Goal: Task Accomplishment & Management: Manage account settings

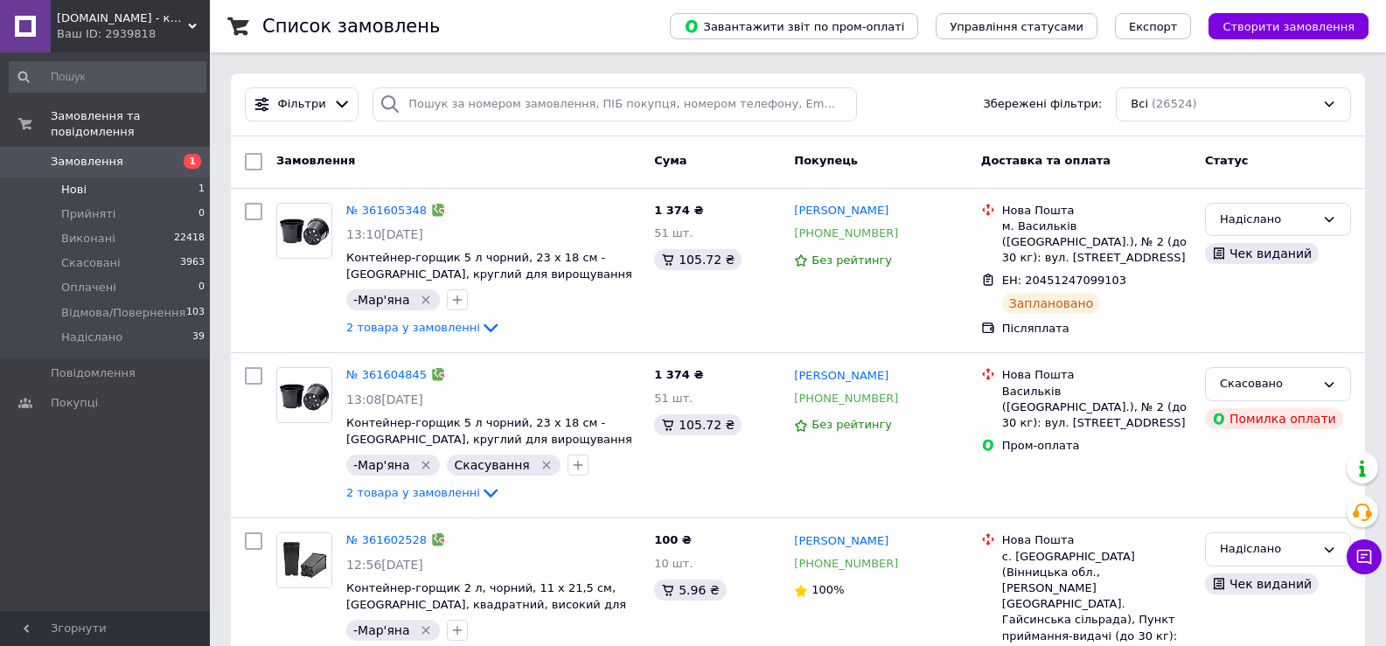
click at [108, 177] on li "Нові 1" at bounding box center [107, 189] width 215 height 24
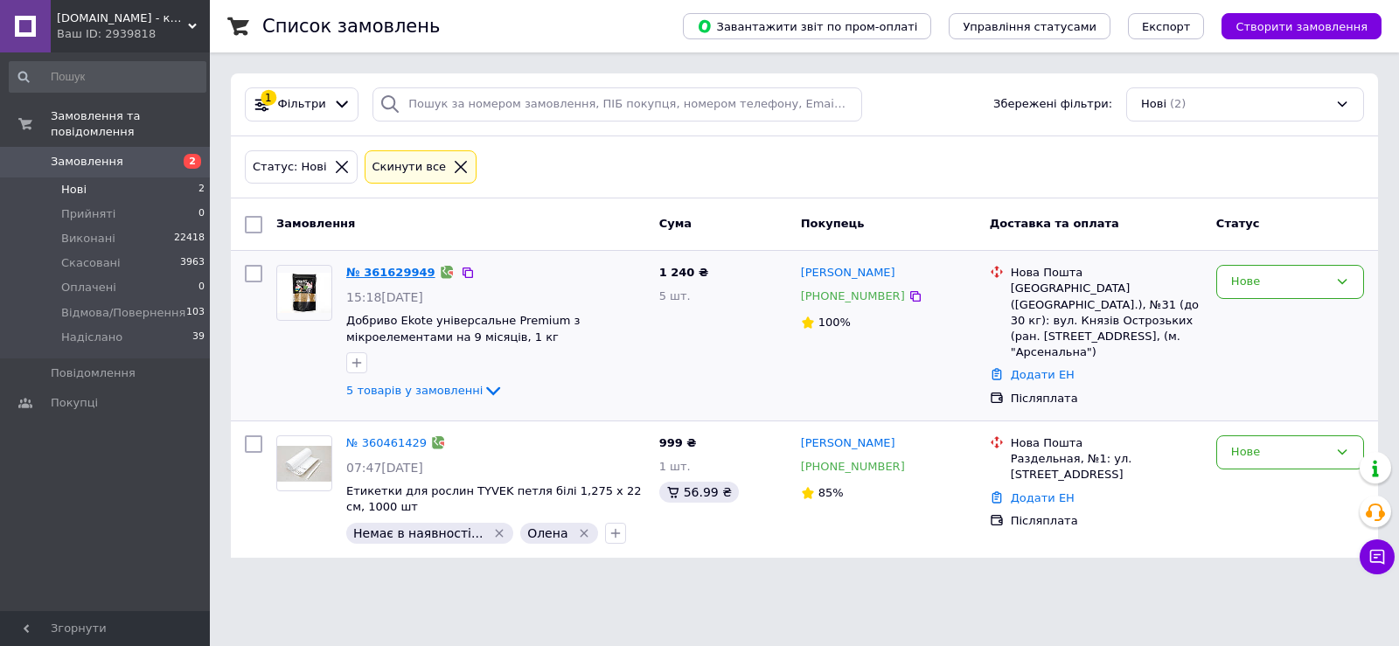
click at [388, 273] on link "№ 361629949" at bounding box center [390, 272] width 89 height 13
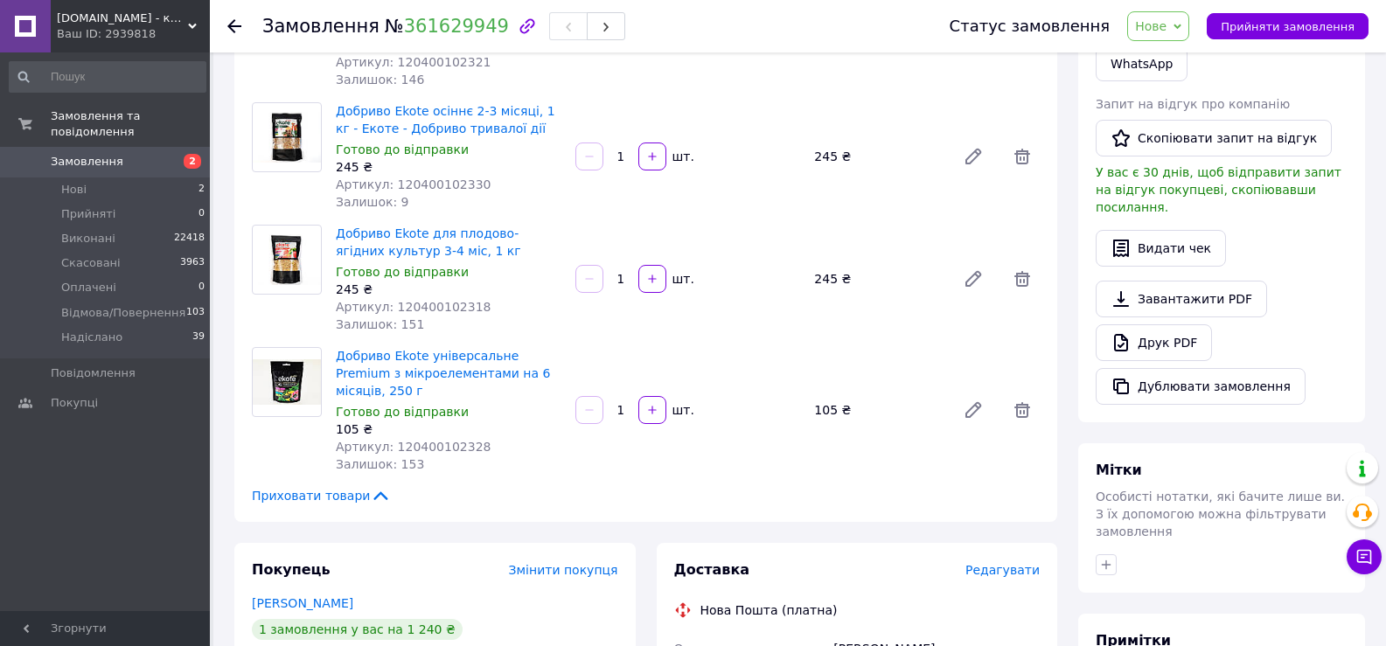
scroll to position [525, 0]
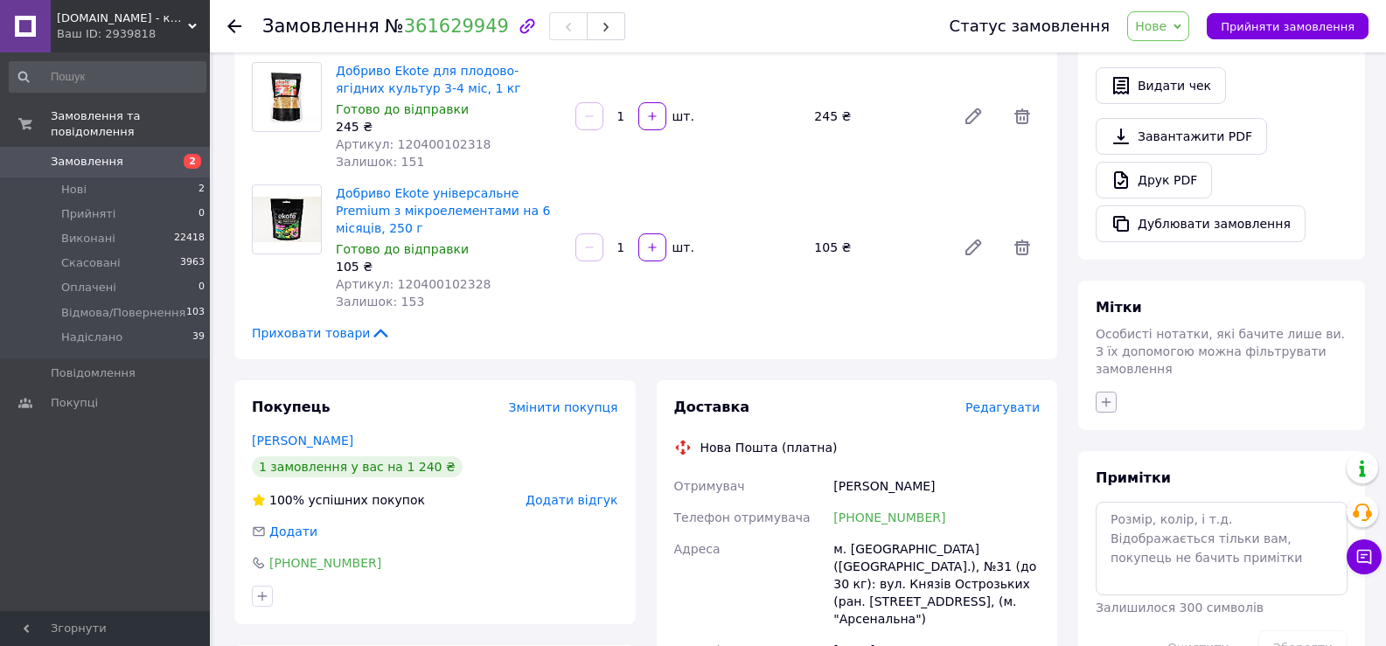
click at [1106, 397] on icon "button" at bounding box center [1107, 402] width 10 height 10
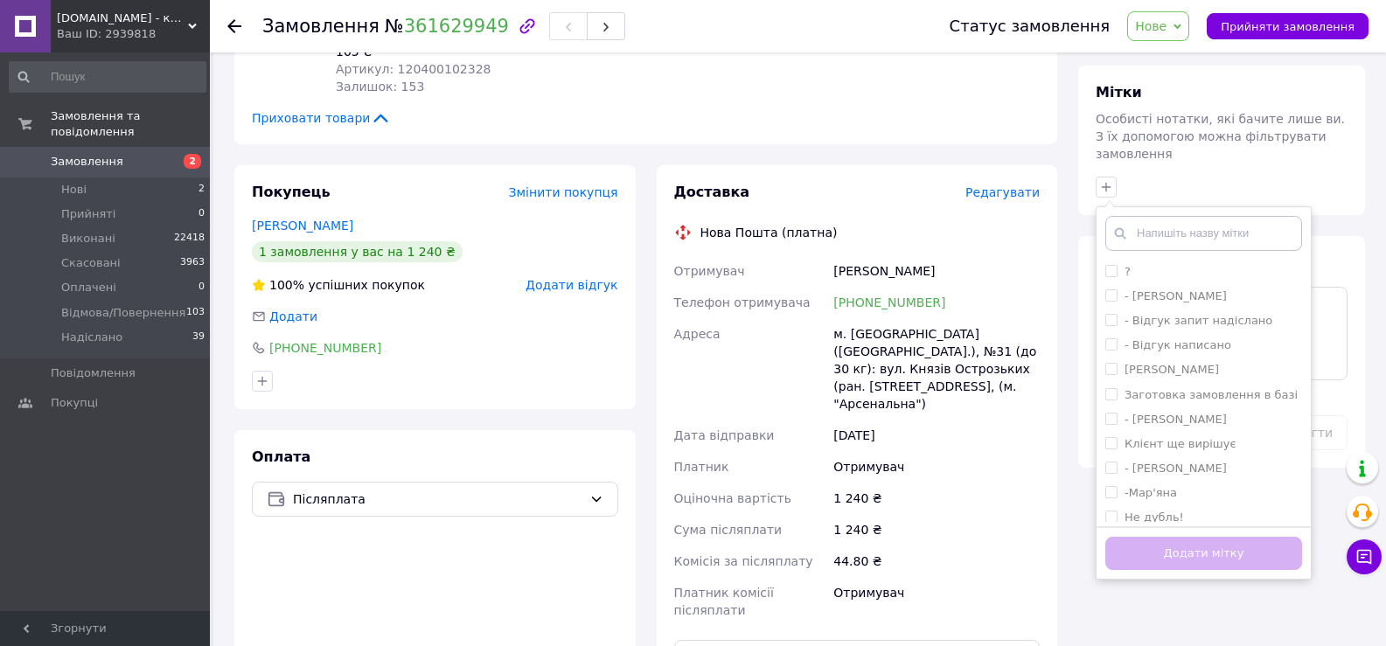
scroll to position [962, 0]
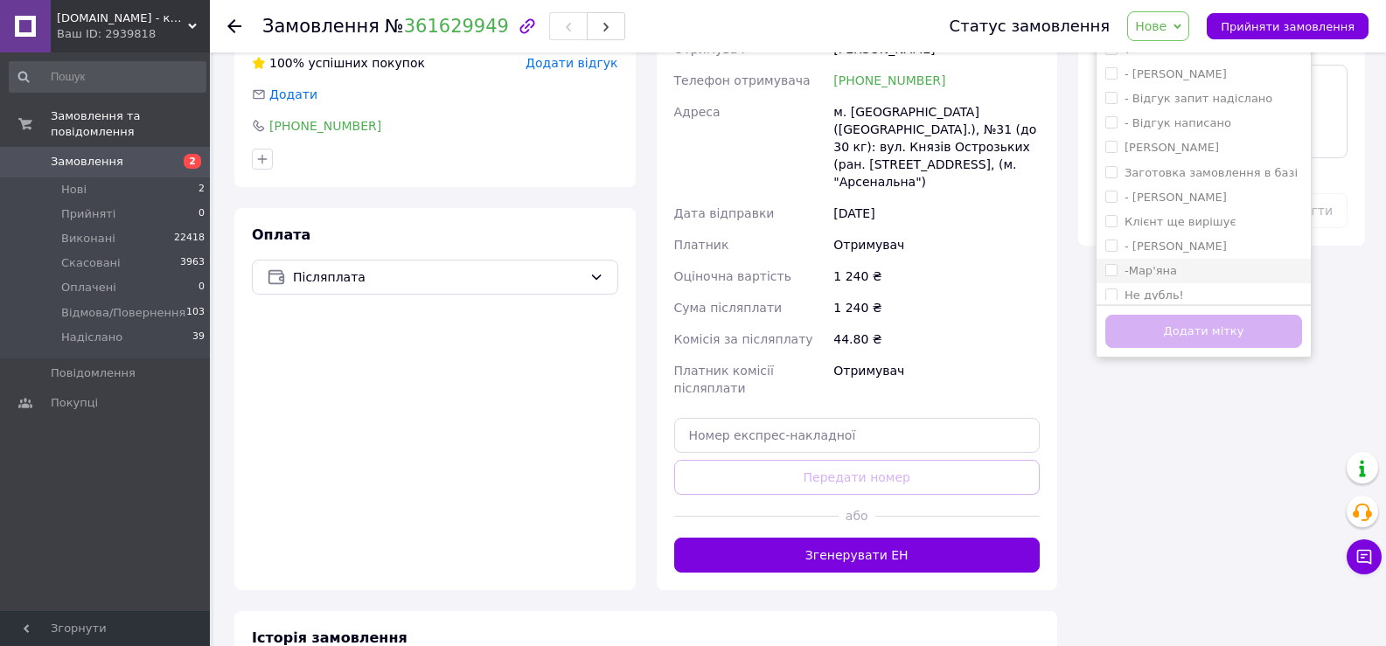
click at [1165, 264] on label "-Мар'яна" at bounding box center [1150, 270] width 52 height 13
checkbox input "true"
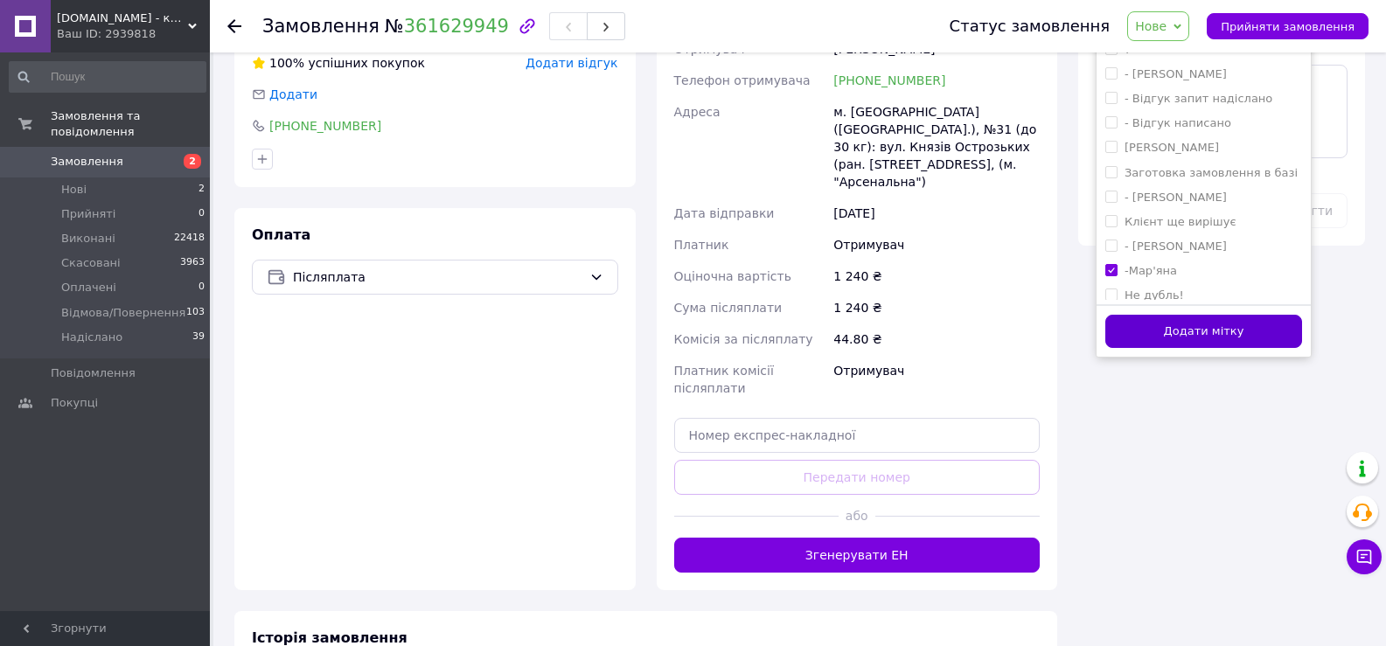
click at [1165, 315] on button "Додати мітку" at bounding box center [1203, 332] width 197 height 34
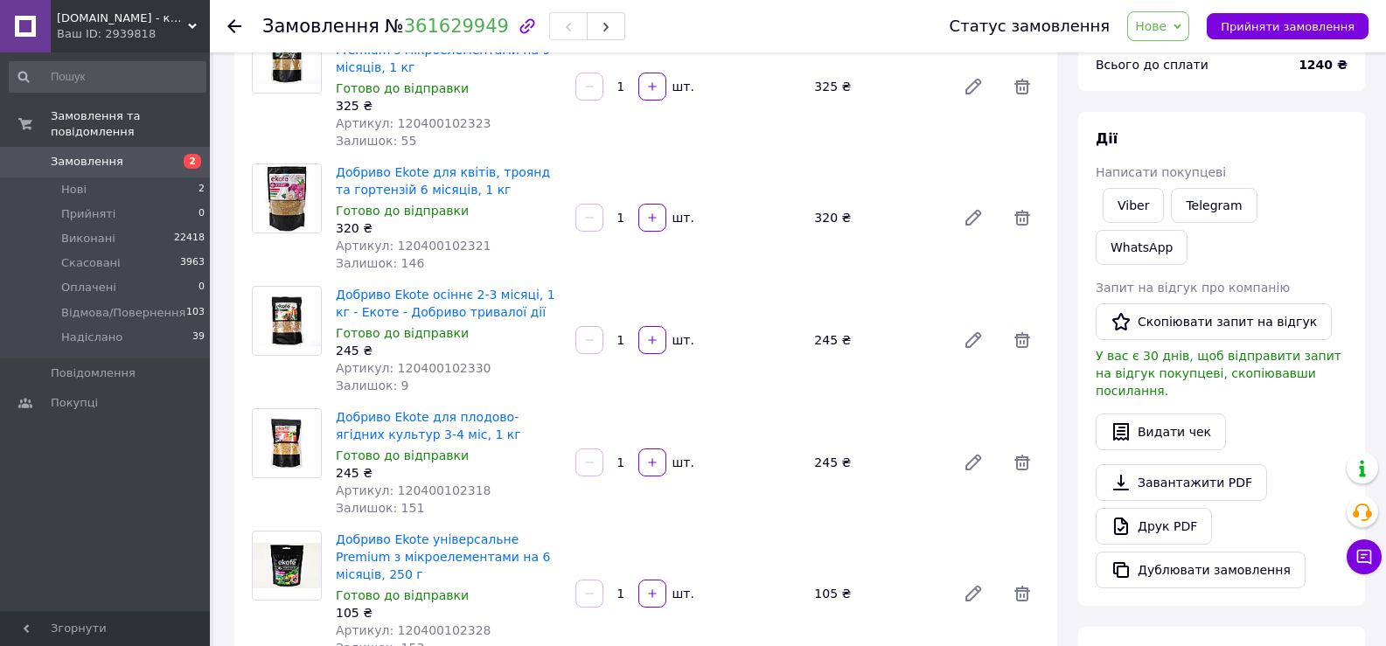
scroll to position [525, 0]
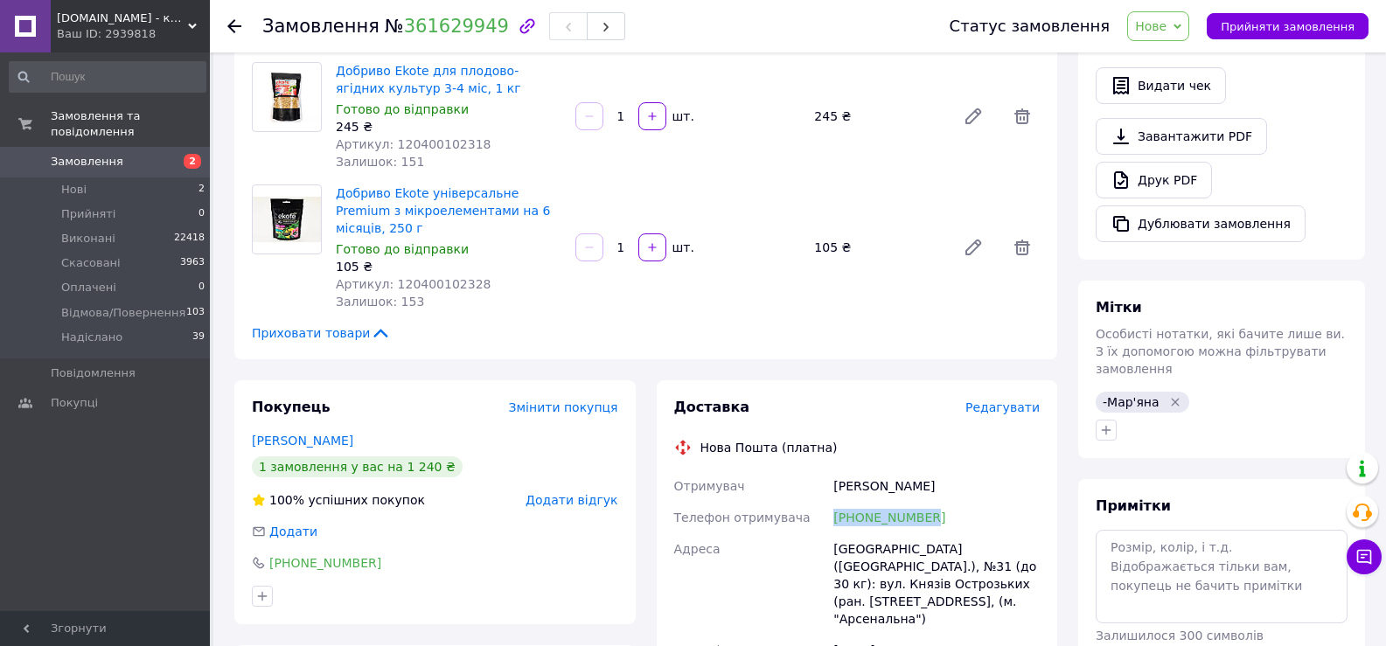
drag, startPoint x: 937, startPoint y: 482, endPoint x: 830, endPoint y: 481, distance: 107.5
click at [830, 502] on div "+380675480304" at bounding box center [936, 517] width 213 height 31
copy link "+380675480304"
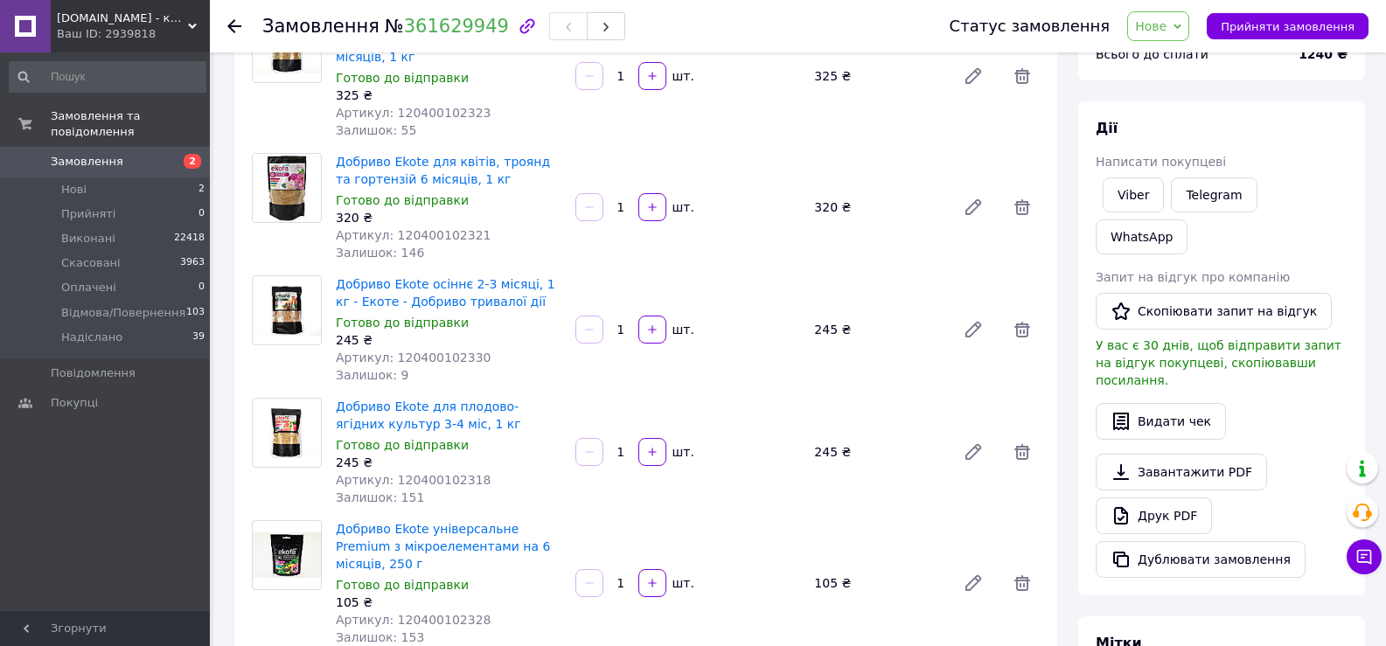
scroll to position [0, 0]
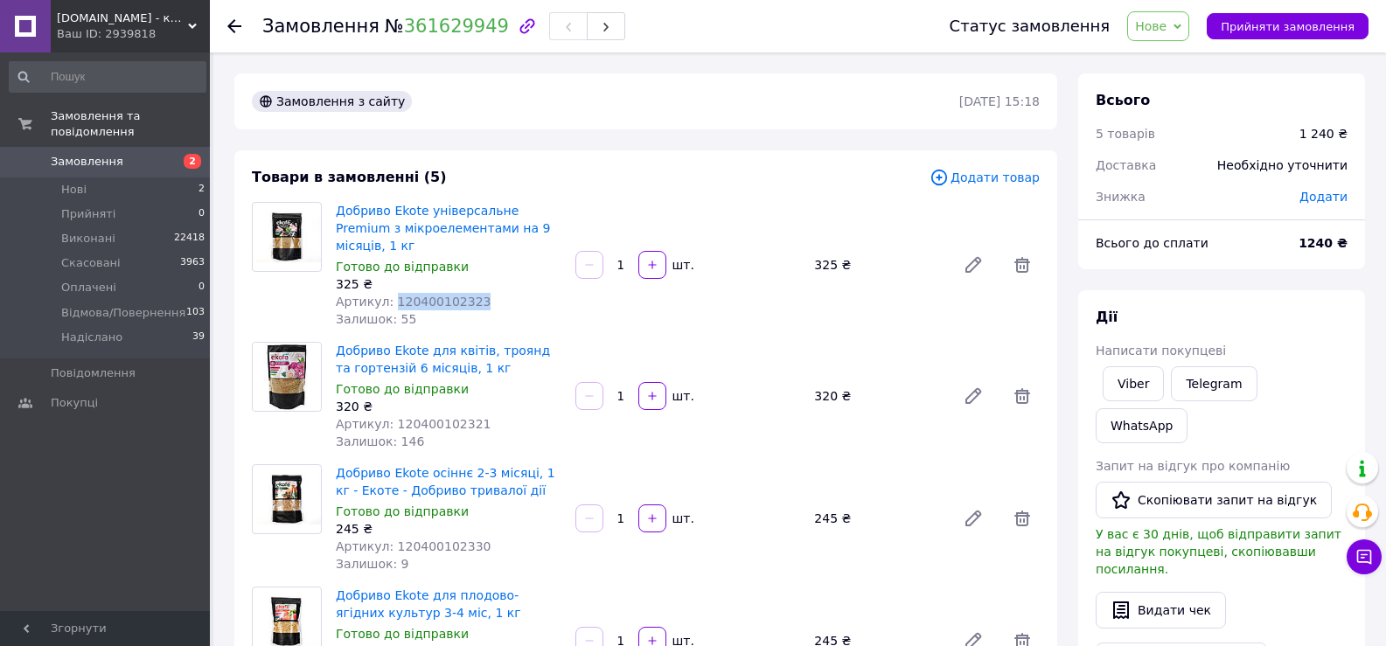
drag, startPoint x: 468, startPoint y: 282, endPoint x: 388, endPoint y: 287, distance: 79.7
click at [388, 293] on div "Артикул: 120400102323" at bounding box center [449, 301] width 226 height 17
copy span "120400102323"
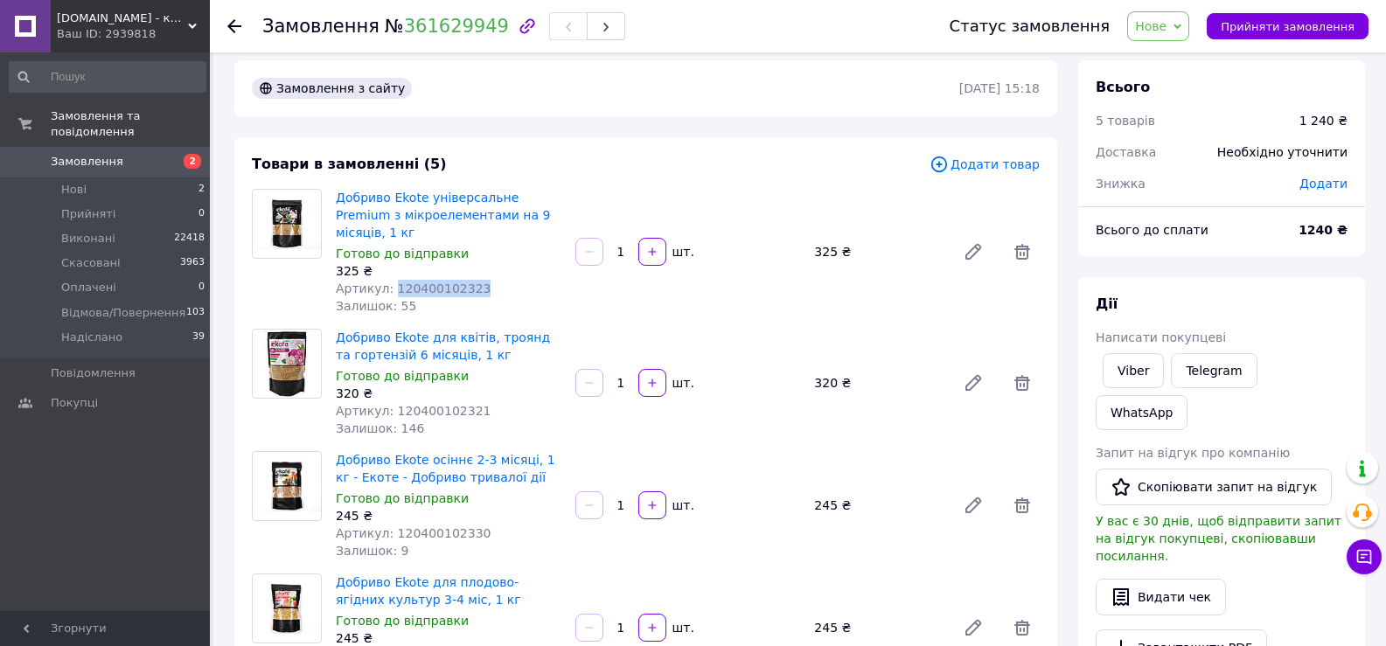
scroll to position [175, 0]
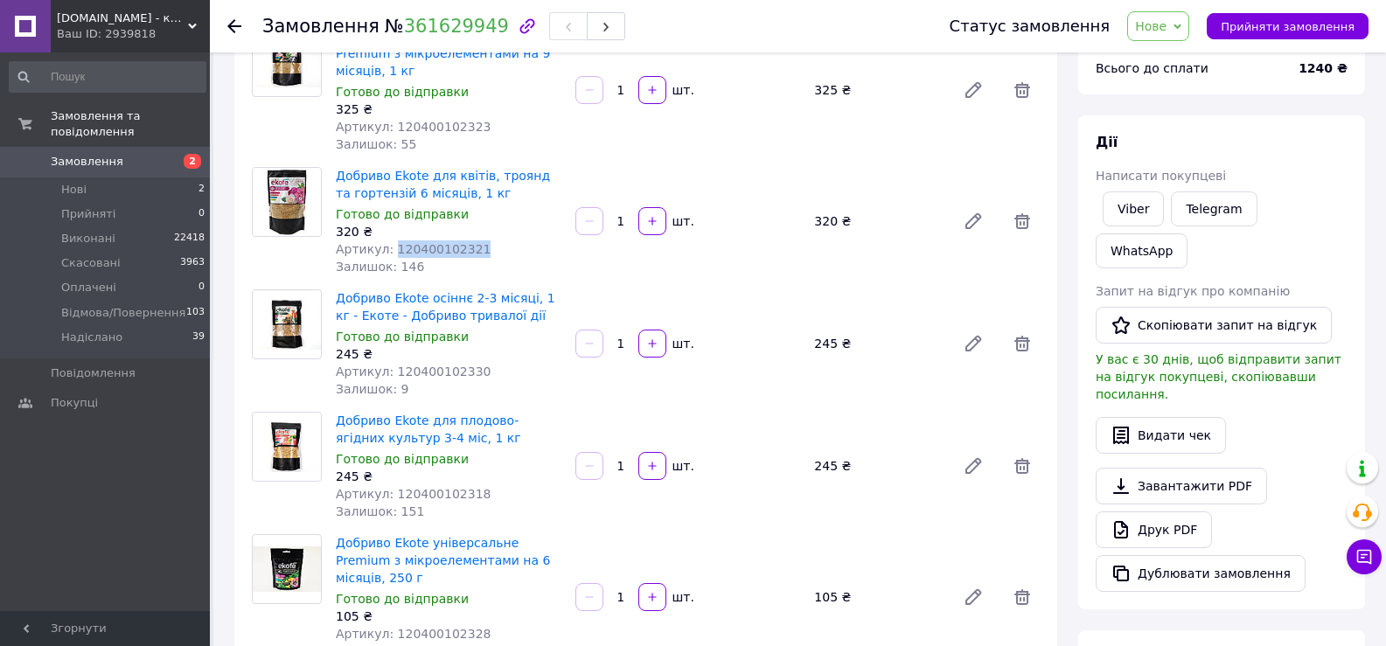
drag, startPoint x: 477, startPoint y: 229, endPoint x: 390, endPoint y: 232, distance: 87.5
click at [390, 240] on div "Артикул: 120400102321" at bounding box center [449, 248] width 226 height 17
copy span "120400102321"
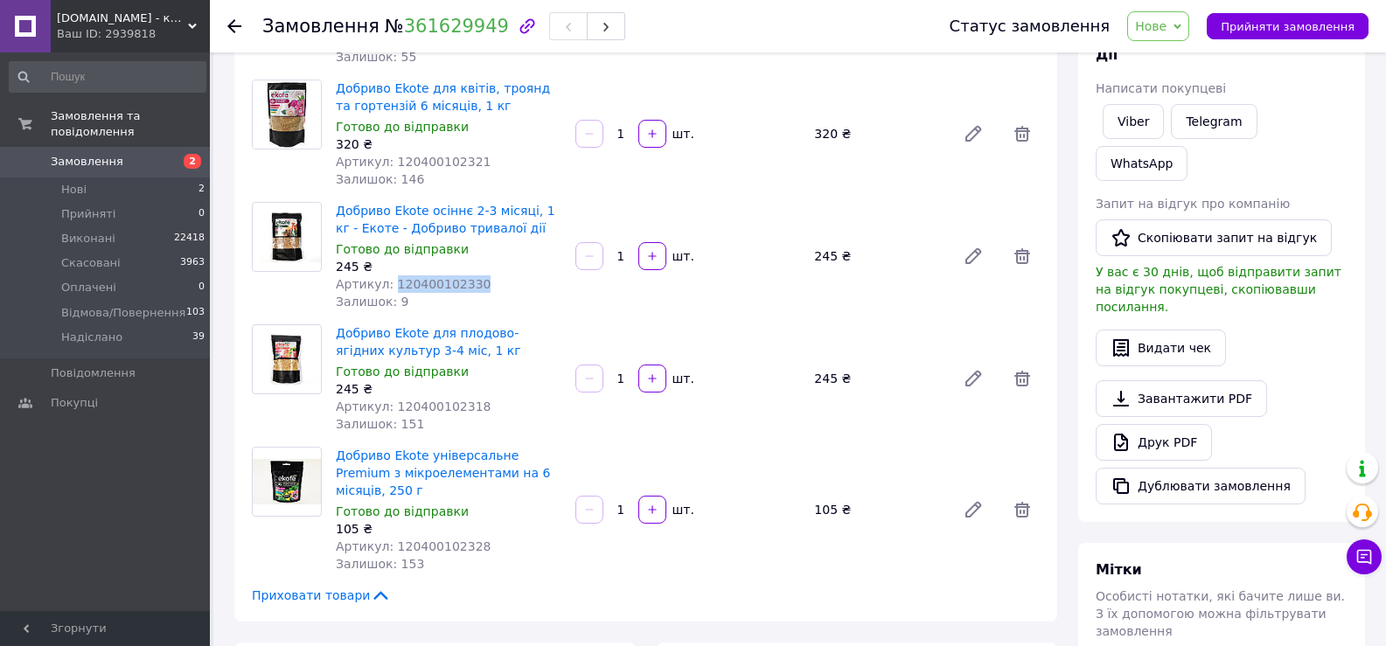
drag, startPoint x: 478, startPoint y: 270, endPoint x: 388, endPoint y: 268, distance: 90.1
click at [388, 275] on div "Артикул: 120400102330" at bounding box center [449, 283] width 226 height 17
copy span "120400102330"
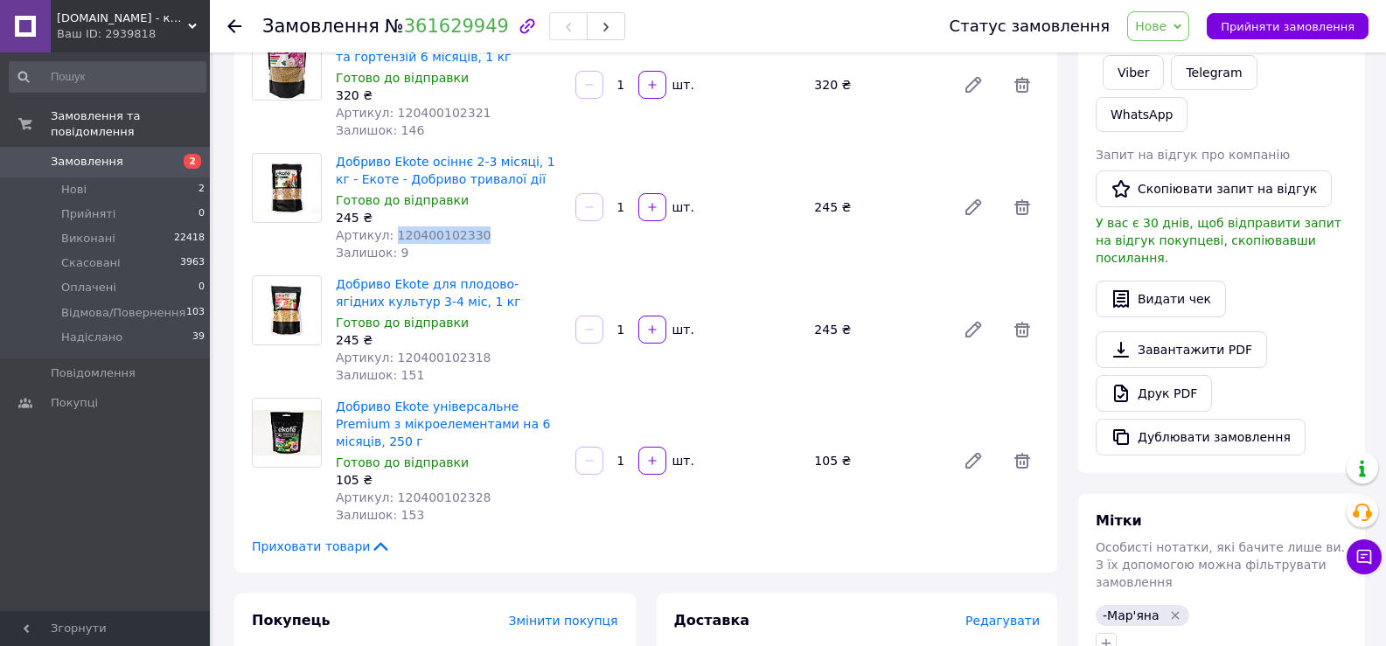
scroll to position [437, 0]
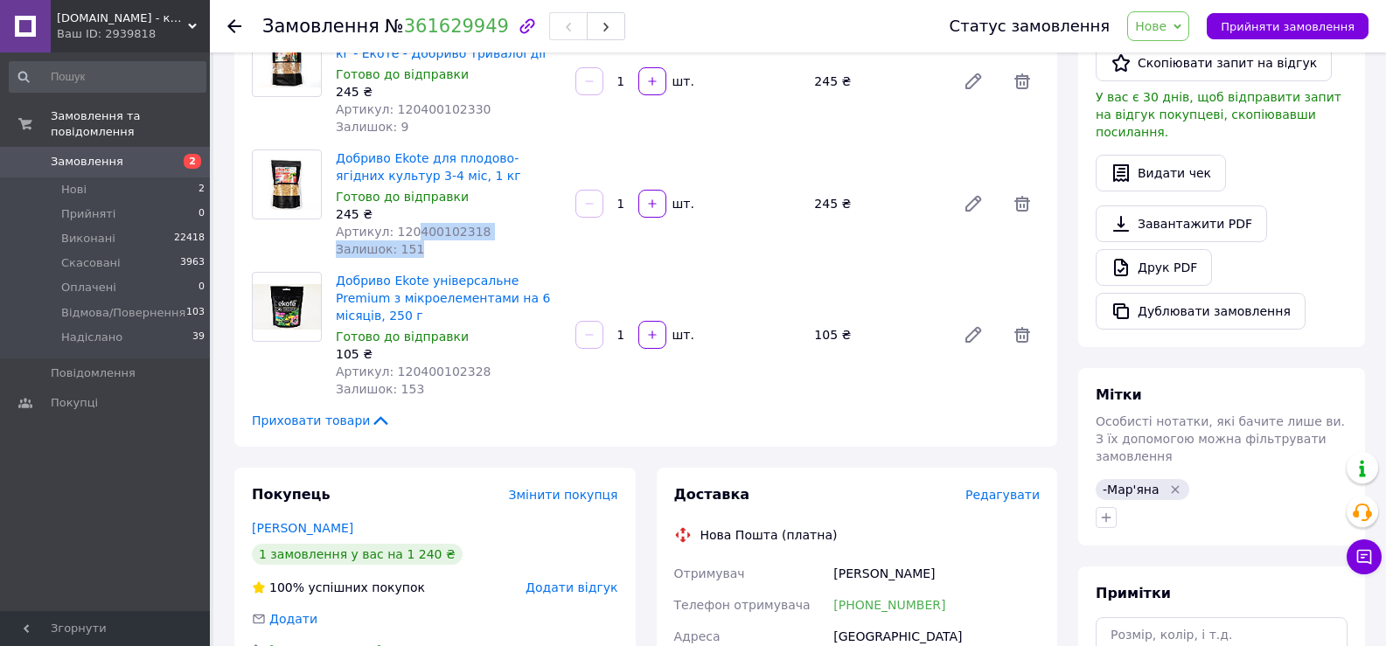
drag, startPoint x: 486, startPoint y: 222, endPoint x: 407, endPoint y: 215, distance: 79.0
click at [407, 215] on div "Добриво Еkote для плодово-ягідних культур 3-4 міс, 1 кг Готово до відправки 245…" at bounding box center [449, 203] width 240 height 115
click at [508, 243] on div "Добриво Еkote для плодово-ягідних культур 3-4 міс, 1 кг Готово до відправки 245…" at bounding box center [449, 203] width 240 height 115
drag, startPoint x: 465, startPoint y: 209, endPoint x: 386, endPoint y: 212, distance: 78.8
click at [386, 223] on div "Артикул: 120400102318" at bounding box center [449, 231] width 226 height 17
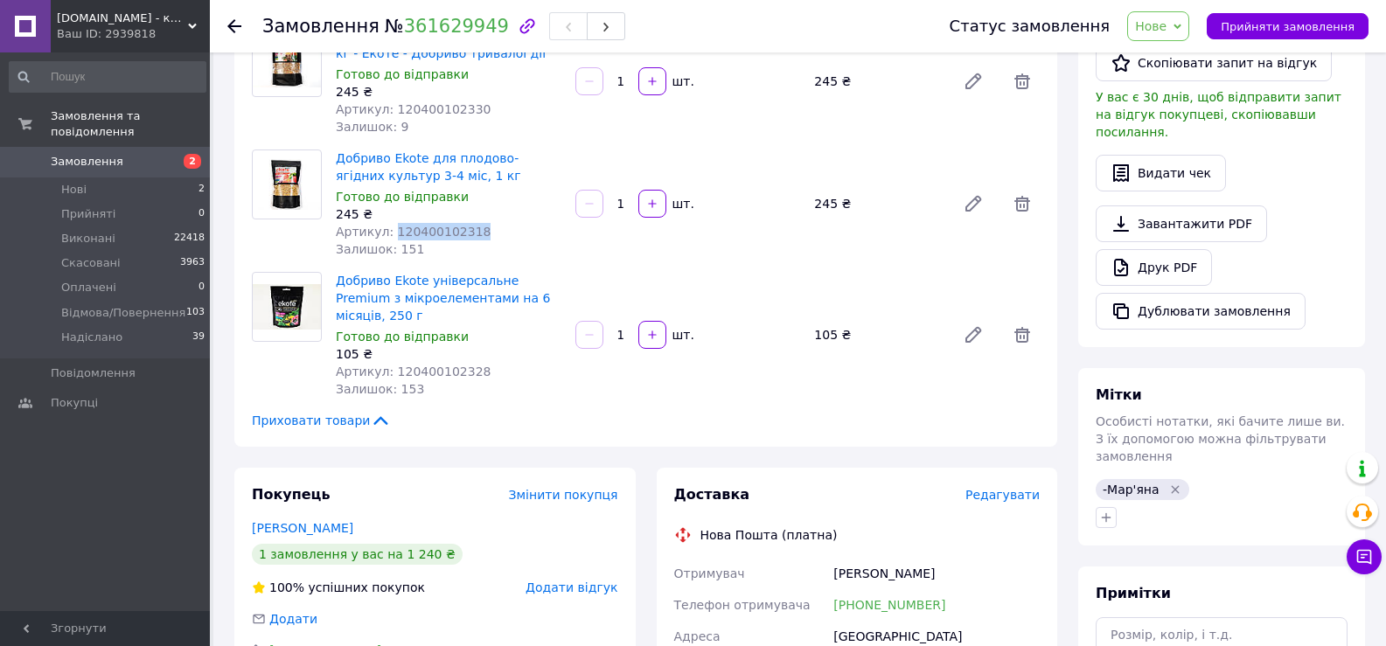
copy span "120400102318"
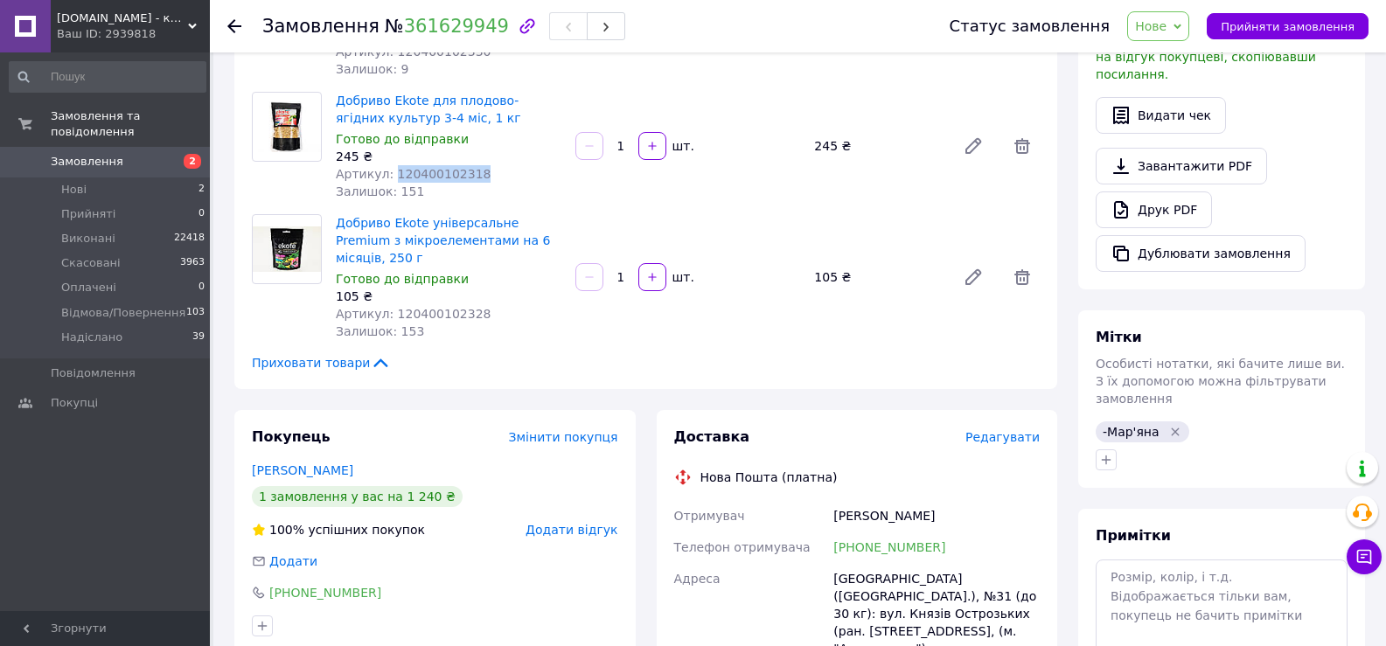
scroll to position [525, 0]
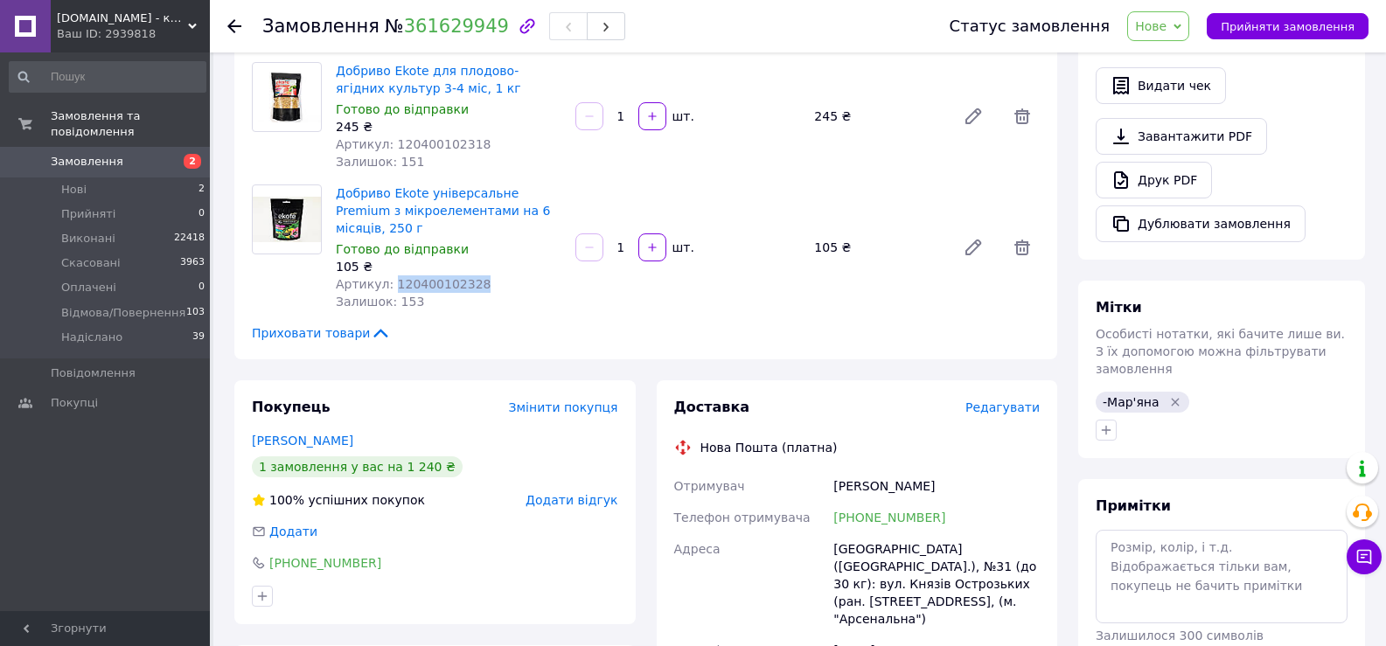
drag, startPoint x: 407, startPoint y: 250, endPoint x: 387, endPoint y: 250, distance: 20.1
click at [387, 275] on div "Артикул: 120400102328" at bounding box center [449, 283] width 226 height 17
copy span "120400102328"
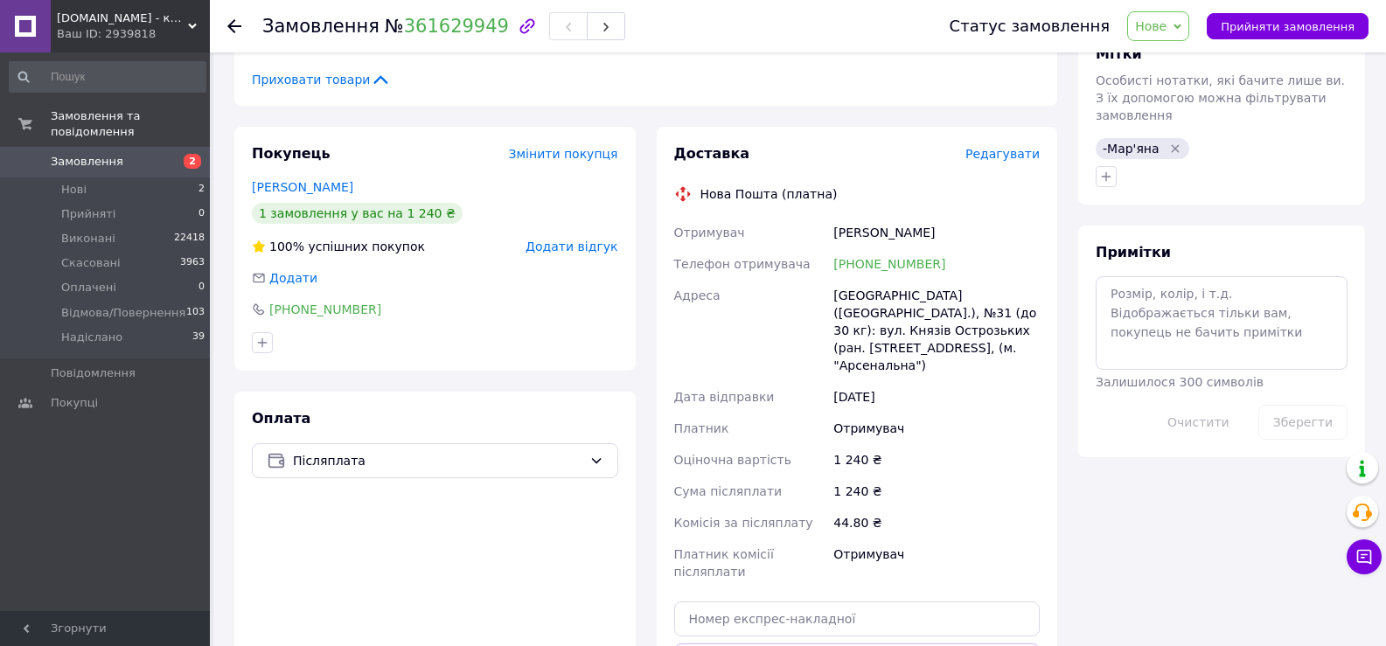
scroll to position [787, 0]
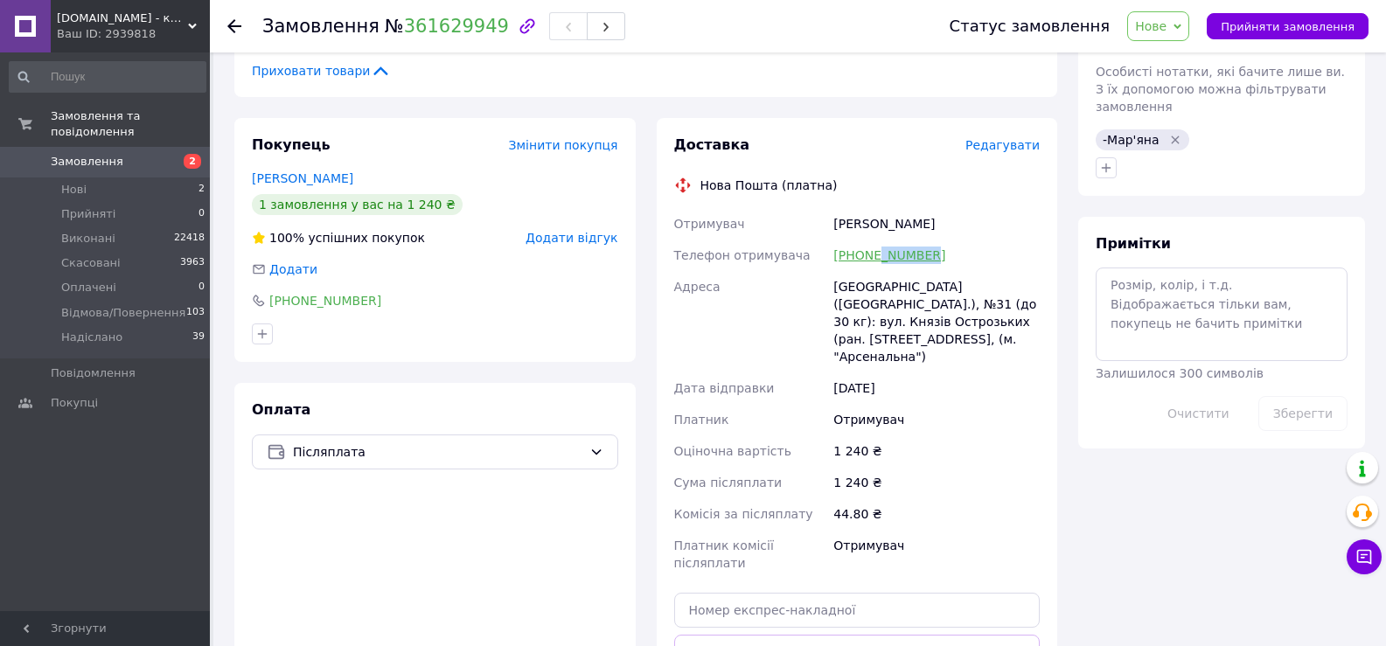
drag, startPoint x: 935, startPoint y: 225, endPoint x: 877, endPoint y: 226, distance: 57.7
click at [877, 240] on div "+380675480304" at bounding box center [936, 255] width 213 height 31
copy link "5480304"
click at [951, 404] on div "Отримувач" at bounding box center [936, 419] width 213 height 31
drag, startPoint x: 932, startPoint y: 229, endPoint x: 832, endPoint y: 225, distance: 99.8
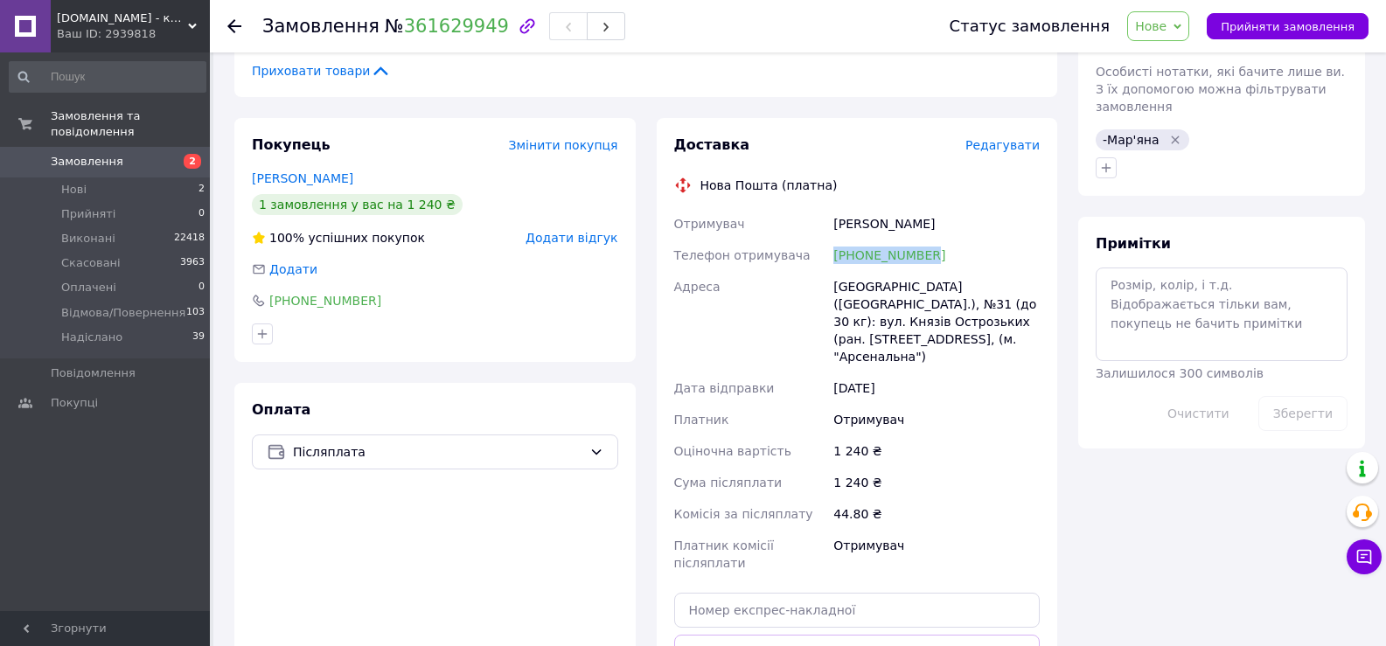
click at [833, 240] on div "+380675480304" at bounding box center [936, 255] width 213 height 31
copy link "+380675480304"
click at [859, 208] on div "Соломон Інна" at bounding box center [936, 223] width 213 height 31
copy div "Соломон"
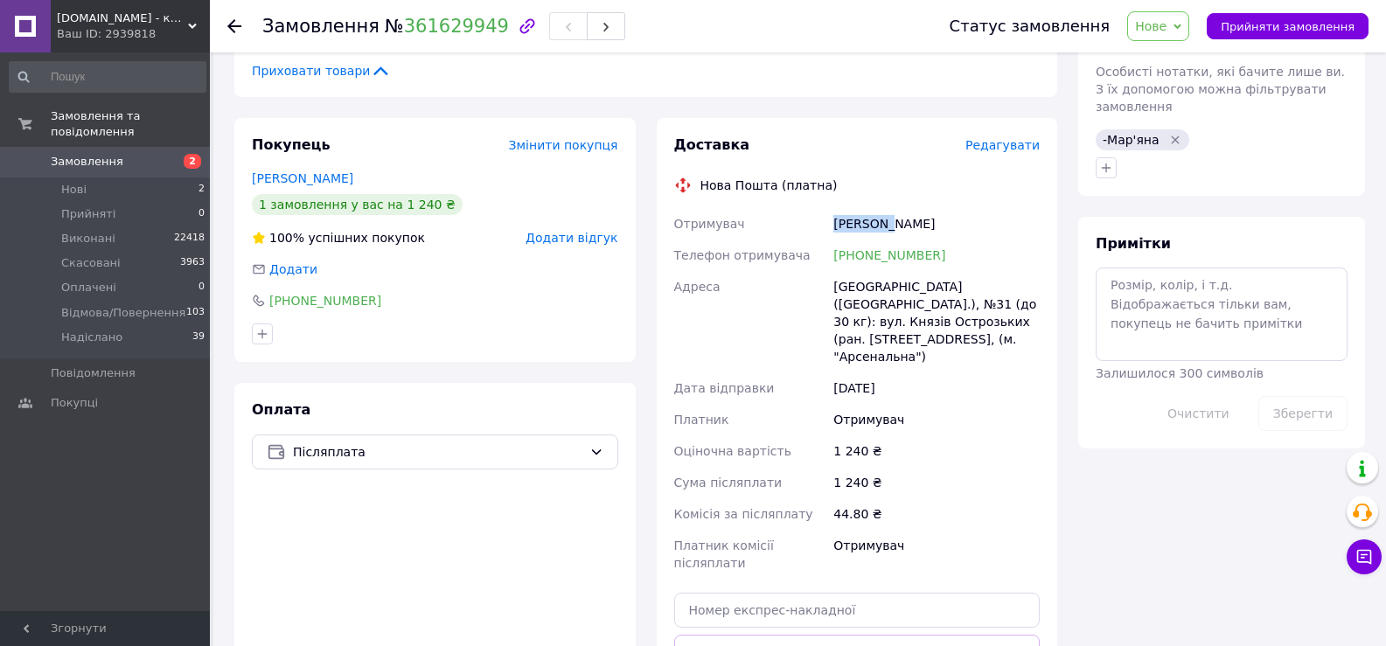
click at [842, 271] on div "Київ (Київська обл.), №31 (до 30 кг): вул. Князів Острозьких (ран. Московська),…" at bounding box center [936, 321] width 213 height 101
copy div "Київ"
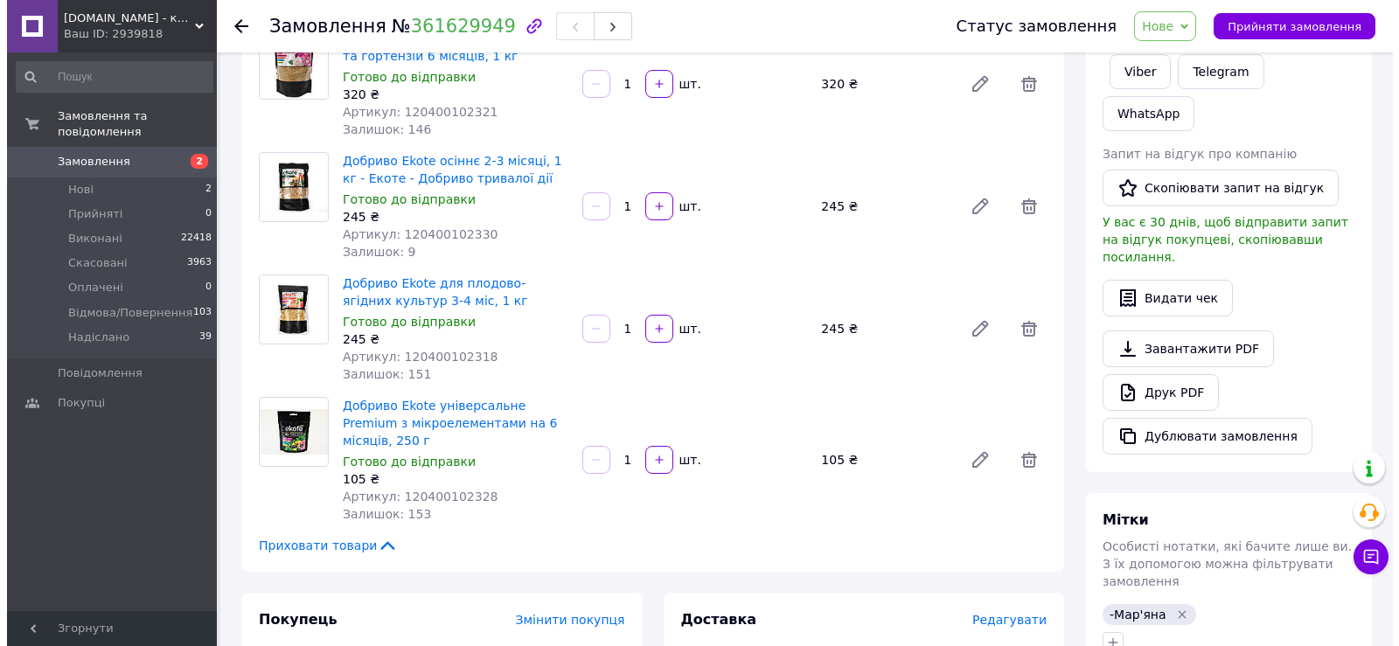
scroll to position [175, 0]
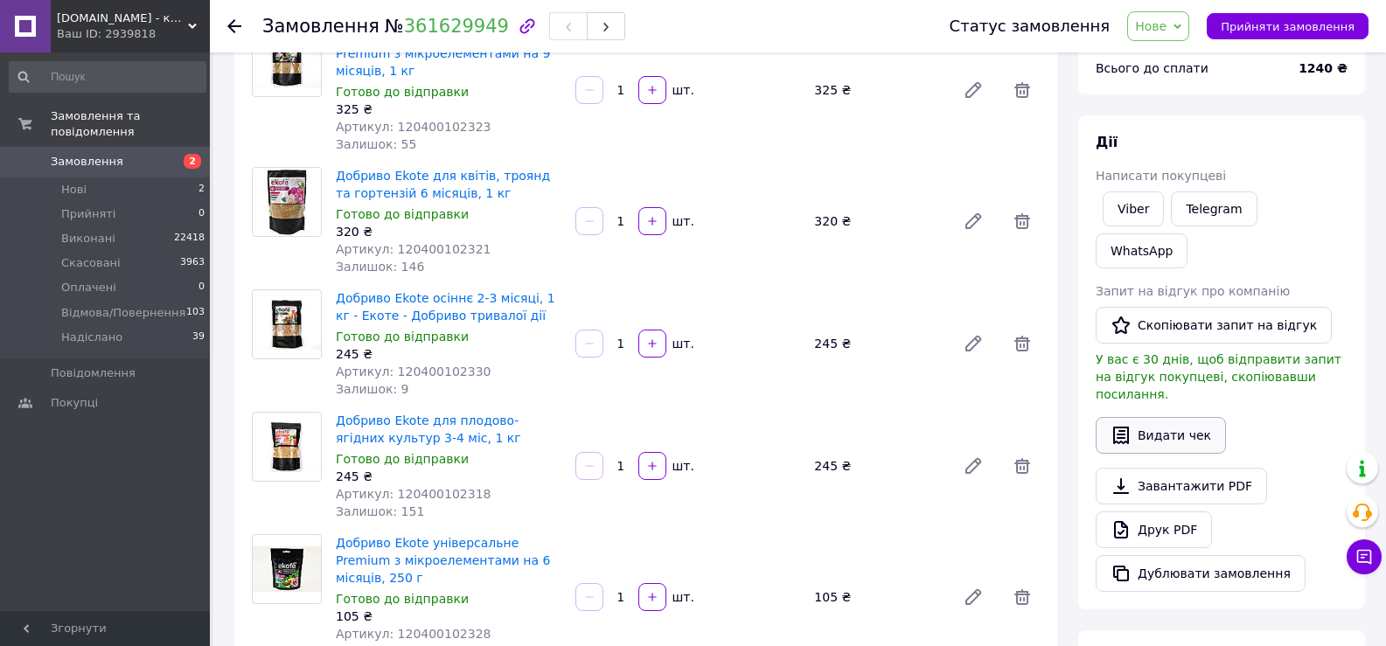
click at [1189, 417] on button "Видати чек" at bounding box center [1160, 435] width 130 height 37
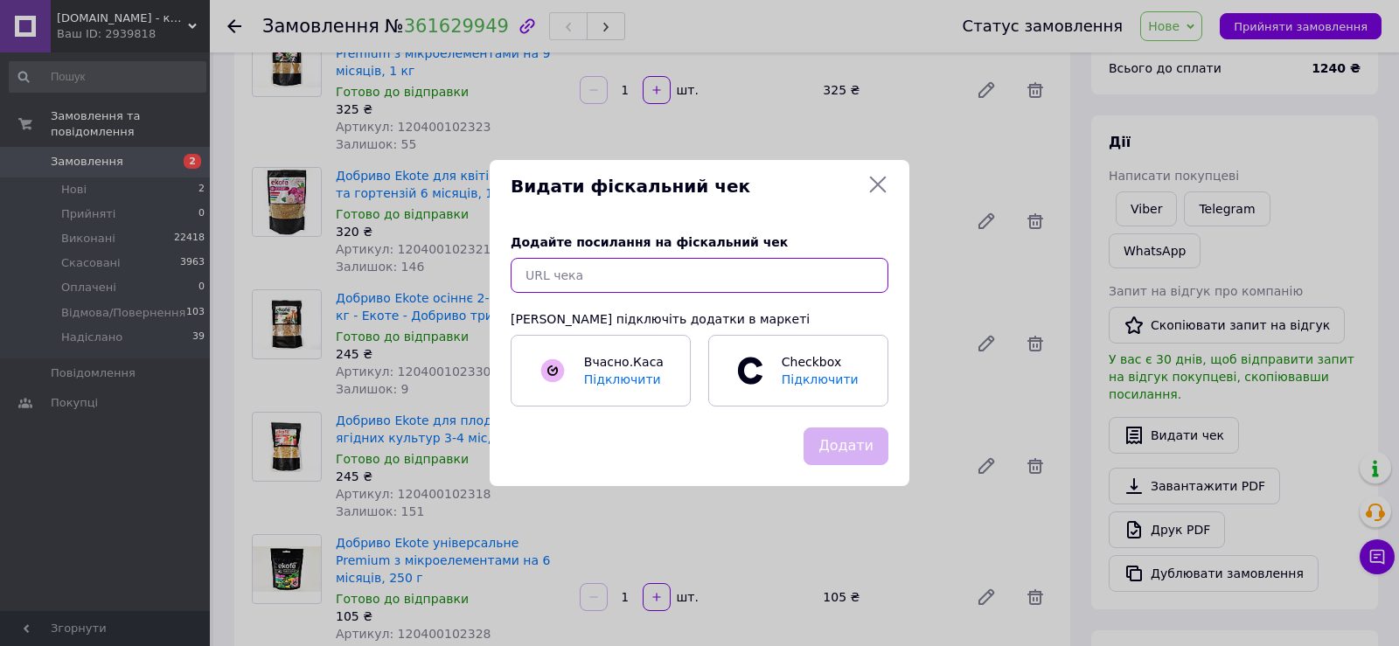
click at [762, 276] on input "text" at bounding box center [700, 275] width 378 height 35
paste input "https://check.cashalot.org.ua/receipt?id=5202883435&fn=4001042869"
type input "https://check.cashalot.org.ua/receipt?id=5202883435&fn=4001042869"
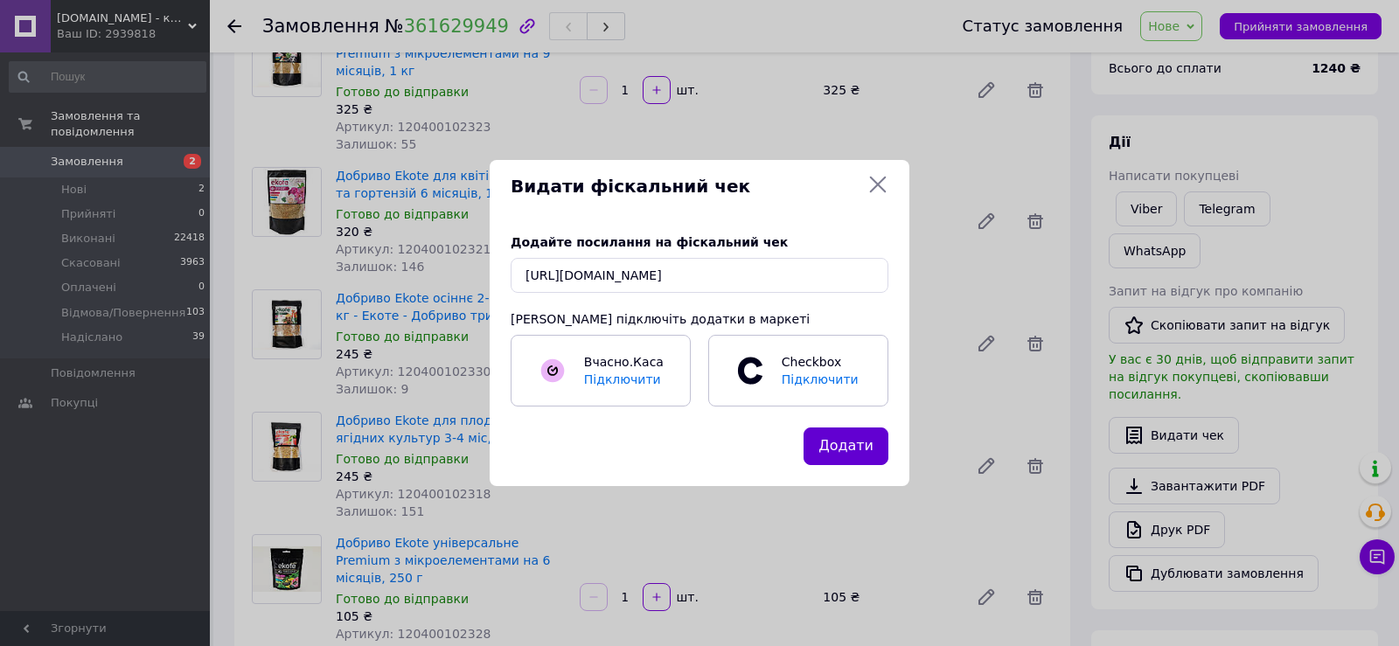
click at [844, 455] on button "Додати" at bounding box center [845, 447] width 85 height 38
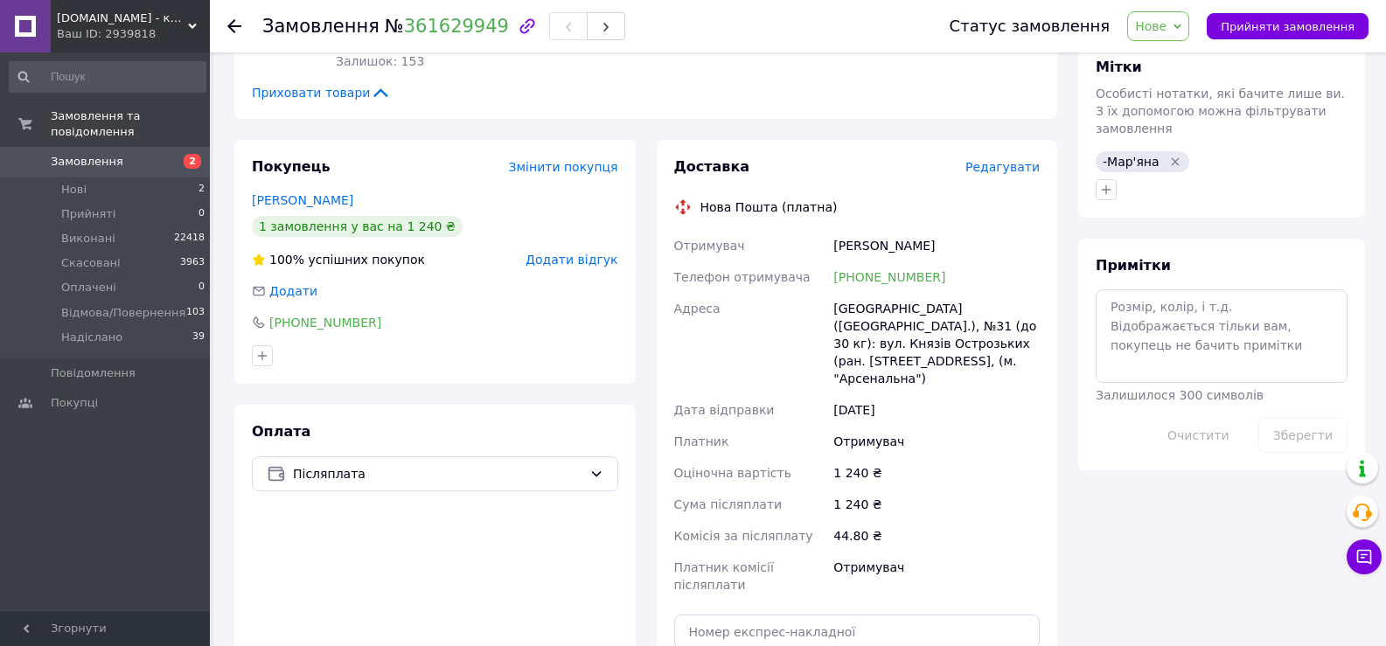
scroll to position [874, 0]
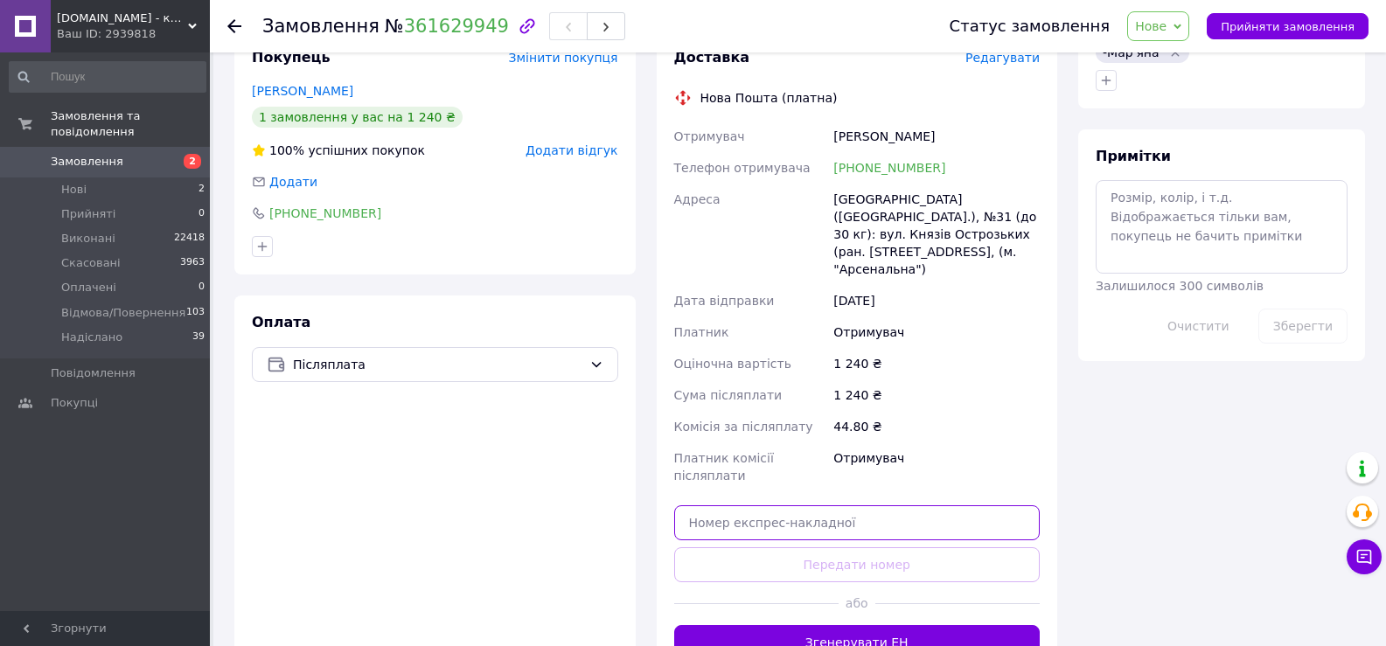
click at [864, 505] on input "text" at bounding box center [857, 522] width 366 height 35
paste input "20451247267700"
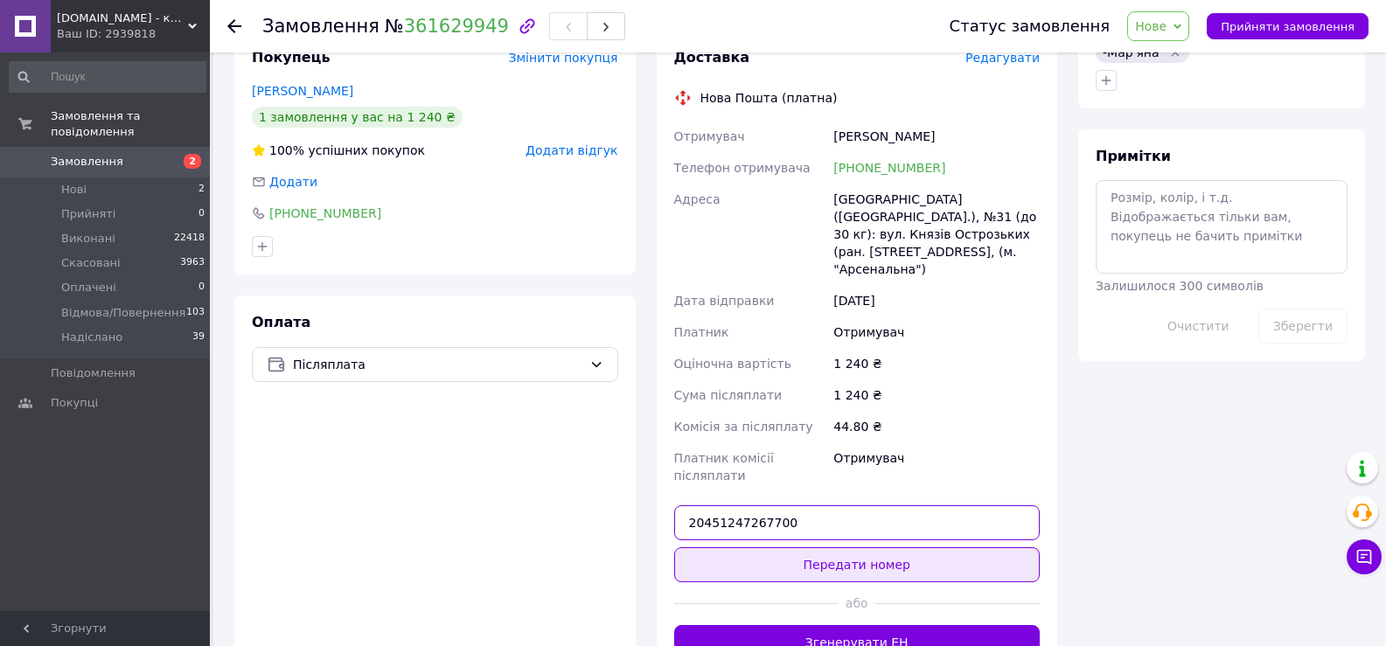
type input "20451247267700"
click at [857, 547] on button "Передати номер" at bounding box center [857, 564] width 366 height 35
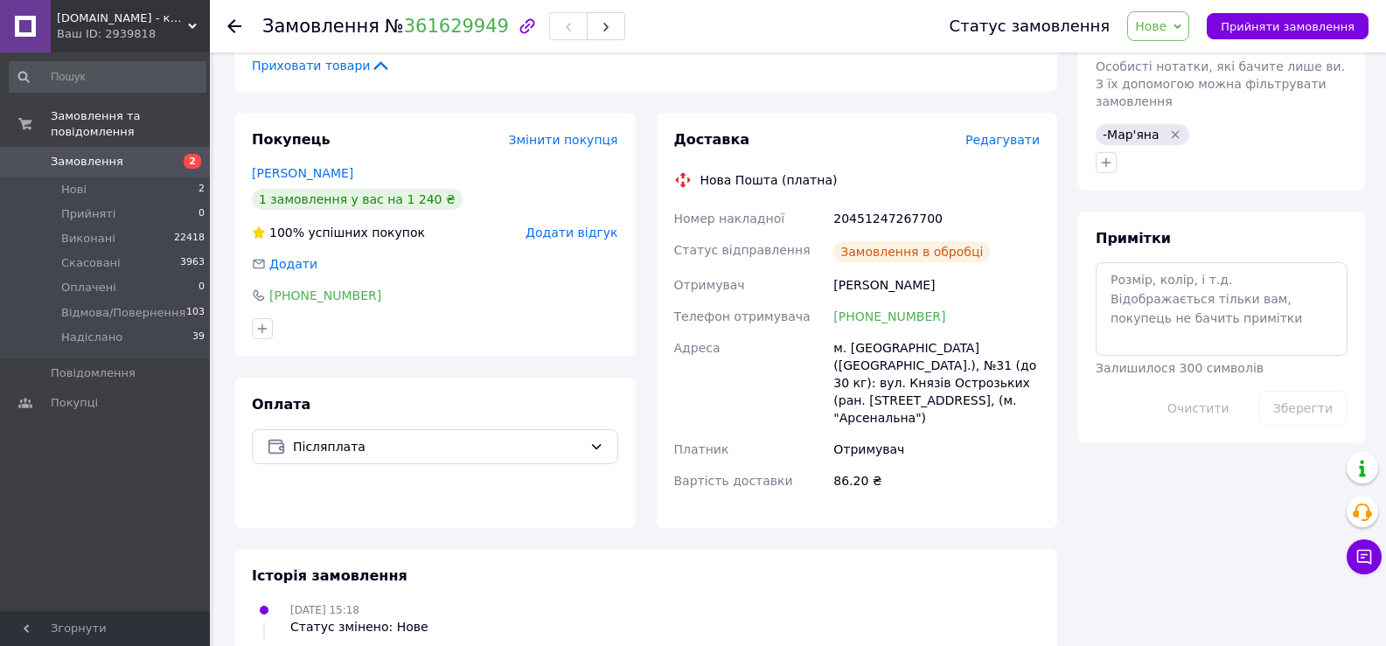
scroll to position [834, 0]
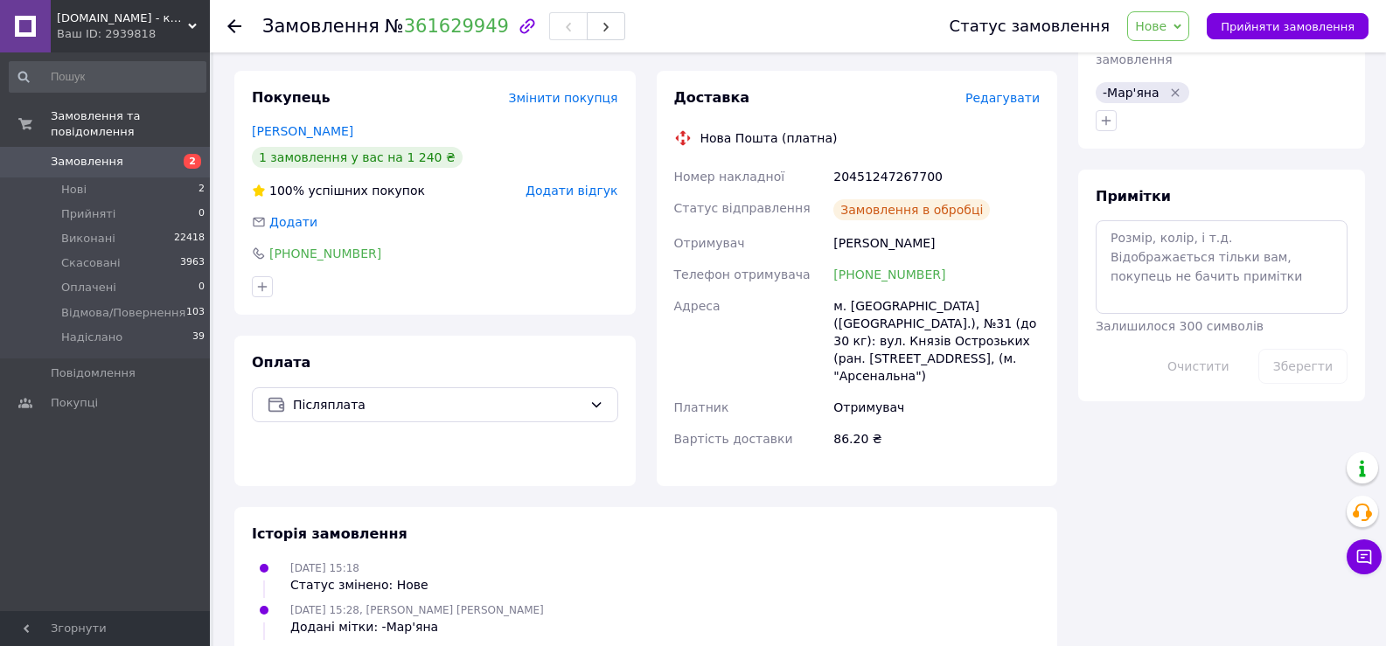
click at [1181, 27] on icon at bounding box center [1177, 27] width 8 height 8
click at [1191, 195] on li "Надіслано" at bounding box center [1199, 192] width 142 height 26
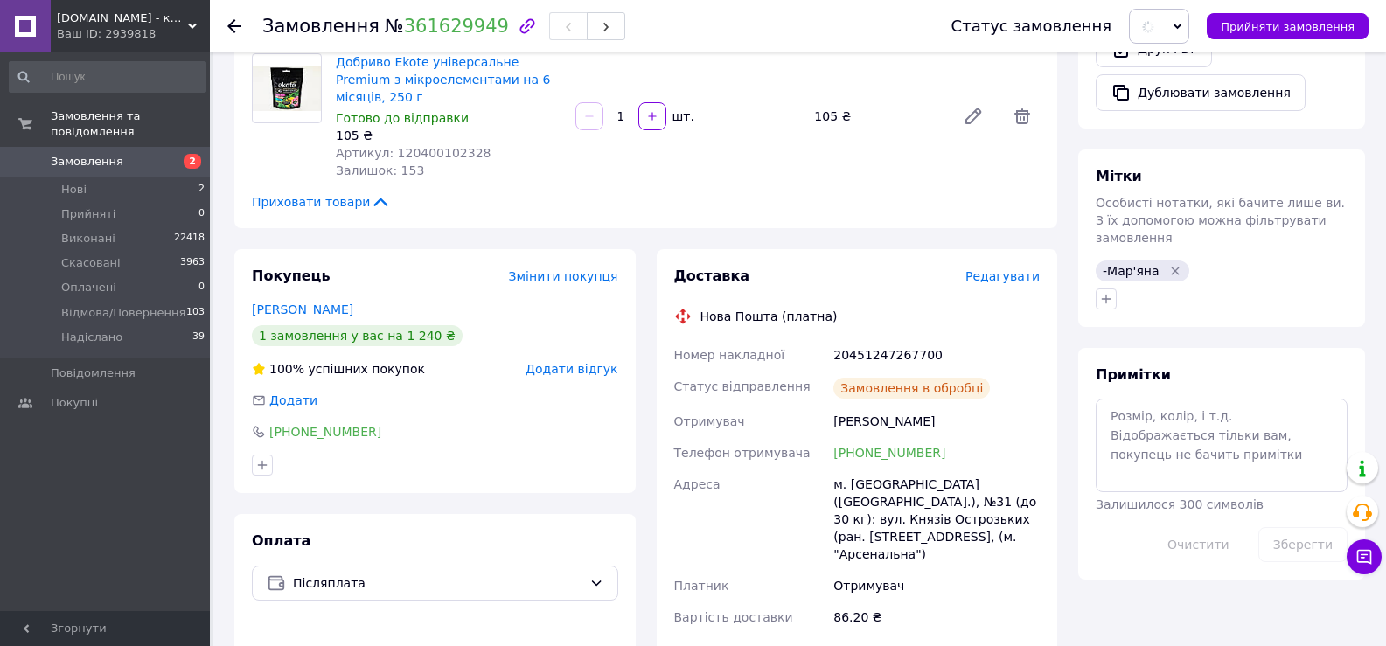
scroll to position [484, 0]
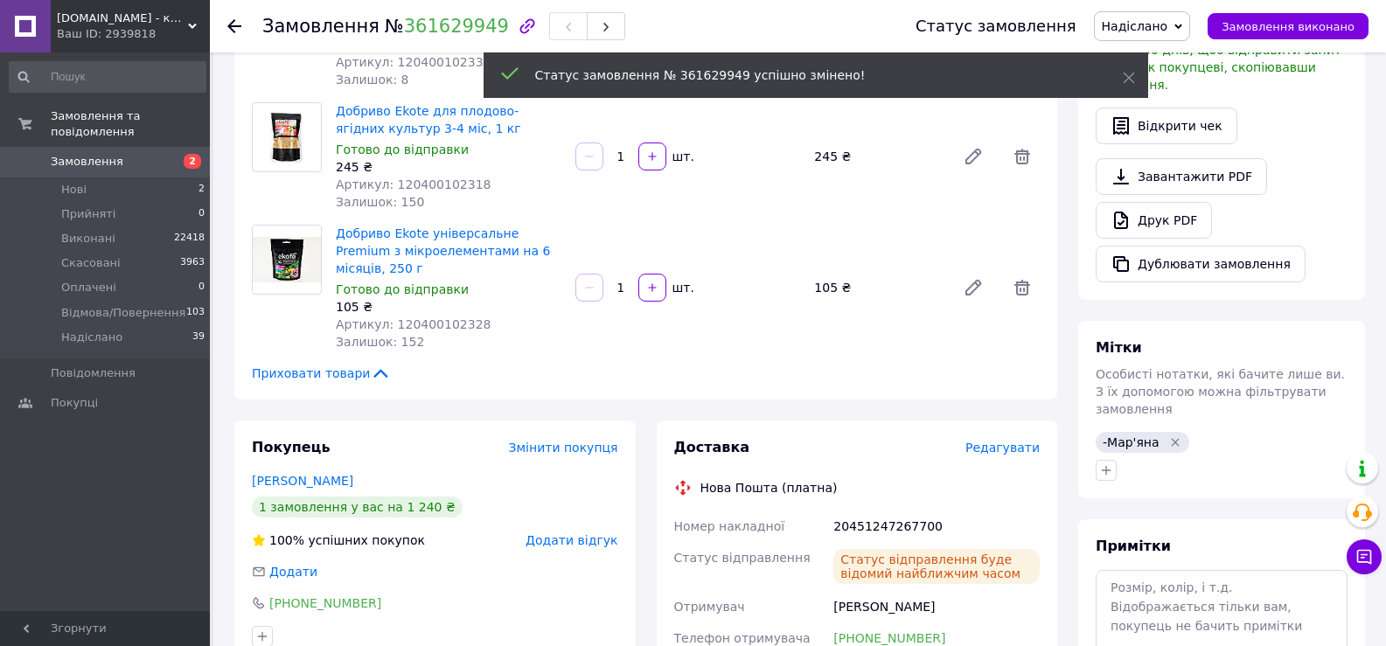
click at [233, 30] on icon at bounding box center [234, 26] width 14 height 14
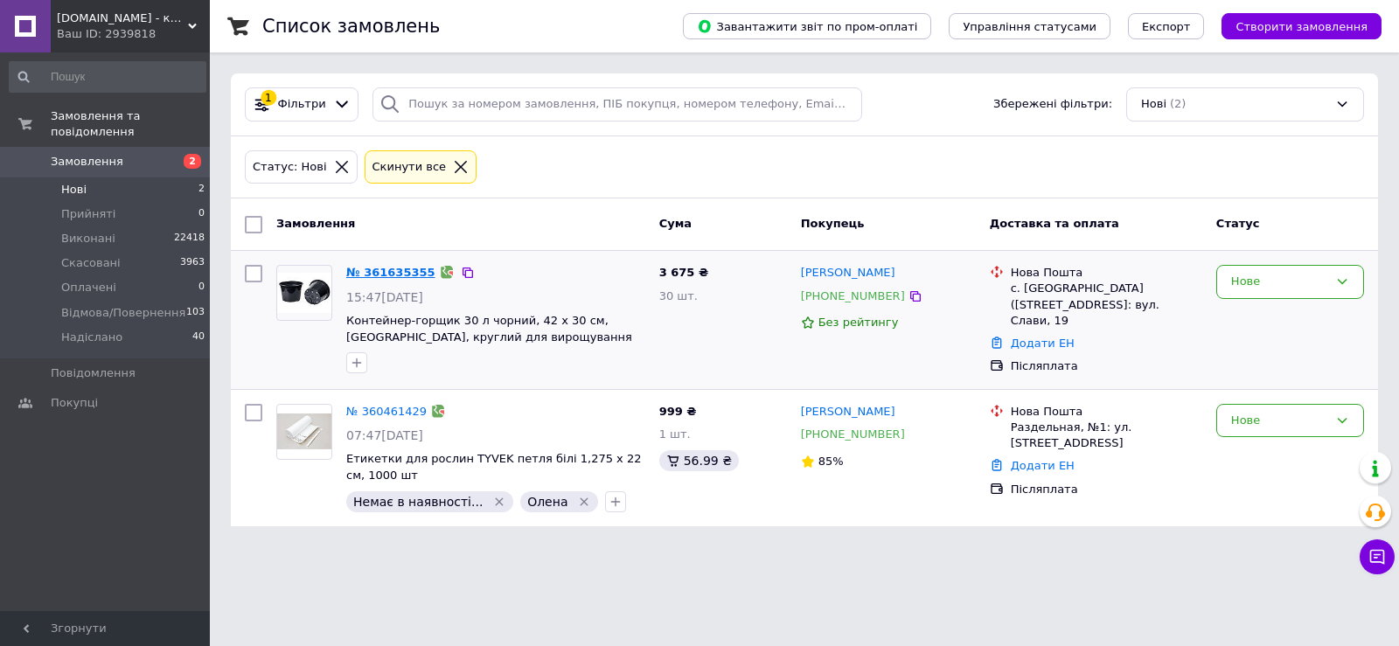
click at [403, 268] on link "№ 361635355" at bounding box center [390, 272] width 89 height 13
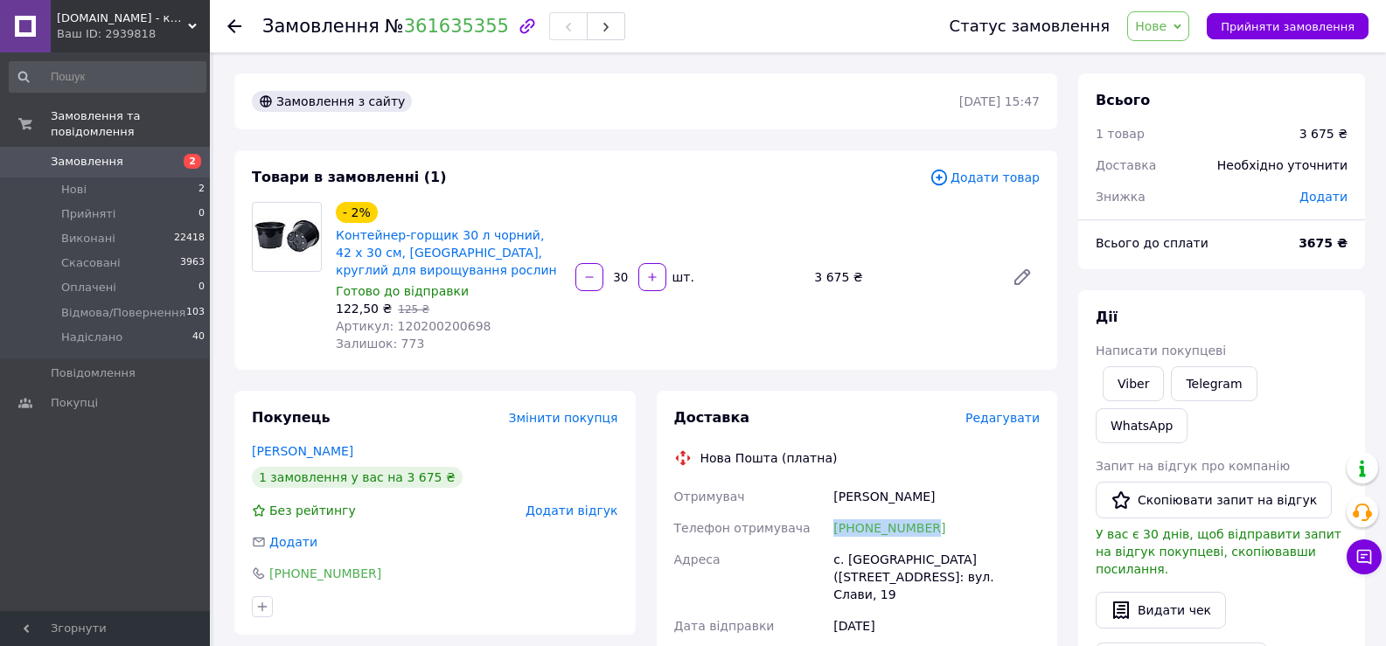
drag, startPoint x: 903, startPoint y: 525, endPoint x: 826, endPoint y: 525, distance: 76.9
click at [826, 525] on div "Отримувач Костенко Анатолій Телефон отримувача +380979199953 Адреса с. Княжичі …" at bounding box center [857, 649] width 373 height 336
copy div "Телефон отримувача +380979199953"
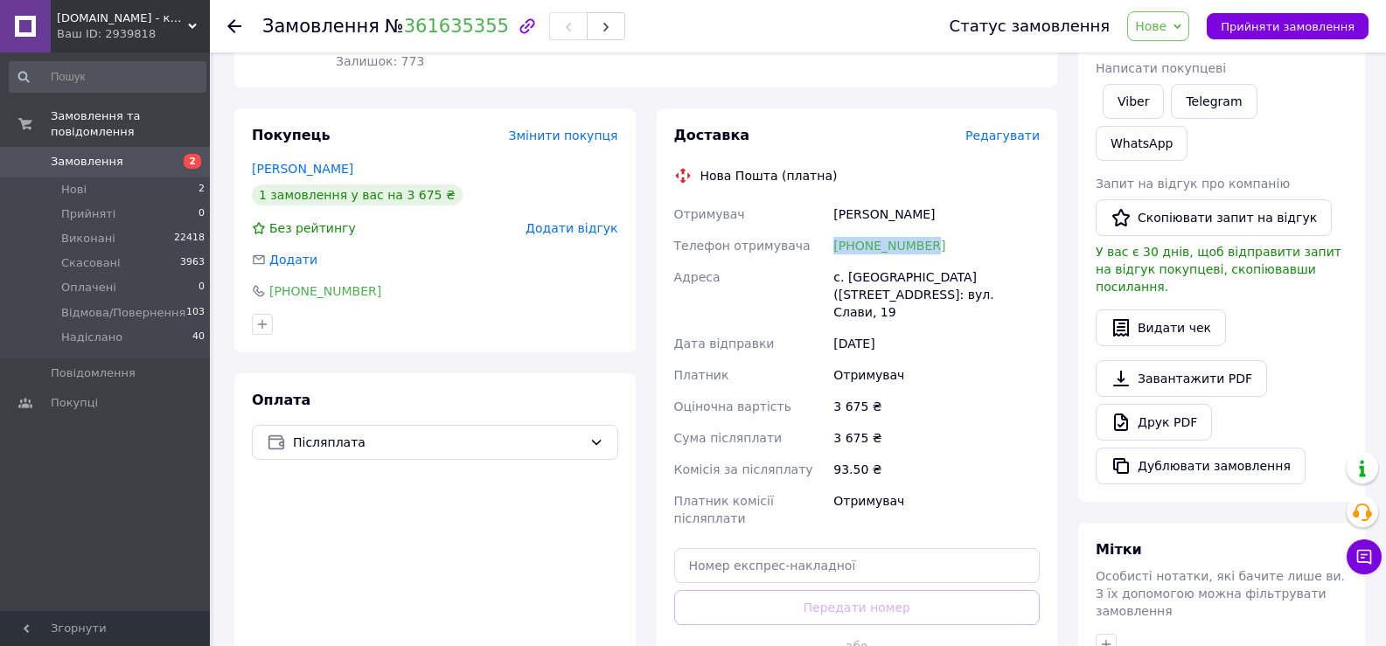
scroll to position [350, 0]
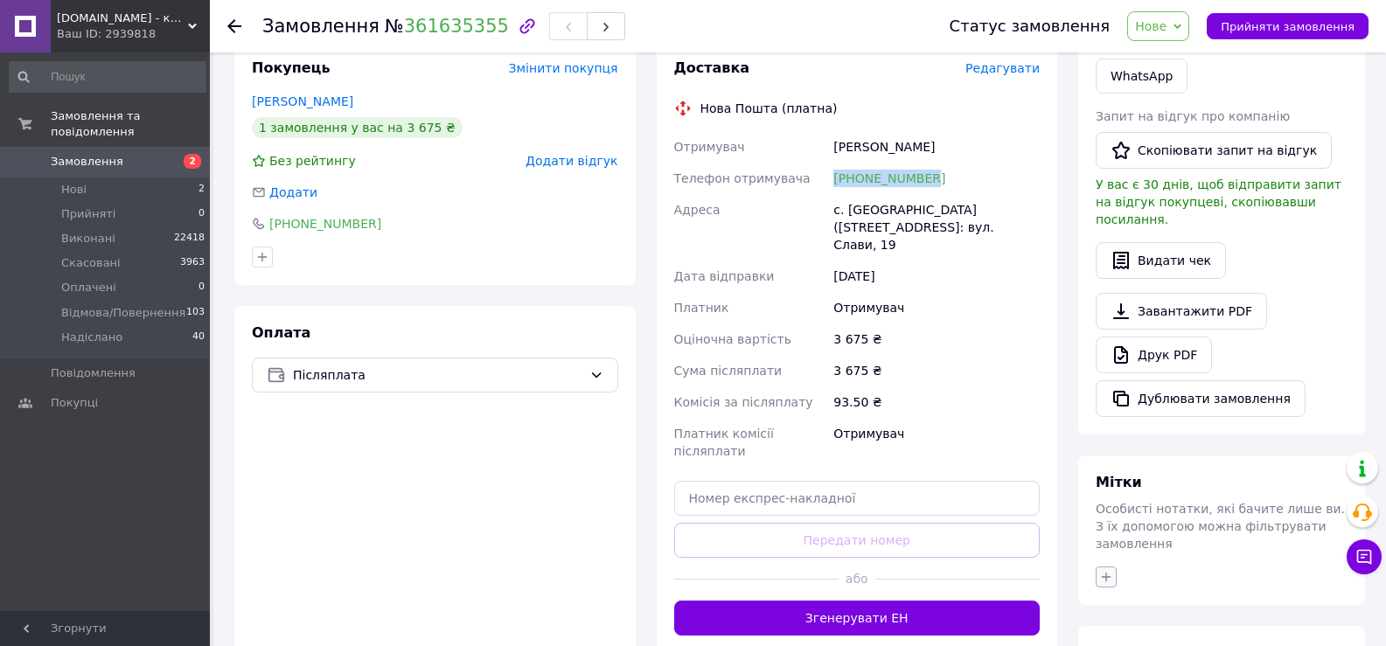
click at [1109, 572] on icon "button" at bounding box center [1107, 577] width 10 height 10
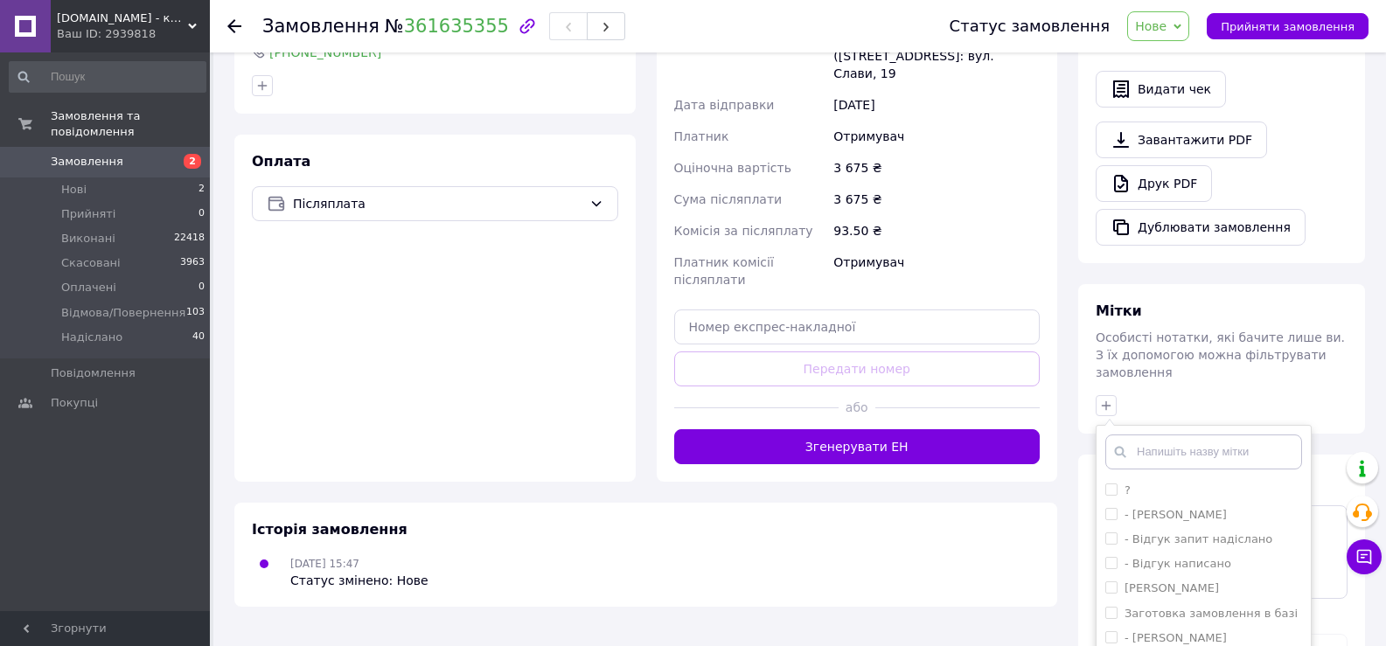
scroll to position [596, 0]
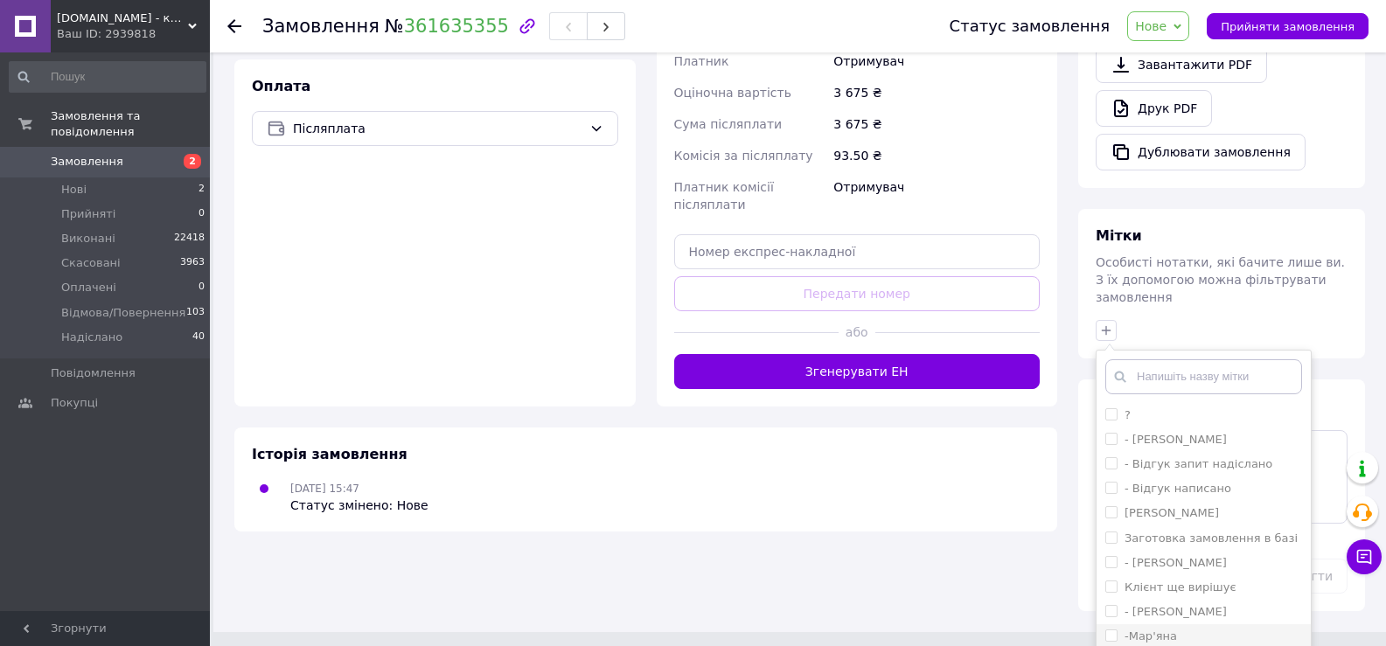
click at [1166, 629] on label "-Мар'яна" at bounding box center [1150, 635] width 52 height 13
checkbox input "true"
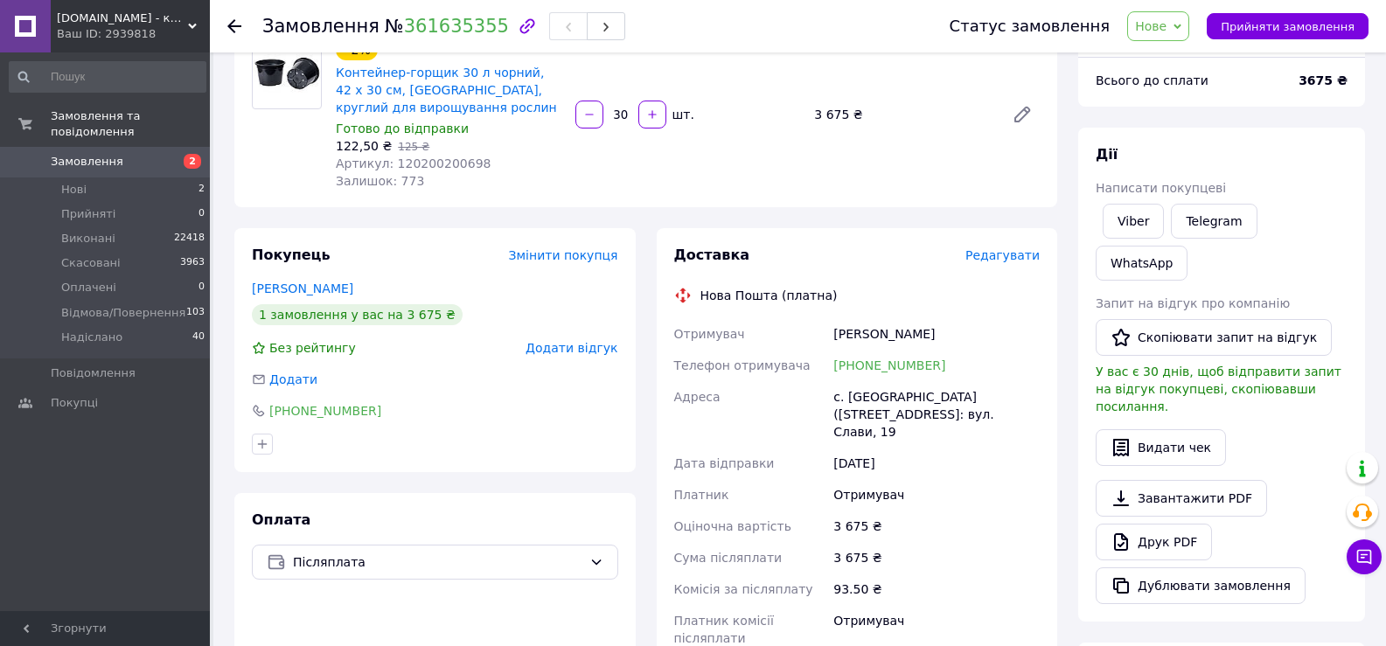
scroll to position [156, 0]
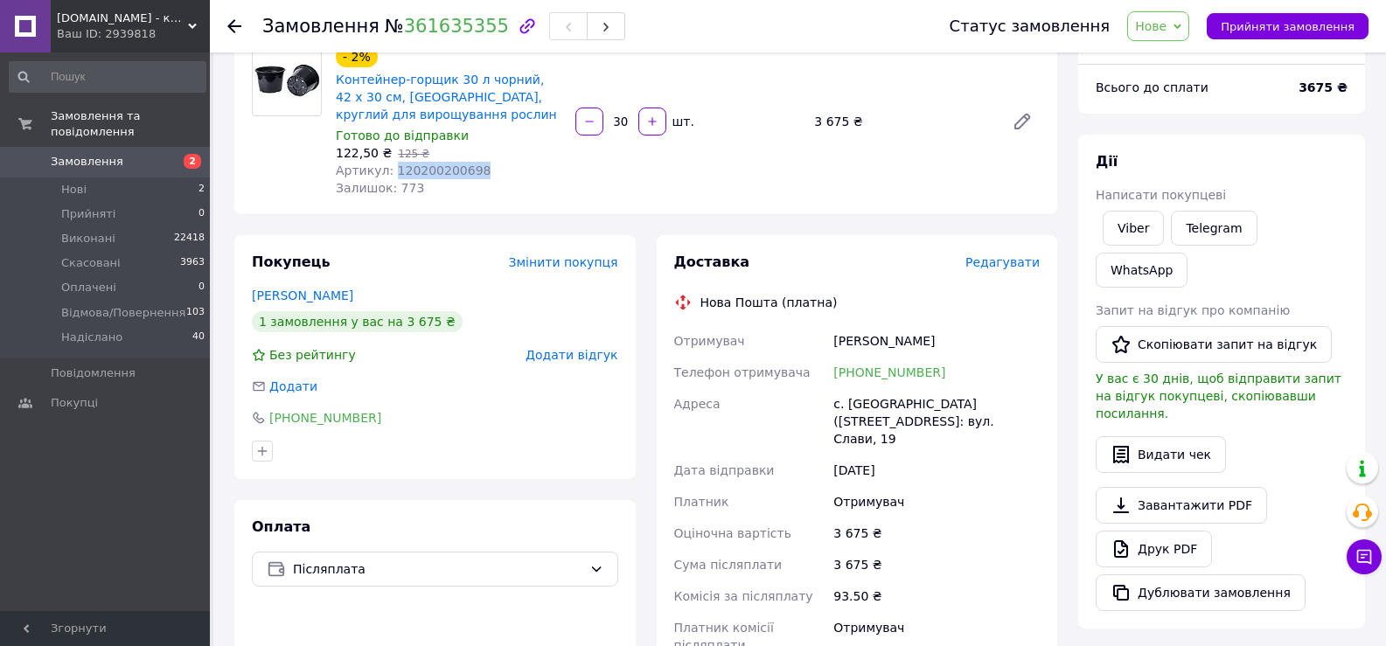
drag, startPoint x: 476, startPoint y: 172, endPoint x: 389, endPoint y: 170, distance: 87.5
click at [389, 170] on div "Артикул: 120200200698" at bounding box center [449, 170] width 226 height 17
copy span "120200200698"
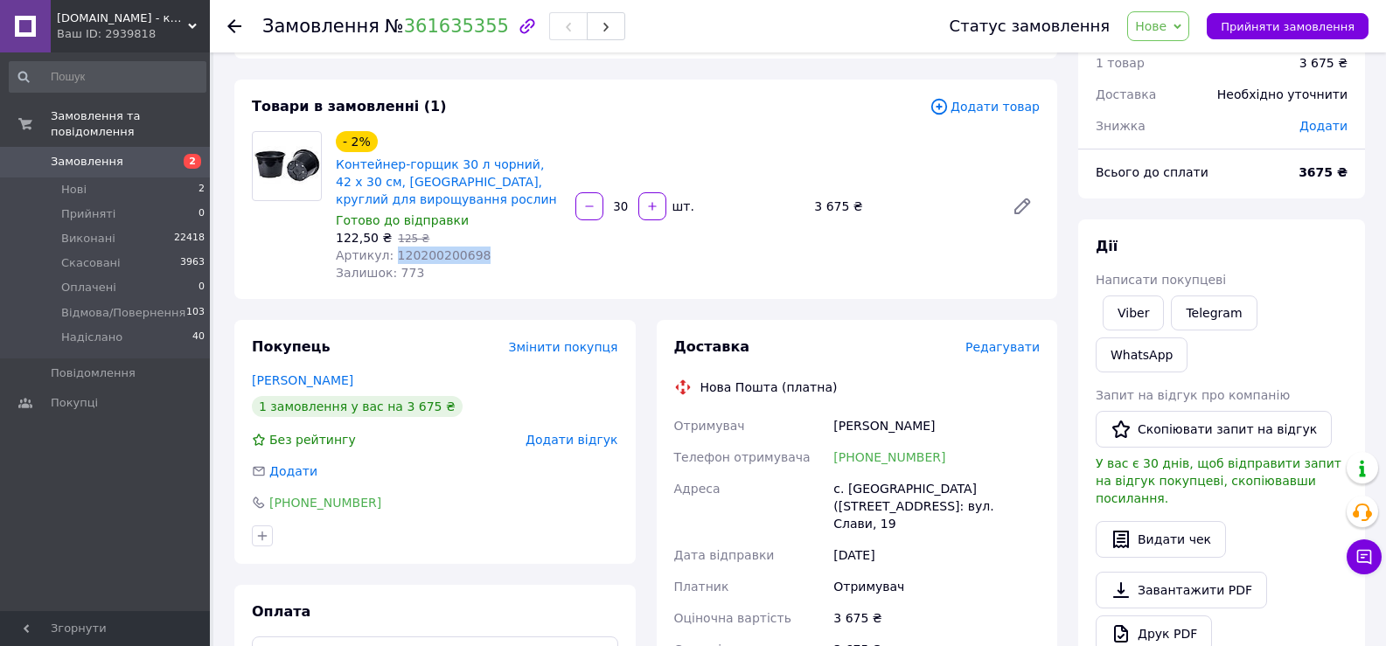
scroll to position [68, 0]
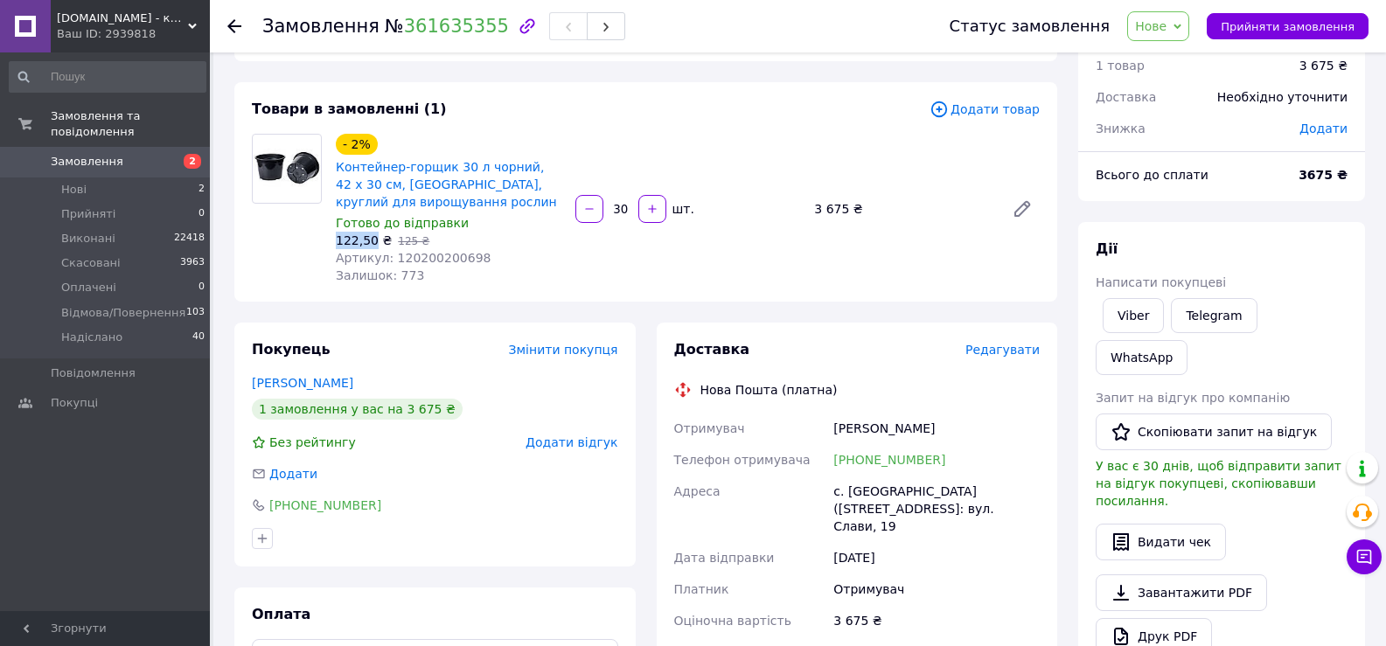
drag, startPoint x: 370, startPoint y: 240, endPoint x: 337, endPoint y: 240, distance: 33.2
click at [337, 240] on span "122,50 ₴" at bounding box center [364, 240] width 56 height 14
copy span "122,50"
drag, startPoint x: 928, startPoint y: 457, endPoint x: 875, endPoint y: 464, distance: 53.8
click at [875, 464] on div "+380979199953" at bounding box center [936, 459] width 213 height 31
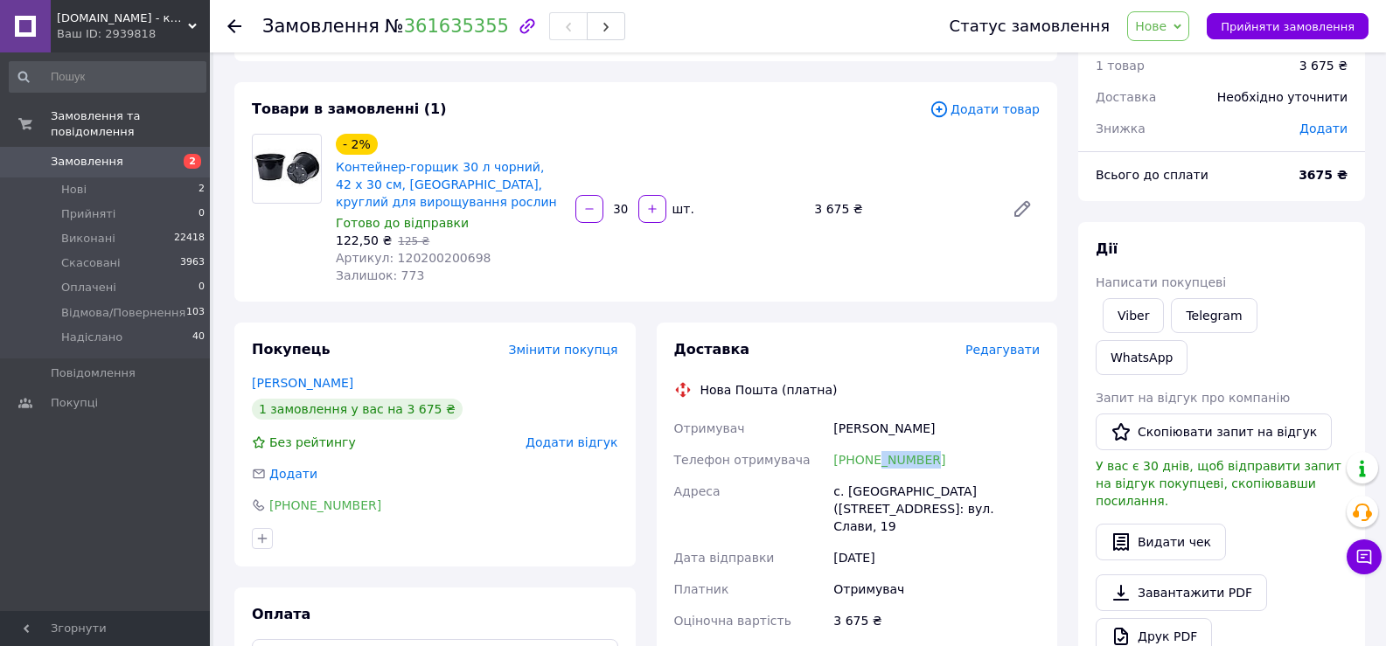
click at [974, 444] on div "+380979199953" at bounding box center [936, 459] width 213 height 31
drag, startPoint x: 934, startPoint y: 459, endPoint x: 876, endPoint y: 465, distance: 58.0
click at [876, 465] on div "+380979199953" at bounding box center [936, 459] width 213 height 31
copy link "9199953"
click at [877, 490] on div "с. Княжичі (Київська обл., Броварський р-н.), №1: вул. Слави, 19" at bounding box center [936, 509] width 213 height 66
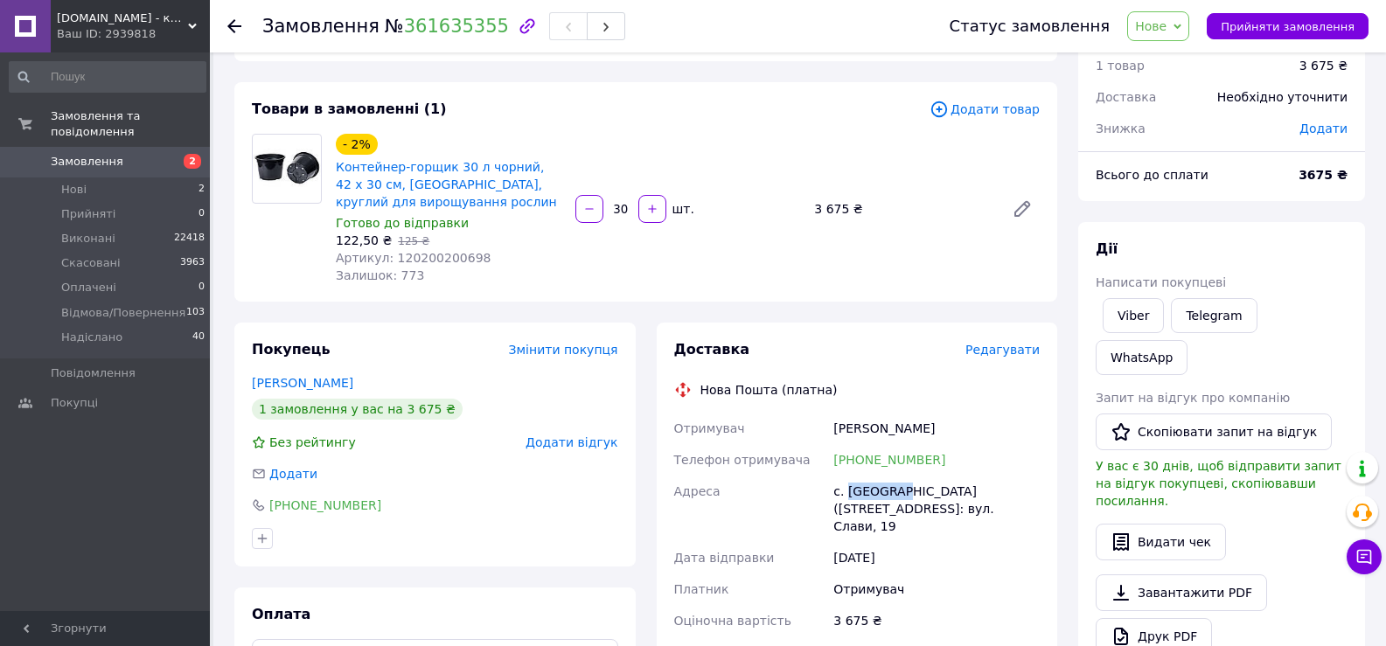
click at [877, 490] on div "с. Княжичі (Київська обл., Броварський р-н.), №1: вул. Слави, 19" at bounding box center [936, 509] width 213 height 66
copy div "Княжичі"
drag, startPoint x: 952, startPoint y: 434, endPoint x: 830, endPoint y: 431, distance: 122.4
click at [830, 431] on div "Костенко Анатолій" at bounding box center [936, 428] width 213 height 31
copy div "Костенко Анатолій"
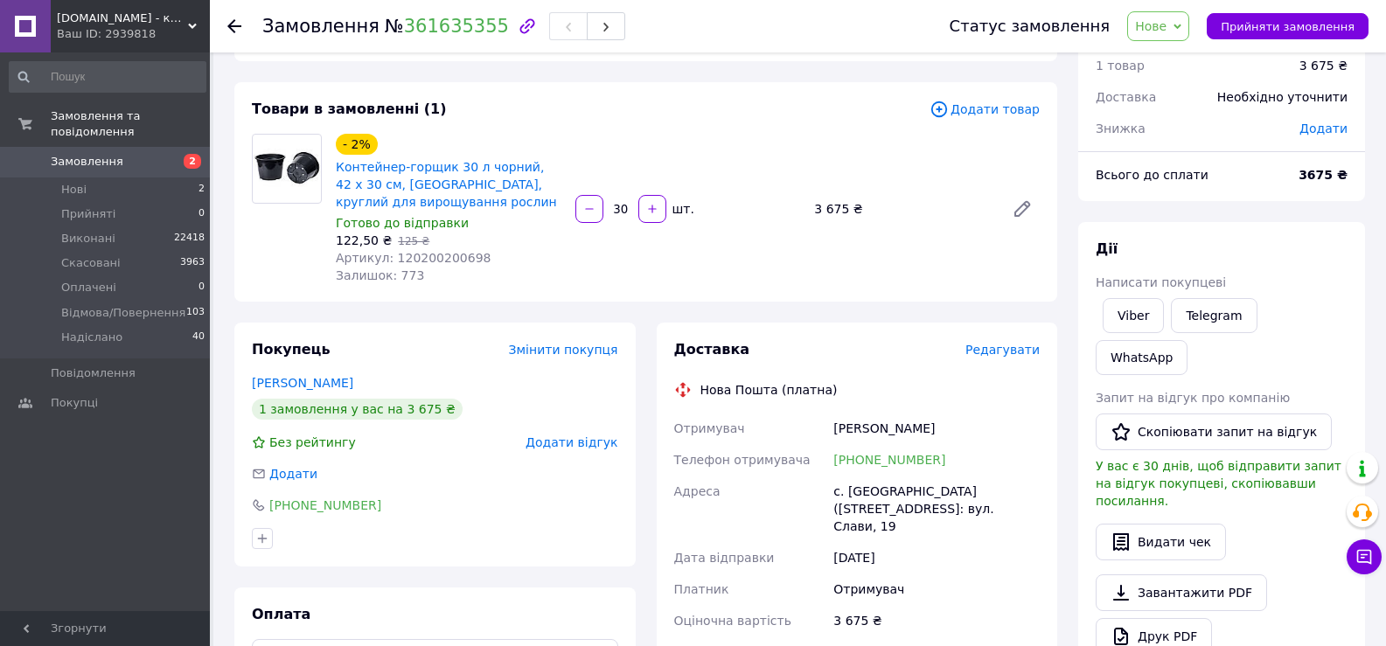
click at [867, 486] on div "с. Княжичі (Київська обл., Броварський р-н.), №1: вул. Слави, 19" at bounding box center [936, 509] width 213 height 66
copy div "Княжичі"
drag, startPoint x: 947, startPoint y: 427, endPoint x: 837, endPoint y: 429, distance: 110.2
click at [837, 429] on div "Костенко Анатолій" at bounding box center [936, 428] width 213 height 31
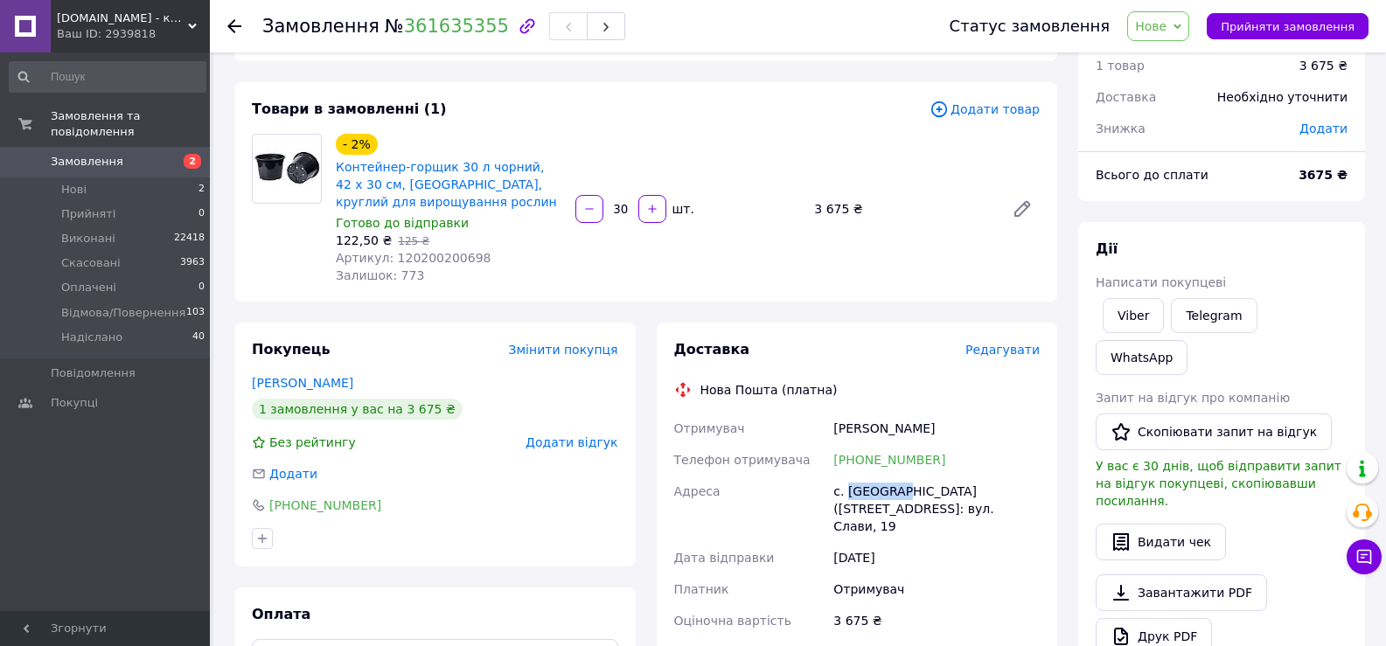
copy div "Костенко Анатолій"
drag, startPoint x: 831, startPoint y: 483, endPoint x: 982, endPoint y: 534, distance: 158.7
click at [982, 534] on div "с. Княжичі (Київська обл., Броварський р-н.), №1: вул. Слави, 19" at bounding box center [936, 509] width 213 height 66
copy div "с. Княжичі (Київська обл., Броварський р-н.), №1: вул. Слави, 19"
drag, startPoint x: 992, startPoint y: 442, endPoint x: 928, endPoint y: 461, distance: 66.7
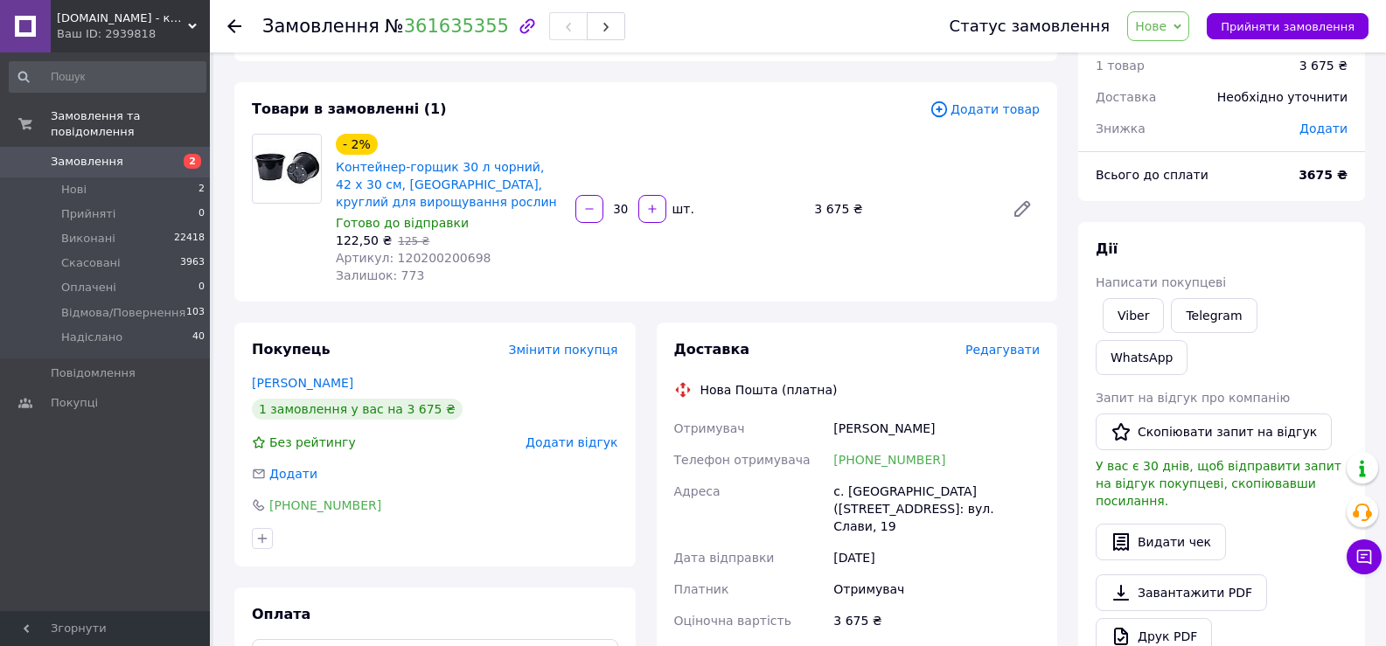
click at [992, 441] on div "Костенко Анатолій" at bounding box center [936, 428] width 213 height 31
drag, startPoint x: 928, startPoint y: 460, endPoint x: 878, endPoint y: 460, distance: 49.8
click at [878, 460] on div "+380979199953" at bounding box center [936, 459] width 213 height 31
copy link "9199953"
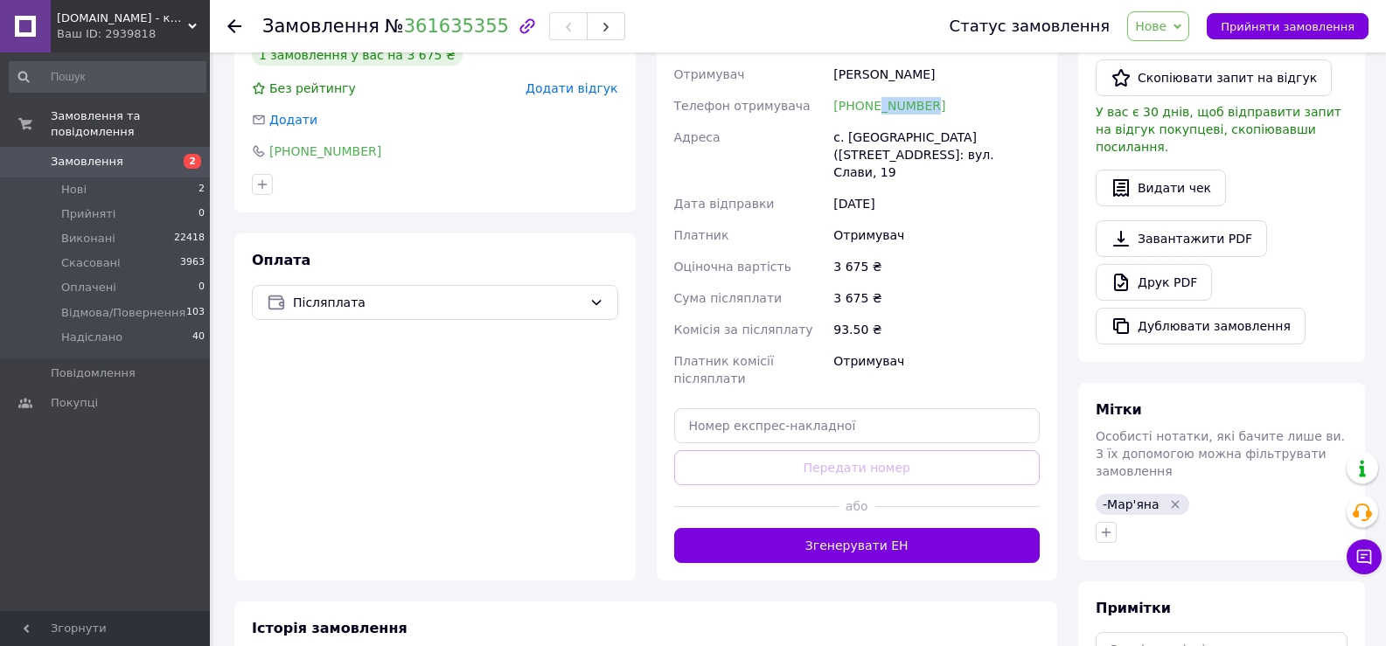
scroll to position [271, 0]
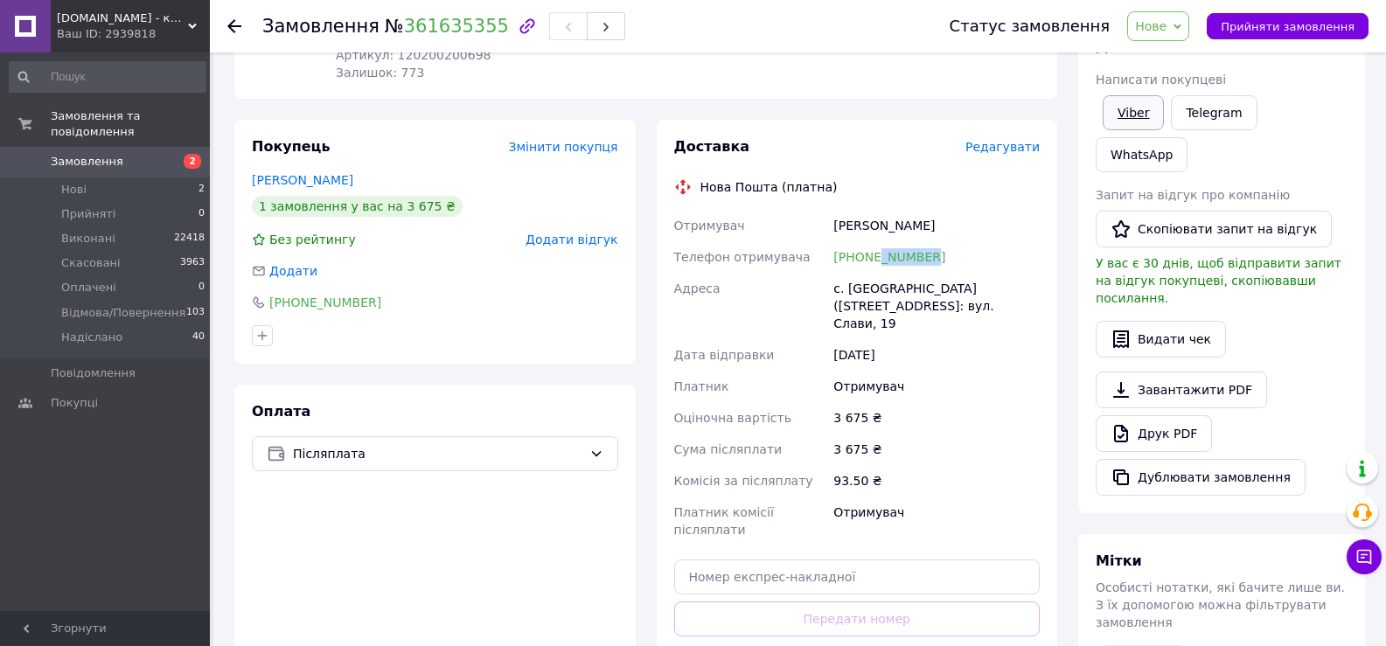
click at [1133, 116] on link "Viber" at bounding box center [1132, 112] width 61 height 35
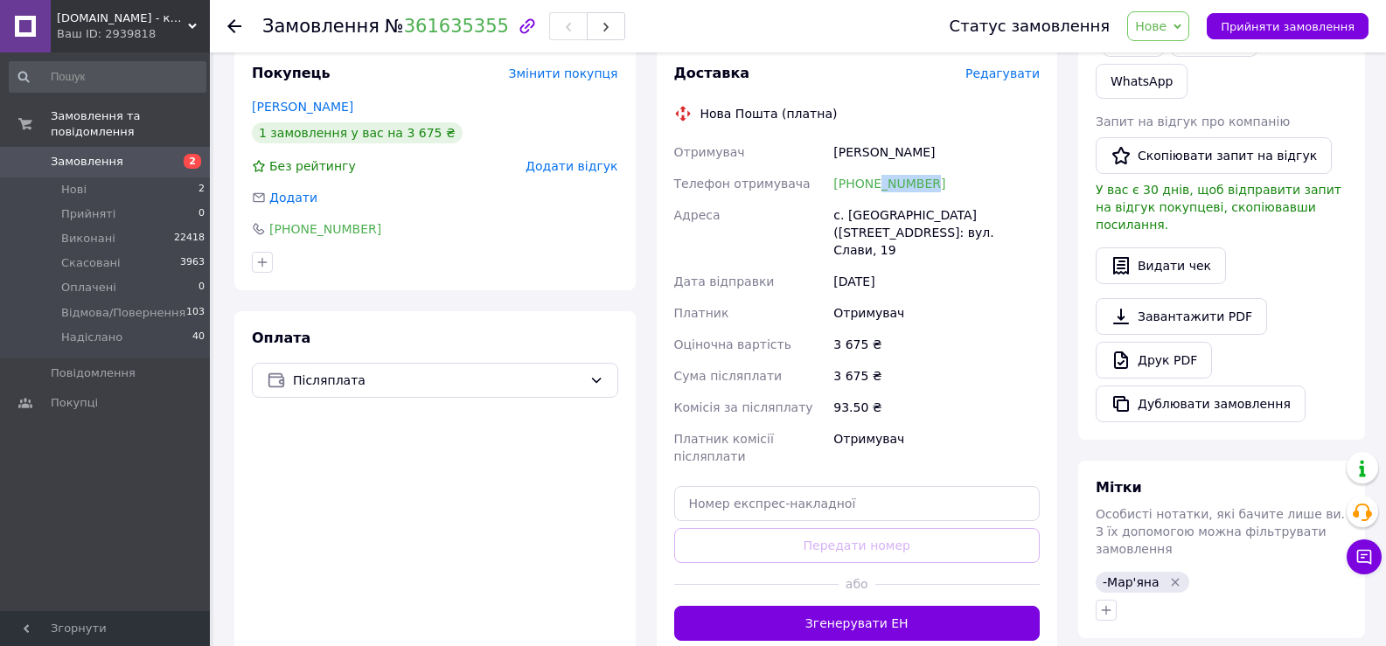
scroll to position [533, 0]
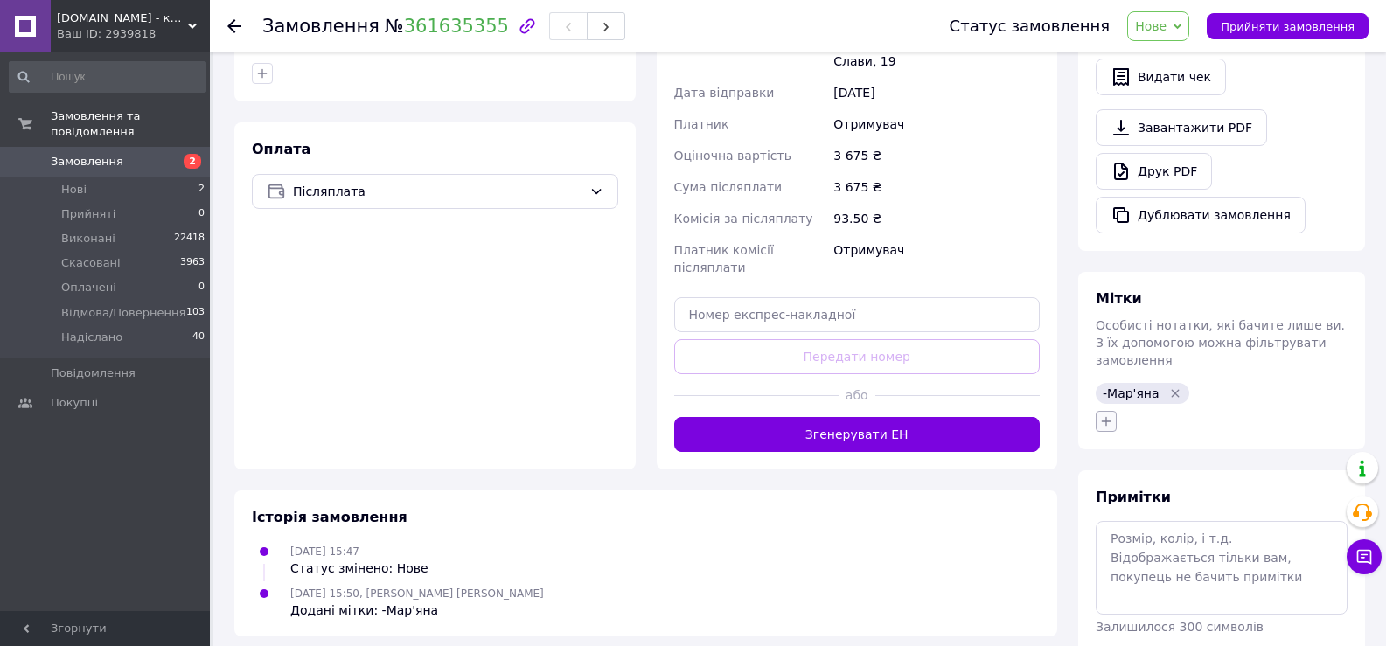
click at [1103, 414] on icon "button" at bounding box center [1106, 421] width 14 height 14
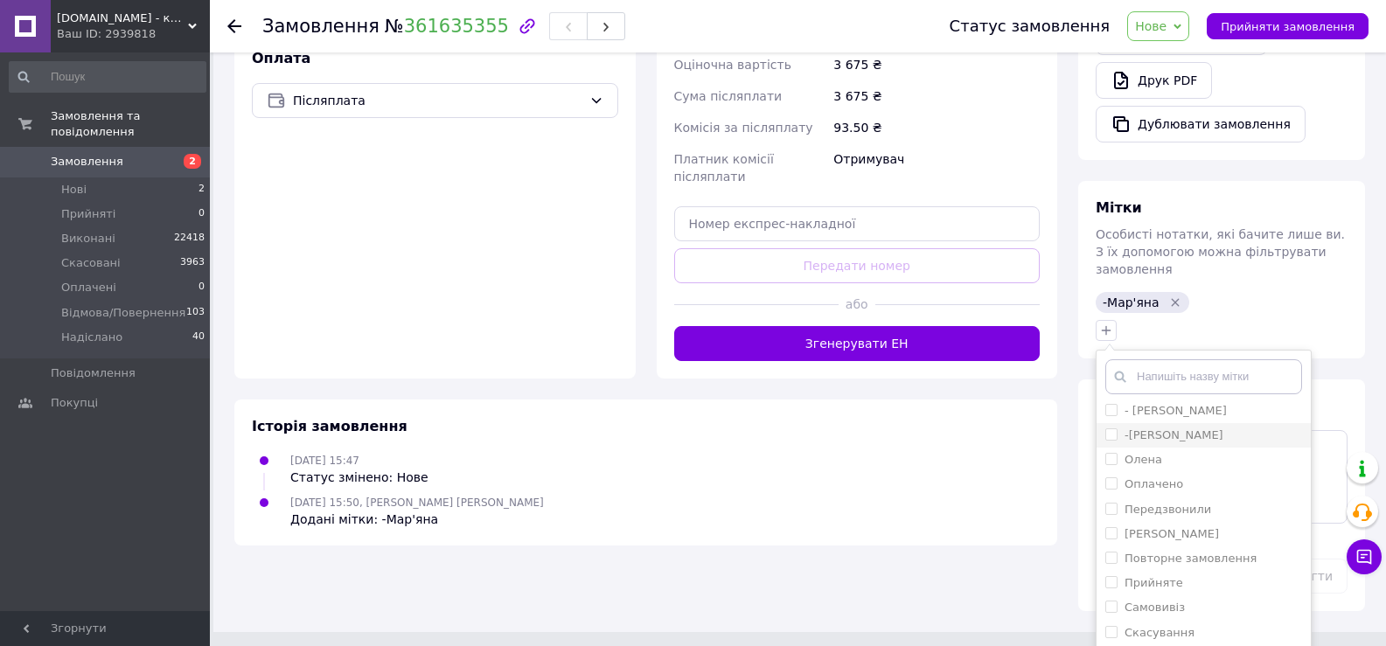
scroll to position [378, 0]
click at [1179, 645] on label "Чекаю оплати" at bounding box center [1166, 652] width 85 height 13
checkbox input "true"
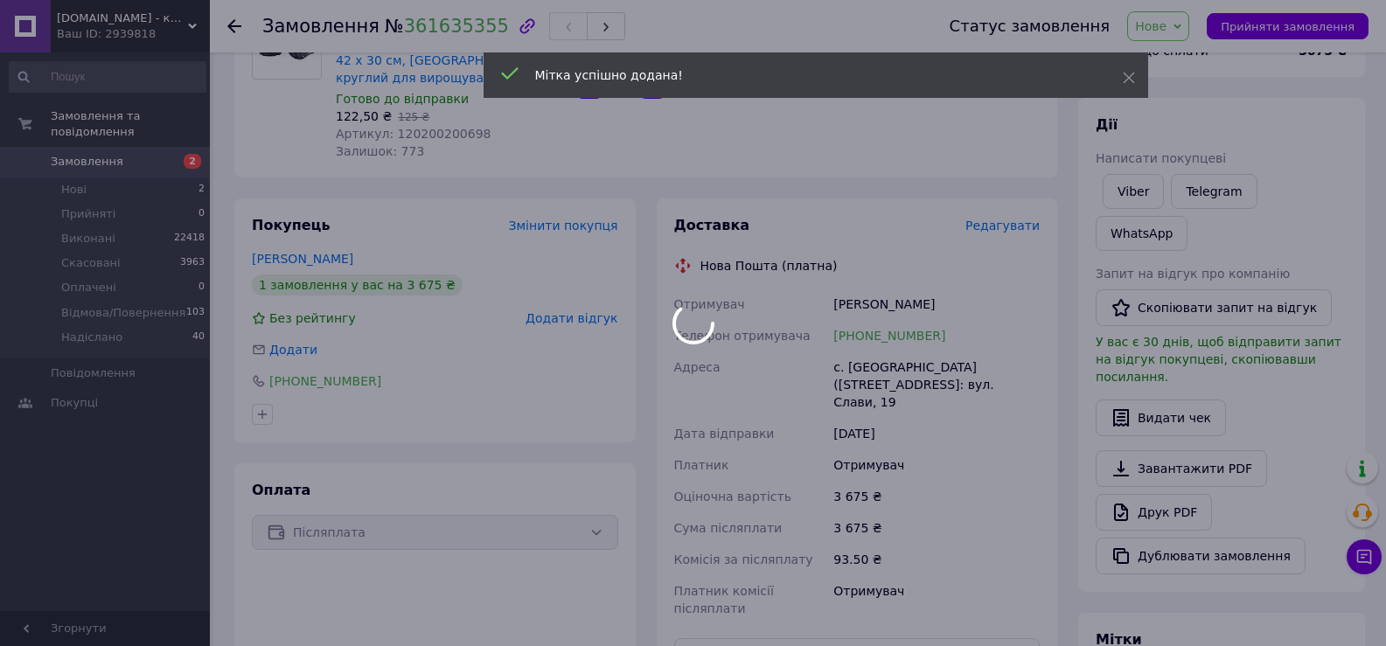
scroll to position [184, 0]
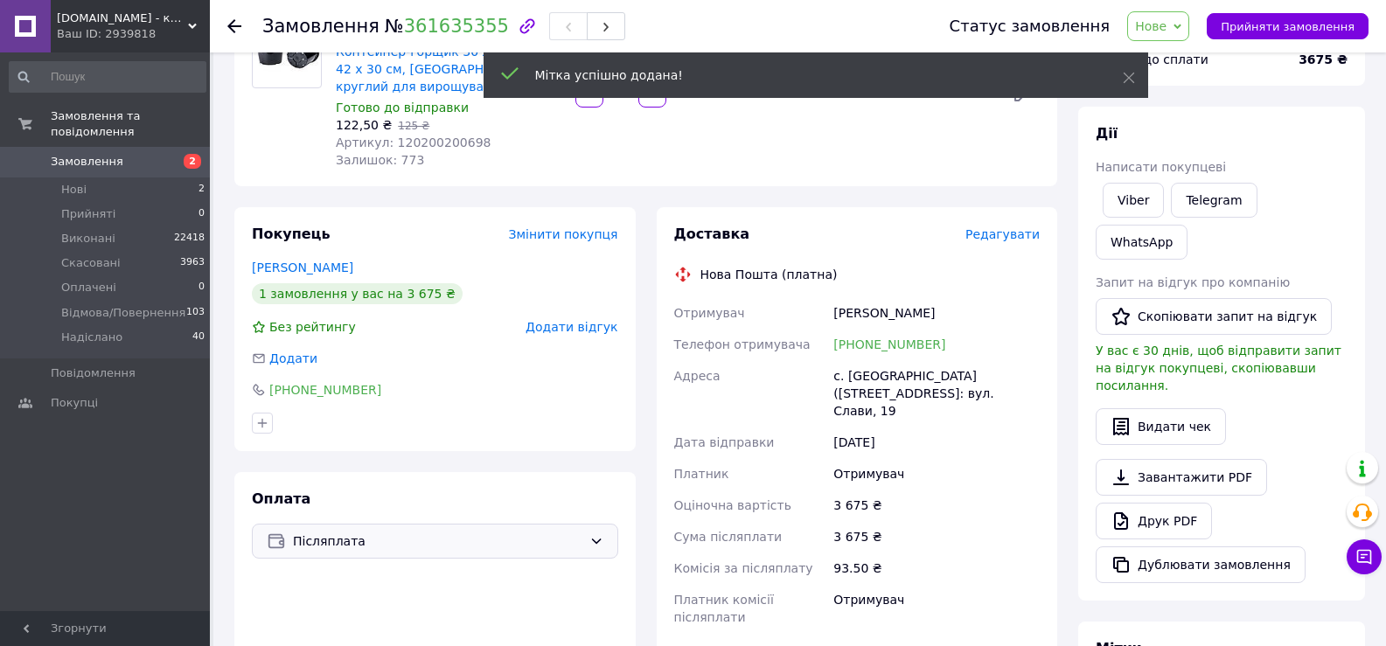
click at [594, 542] on icon at bounding box center [596, 541] width 14 height 14
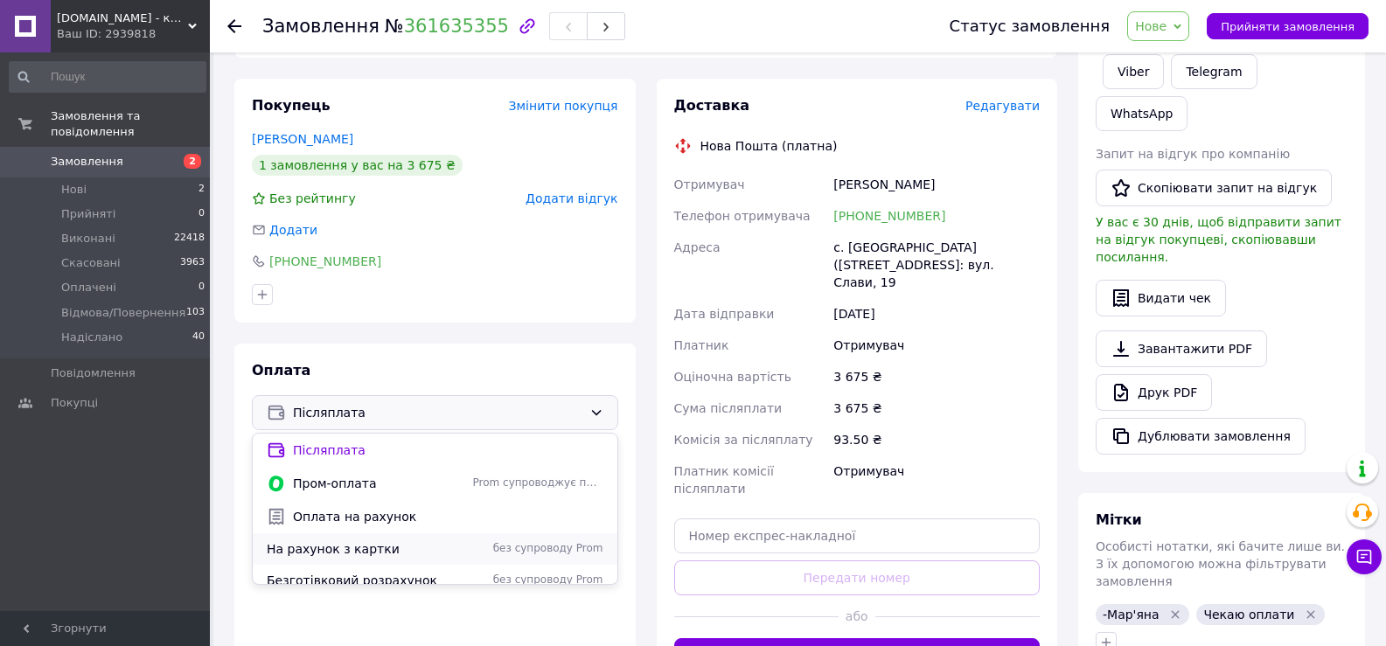
scroll to position [446, 0]
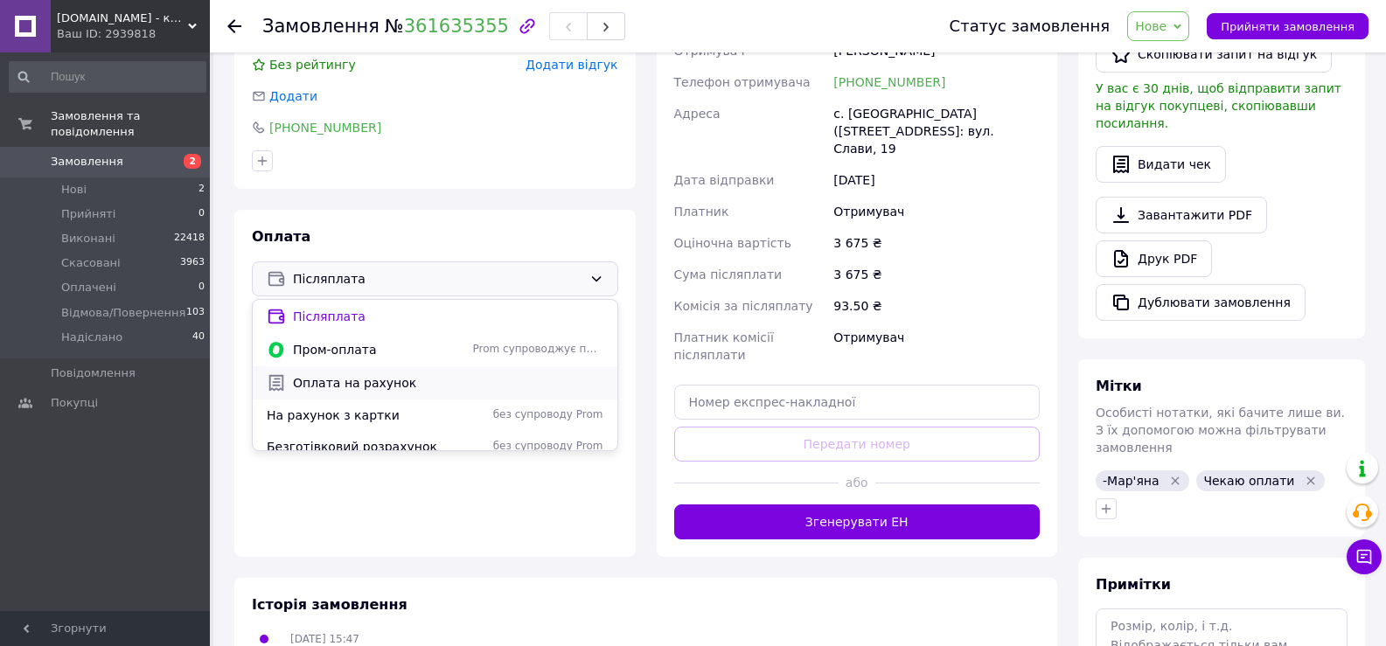
click at [389, 388] on span "Оплата на рахунок" at bounding box center [448, 382] width 310 height 17
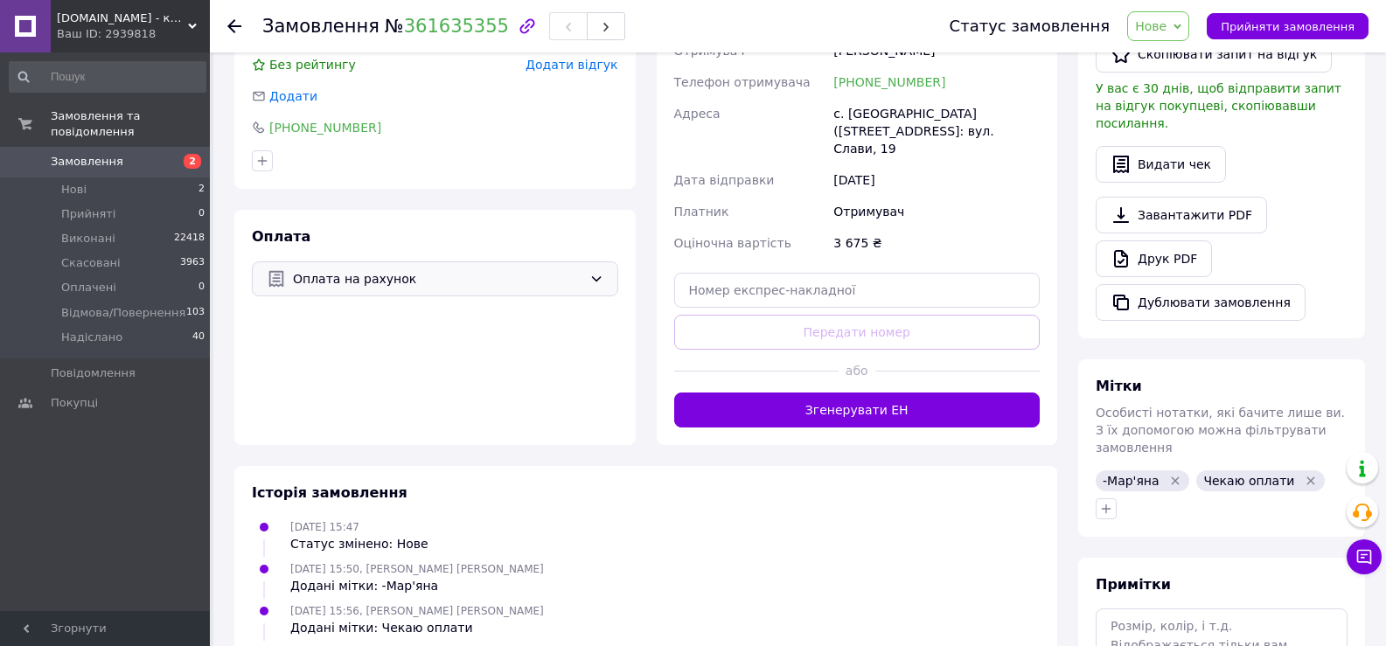
click at [234, 24] on icon at bounding box center [234, 26] width 14 height 14
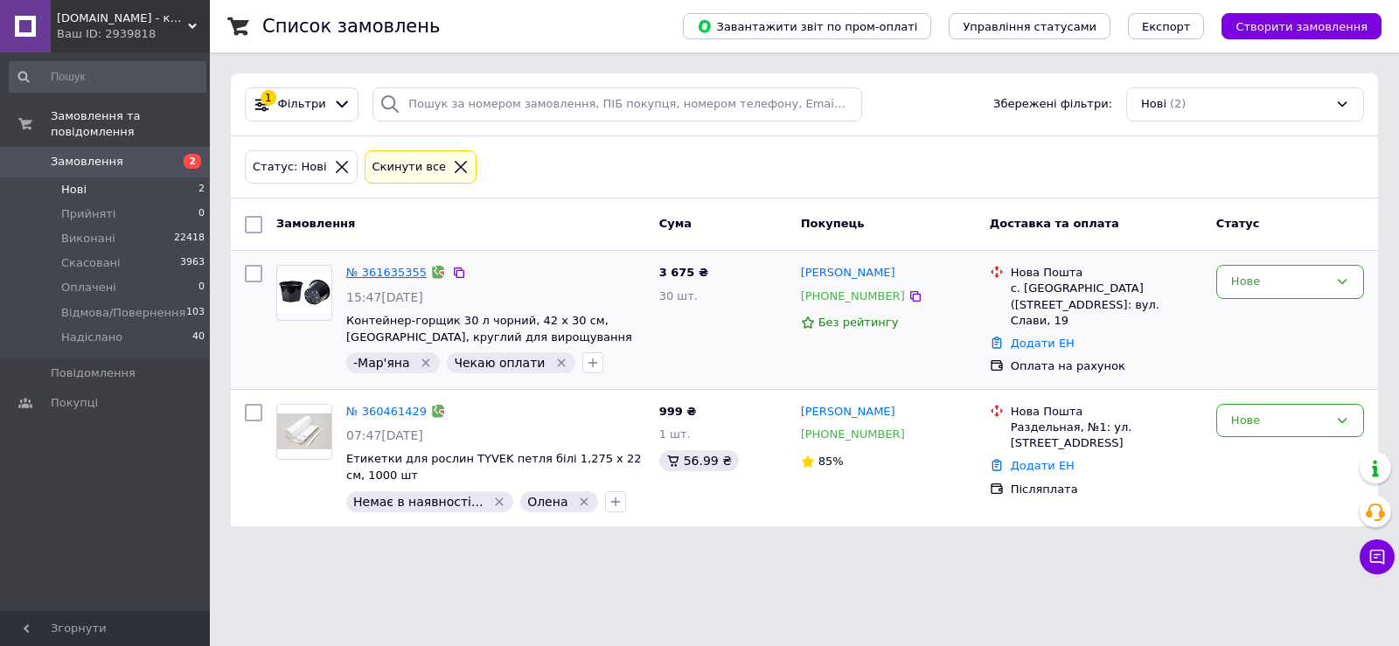
click at [389, 274] on link "№ 361635355" at bounding box center [386, 272] width 80 height 13
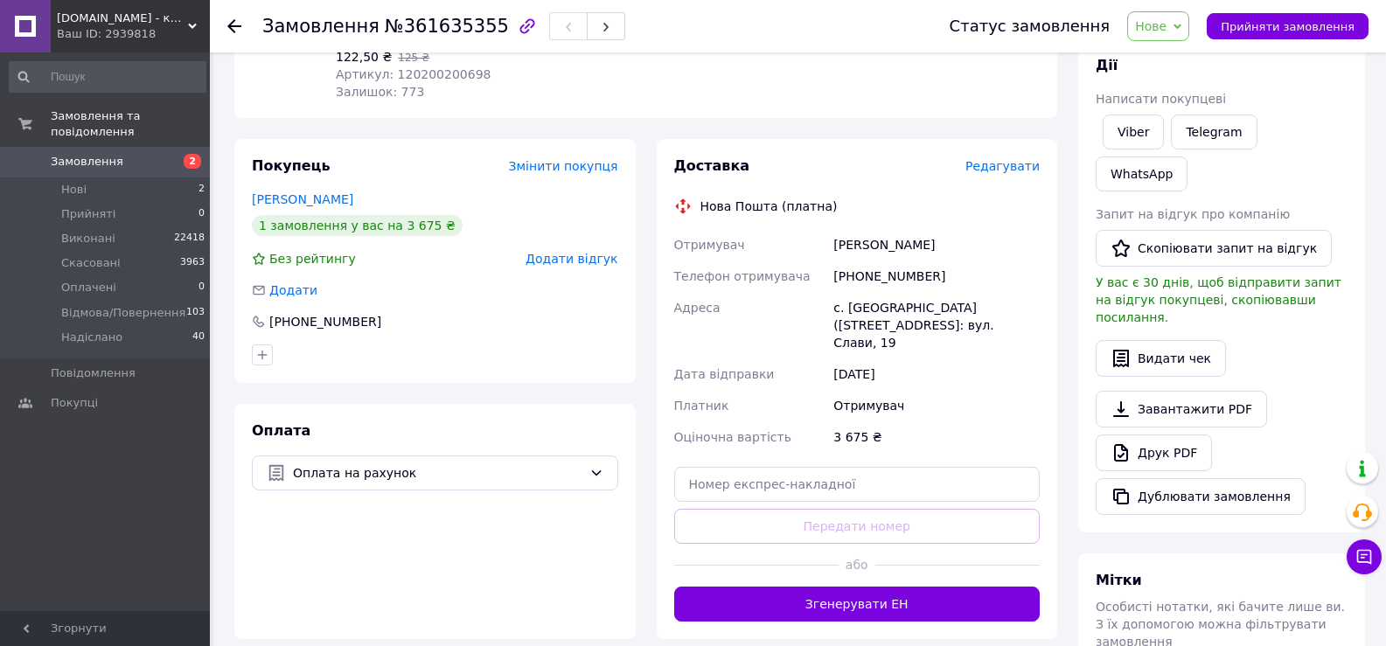
scroll to position [262, 0]
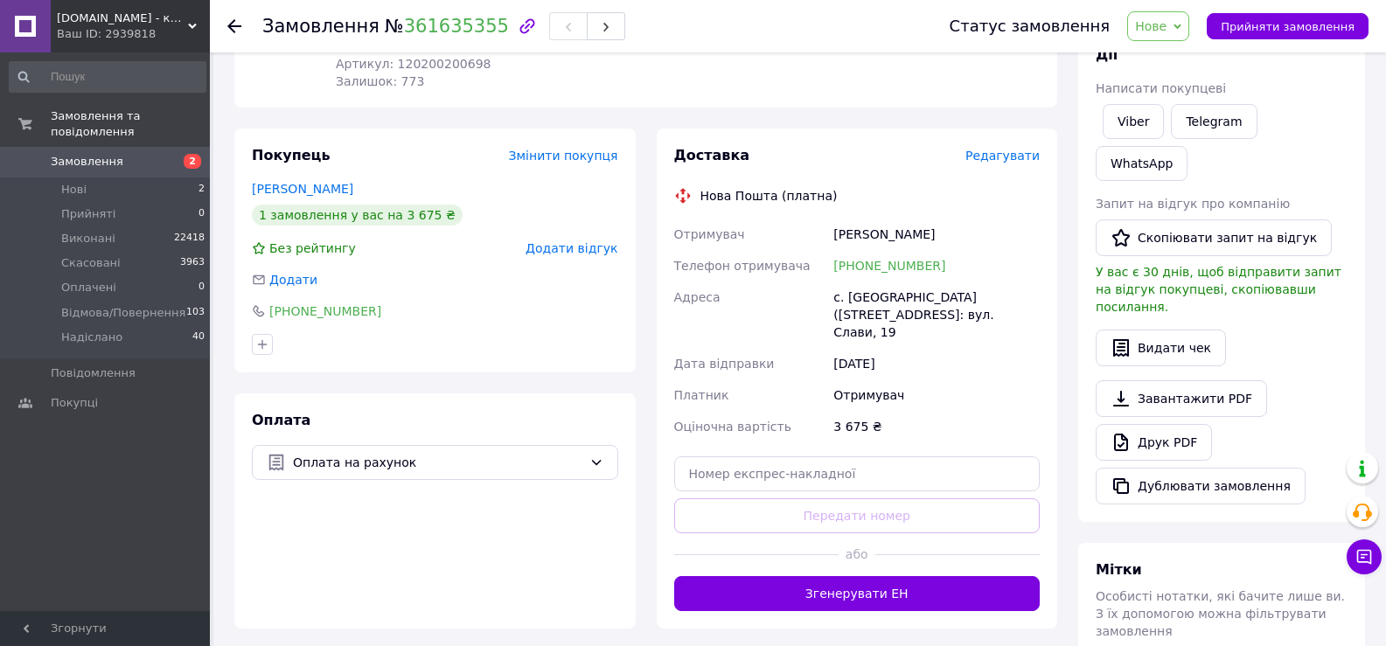
drag, startPoint x: 855, startPoint y: 267, endPoint x: 832, endPoint y: 267, distance: 22.7
click at [832, 267] on div "[PHONE_NUMBER]" at bounding box center [936, 265] width 213 height 31
copy link "[PHONE_NUMBER]"
click at [859, 233] on div "[PERSON_NAME]" at bounding box center [936, 234] width 213 height 31
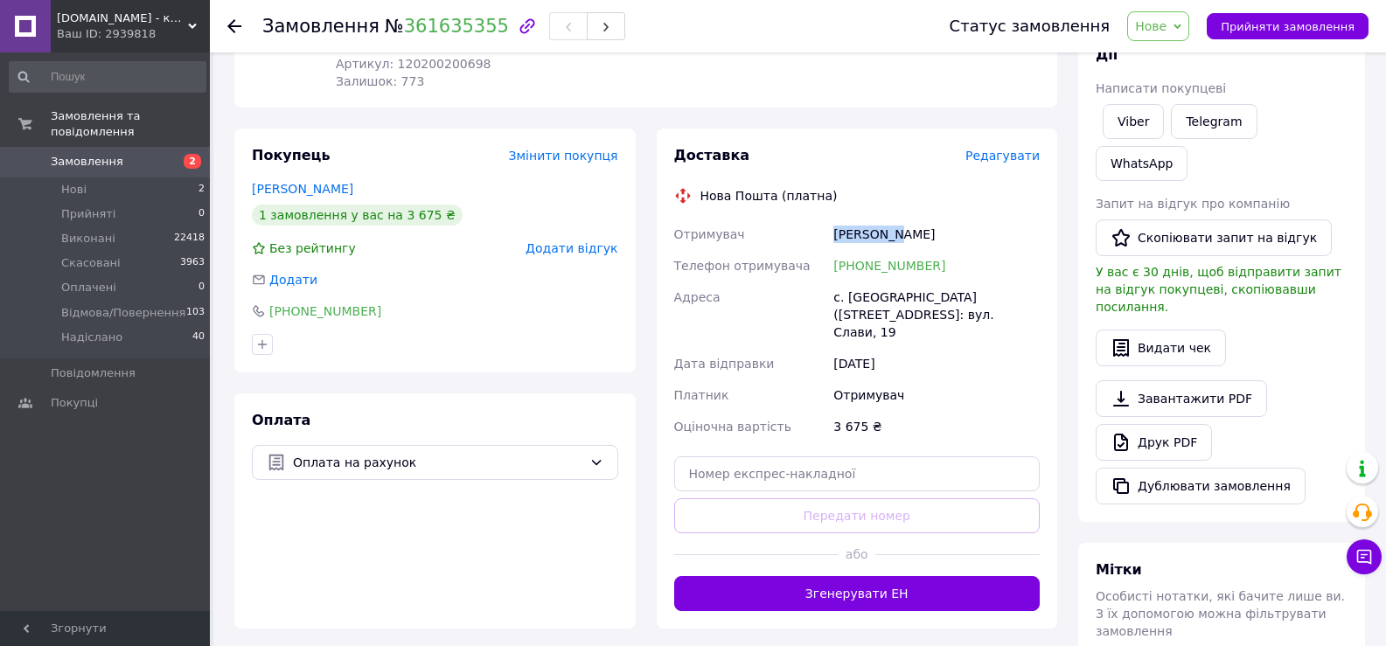
click at [859, 233] on div "[PERSON_NAME]" at bounding box center [936, 234] width 213 height 31
copy div "[PERSON_NAME]"
click at [927, 235] on div "Костенко Анатолій" at bounding box center [936, 234] width 213 height 31
copy div "Анатолій"
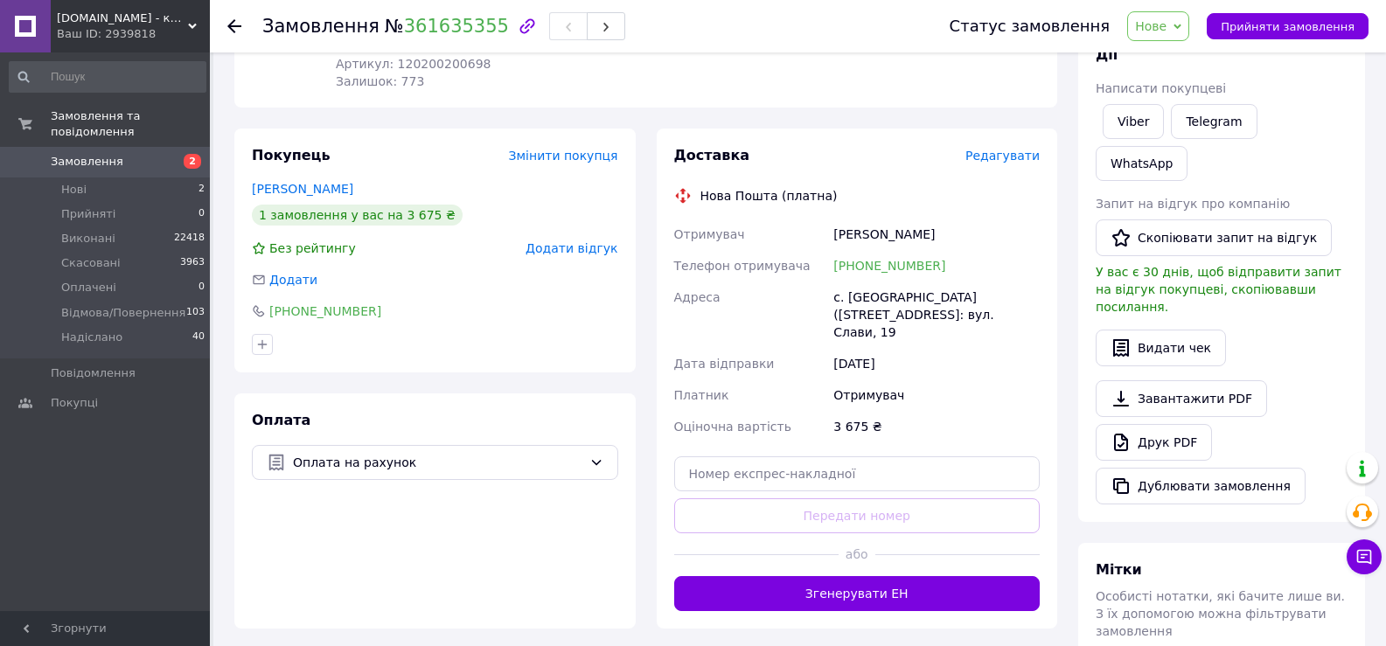
click at [876, 296] on div "с. Княжичі (Київська обл., Броварський р-н.), №1: вул. Слави, 19" at bounding box center [936, 315] width 213 height 66
copy div "Княжичі"
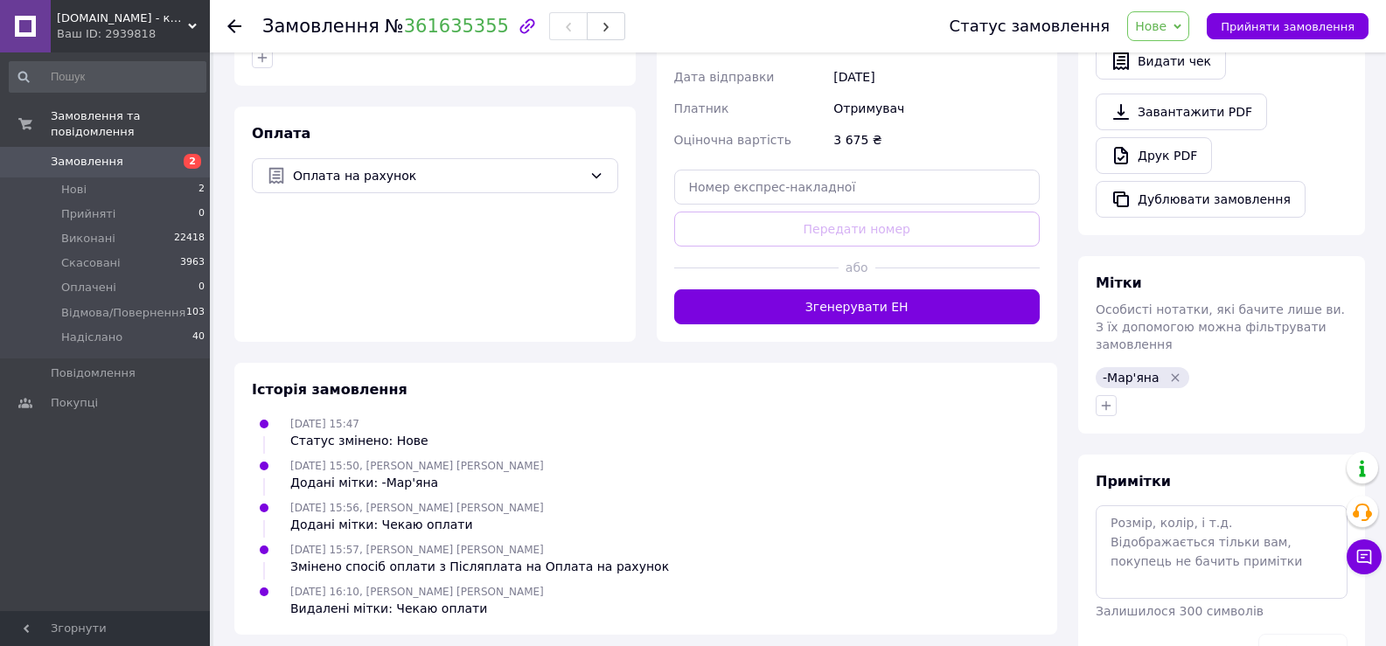
scroll to position [559, 0]
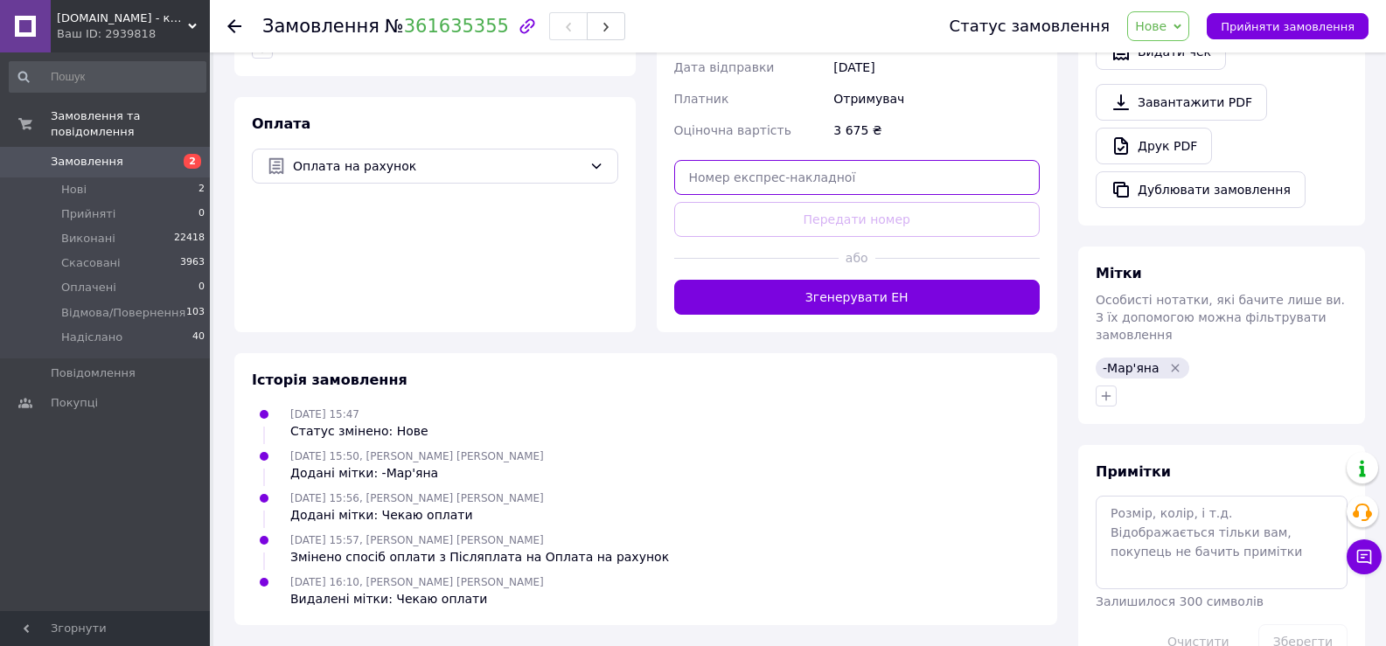
click at [802, 174] on input "text" at bounding box center [857, 177] width 366 height 35
paste input "20451247318890"
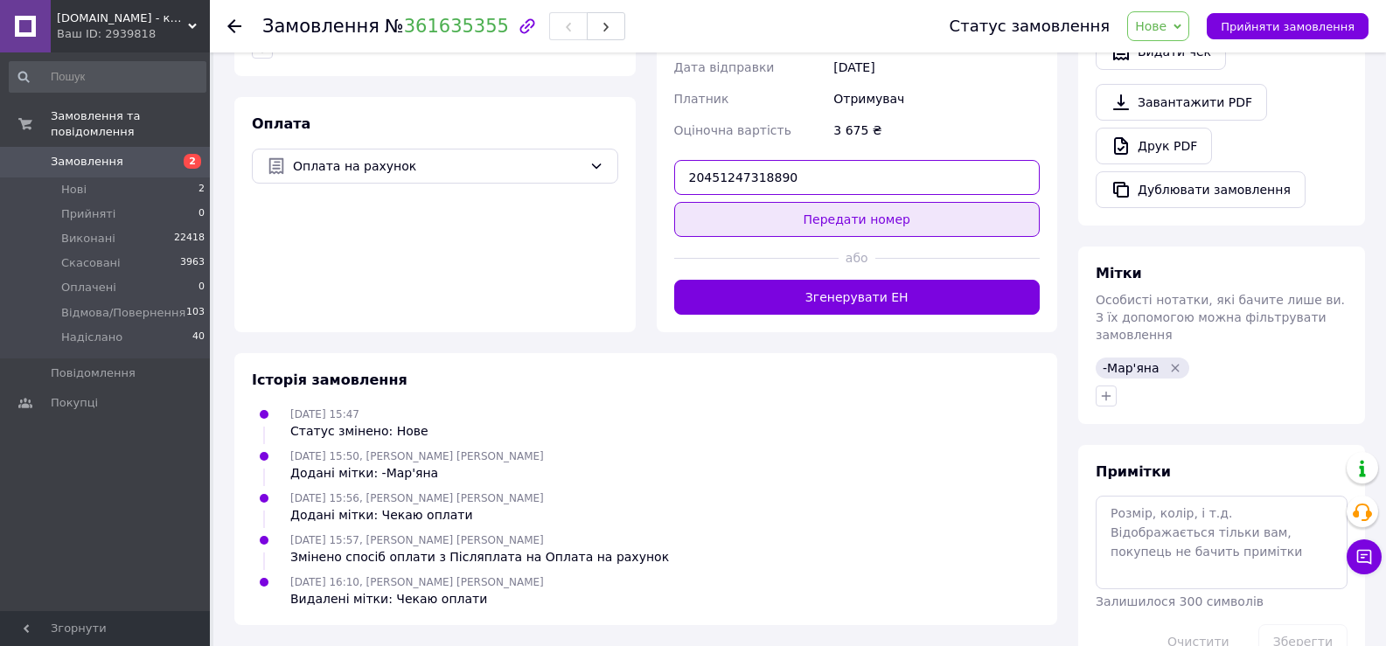
type input "20451247318890"
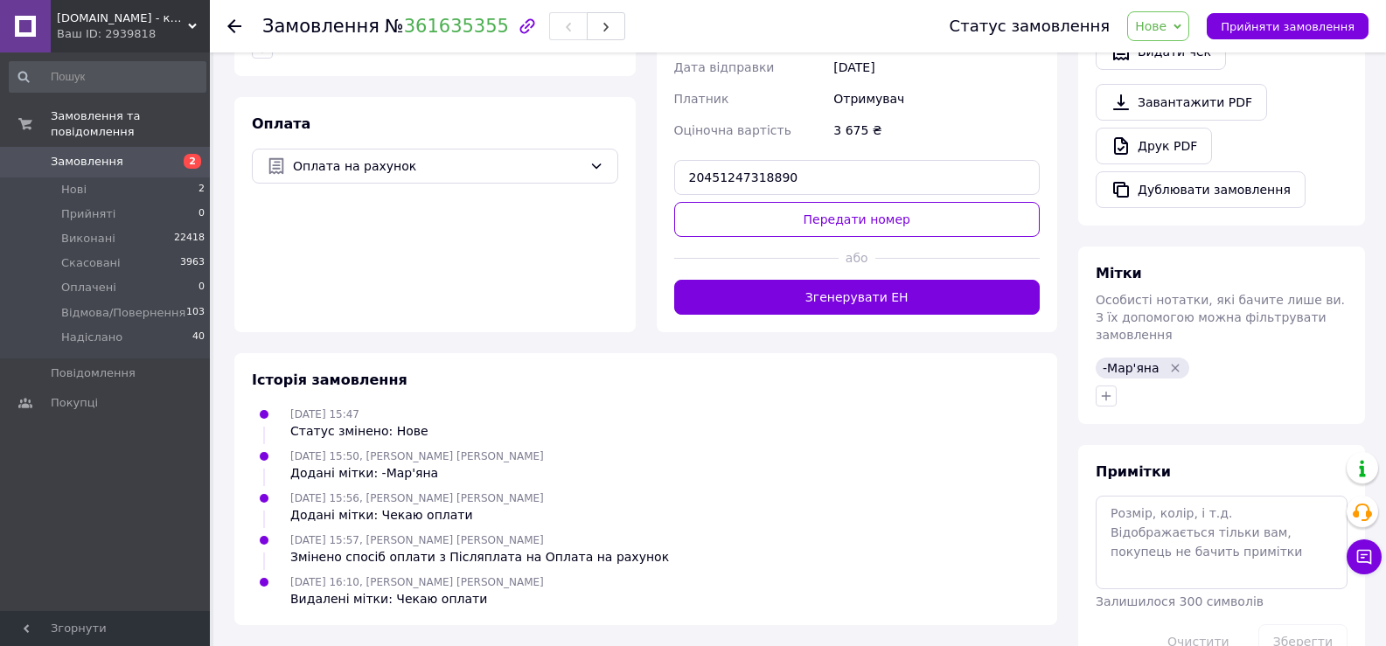
click at [861, 234] on button "Передати номер" at bounding box center [857, 219] width 366 height 35
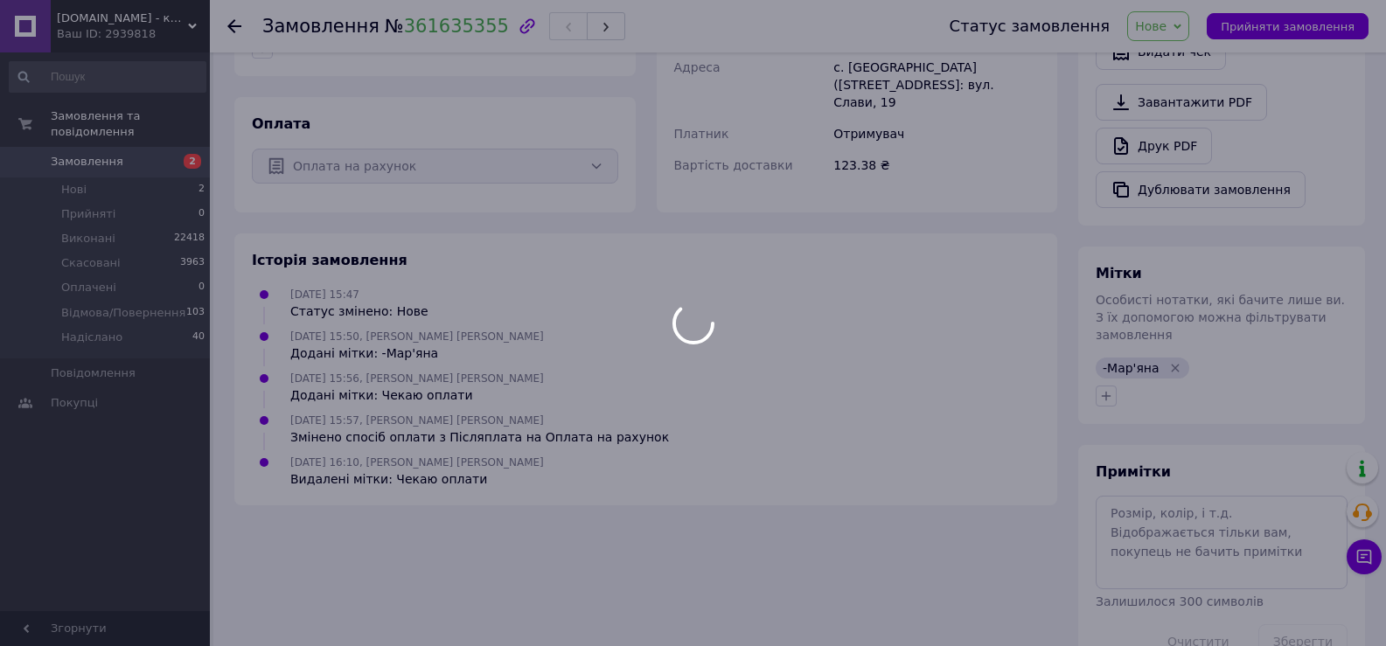
scroll to position [533, 0]
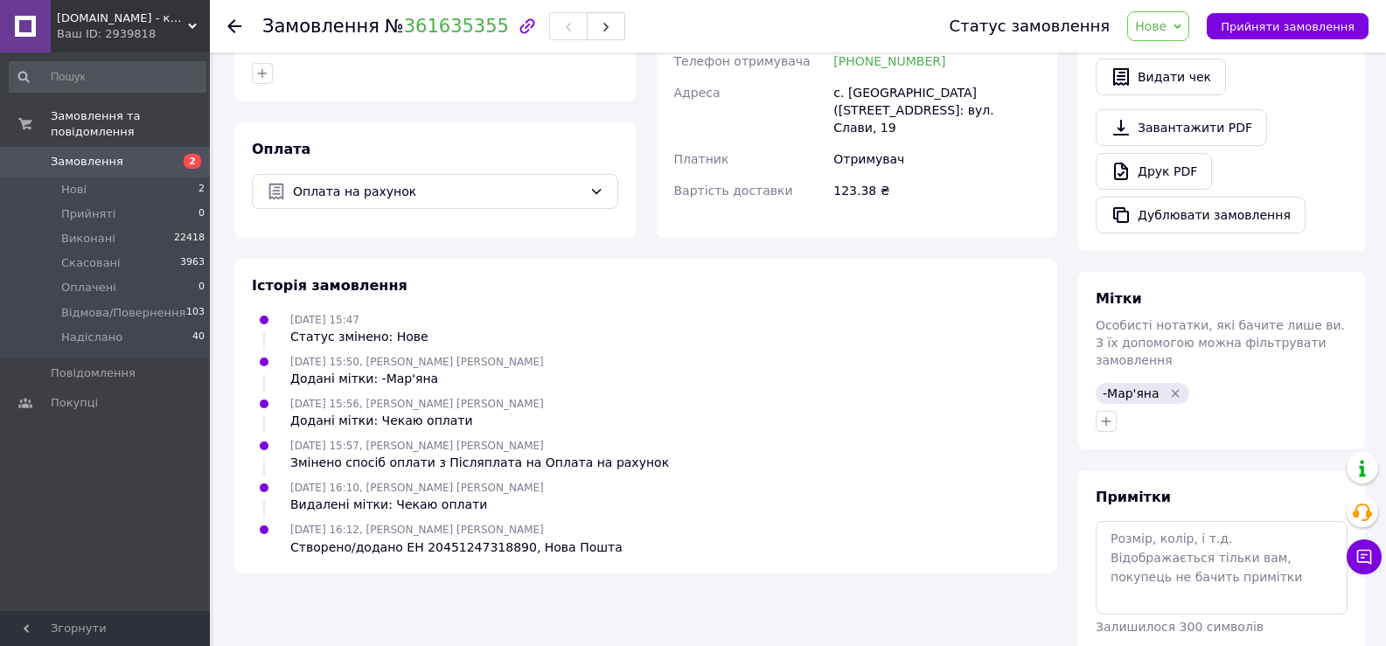
click at [1181, 26] on icon at bounding box center [1177, 27] width 8 height 8
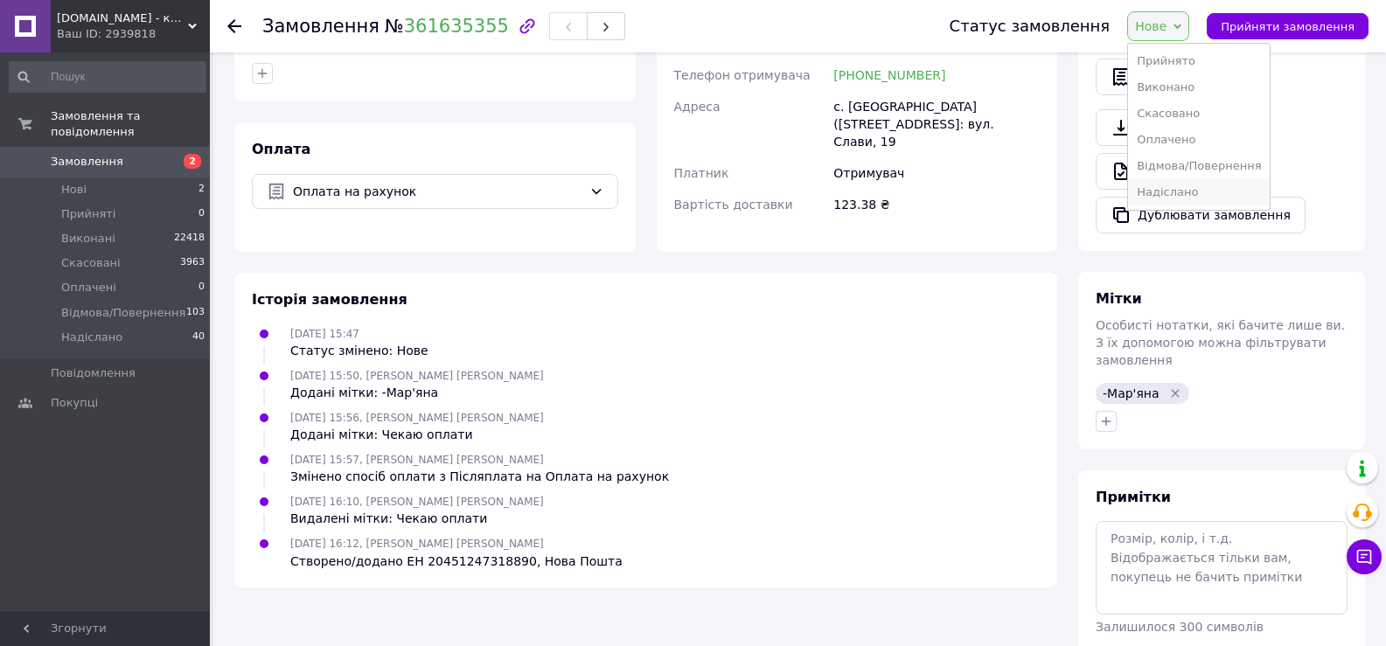
click at [1195, 191] on li "Надіслано" at bounding box center [1199, 192] width 142 height 26
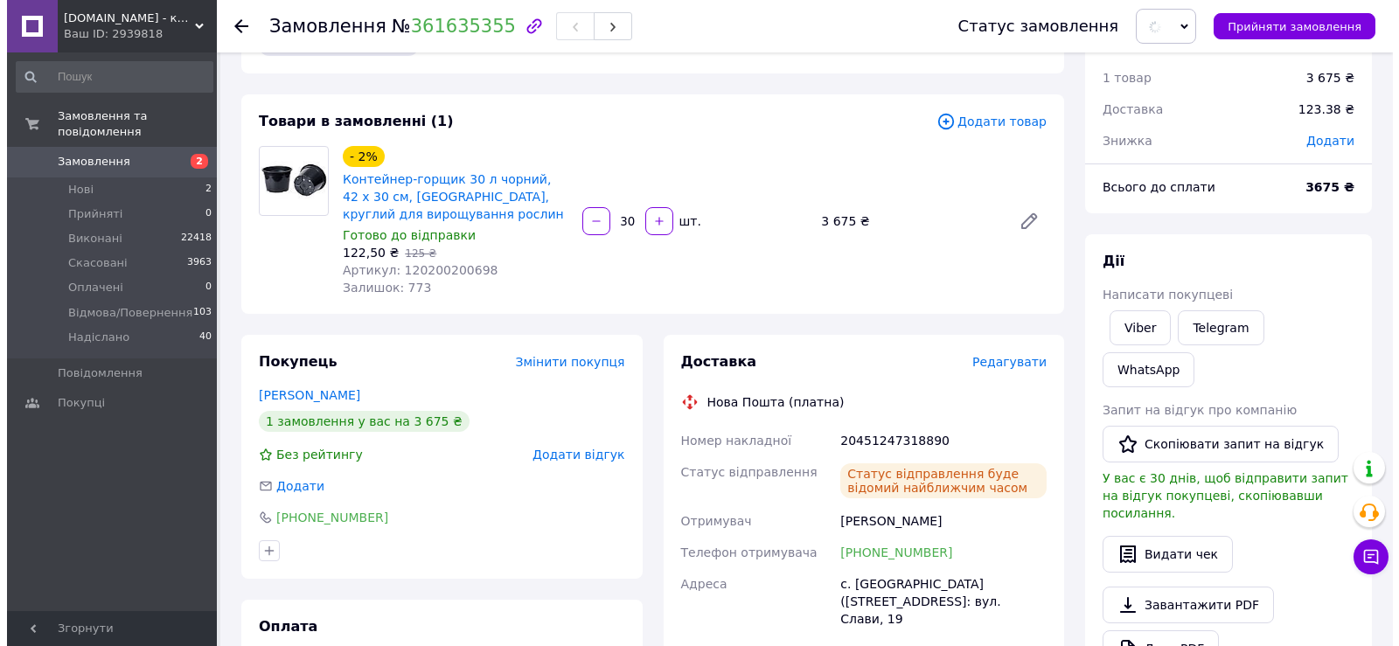
scroll to position [0, 0]
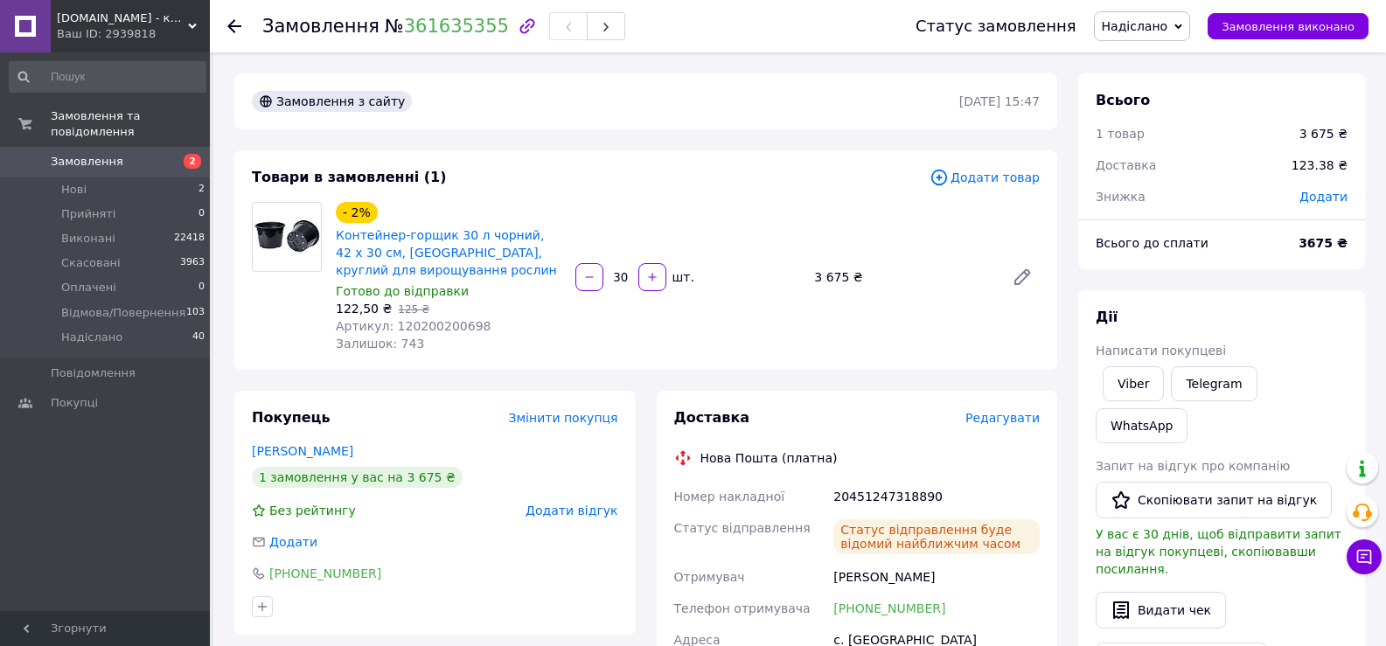
click at [235, 29] on icon at bounding box center [234, 26] width 14 height 14
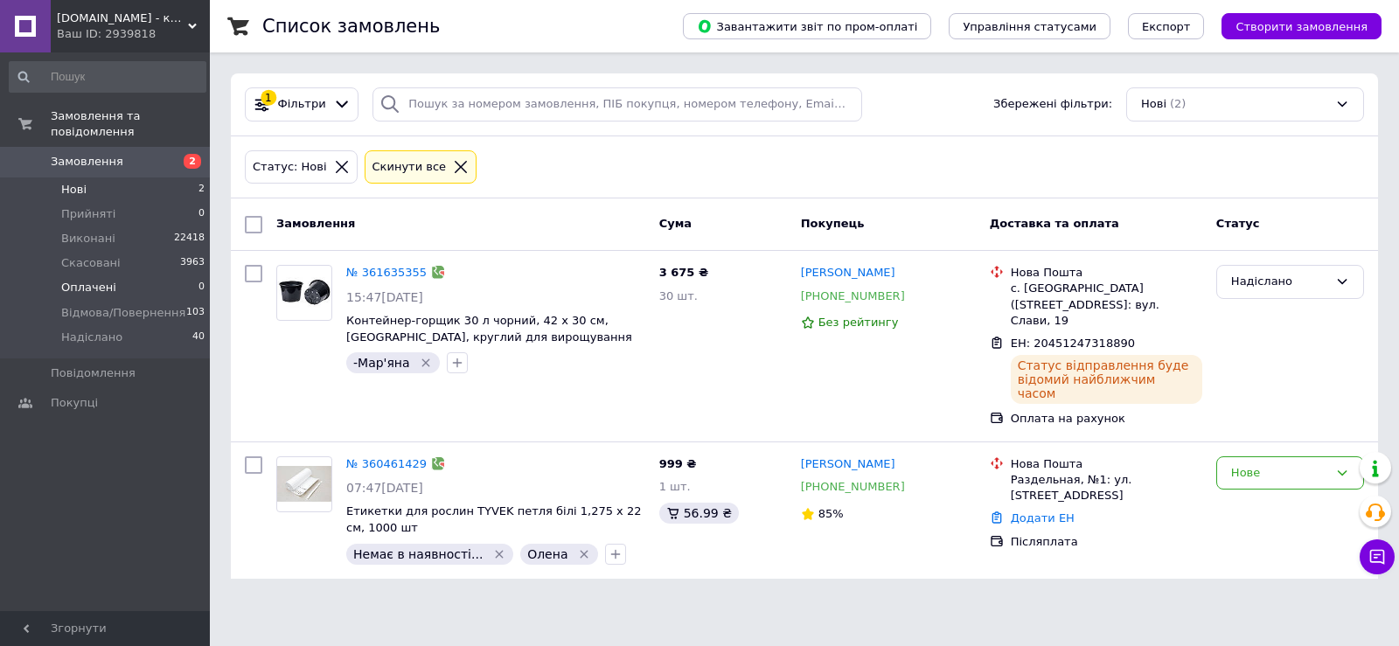
click at [93, 280] on span "Оплачені" at bounding box center [88, 288] width 55 height 16
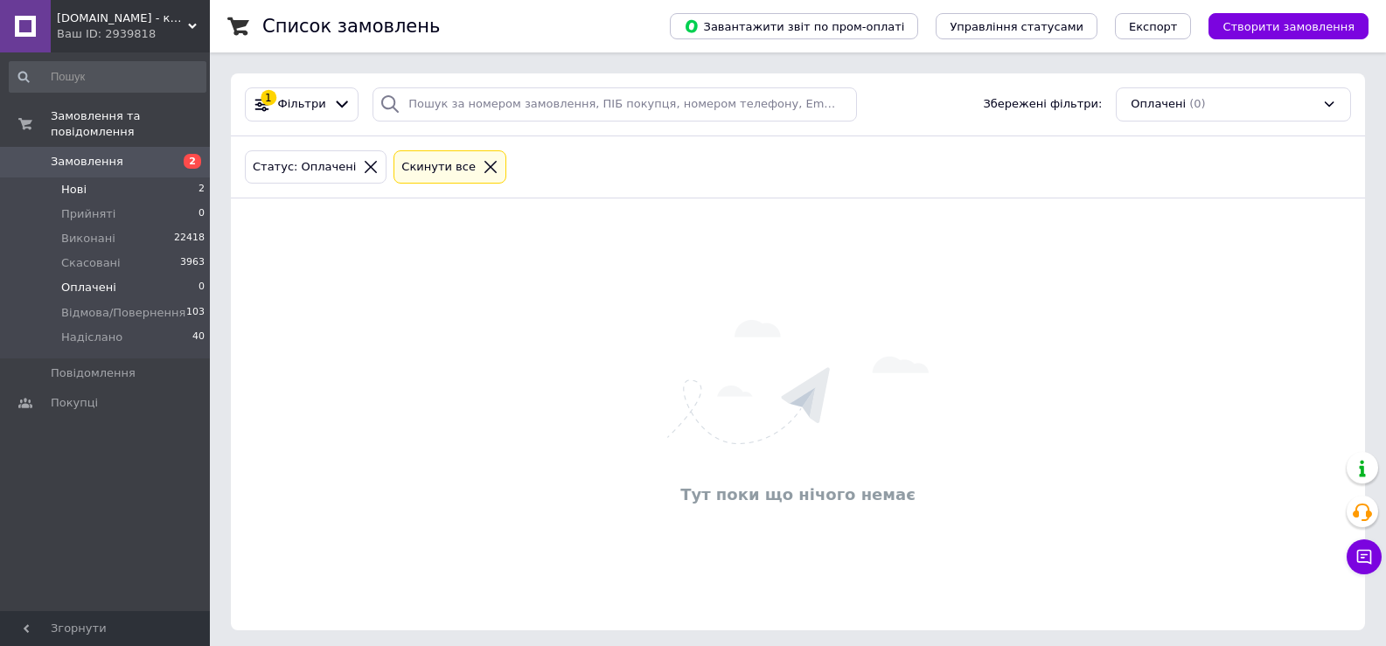
click at [87, 177] on li "Нові 2" at bounding box center [107, 189] width 215 height 24
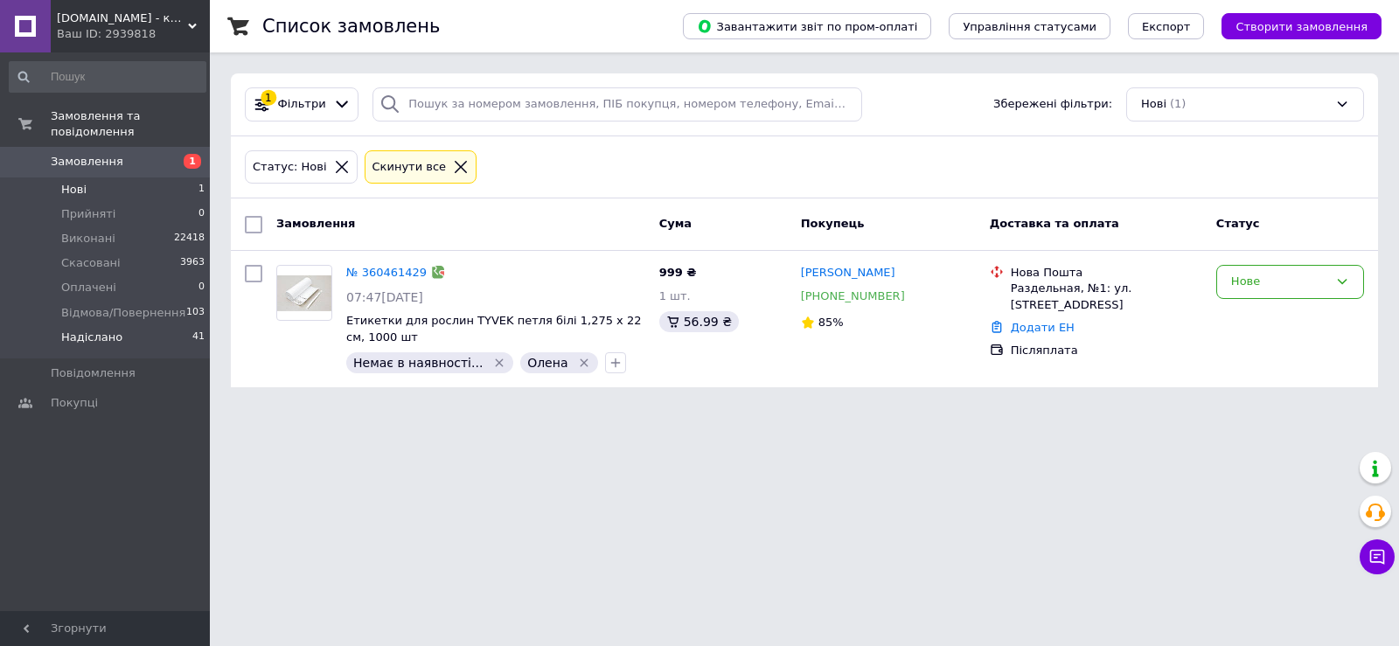
click at [96, 330] on span "Надіслано" at bounding box center [91, 338] width 61 height 16
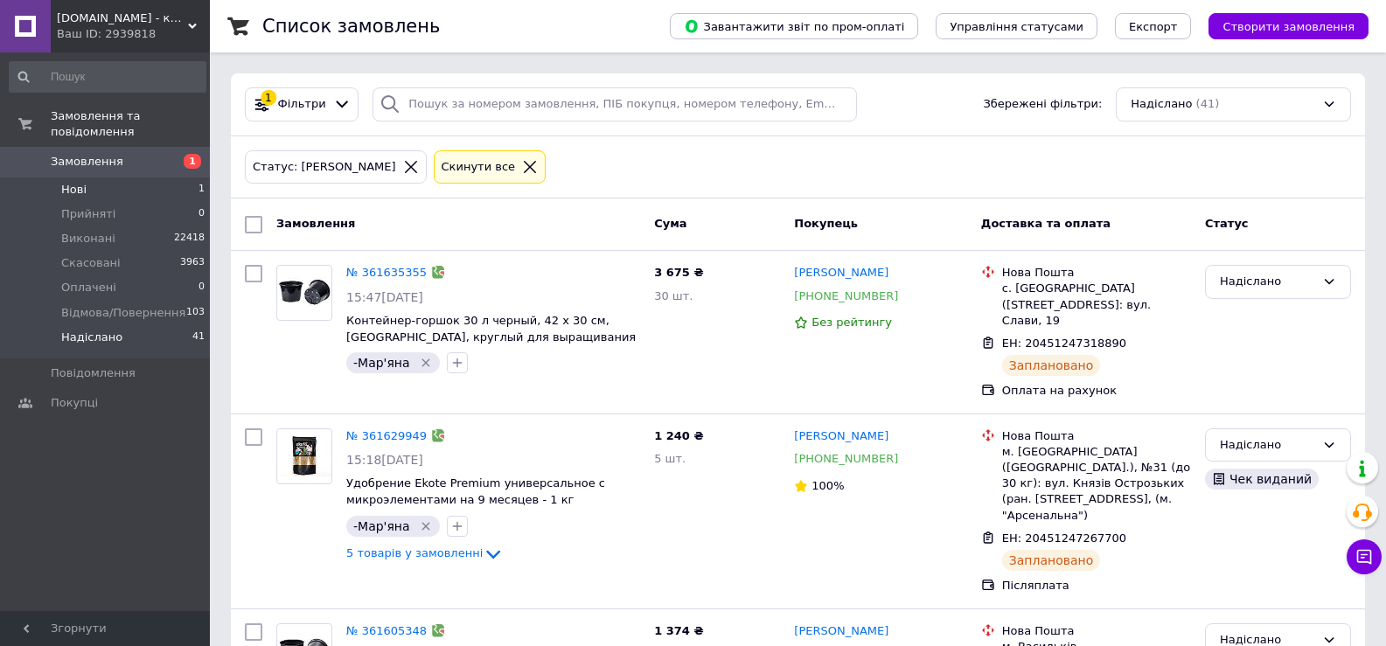
click at [66, 182] on span "Нові" at bounding box center [73, 190] width 25 height 16
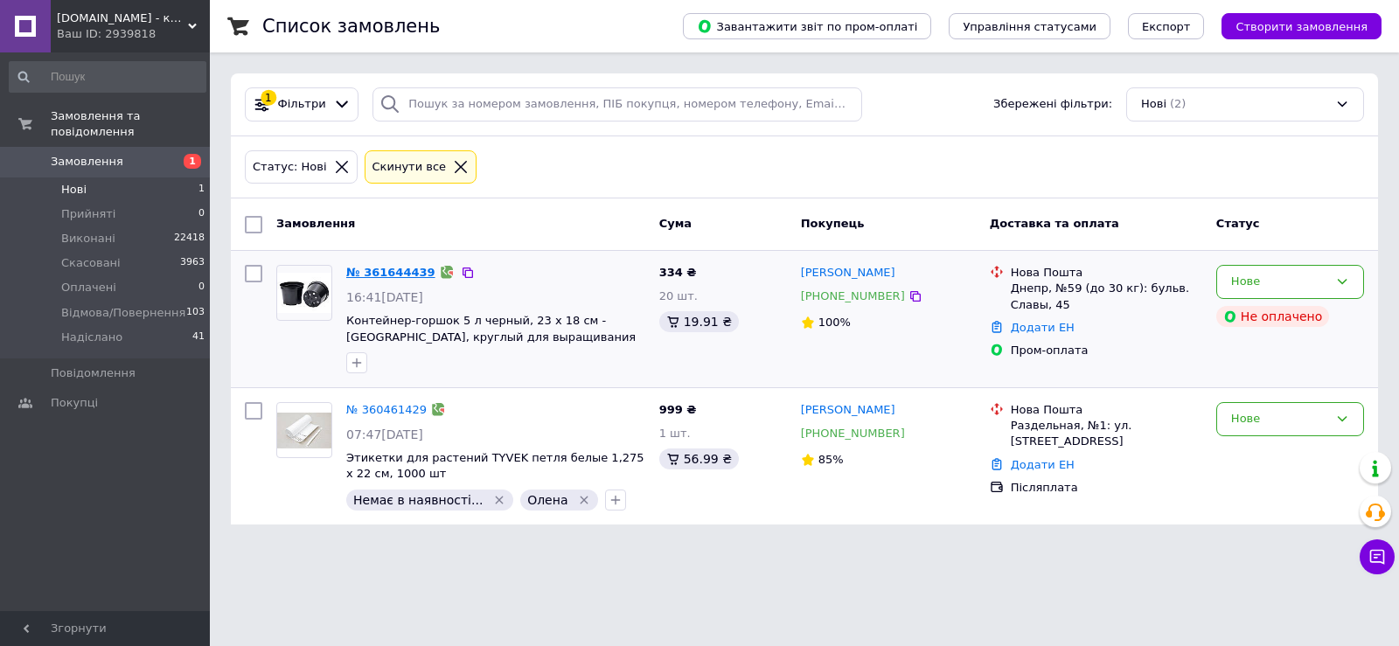
click at [382, 271] on link "№ 361644439" at bounding box center [390, 272] width 89 height 13
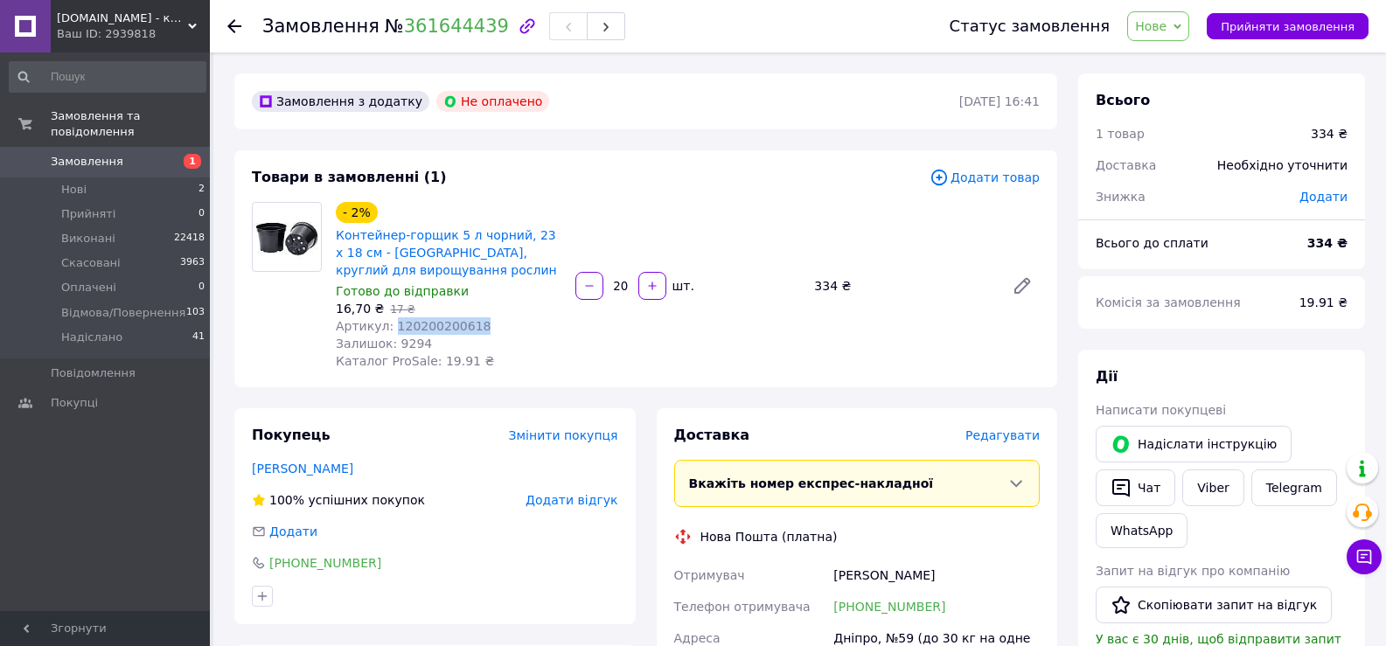
drag, startPoint x: 465, startPoint y: 332, endPoint x: 389, endPoint y: 332, distance: 76.1
click at [389, 332] on div "Артикул: 120200200618" at bounding box center [449, 325] width 226 height 17
copy span "120200200618"
click at [592, 326] on div "- 2% Контейнер-горщик 5 л чорний, 23 х 18 см - Польща, круглий для вирощування …" at bounding box center [688, 285] width 718 height 175
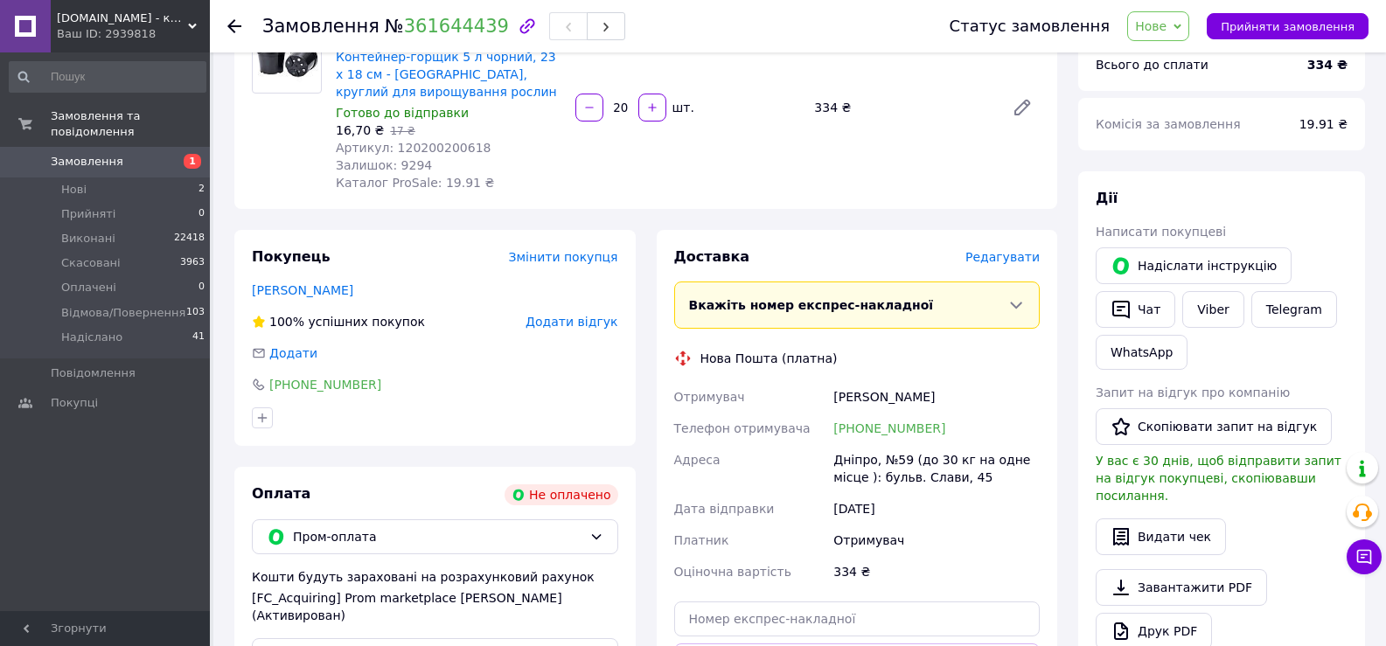
scroll to position [350, 0]
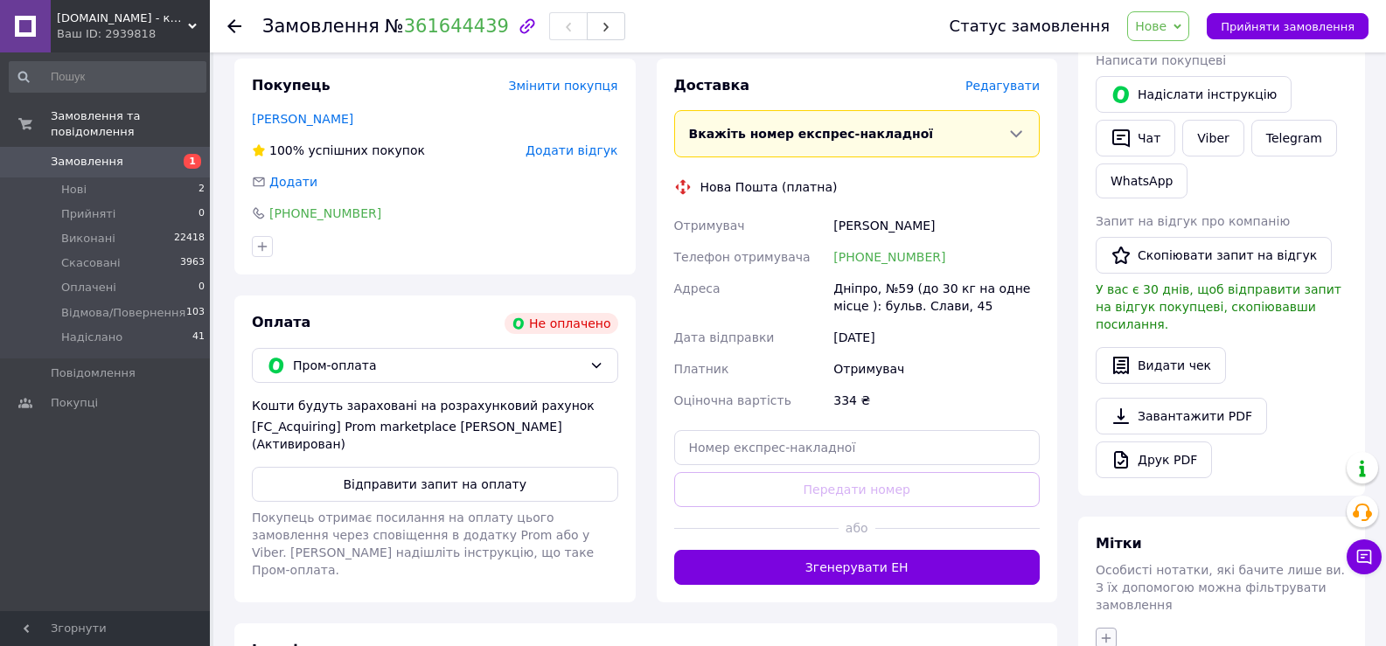
click at [1112, 631] on icon "button" at bounding box center [1106, 638] width 14 height 14
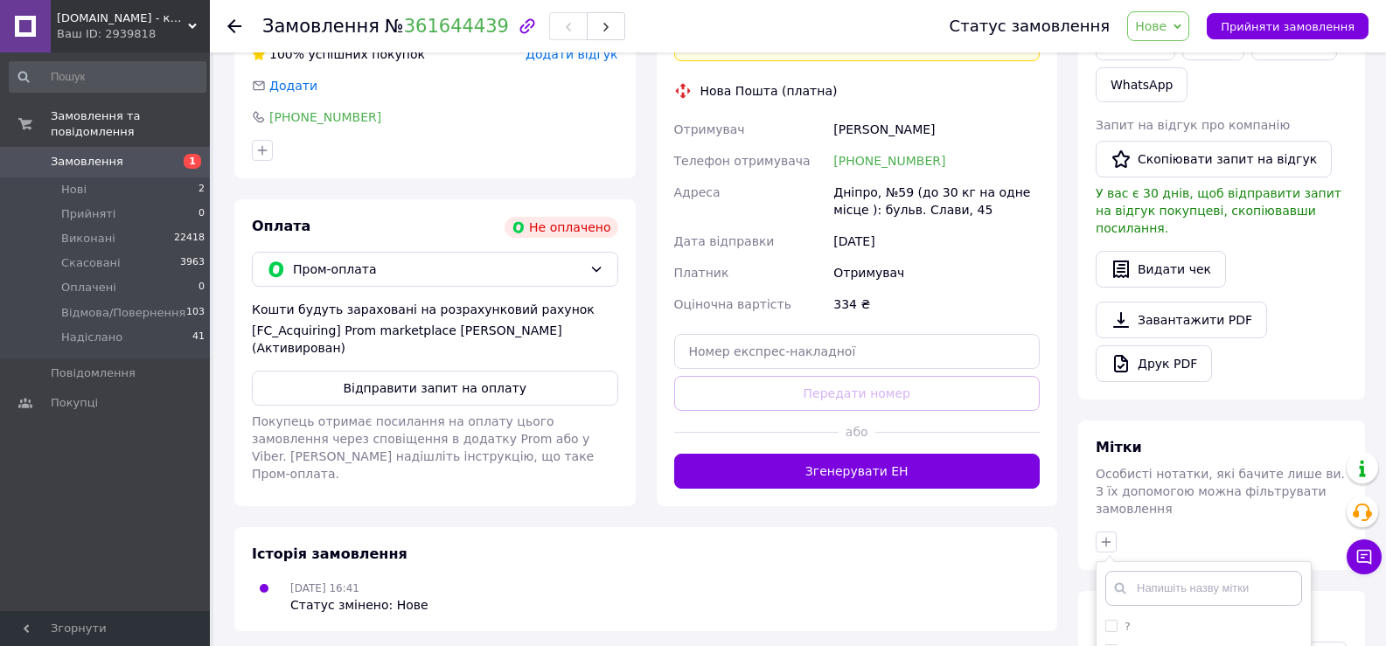
scroll to position [699, 0]
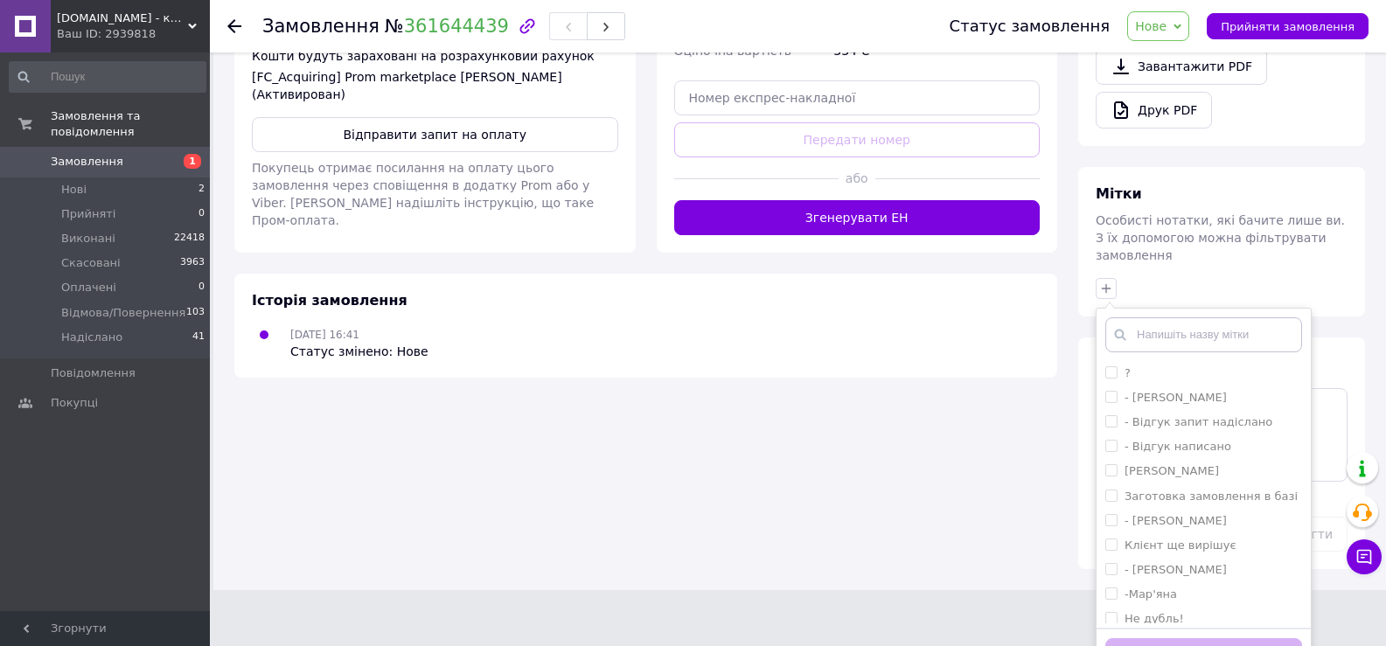
drag, startPoint x: 1165, startPoint y: 559, endPoint x: 1165, endPoint y: 602, distance: 43.7
click at [1165, 588] on label "-Мар'яна" at bounding box center [1150, 594] width 52 height 13
checkbox input "true"
click at [1165, 638] on button "Додати мітку" at bounding box center [1203, 655] width 197 height 34
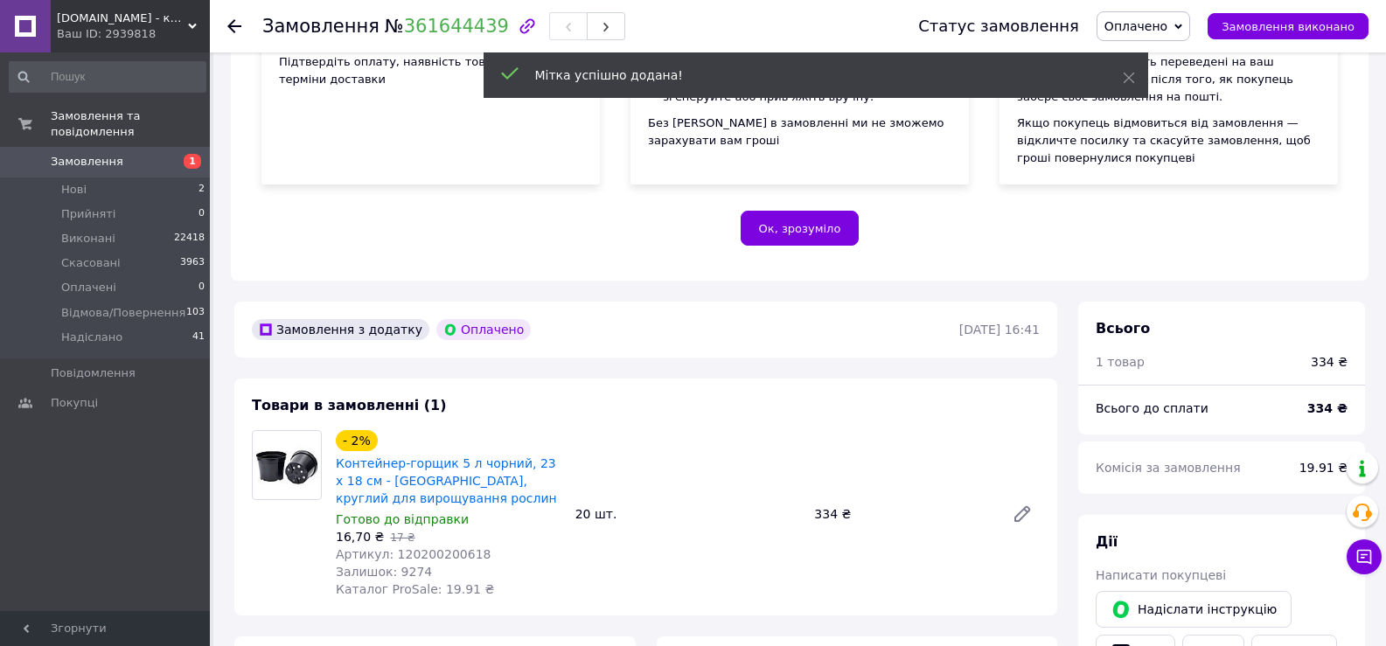
scroll to position [728, 0]
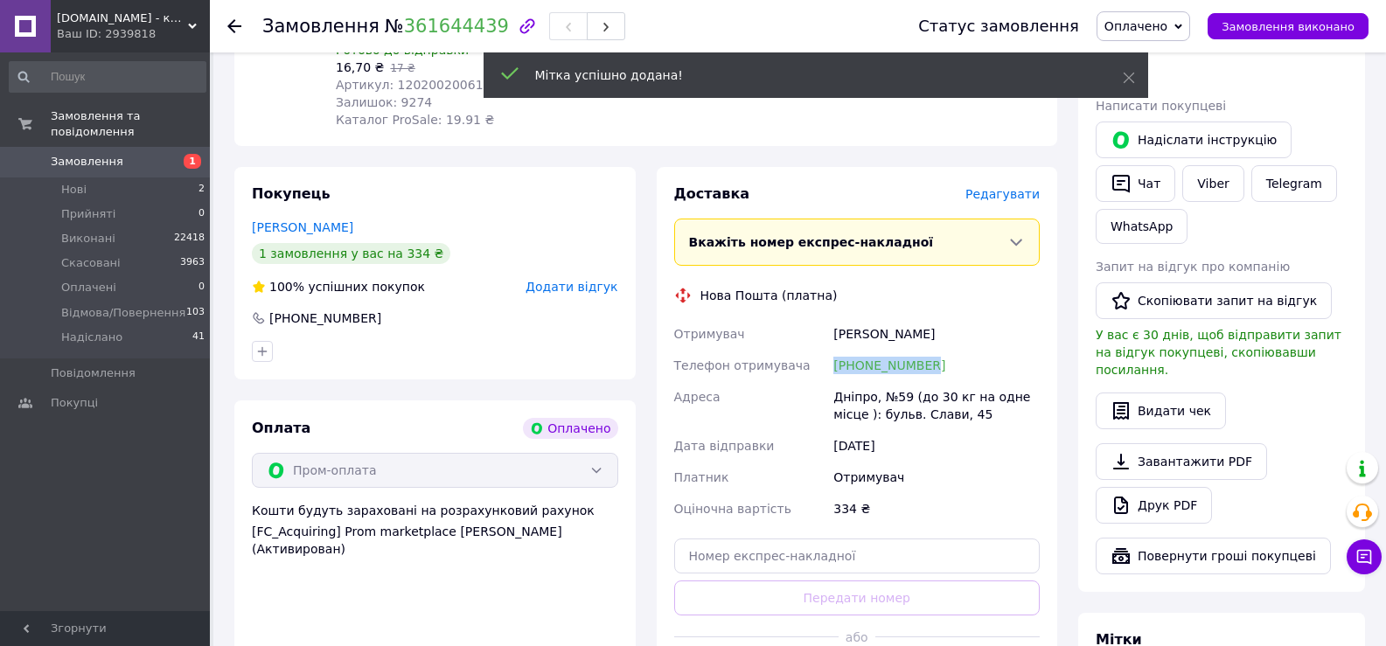
drag, startPoint x: 944, startPoint y: 345, endPoint x: 823, endPoint y: 347, distance: 121.5
click at [823, 347] on div "Отримувач Костенко Эльвира Телефон отримувача +380978549648 Адреса Дніпро, №59 …" at bounding box center [857, 421] width 373 height 206
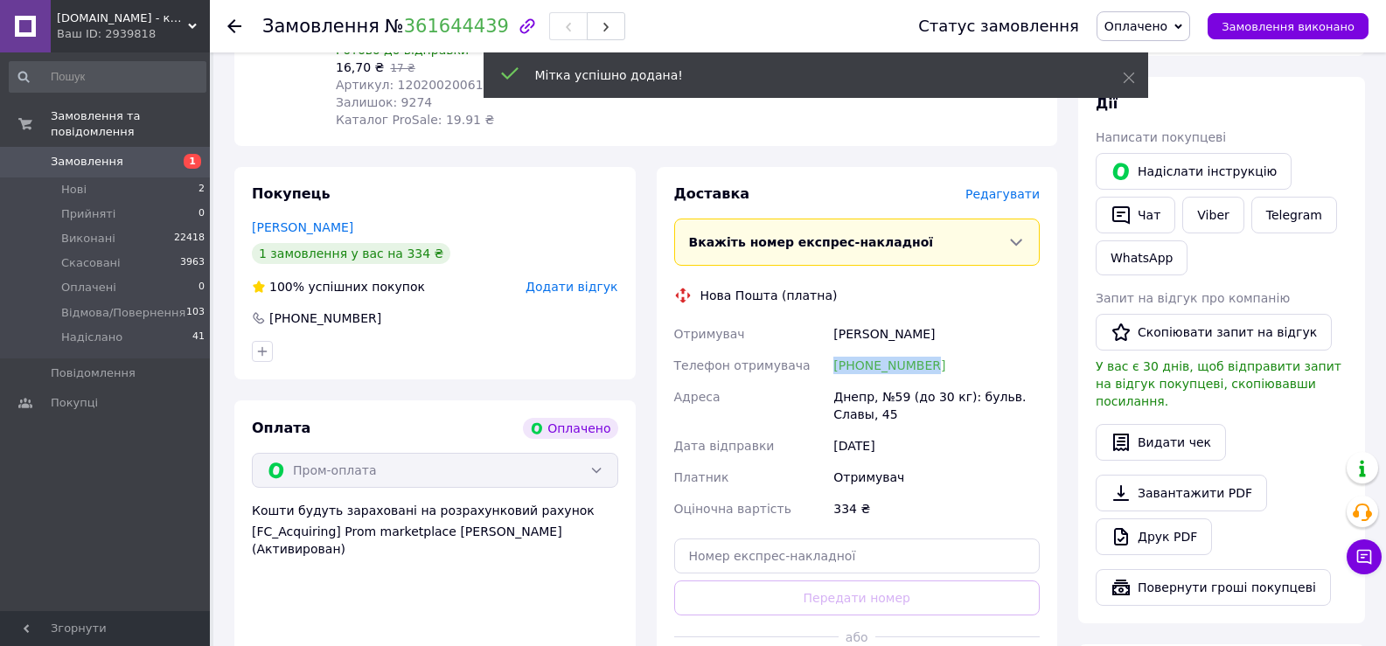
copy div "Телефон отримувача +380978549648"
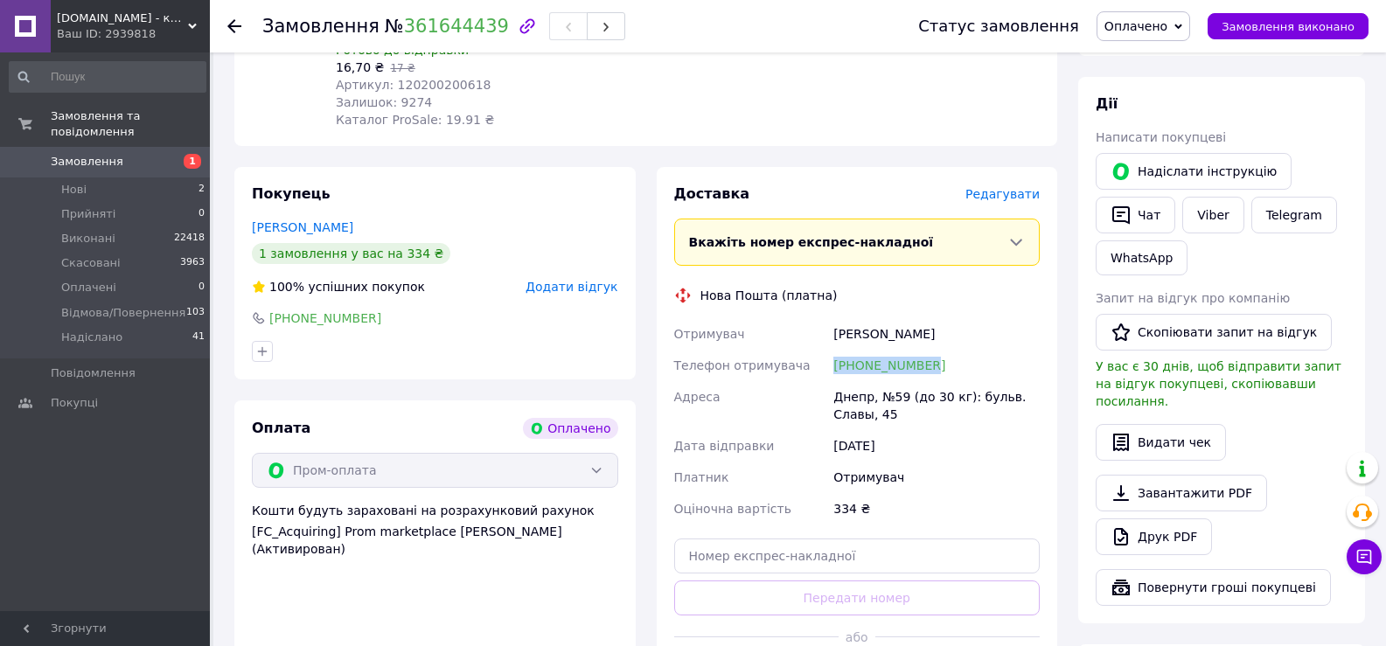
drag, startPoint x: 949, startPoint y: 310, endPoint x: 829, endPoint y: 312, distance: 119.8
click at [829, 318] on div "Отримувач Костенко Эльвира Телефон отримувача +380978549648 Адреса Днепр, №59 (…" at bounding box center [857, 421] width 373 height 206
copy div "Отримувач Костенко Эльвира"
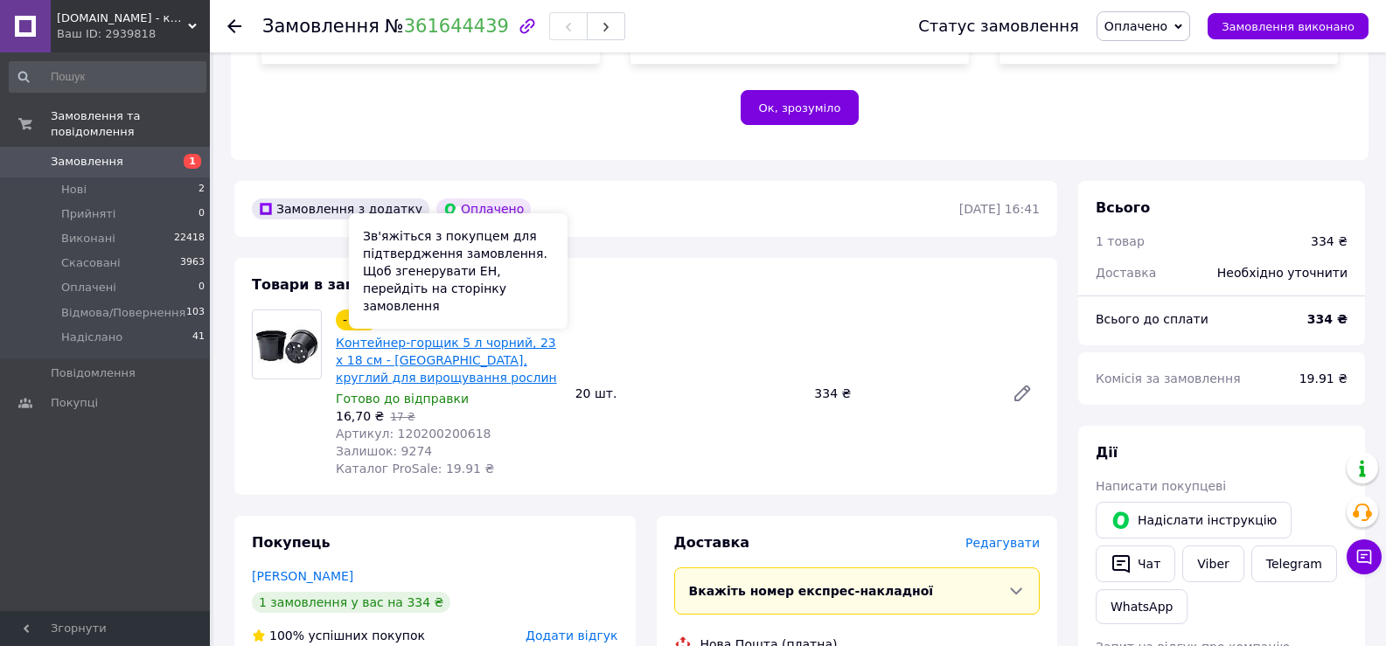
scroll to position [379, 0]
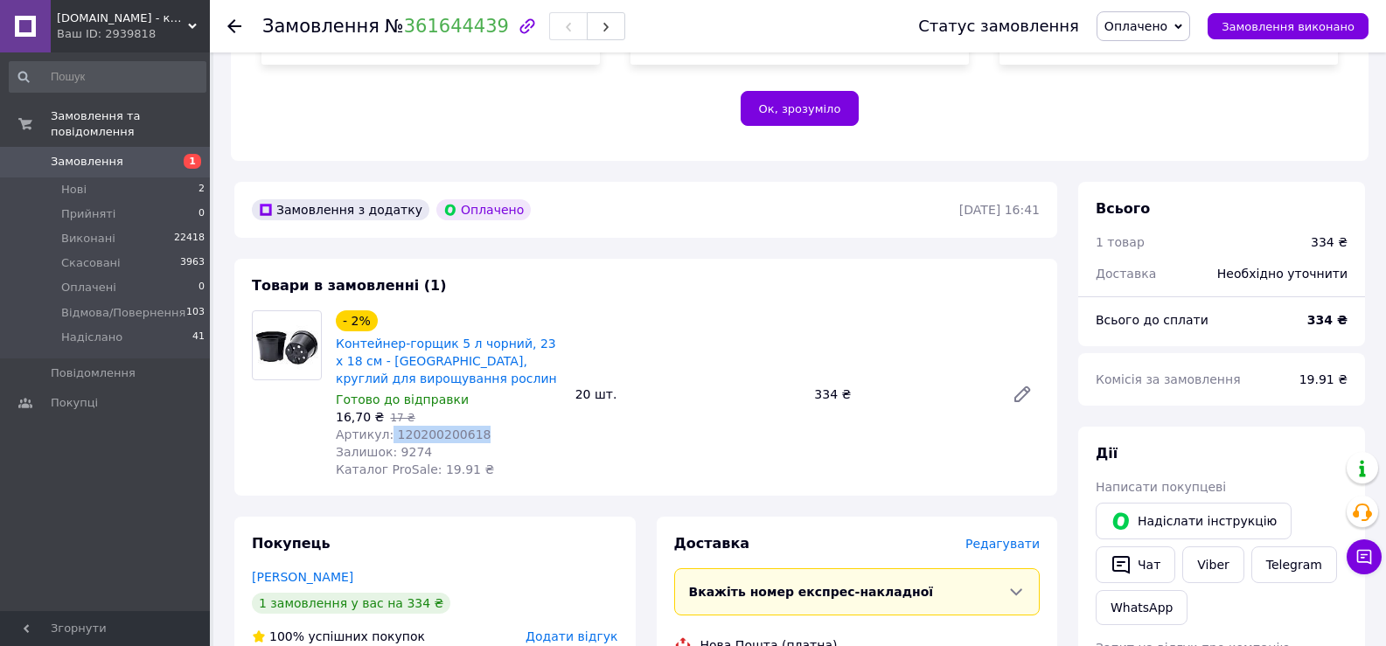
drag, startPoint x: 481, startPoint y: 421, endPoint x: 385, endPoint y: 419, distance: 96.2
click at [385, 426] on div "Артикул: 120200200618" at bounding box center [449, 434] width 226 height 17
copy span "120200200618"
drag, startPoint x: 365, startPoint y: 394, endPoint x: 334, endPoint y: 395, distance: 30.6
click at [334, 395] on div "- 2% Контейнер-горщик 5 л чорний, 23 х 18 см - Польща, круглий для вирощування …" at bounding box center [449, 394] width 240 height 175
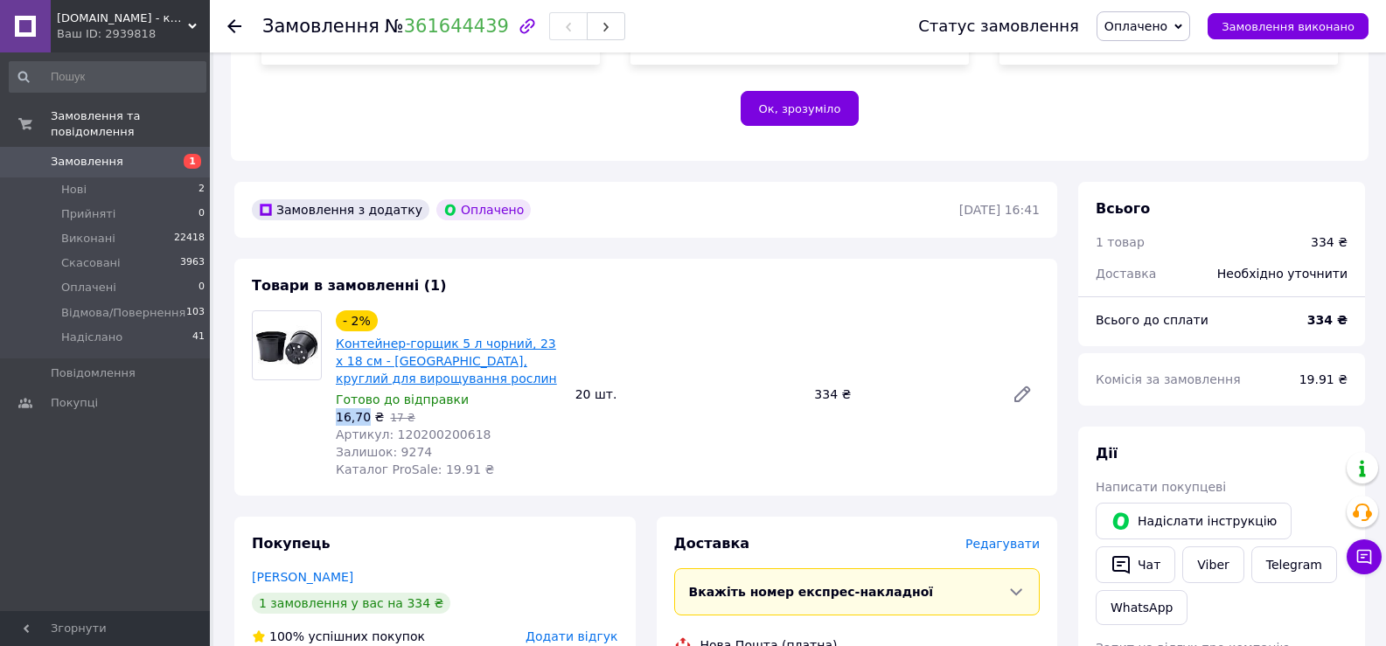
copy span "16,70"
drag, startPoint x: 371, startPoint y: 30, endPoint x: 476, endPoint y: 36, distance: 105.1
click at [476, 36] on span "№ 361644439" at bounding box center [447, 26] width 124 height 21
copy span "№ 361644439"
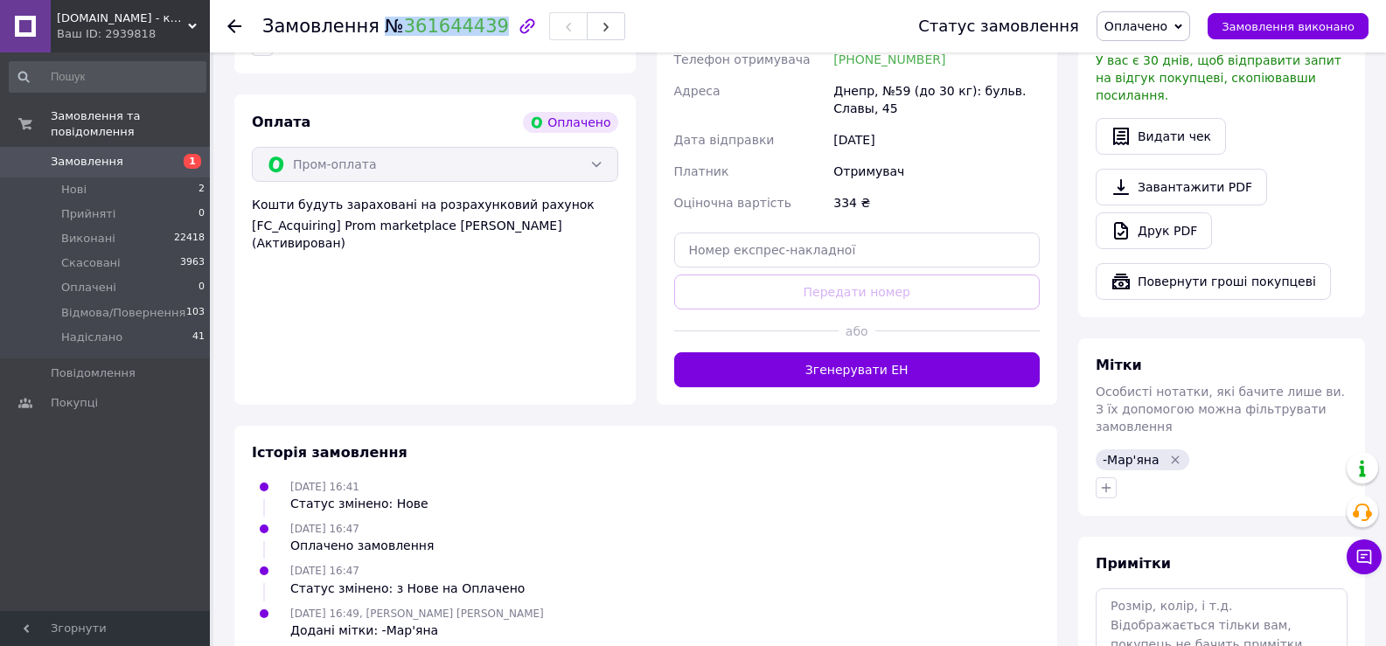
scroll to position [863, 0]
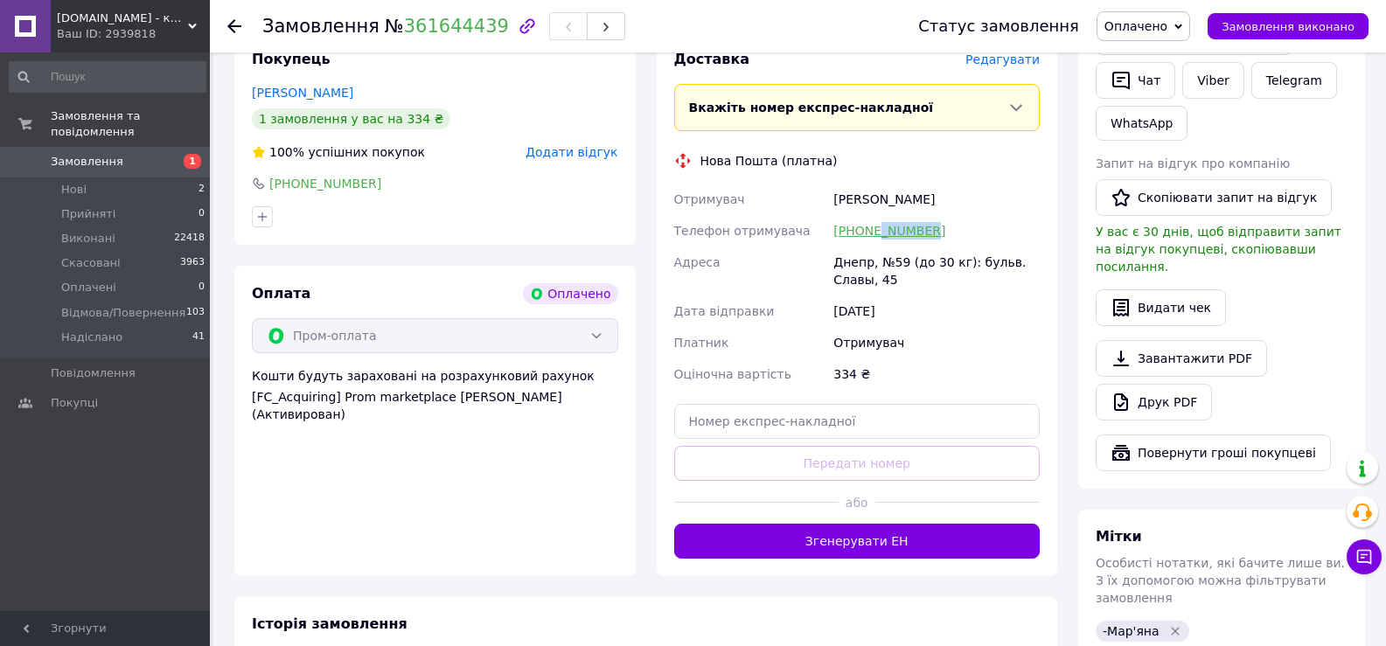
drag, startPoint x: 941, startPoint y: 217, endPoint x: 878, endPoint y: 217, distance: 62.9
click at [878, 217] on div "[PHONE_NUMBER]" at bounding box center [936, 230] width 213 height 31
copy link "8549648"
click at [946, 329] on div "Отримувач" at bounding box center [936, 342] width 213 height 31
click at [842, 247] on div "Днепр, №59 (до 30 кг): бульв. Славы, 45" at bounding box center [936, 271] width 213 height 49
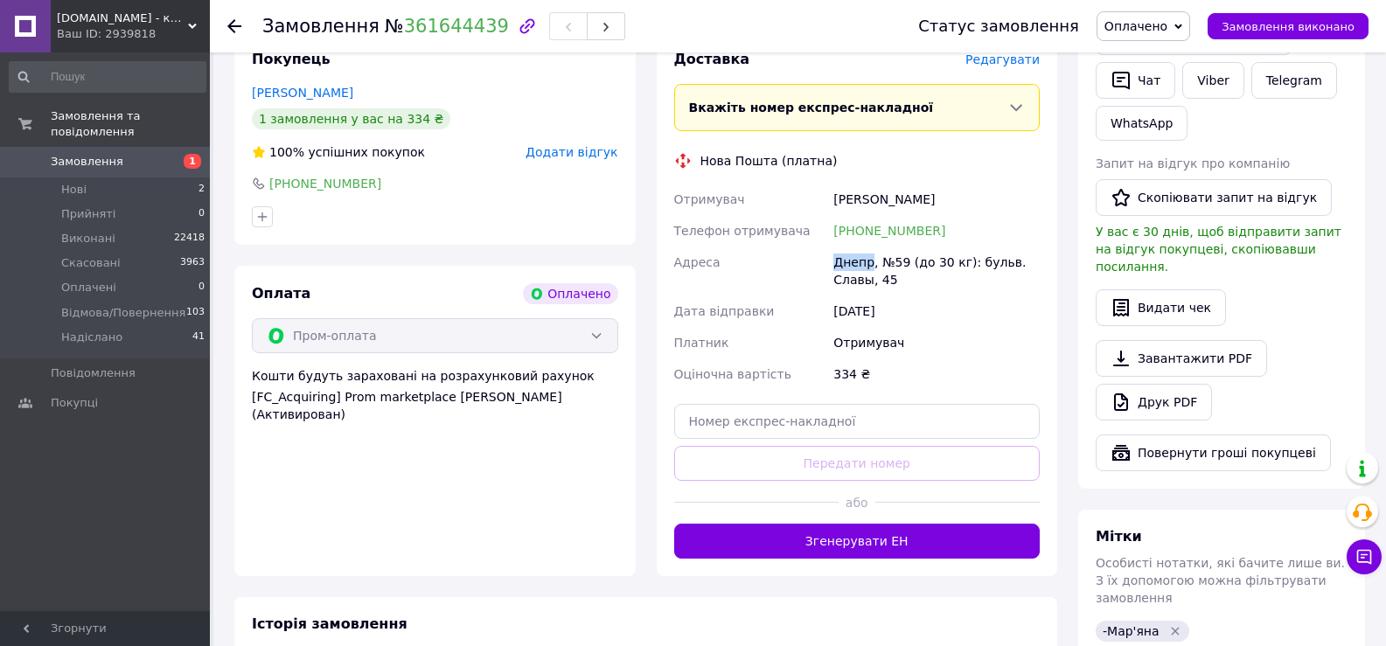
click at [842, 247] on div "Днепр, №59 (до 30 кг): бульв. Славы, 45" at bounding box center [936, 271] width 213 height 49
copy div "Днепр"
drag, startPoint x: 893, startPoint y: 184, endPoint x: 811, endPoint y: 195, distance: 82.0
click at [816, 189] on div "Отримувач Костенко Эльвира Телефон отримувача +380978549648 Адреса Днепр, №59 (…" at bounding box center [857, 287] width 373 height 206
copy div "Отримувач Костенко Эльвира"
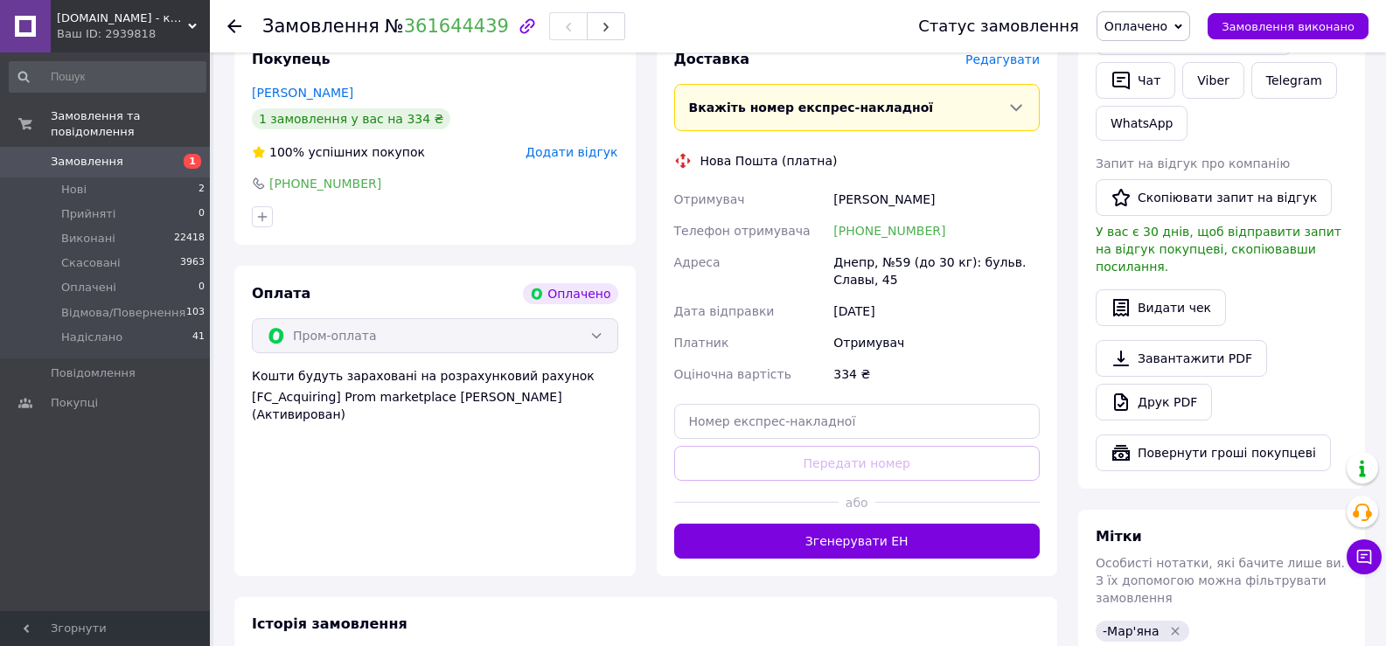
click at [942, 296] on div "[DATE]" at bounding box center [936, 311] width 213 height 31
drag, startPoint x: 823, startPoint y: 240, endPoint x: 926, endPoint y: 254, distance: 104.2
click at [926, 254] on div "Отримувач Костенко Эльвира Телефон отримувача +380978549648 Адреса Днепр, №59 (…" at bounding box center [857, 287] width 373 height 206
copy div "Адреса Днепр, №59 (до 30 кг): бульв. Славы, 45"
click at [975, 331] on div "Отримувач" at bounding box center [936, 342] width 213 height 31
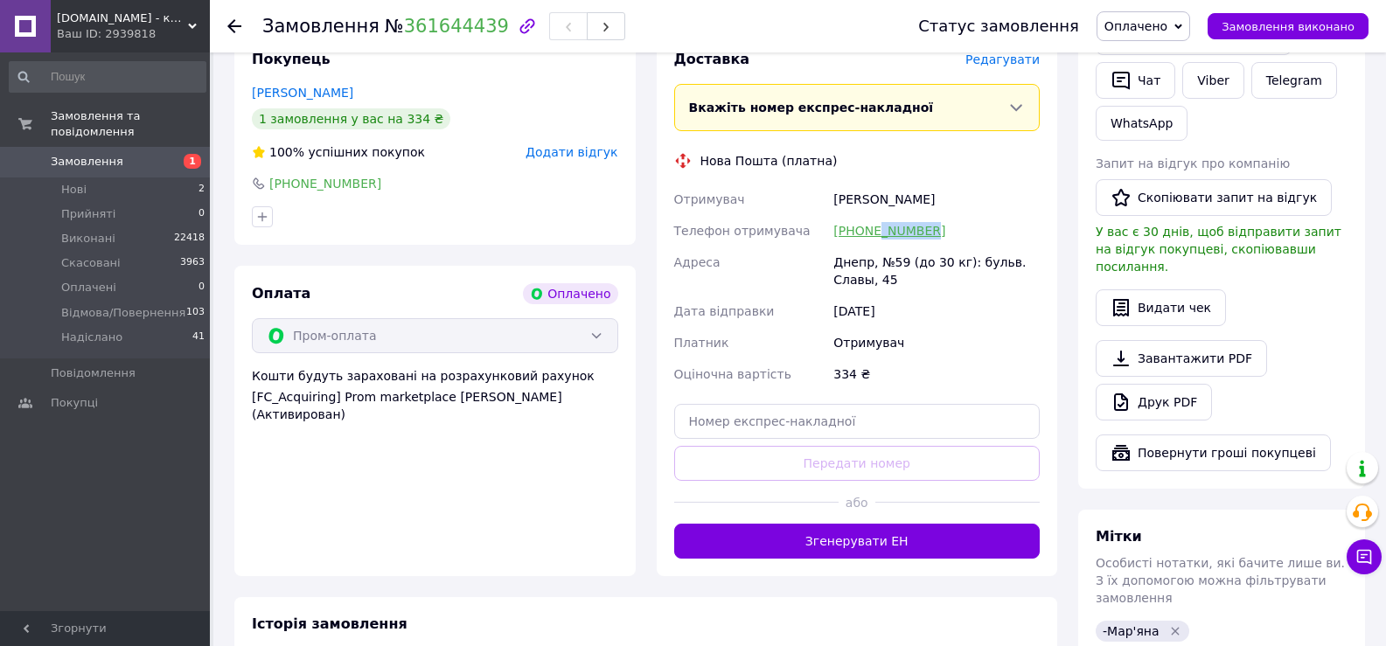
drag, startPoint x: 931, startPoint y: 212, endPoint x: 875, endPoint y: 215, distance: 56.1
click at [875, 215] on div "[PHONE_NUMBER]" at bounding box center [936, 230] width 213 height 31
drag, startPoint x: 924, startPoint y: 311, endPoint x: 921, endPoint y: 266, distance: 45.6
click at [923, 296] on div "Отримувач Костенко Эльвира Телефон отримувача +380978549648 Адреса Днепр, №59 (…" at bounding box center [857, 287] width 373 height 206
drag, startPoint x: 911, startPoint y: 216, endPoint x: 814, endPoint y: 214, distance: 97.1
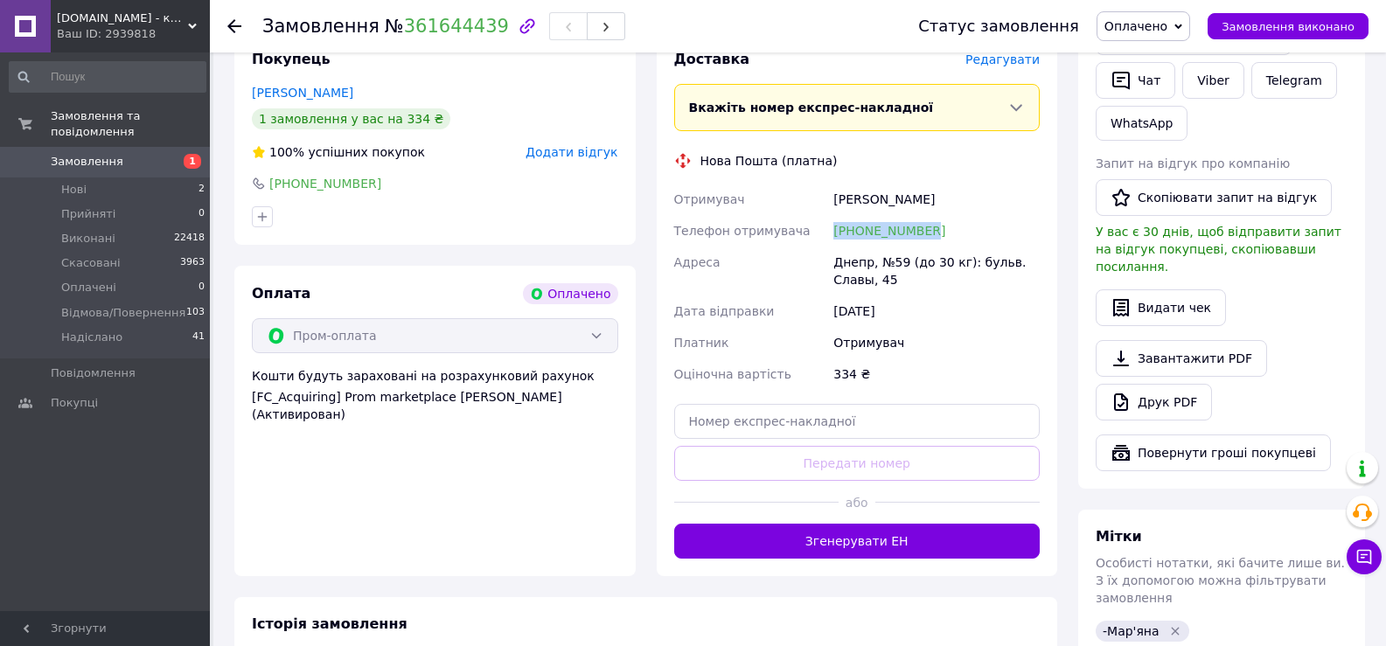
click at [814, 214] on div "Отримувач Костенко Эльвира Телефон отримувача +380978549648 Адреса Днепр, №59 (…" at bounding box center [857, 287] width 373 height 206
click at [855, 184] on div "Костенко Эльвира" at bounding box center [936, 199] width 213 height 31
click at [854, 247] on div "Днепр, №59 (до 30 кг): бульв. Славы, 45" at bounding box center [936, 271] width 213 height 49
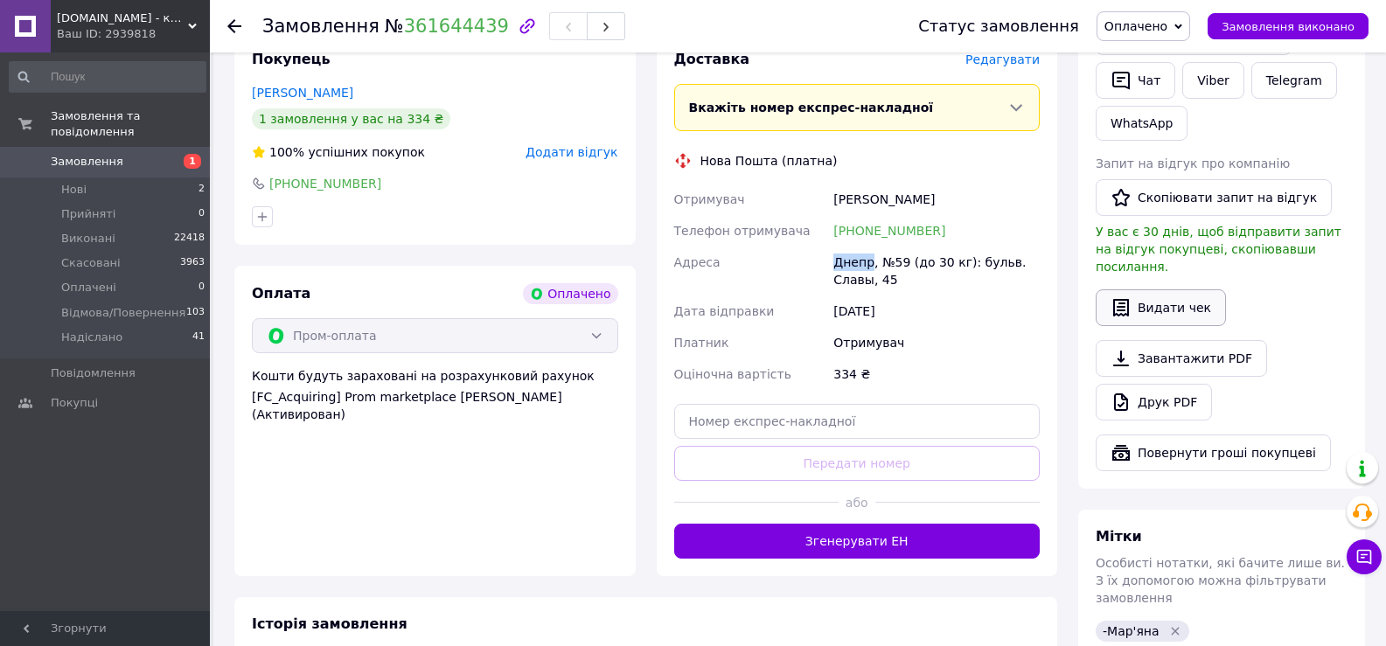
click at [1124, 297] on icon "button" at bounding box center [1120, 307] width 21 height 21
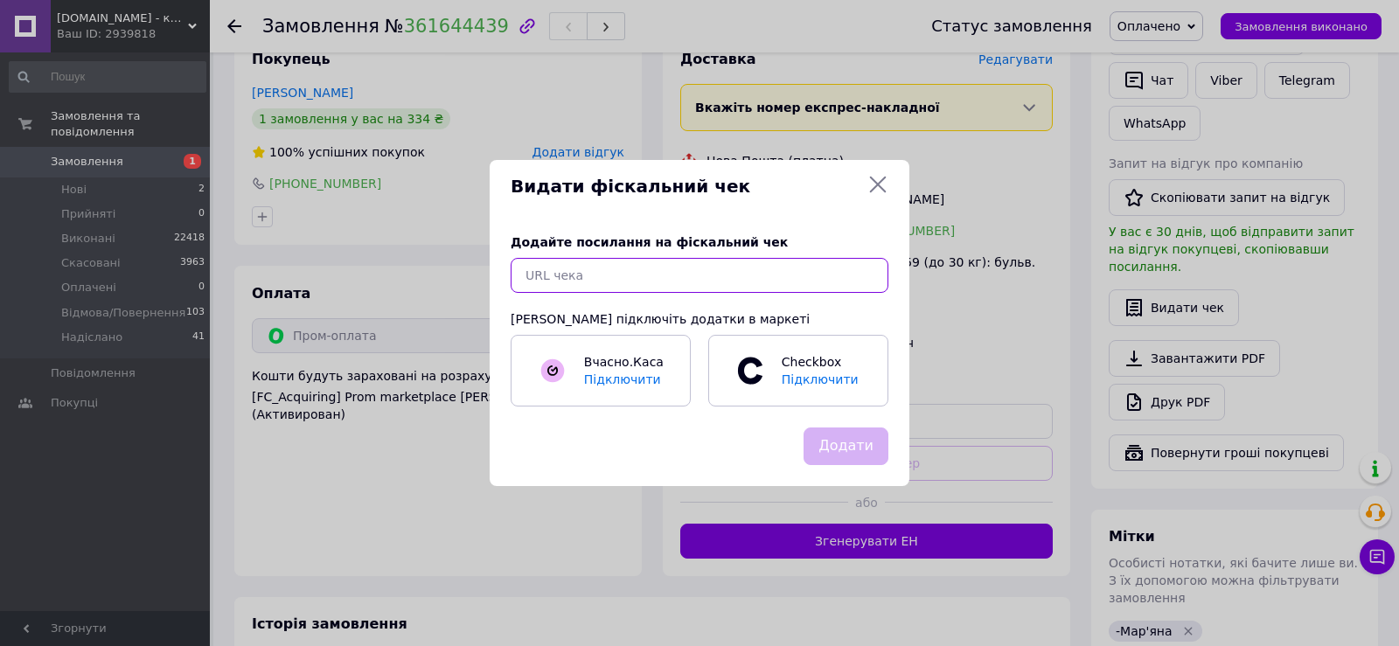
click at [723, 272] on input "text" at bounding box center [700, 275] width 378 height 35
paste input "https://check.cashalot.org.ua/receipt?id=5203695130&fn=4001042869"
type input "https://check.cashalot.org.ua/receipt?id=5203695130&fn=4001042869"
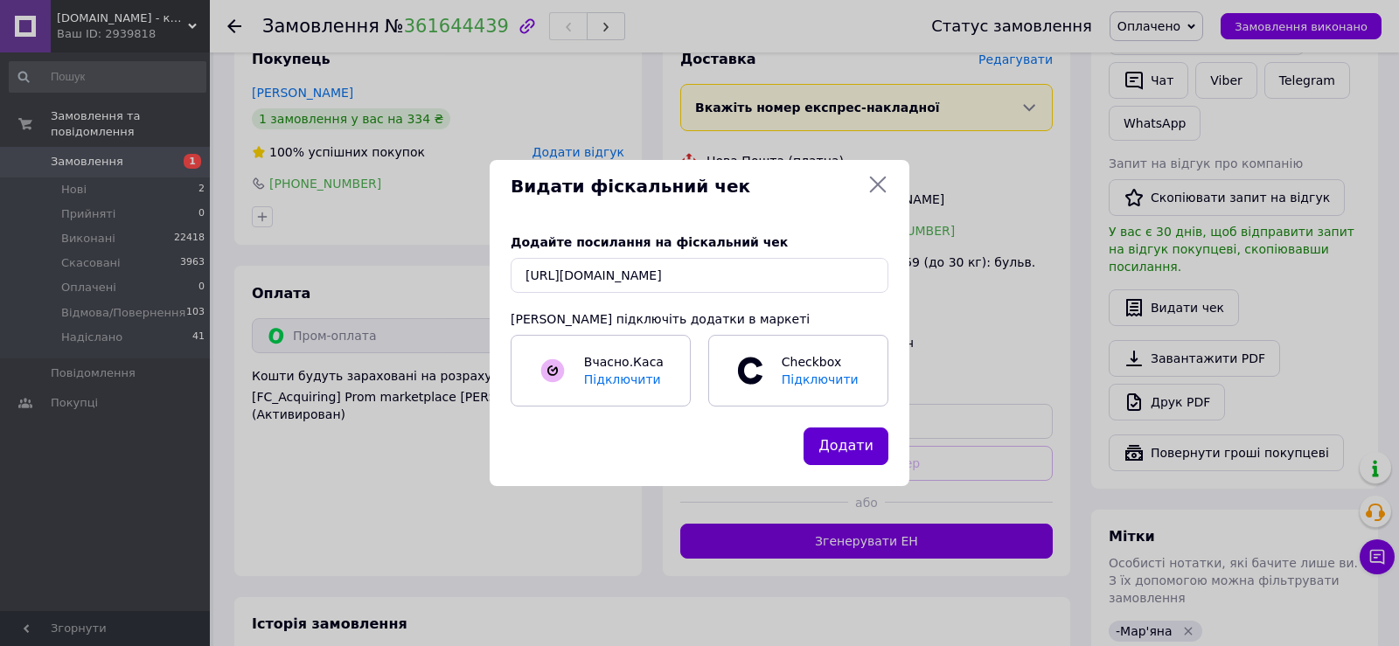
click at [857, 453] on button "Додати" at bounding box center [845, 447] width 85 height 38
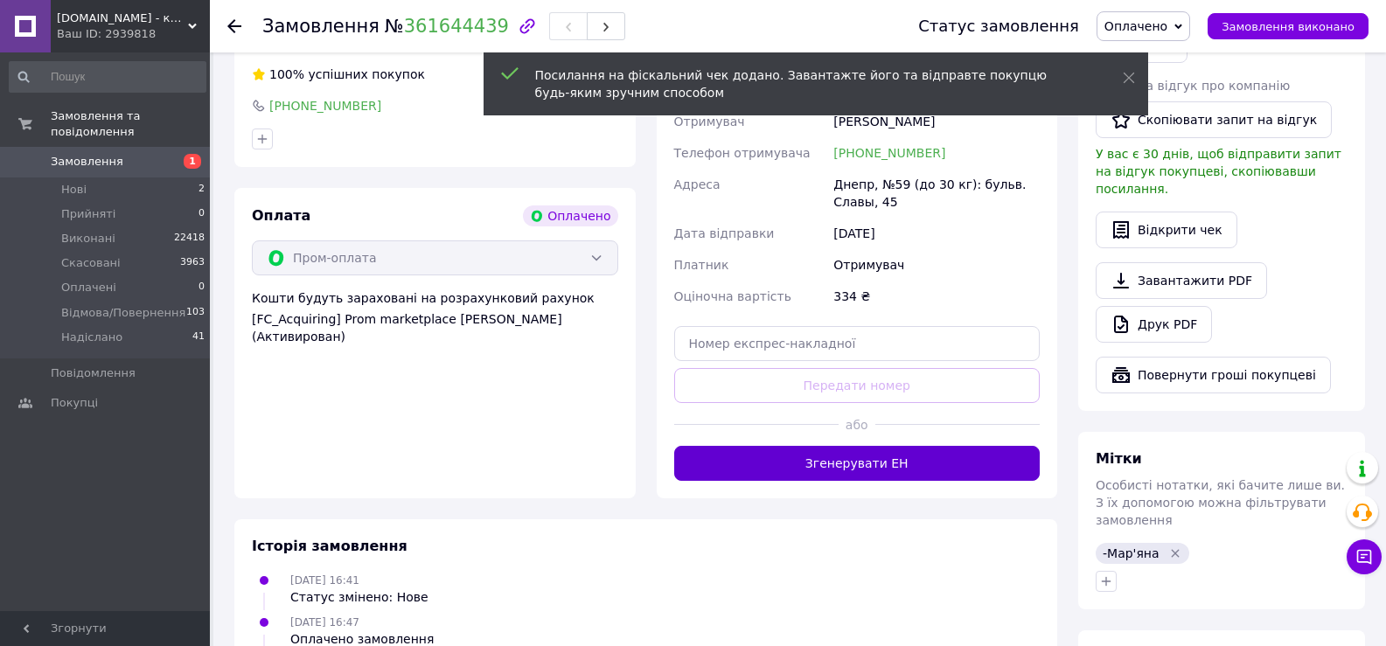
scroll to position [1038, 0]
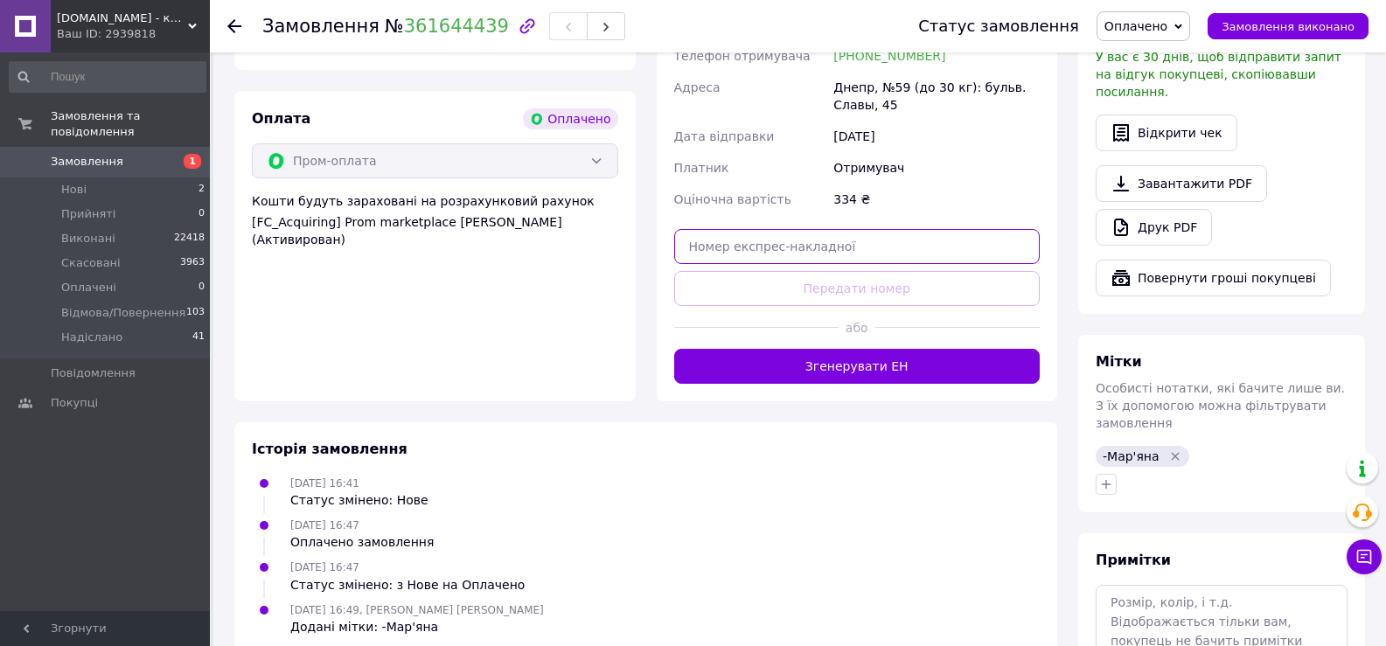
click at [805, 229] on input "text" at bounding box center [857, 246] width 366 height 35
paste input "20451247374993"
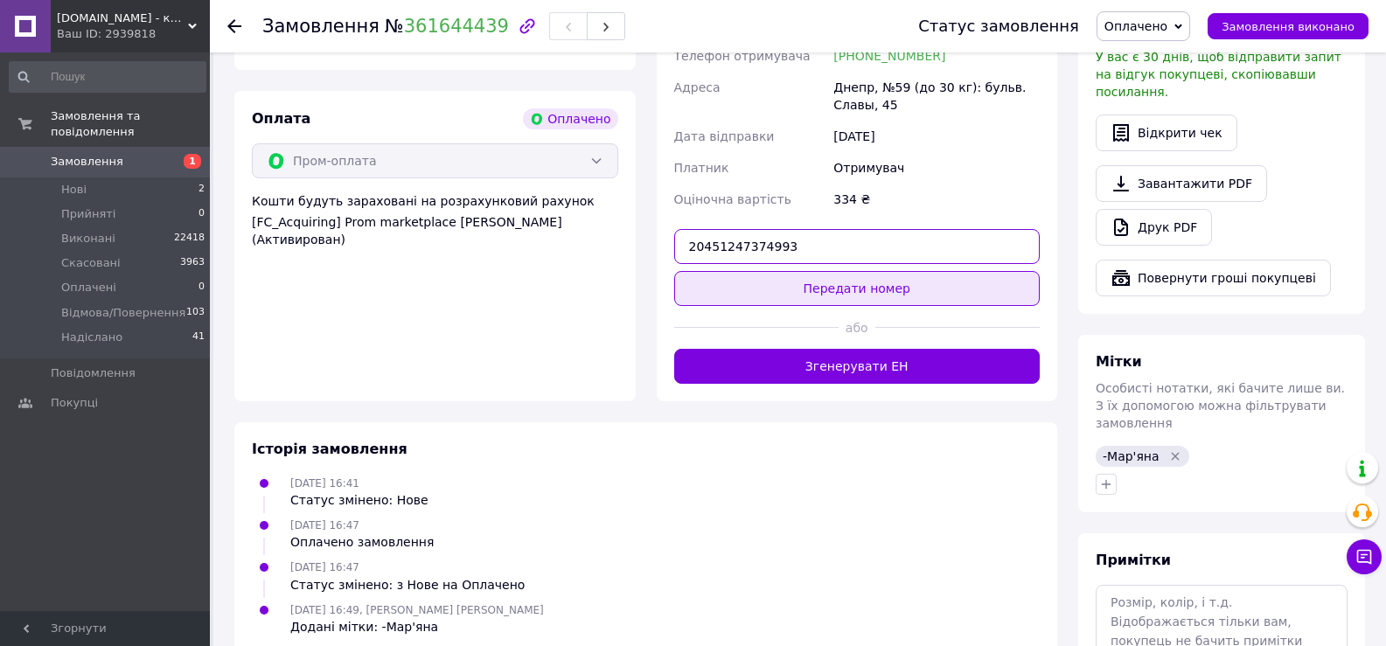
type input "20451247374993"
click at [854, 276] on button "Передати номер" at bounding box center [857, 288] width 366 height 35
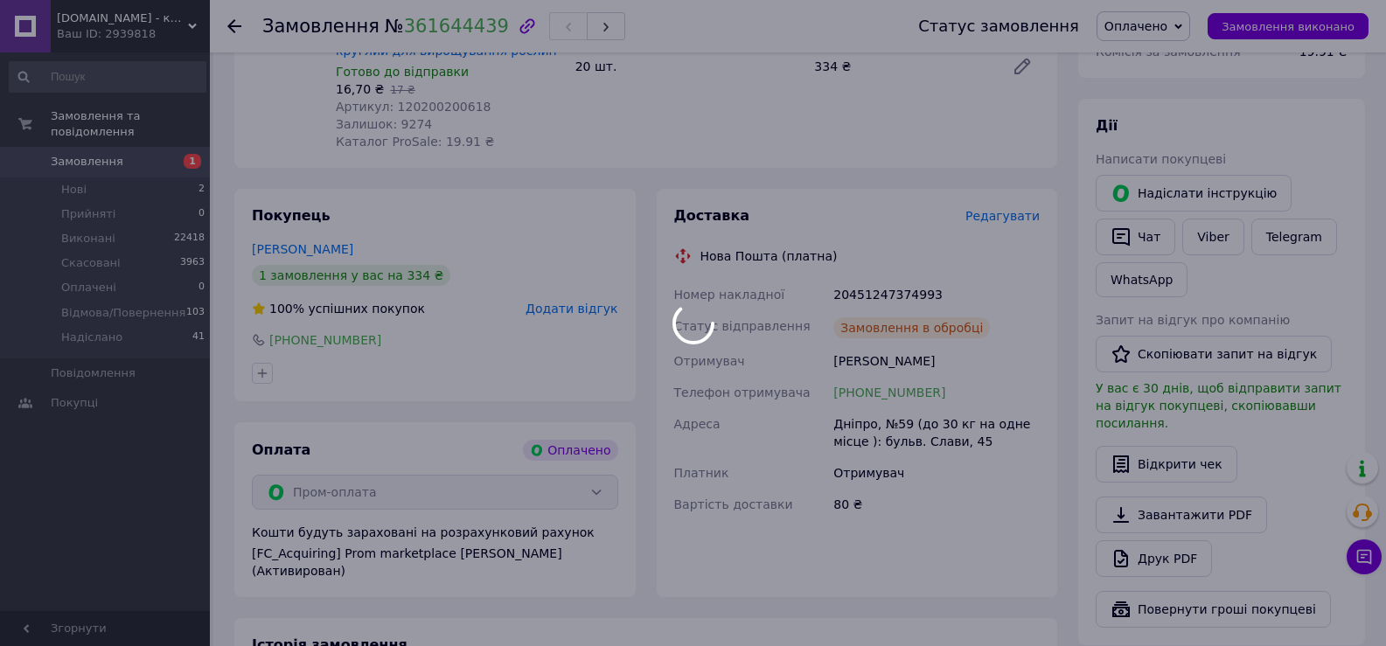
scroll to position [513, 0]
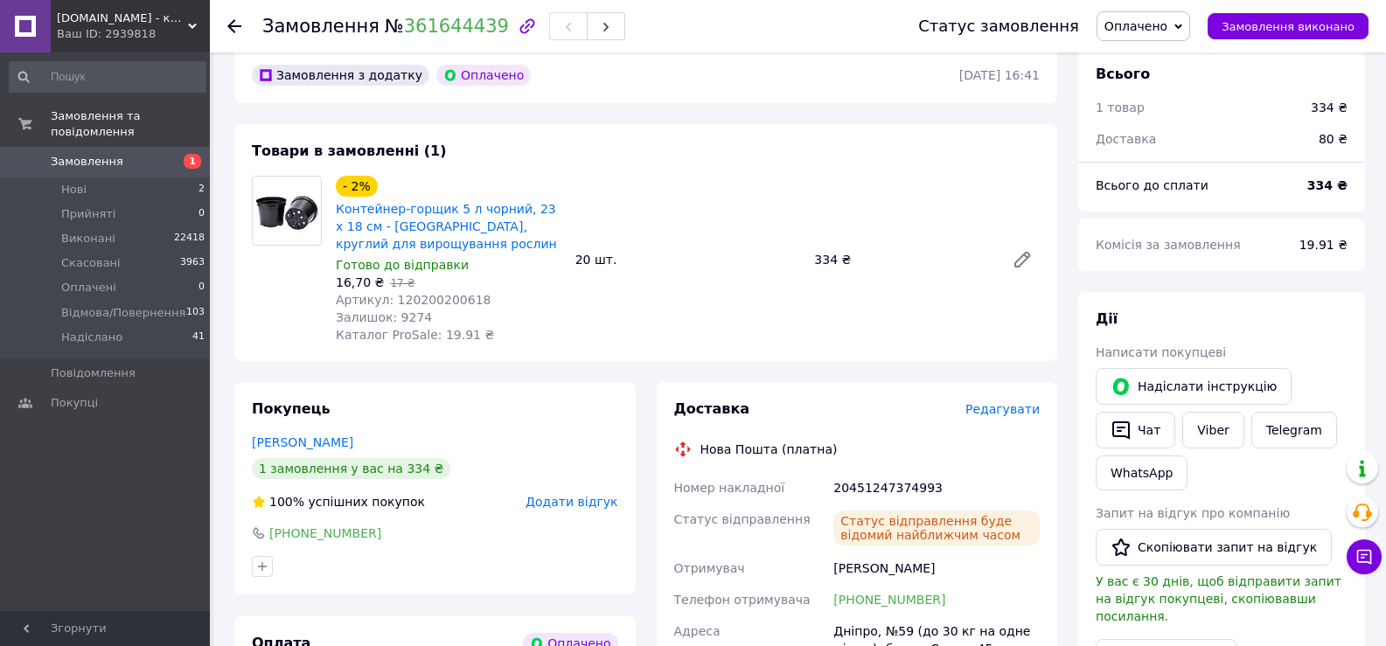
click at [1185, 23] on span "Оплачено" at bounding box center [1143, 26] width 94 height 30
click at [1173, 163] on li "Надіслано" at bounding box center [1168, 166] width 142 height 26
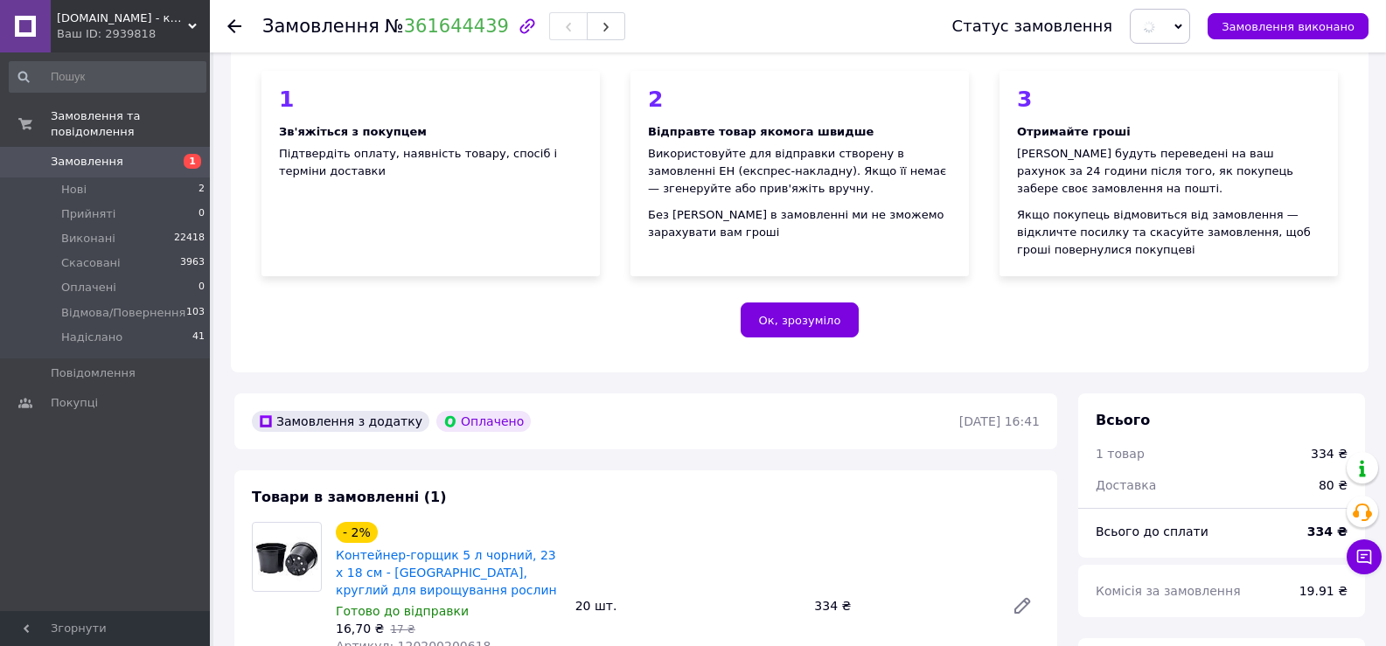
scroll to position [163, 0]
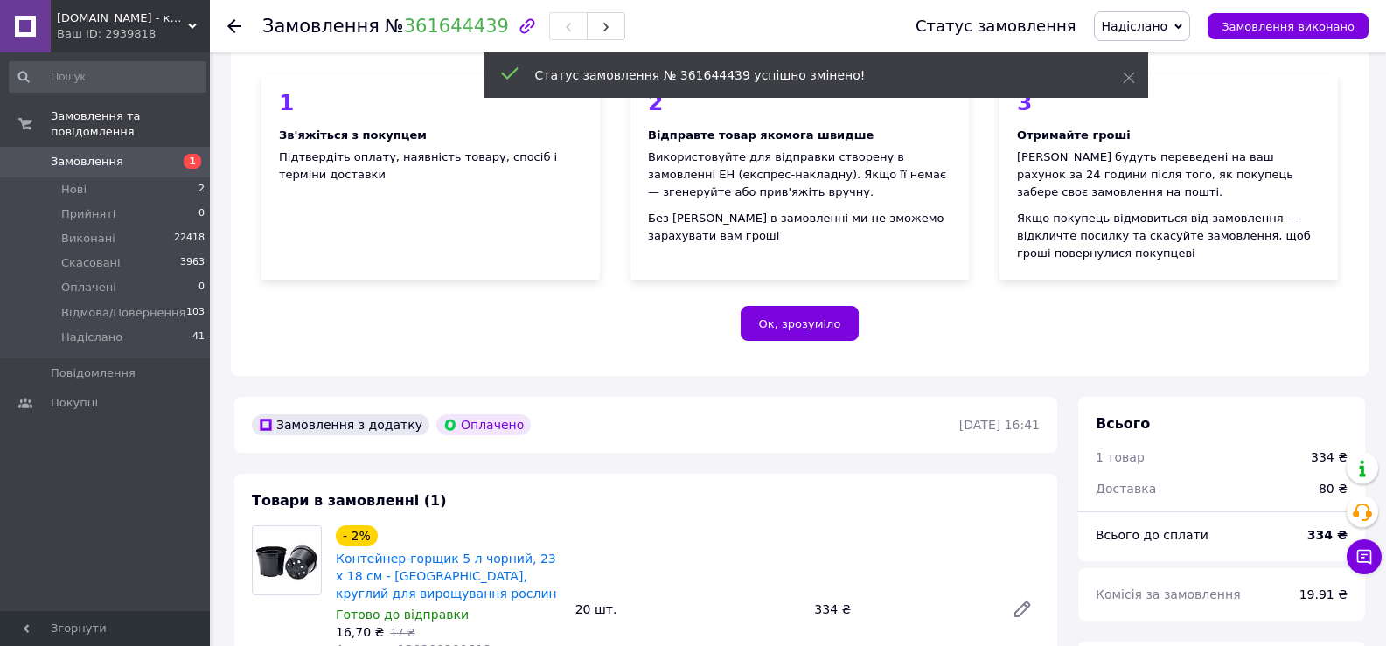
click at [232, 24] on use at bounding box center [234, 26] width 14 height 14
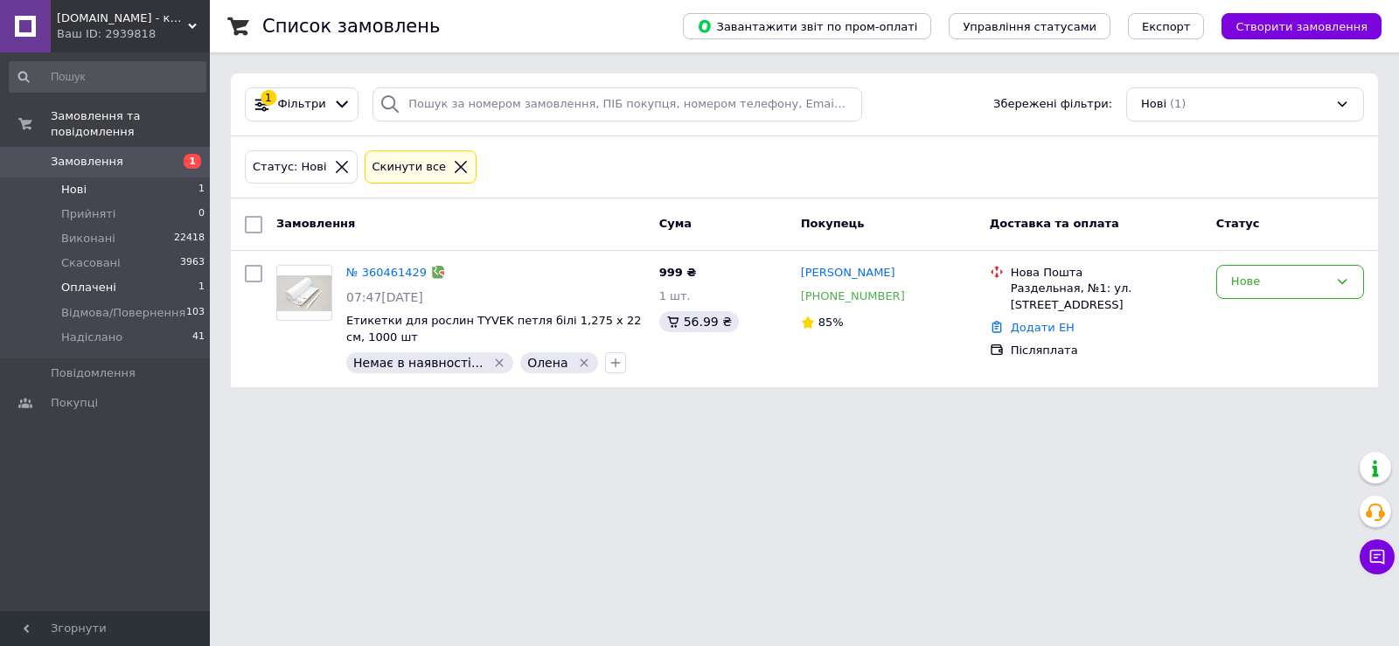
click at [109, 280] on span "Оплачені" at bounding box center [88, 288] width 55 height 16
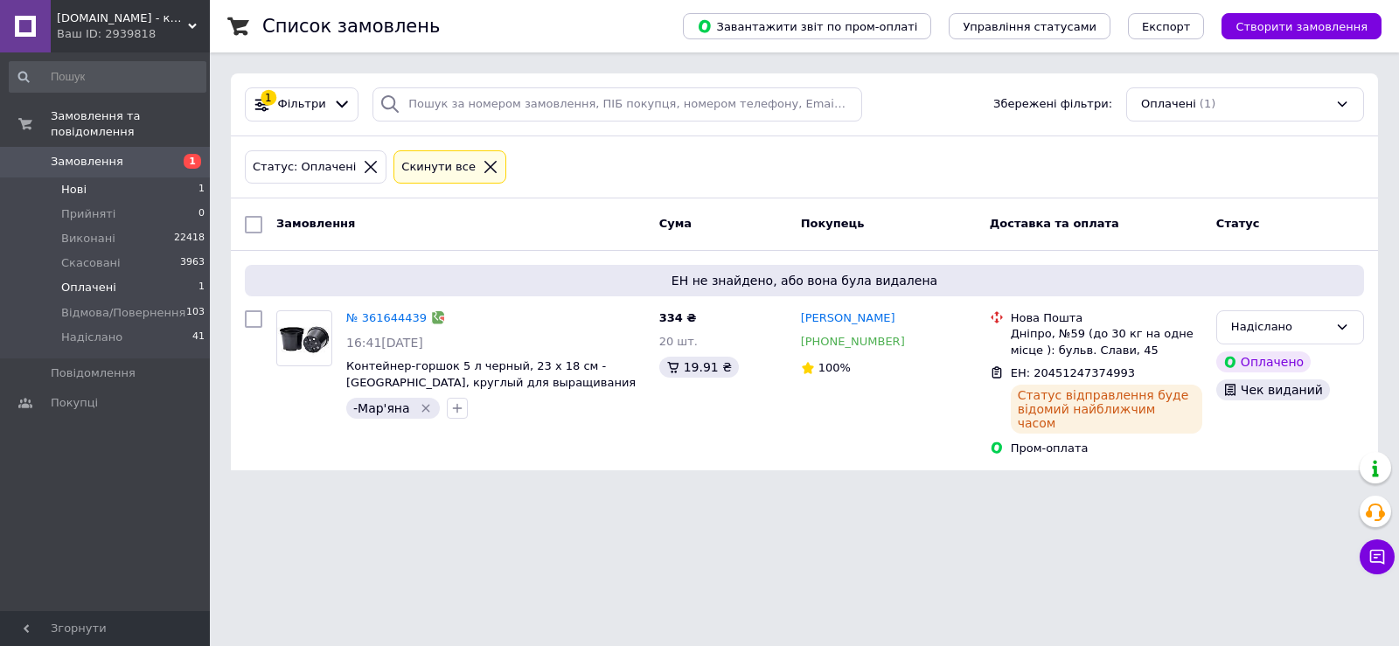
click at [73, 182] on span "Нові" at bounding box center [73, 190] width 25 height 16
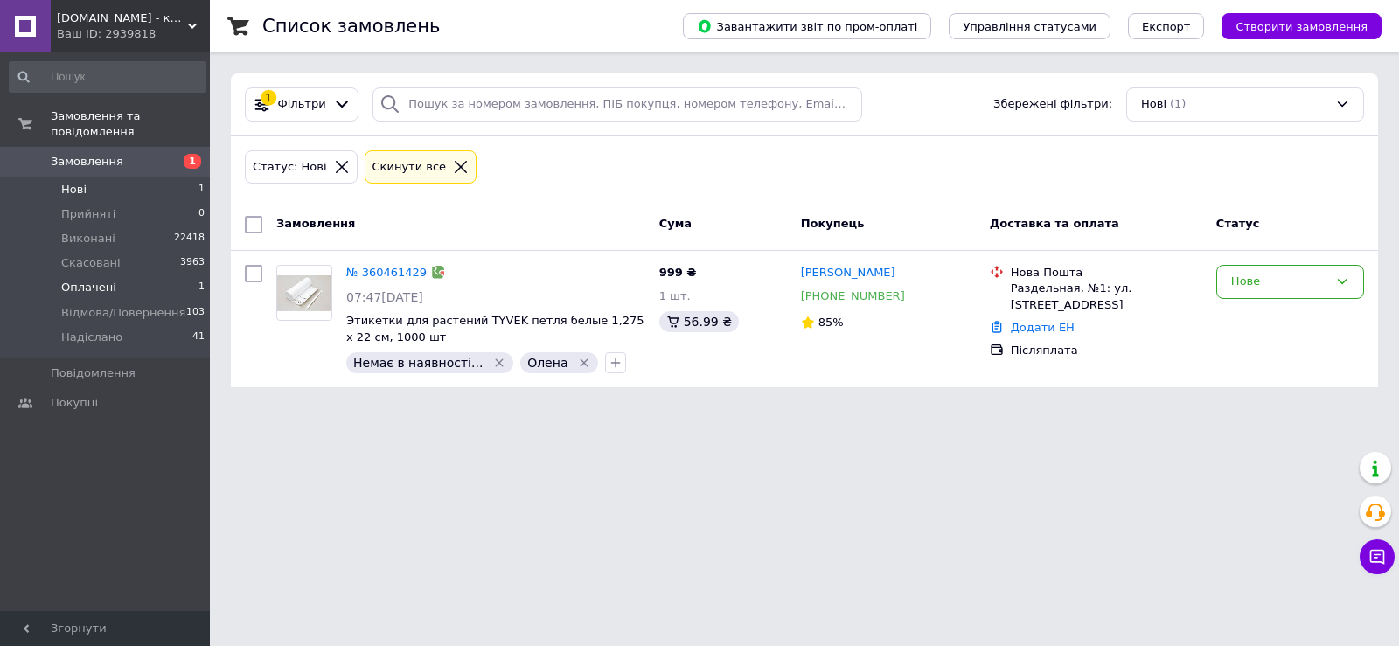
click at [103, 280] on span "Оплачені" at bounding box center [88, 288] width 55 height 16
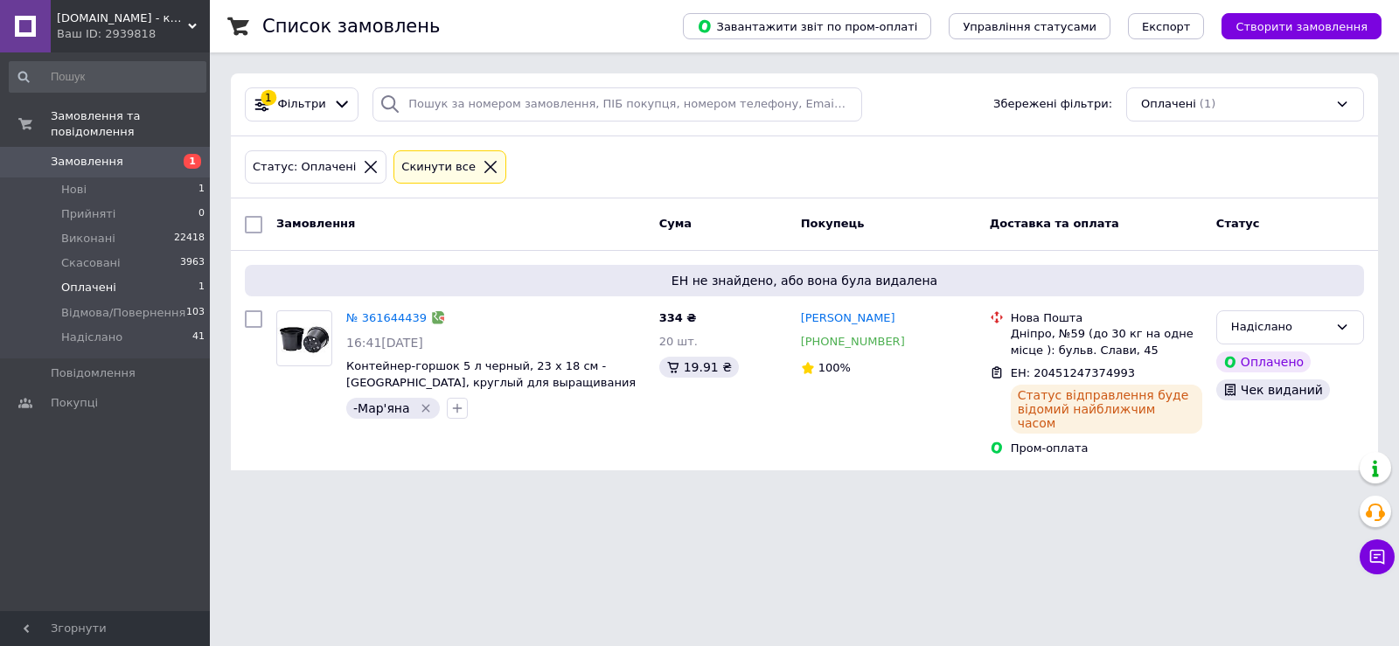
click at [99, 280] on span "Оплачені" at bounding box center [88, 288] width 55 height 16
click at [94, 177] on li "Нові 1" at bounding box center [107, 189] width 215 height 24
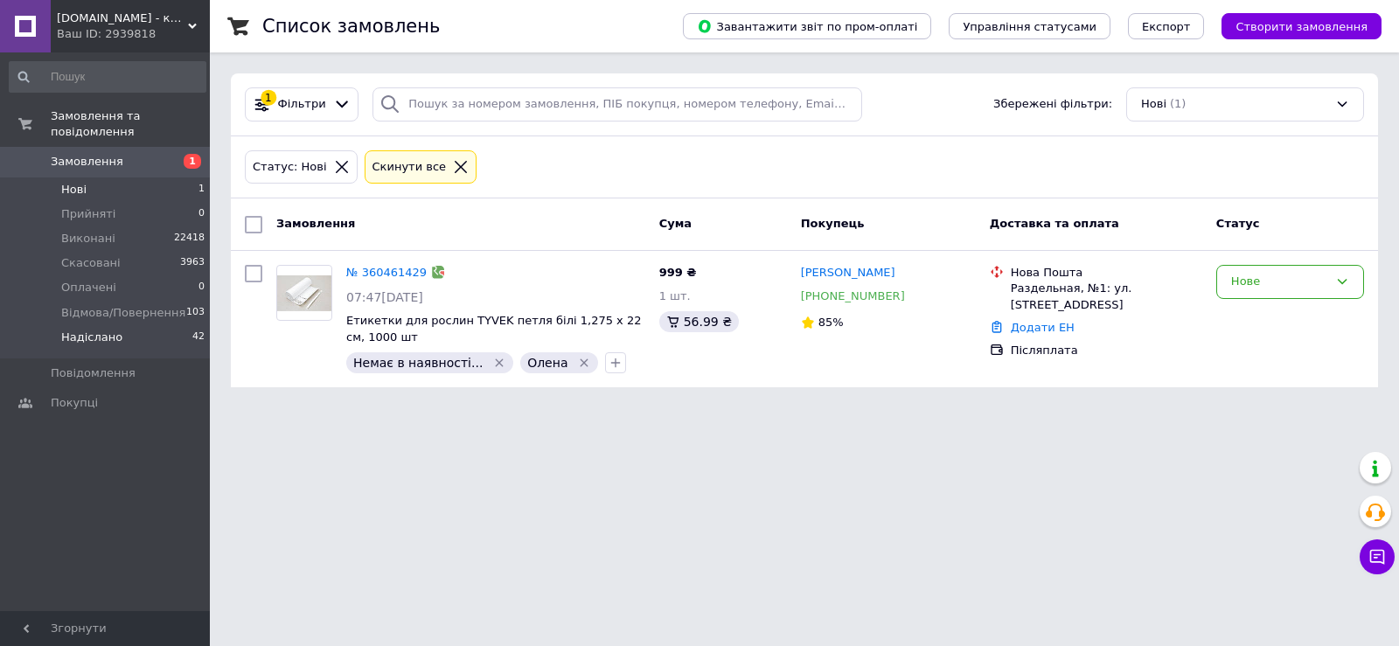
click at [100, 330] on span "Надіслано" at bounding box center [91, 338] width 61 height 16
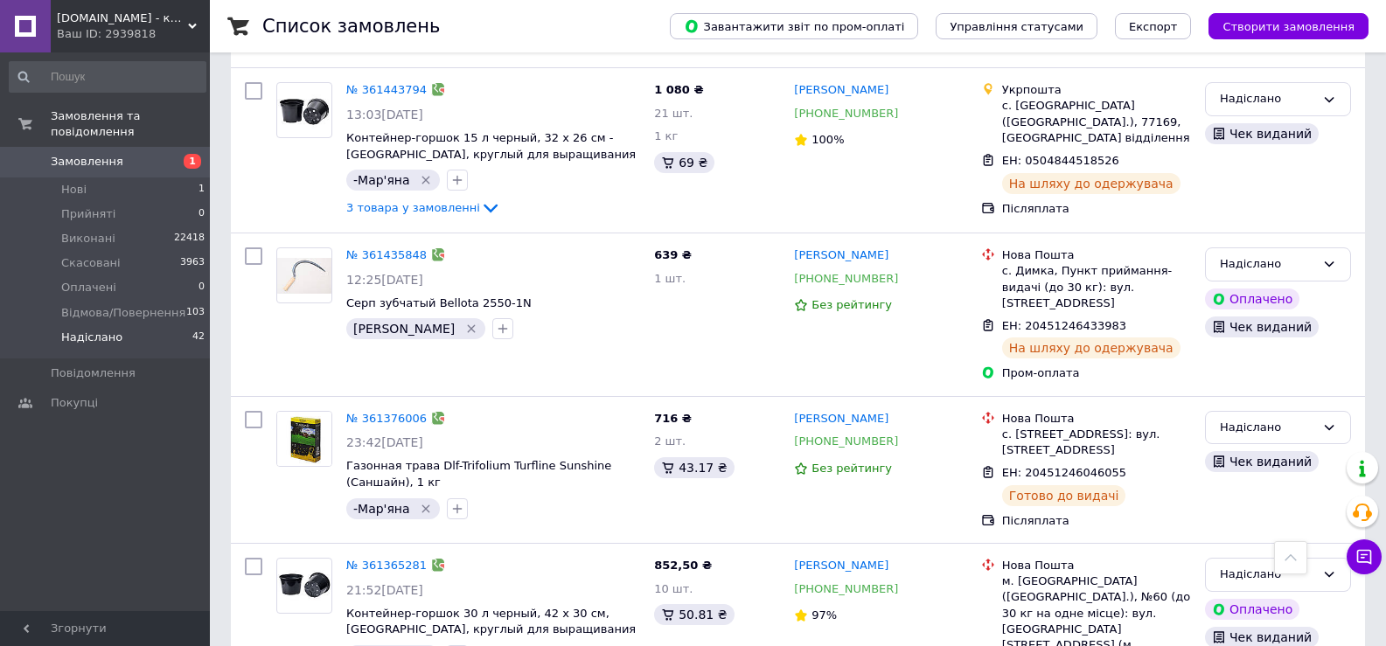
scroll to position [2798, 0]
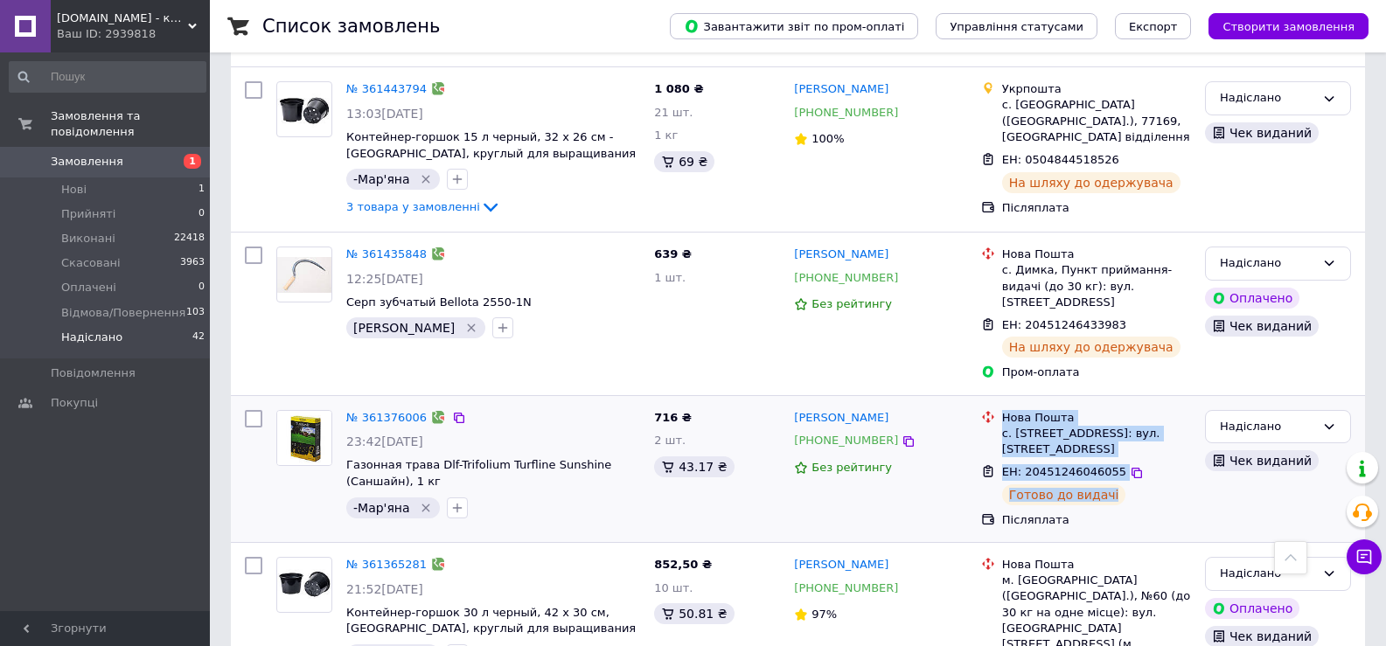
drag, startPoint x: 999, startPoint y: 211, endPoint x: 1111, endPoint y: 294, distance: 139.4
click at [1111, 407] on ul "Нова Пошта с. [STREET_ADDRESS]: вул. [STREET_ADDRESS] ЕН: 20451246046055 Готово…" at bounding box center [1086, 469] width 210 height 125
copy ul "Нова Пошта с. [STREET_ADDRESS]: вул. [STREET_ADDRESS] ЕН: 20451246046055 Готово…"
click at [398, 411] on link "№ 361376006" at bounding box center [386, 417] width 80 height 13
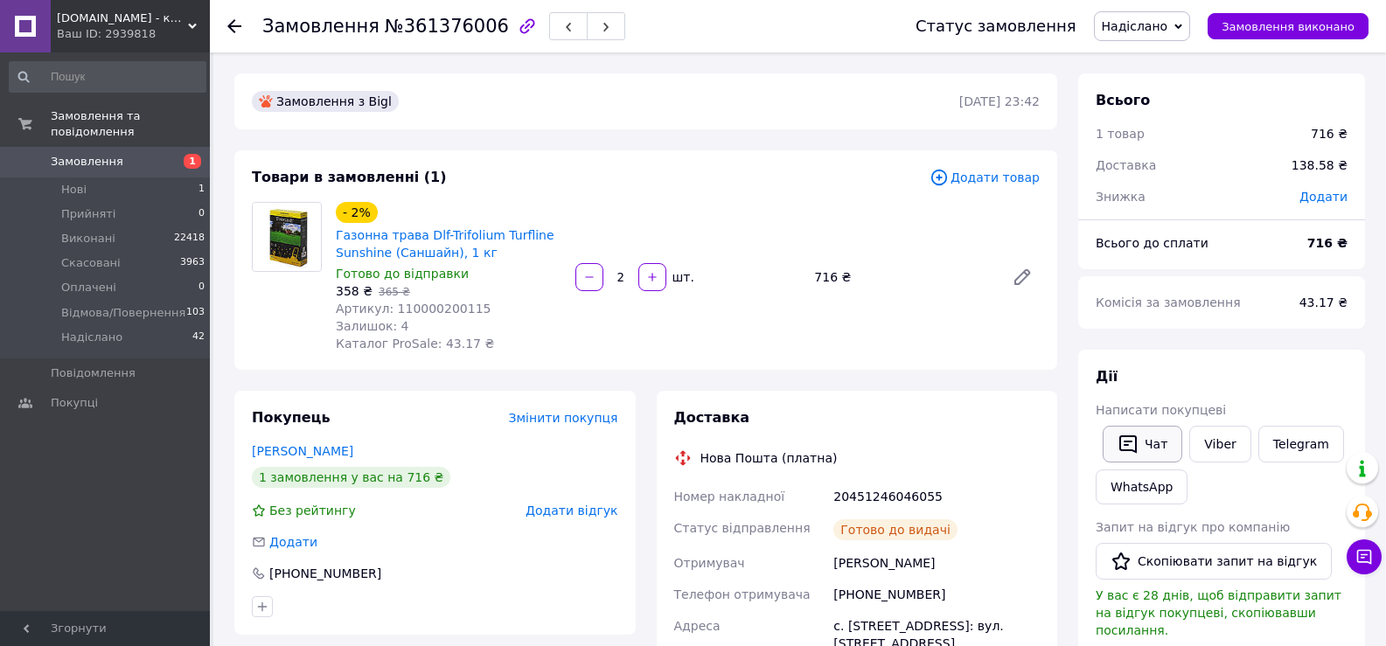
drag, startPoint x: 1164, startPoint y: 442, endPoint x: 1151, endPoint y: 460, distance: 22.6
click at [1164, 442] on button "Чат" at bounding box center [1142, 444] width 80 height 37
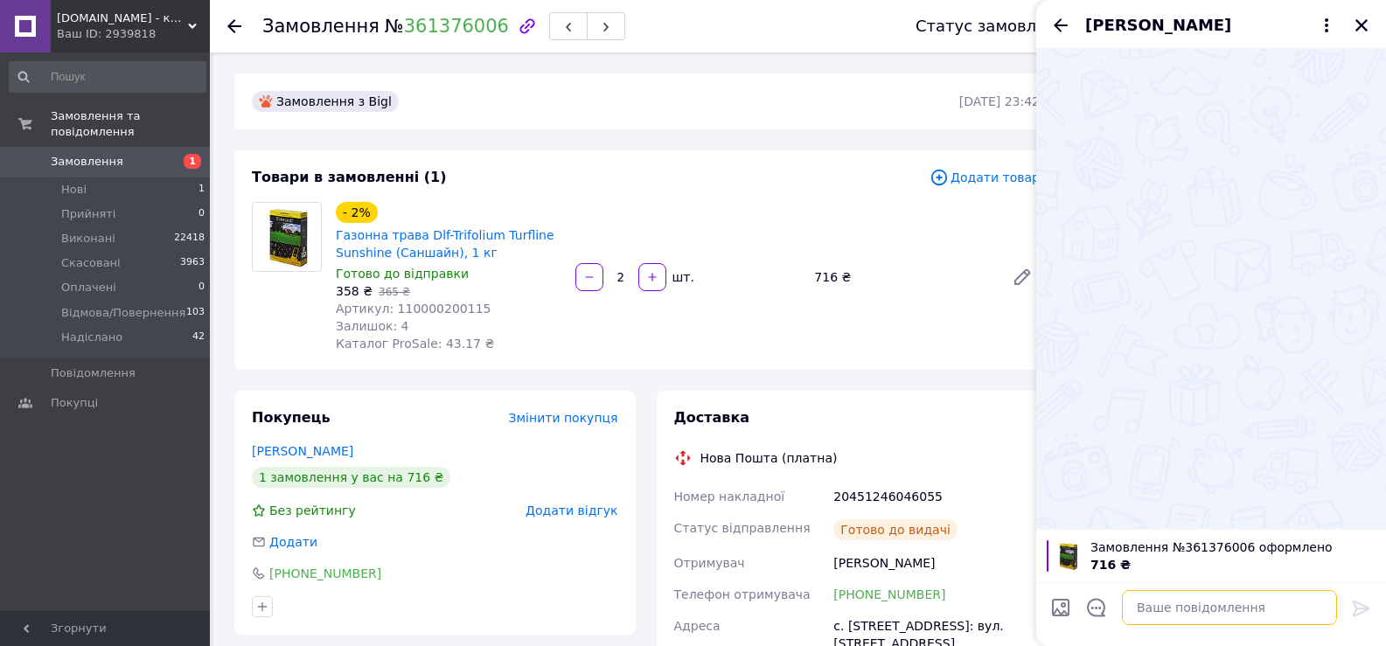
click at [1182, 604] on textarea at bounding box center [1229, 607] width 215 height 35
paste textarea "Нова Пошта с. [STREET_ADDRESS]: вул. [STREET_ADDRESS] ЕН: 20451246046055 Готово…"
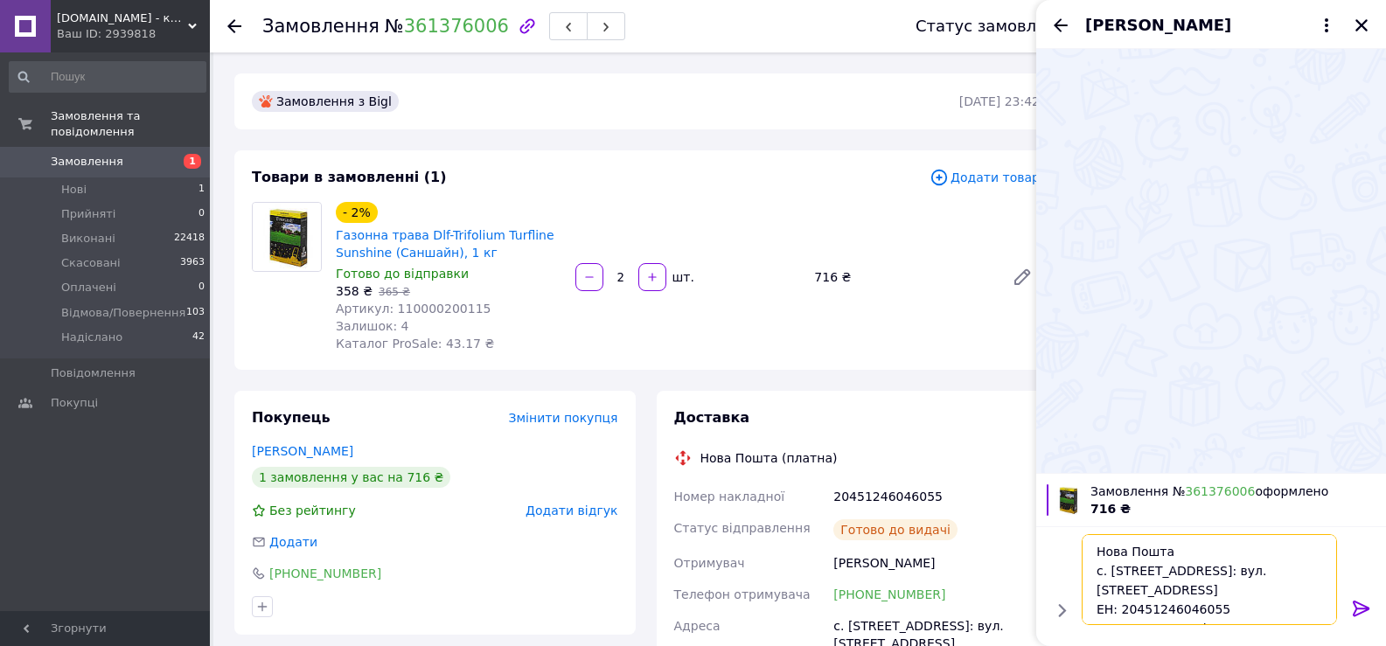
scroll to position [12, 0]
type textarea "Нова Пошта с. [STREET_ADDRESS]: вул. [STREET_ADDRESS] ЕН: 20451246046055 Готово…"
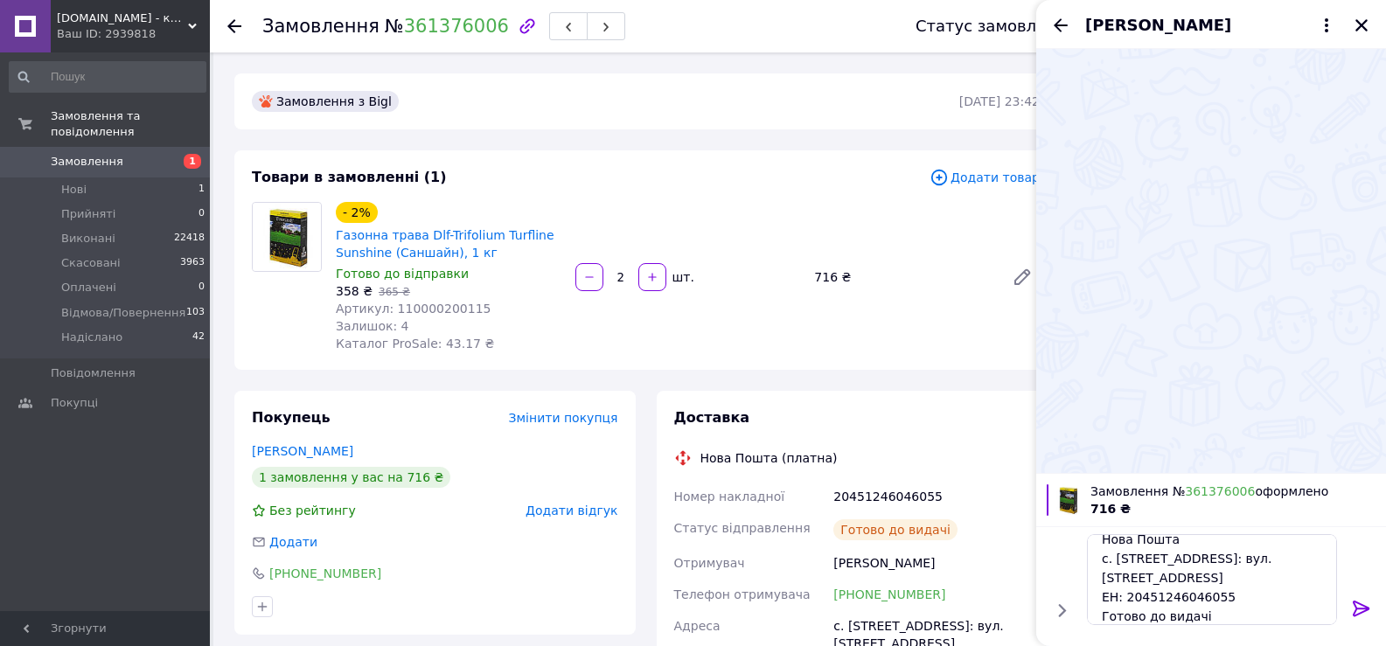
click at [1354, 606] on icon at bounding box center [1361, 608] width 21 height 21
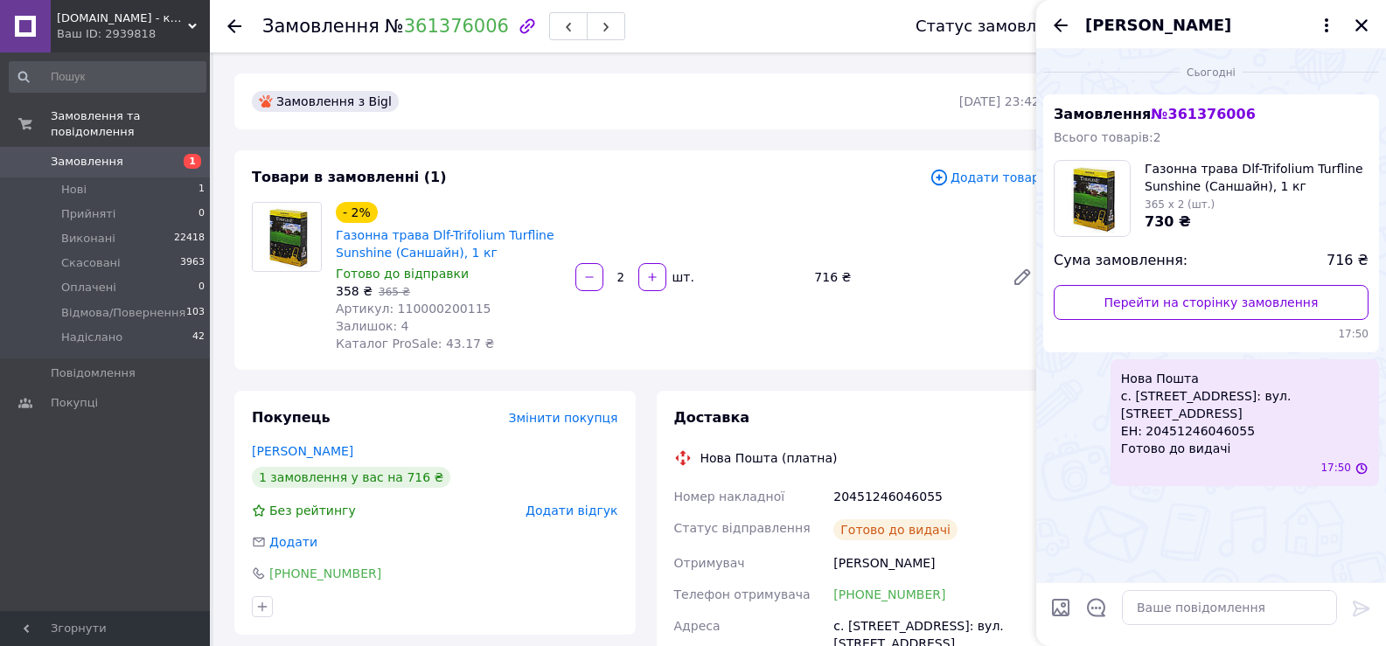
scroll to position [0, 0]
click at [1360, 21] on icon "Закрити" at bounding box center [1361, 25] width 16 height 16
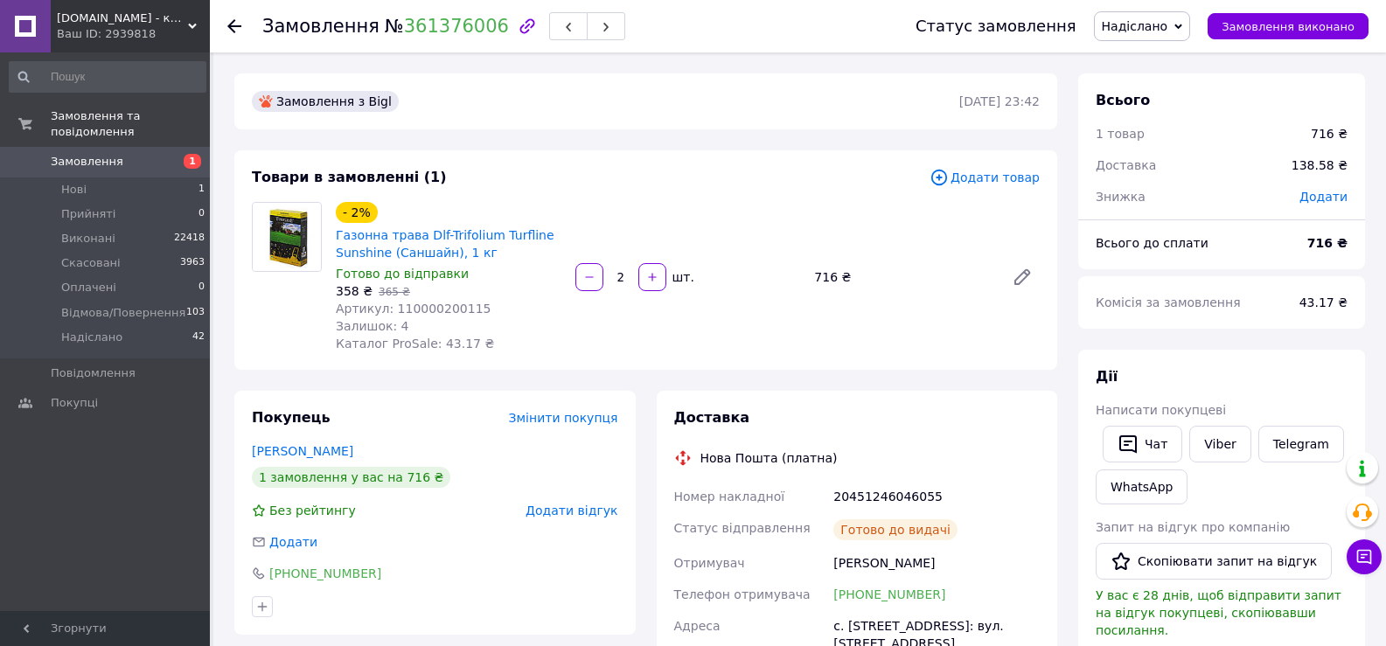
click at [230, 24] on use at bounding box center [234, 26] width 14 height 14
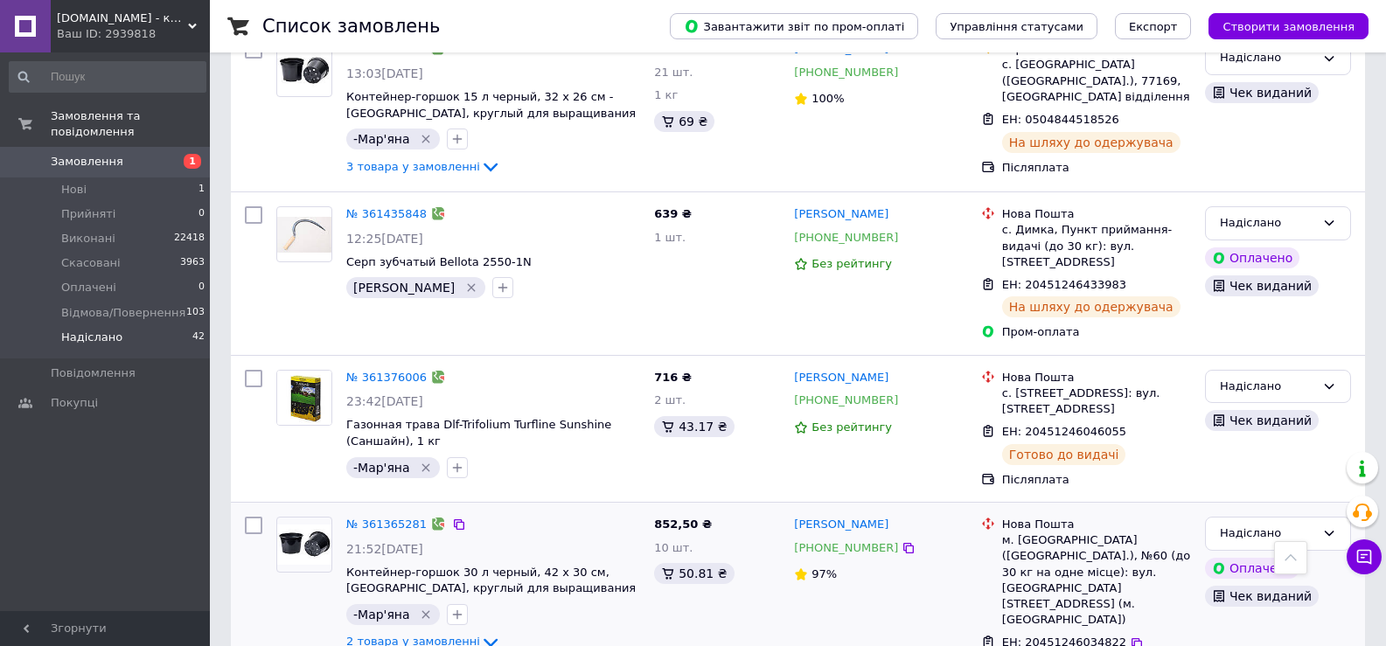
scroll to position [2885, 0]
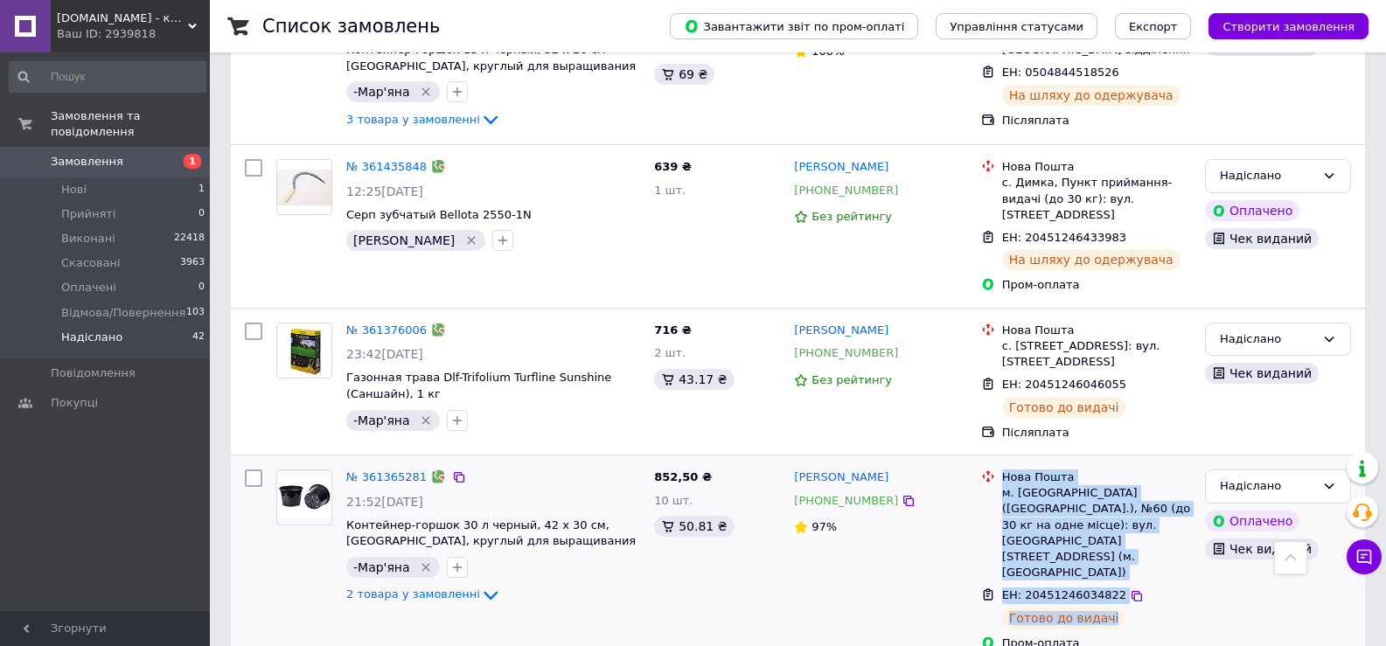
drag, startPoint x: 1001, startPoint y: 278, endPoint x: 1111, endPoint y: 372, distance: 144.5
click at [1111, 466] on ul "Нова Пошта м. [GEOGRAPHIC_DATA] ([GEOGRAPHIC_DATA].), №60 (до 30 кг на одне міс…" at bounding box center [1086, 560] width 210 height 189
copy ul "Нова Пошта м. [GEOGRAPHIC_DATA] ([GEOGRAPHIC_DATA].), №60 (до 30 кг на одне міс…"
click at [387, 470] on link "№ 361365281" at bounding box center [386, 476] width 80 height 13
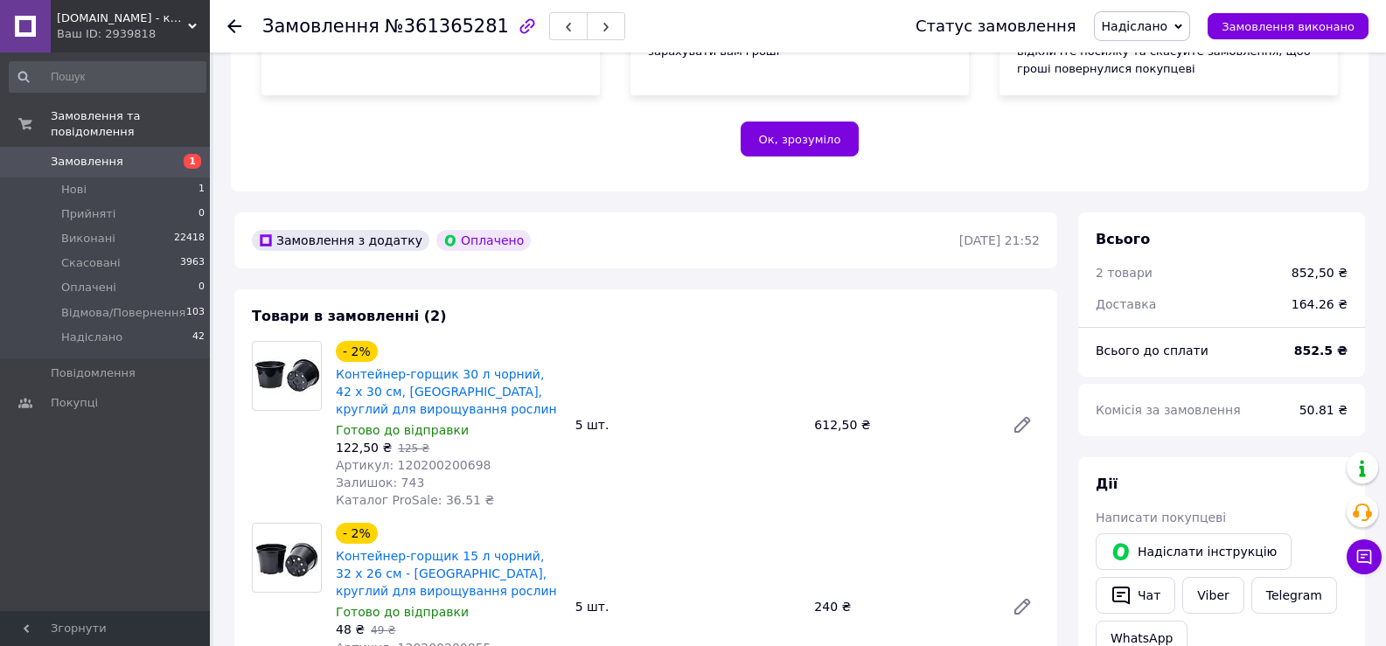
scroll to position [640, 0]
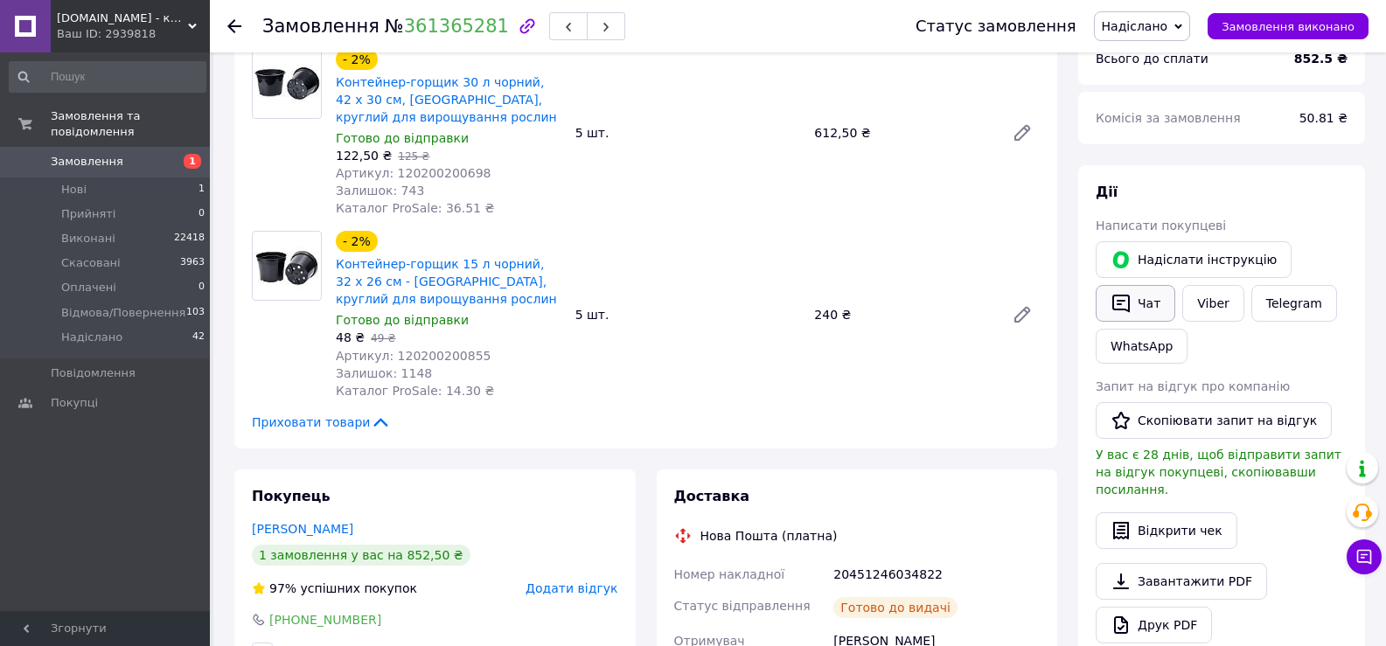
click at [1137, 292] on button "Чат" at bounding box center [1135, 303] width 80 height 37
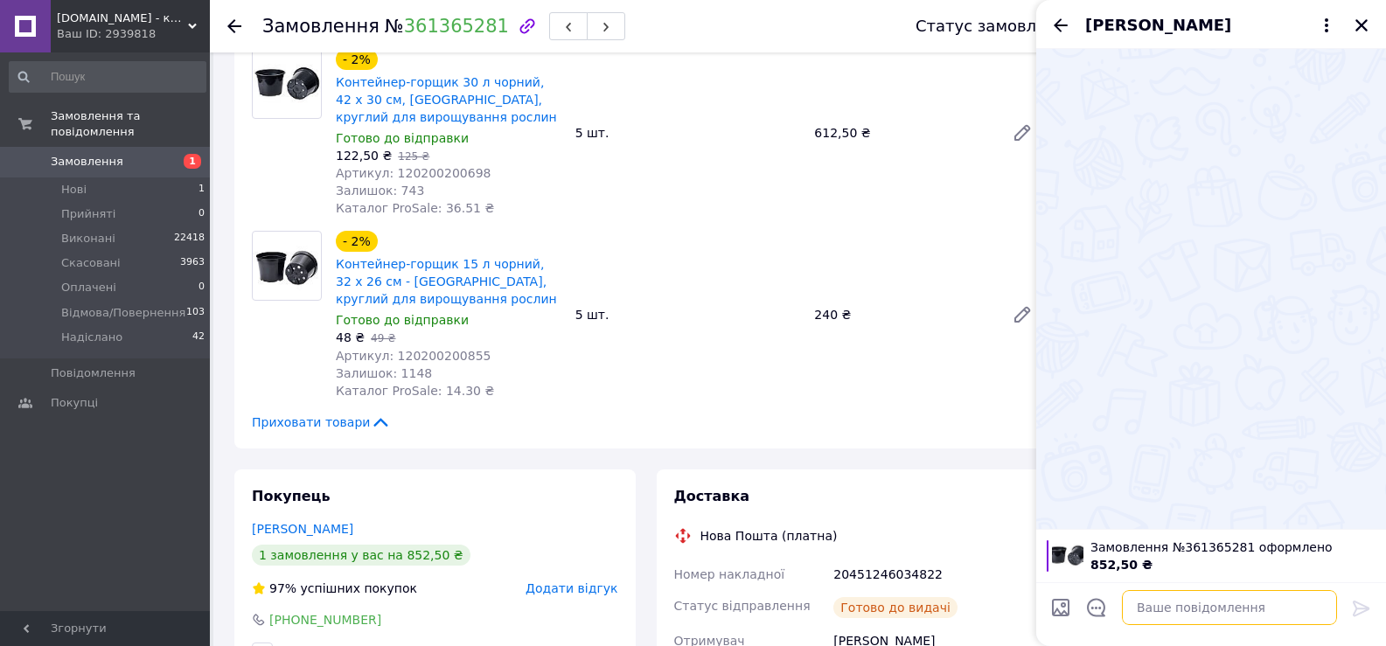
click at [1154, 607] on textarea at bounding box center [1229, 607] width 215 height 35
paste textarea "Нова Пошта м. [GEOGRAPHIC_DATA] ([GEOGRAPHIC_DATA].), №60 (до 30 кг на одне міс…"
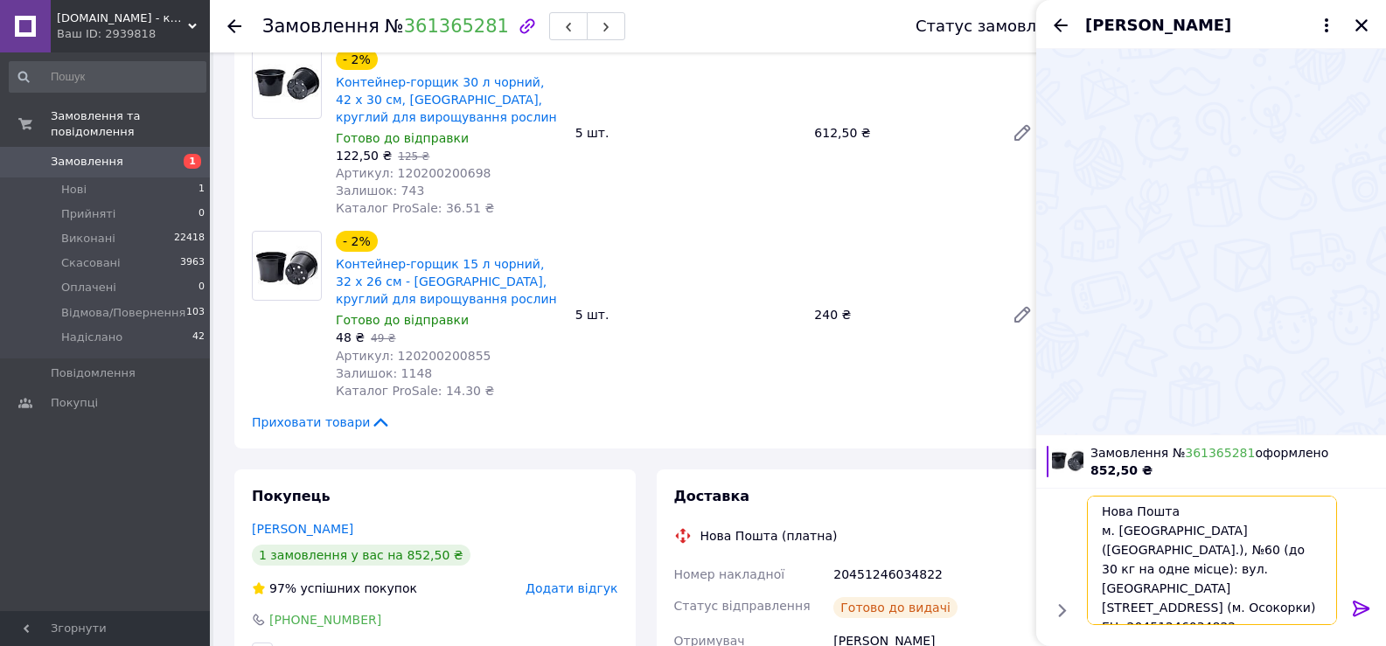
type textarea "Нова Пошта м. [GEOGRAPHIC_DATA] ([GEOGRAPHIC_DATA].), №60 (до 30 кг на одне міс…"
click at [1359, 604] on icon at bounding box center [1361, 608] width 21 height 21
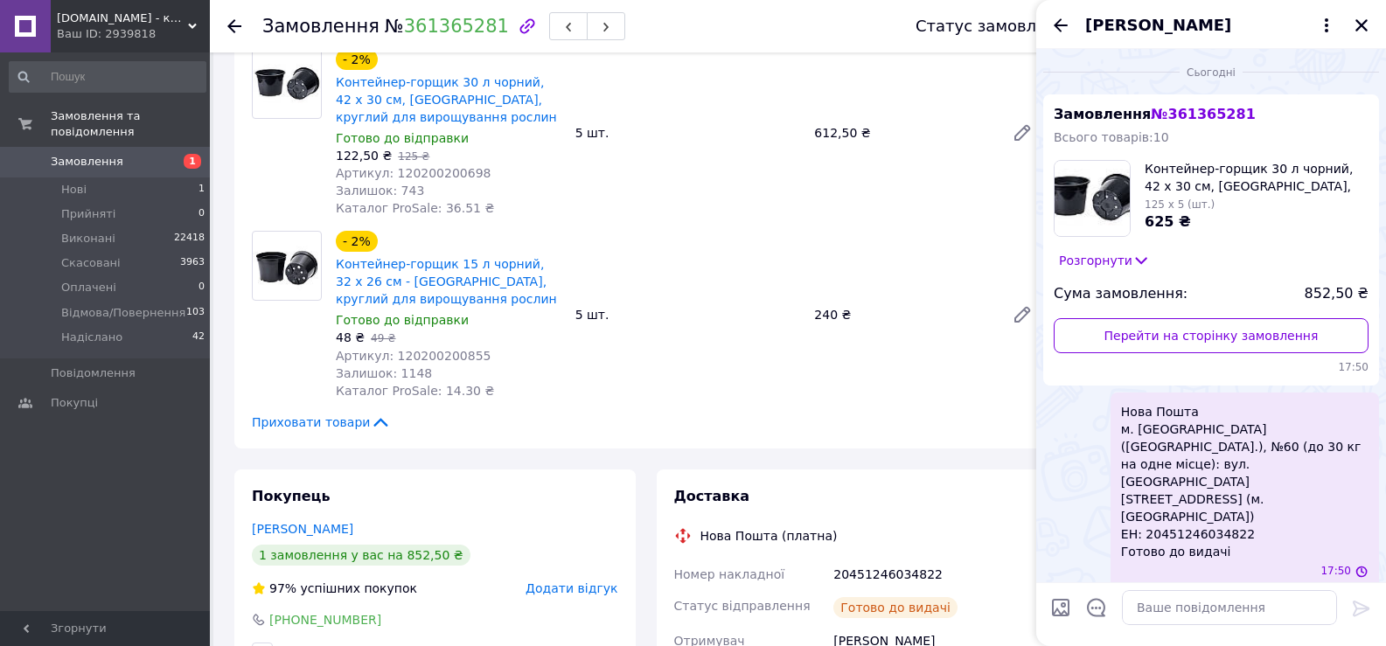
scroll to position [0, 0]
click at [1366, 23] on icon "Закрити" at bounding box center [1361, 25] width 16 height 16
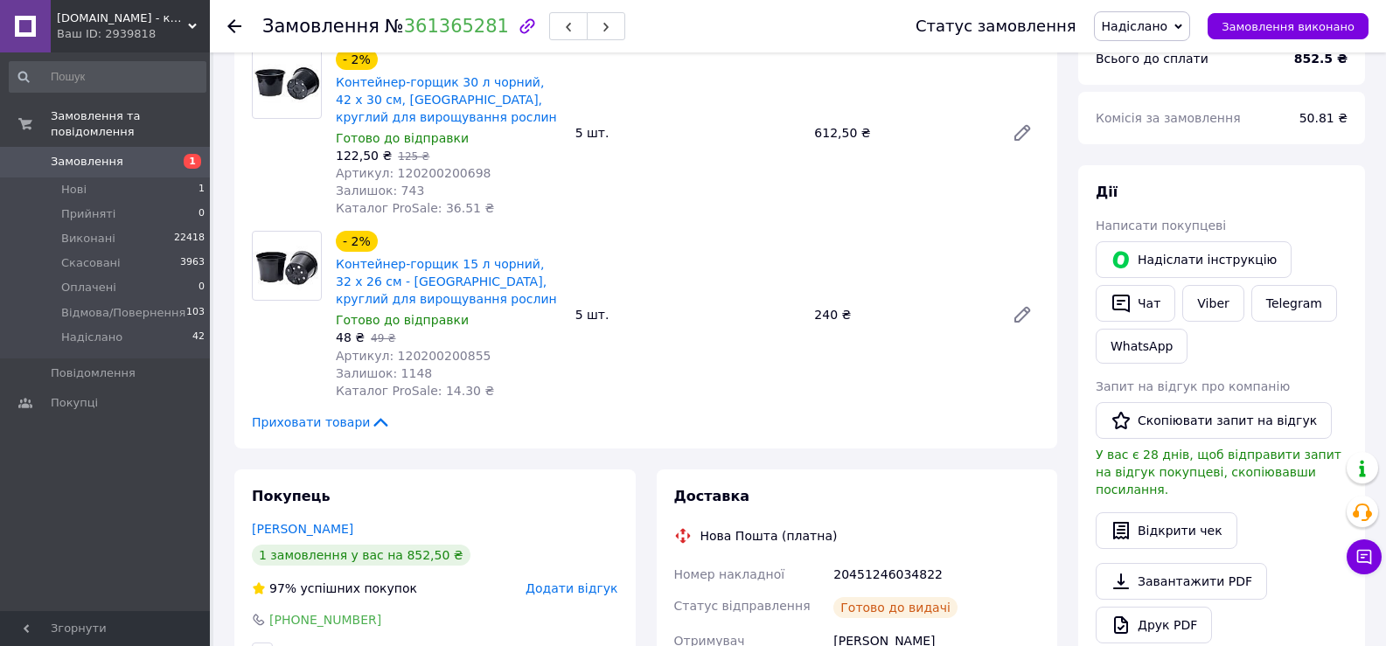
click at [233, 26] on use at bounding box center [234, 26] width 14 height 14
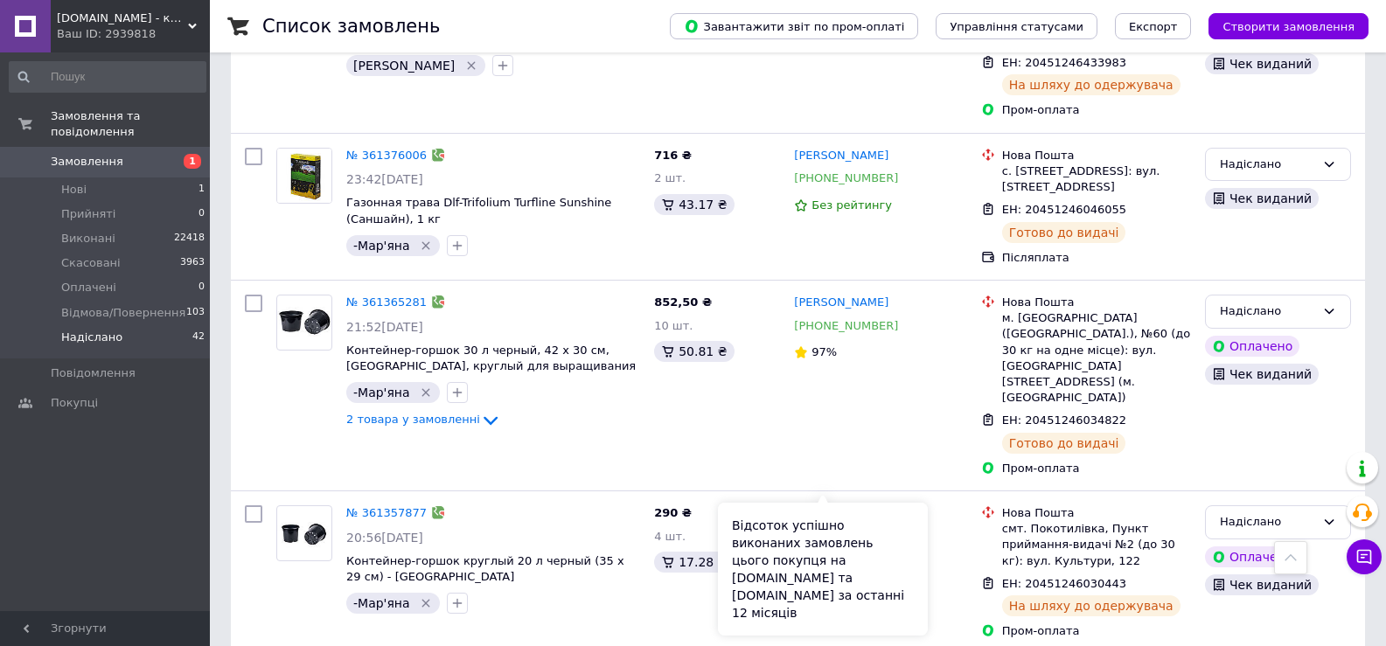
scroll to position [3147, 0]
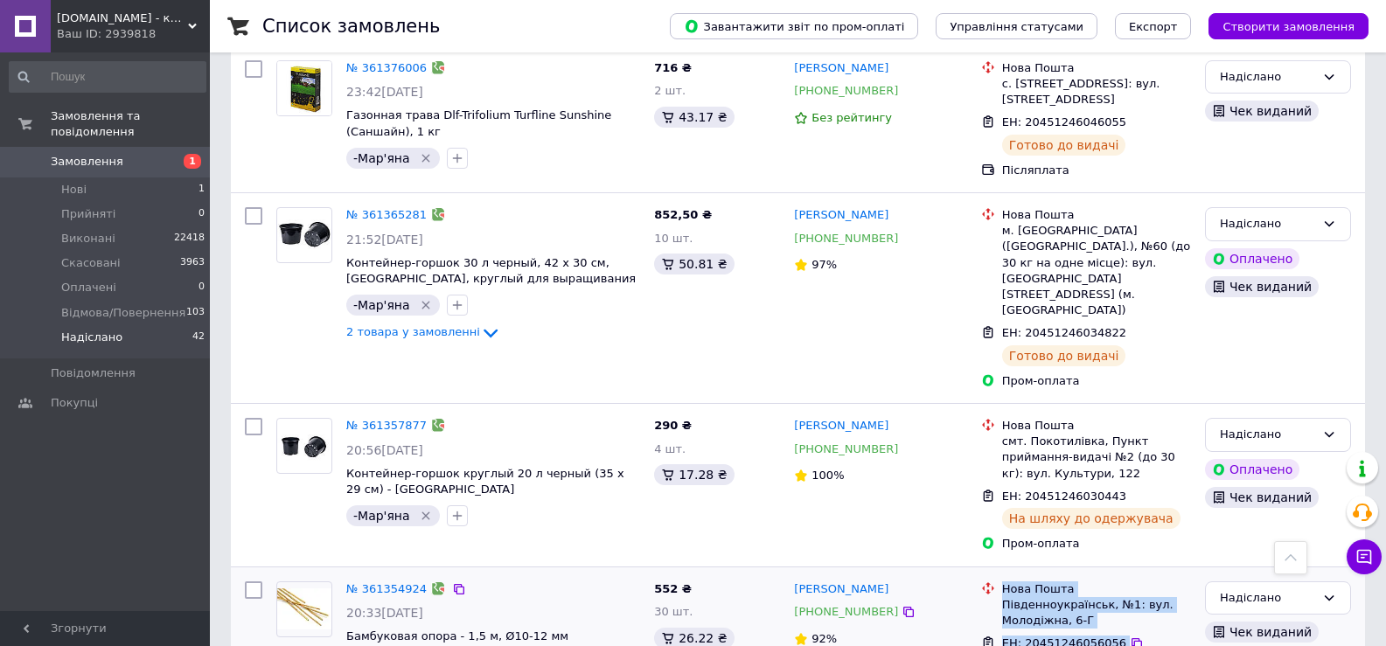
drag, startPoint x: 1003, startPoint y: 343, endPoint x: 1115, endPoint y: 435, distance: 145.3
click at [1115, 578] on ul "Нова Пошта Південноукраїнськ, №1: вул. Молодіжна, 6-Г ЕН: 20451246056056 Готово…" at bounding box center [1086, 640] width 210 height 125
copy ul "Нова Пошта Південноукраїнськ, №1: вул. Молодіжна, 6-Г ЕН: 20451246056056 Готово…"
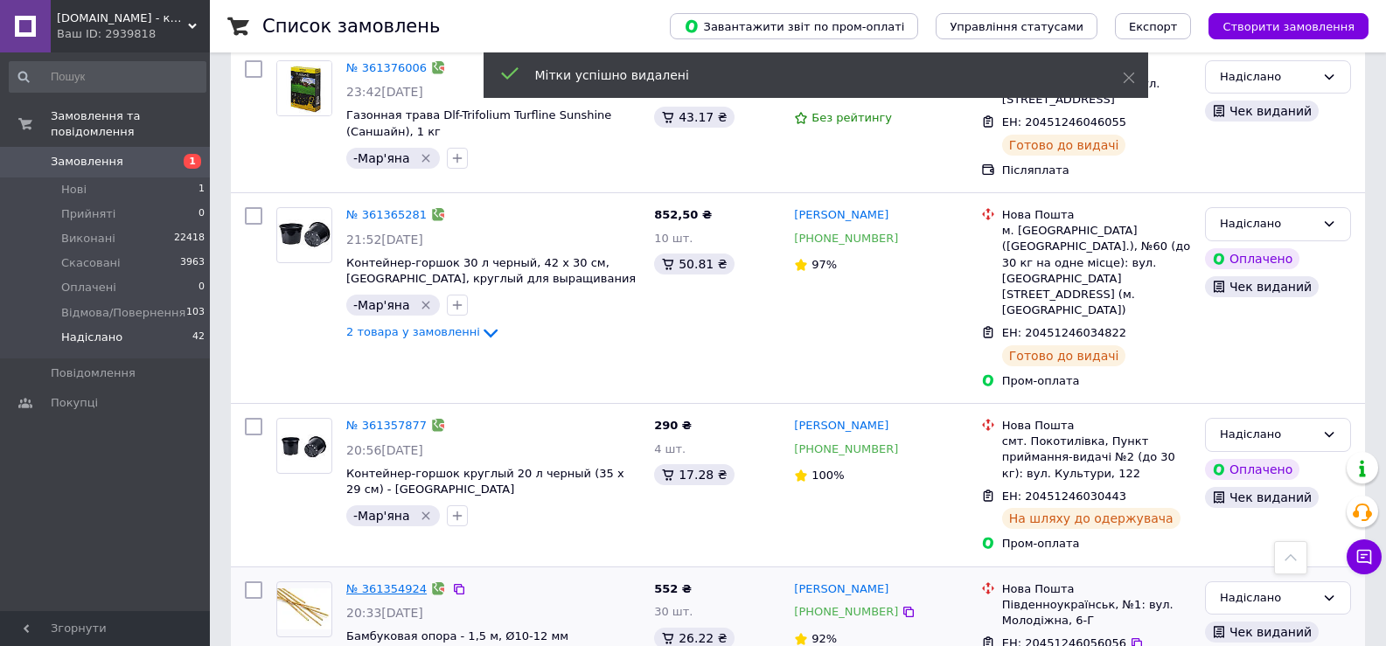
click at [394, 582] on link "№ 361354924" at bounding box center [386, 588] width 80 height 13
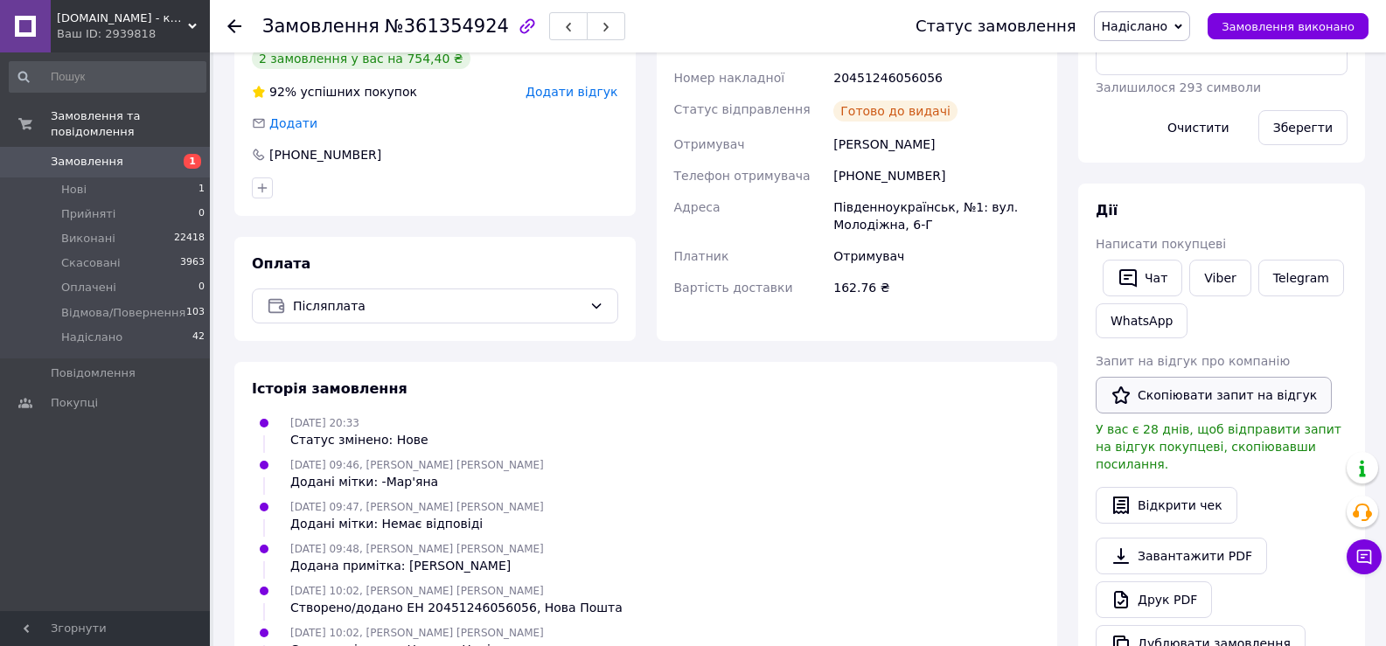
scroll to position [374, 0]
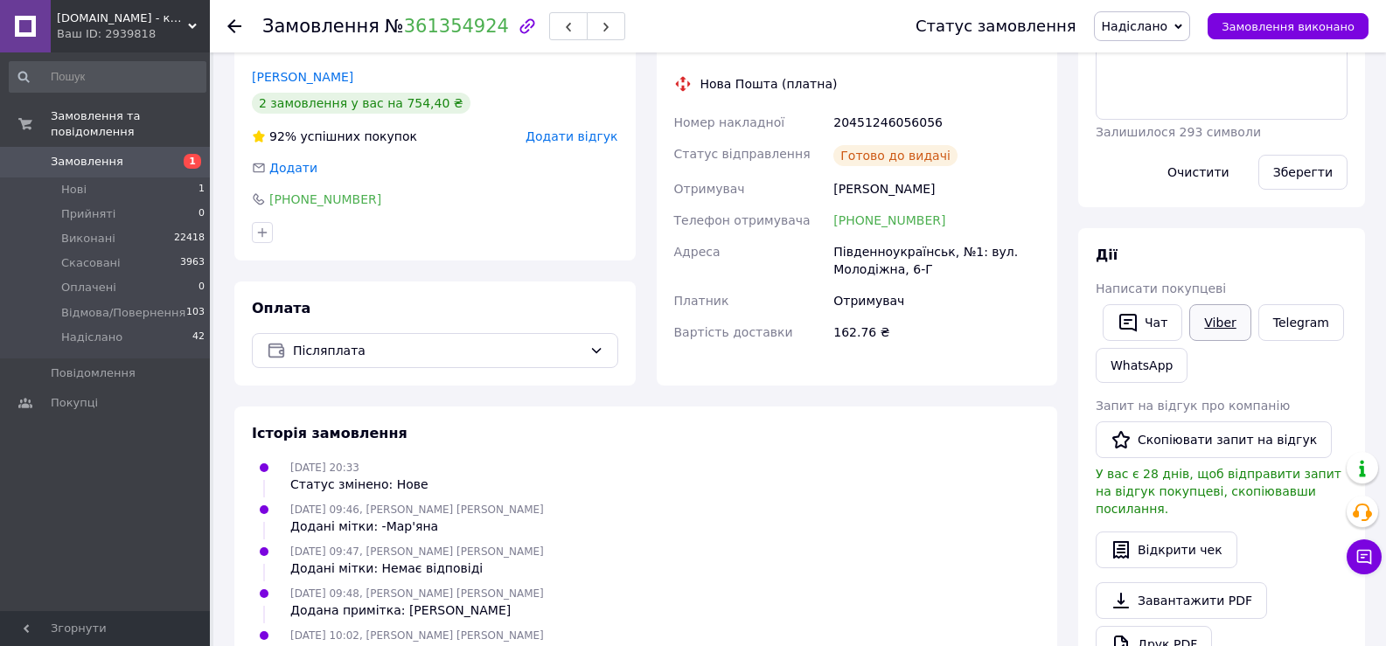
click at [1213, 325] on link "Viber" at bounding box center [1219, 322] width 61 height 37
click at [1142, 322] on button "Чат" at bounding box center [1142, 322] width 80 height 37
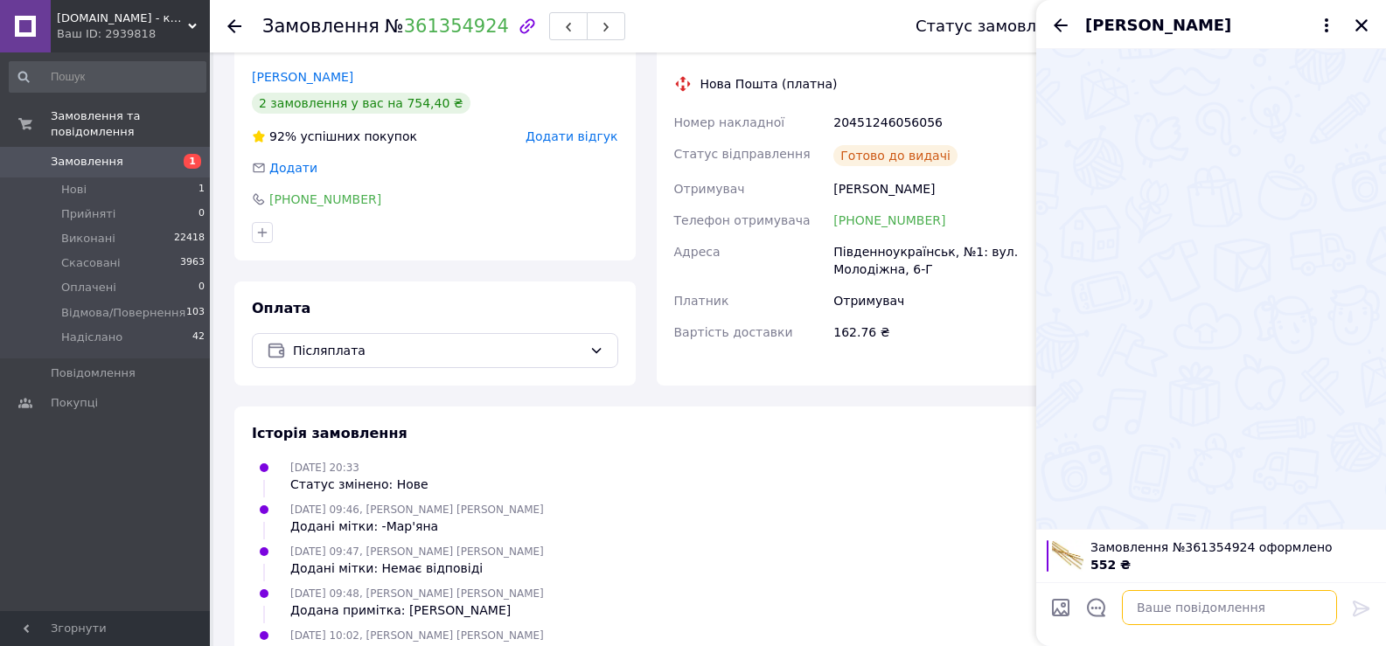
click at [1178, 607] on textarea at bounding box center [1229, 607] width 215 height 35
paste textarea "Нова Пошта Південноукраїнськ, №1: вул. Молодіжна, 6-Г ЕН: 20451246056056 Готово…"
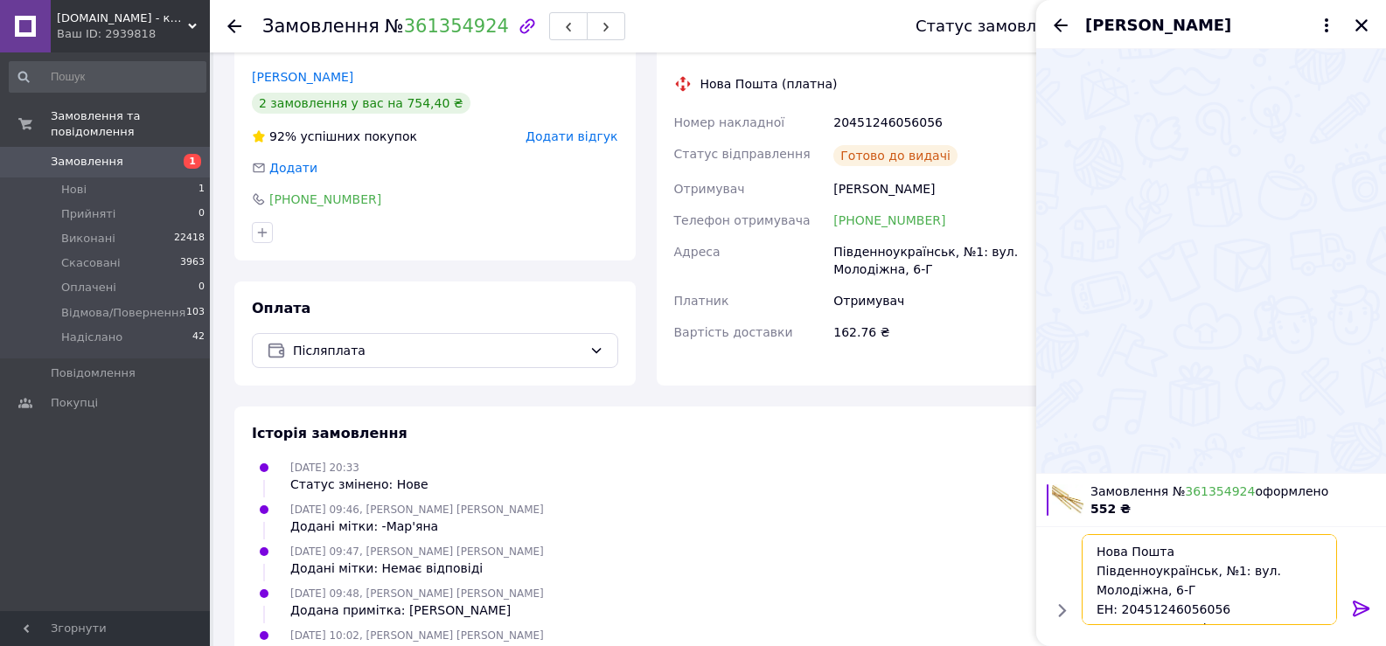
scroll to position [12, 0]
type textarea "Нова Пошта Південноукраїнськ, №1: вул. Молодіжна, 6-Г ЕН: 20451246056056 Готово…"
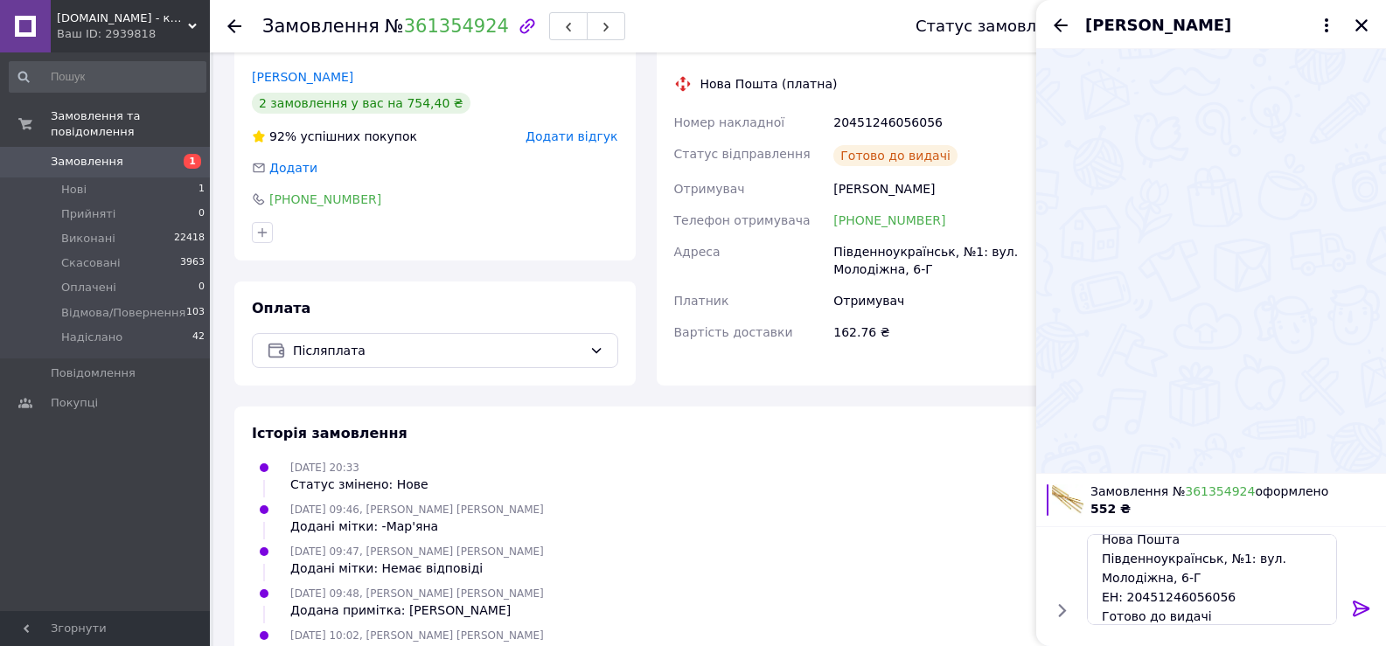
click at [1366, 612] on icon at bounding box center [1361, 608] width 21 height 21
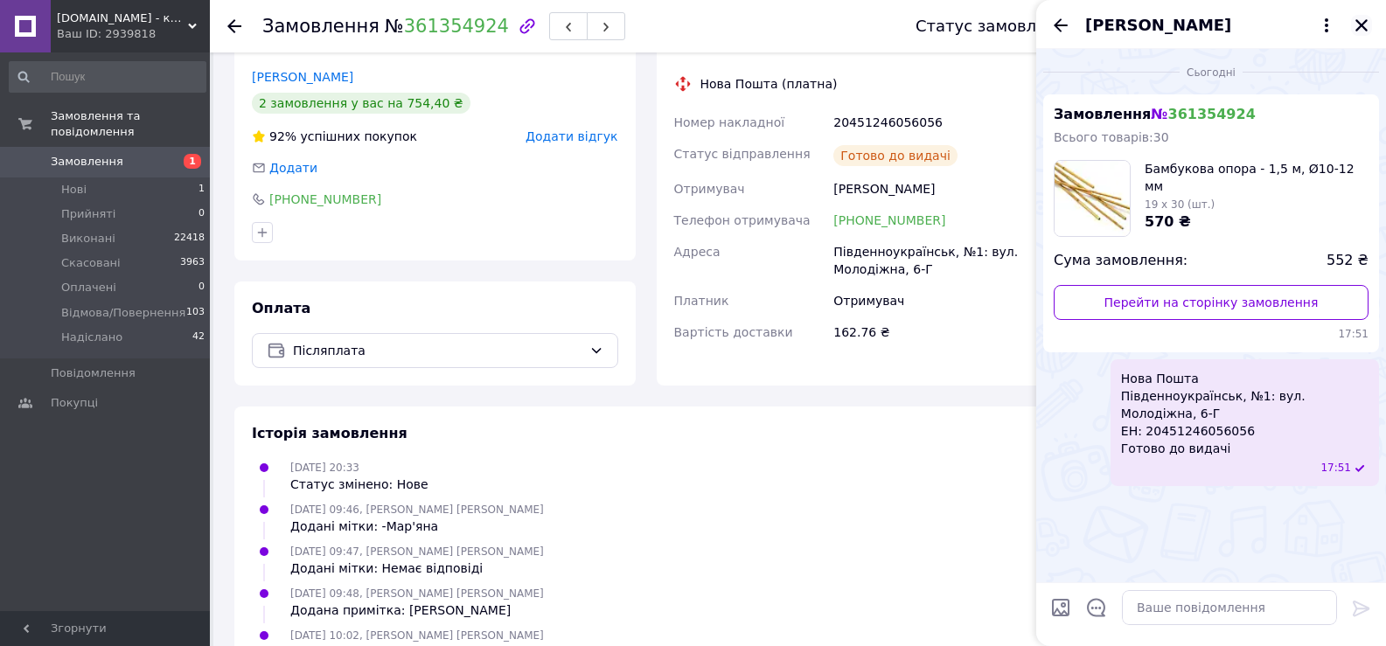
click at [1360, 24] on icon "Закрити" at bounding box center [1361, 25] width 12 height 12
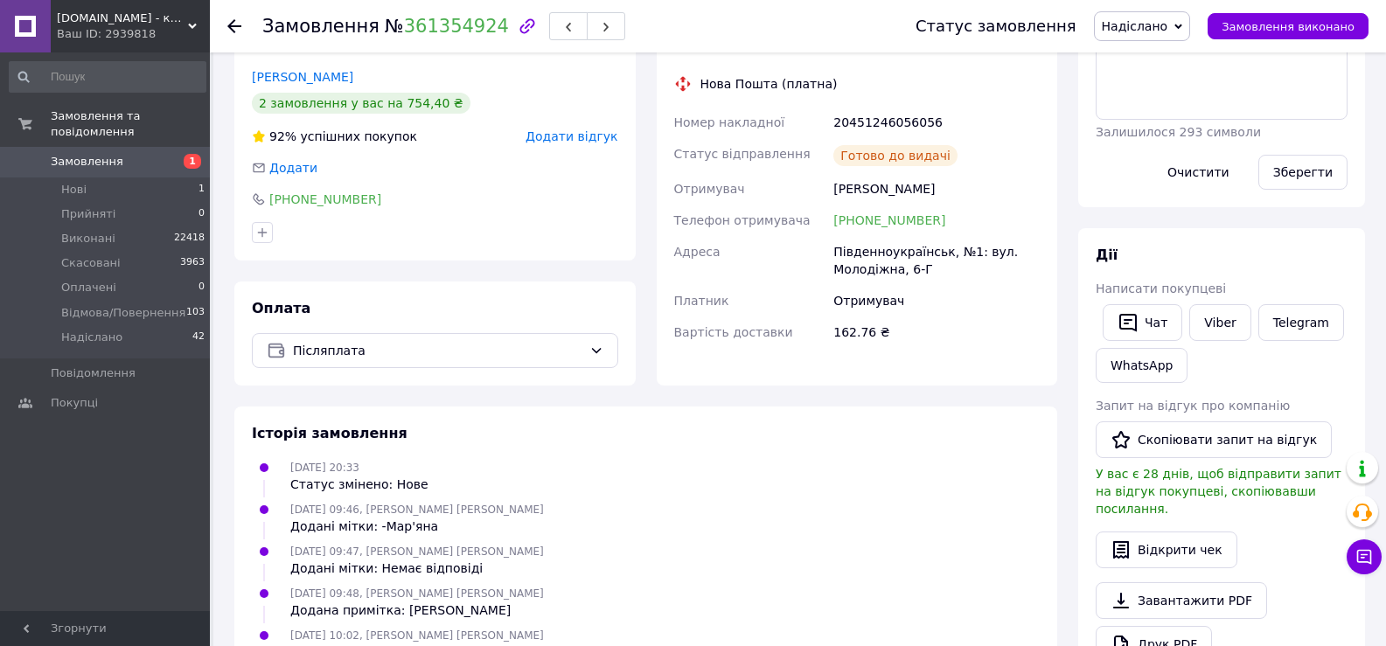
click at [232, 27] on use at bounding box center [234, 26] width 14 height 14
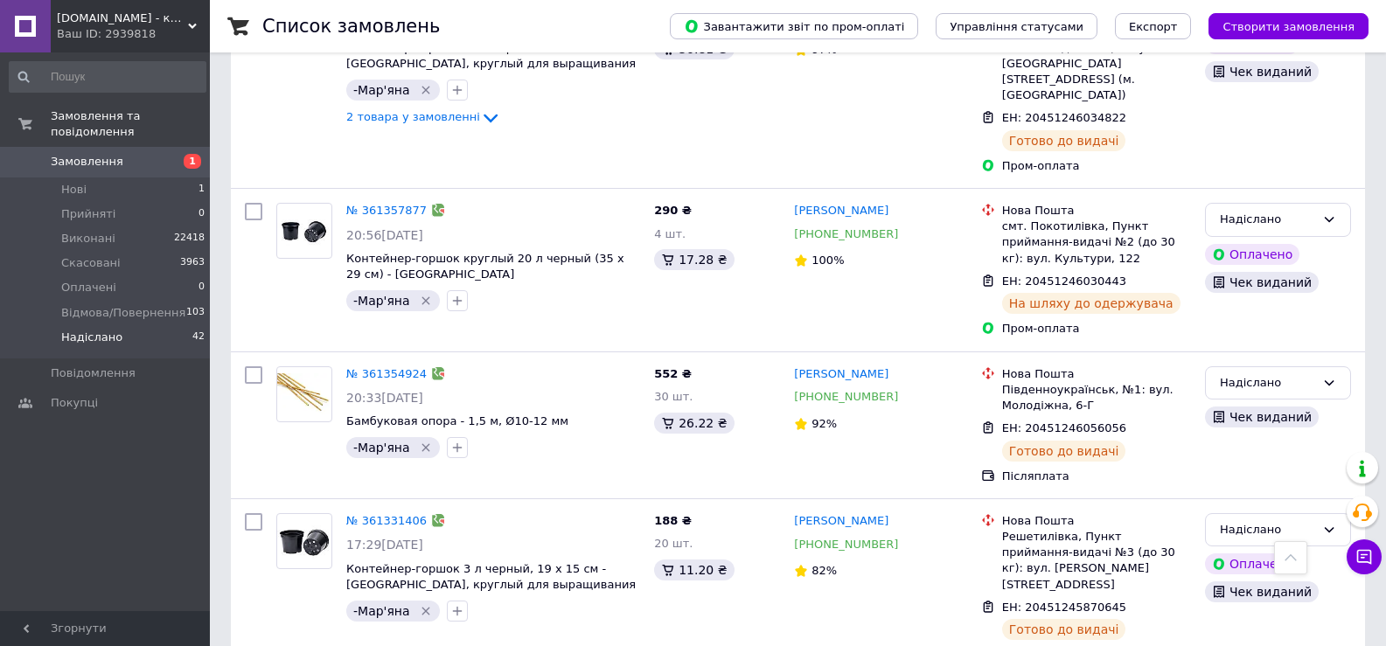
scroll to position [3322, 0]
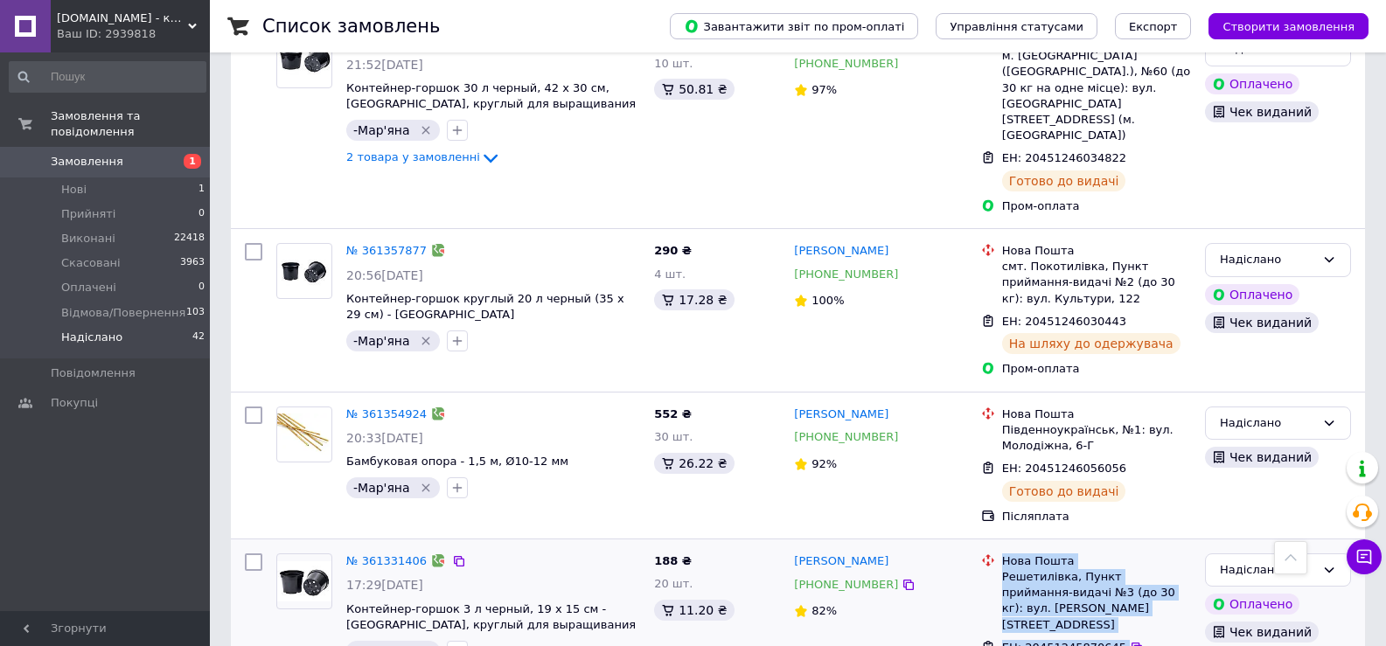
drag, startPoint x: 1002, startPoint y: 319, endPoint x: 1112, endPoint y: 409, distance: 142.3
click at [1112, 550] on ul "Нова Пошта Решетилівка, Пункт приймання-видачі №3 (до 30 кг): вул. [STREET_ADDR…" at bounding box center [1086, 628] width 210 height 157
copy ul "Нова Пошта Решетилівка, Пункт приймання-видачі №3 (до 30 кг): вул. [PERSON_NAME…"
click at [393, 554] on link "№ 361331406" at bounding box center [386, 560] width 80 height 13
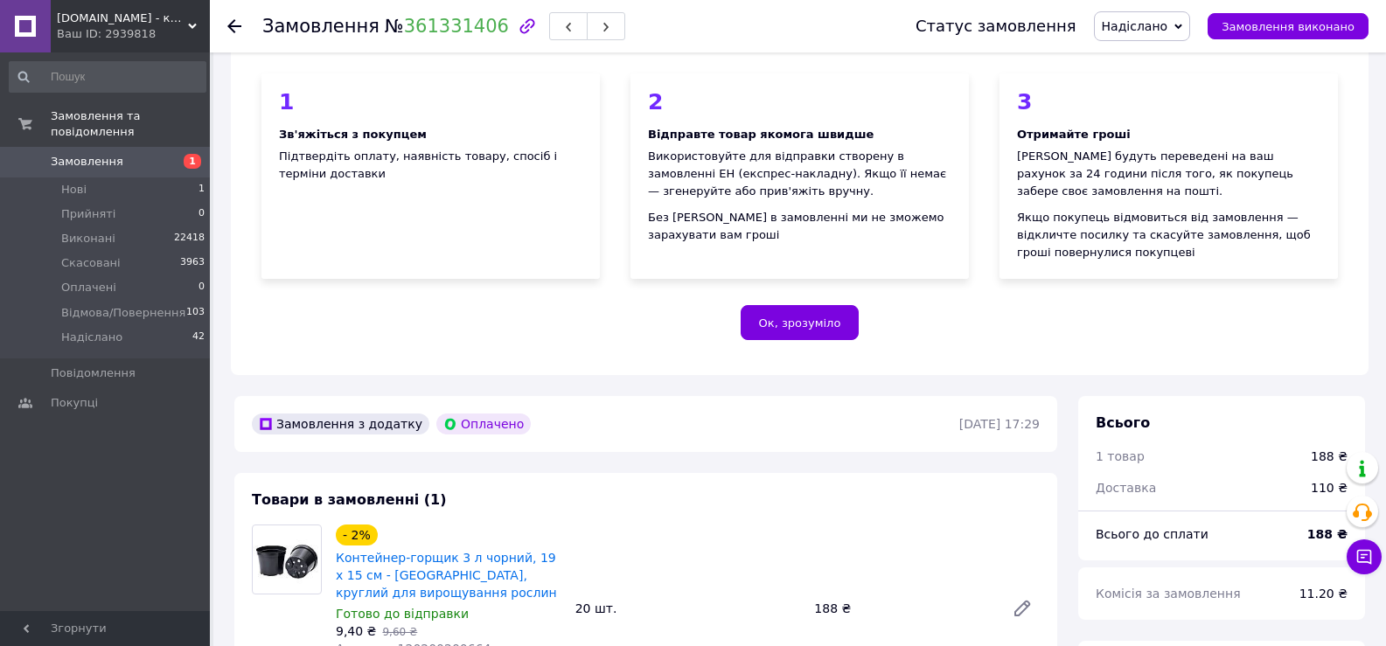
scroll to position [689, 0]
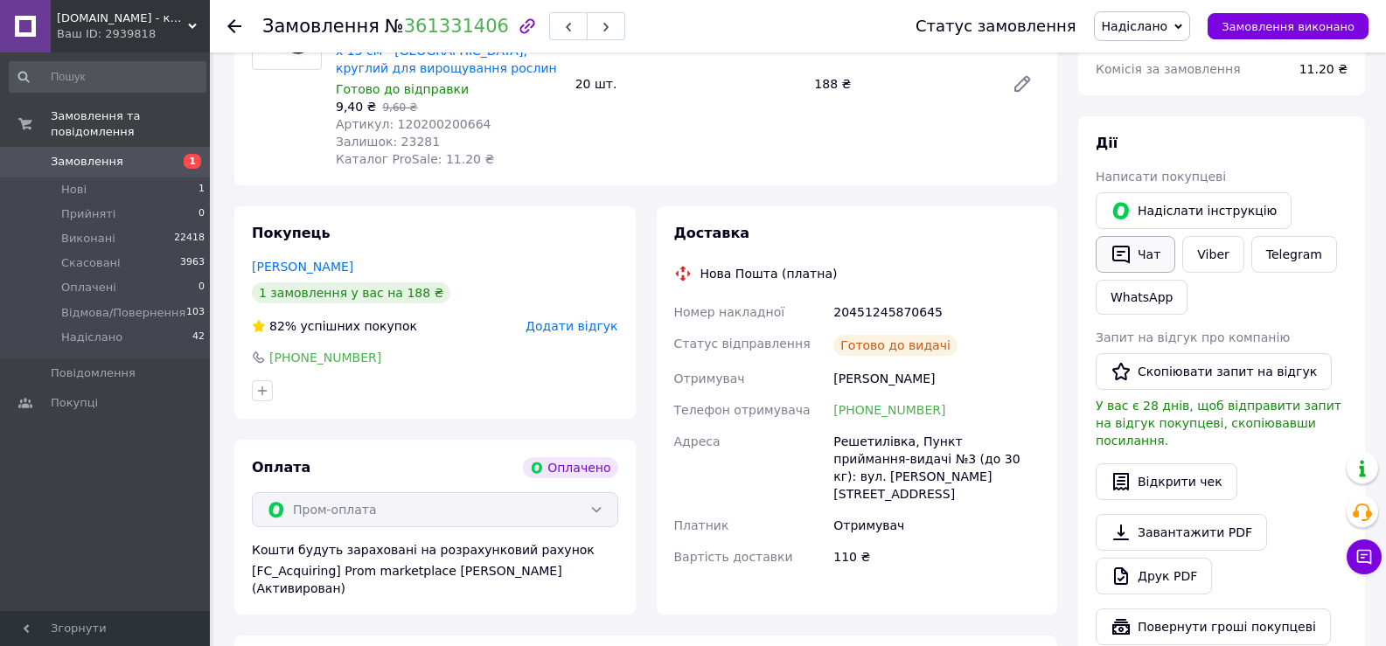
click at [1152, 244] on button "Чат" at bounding box center [1135, 254] width 80 height 37
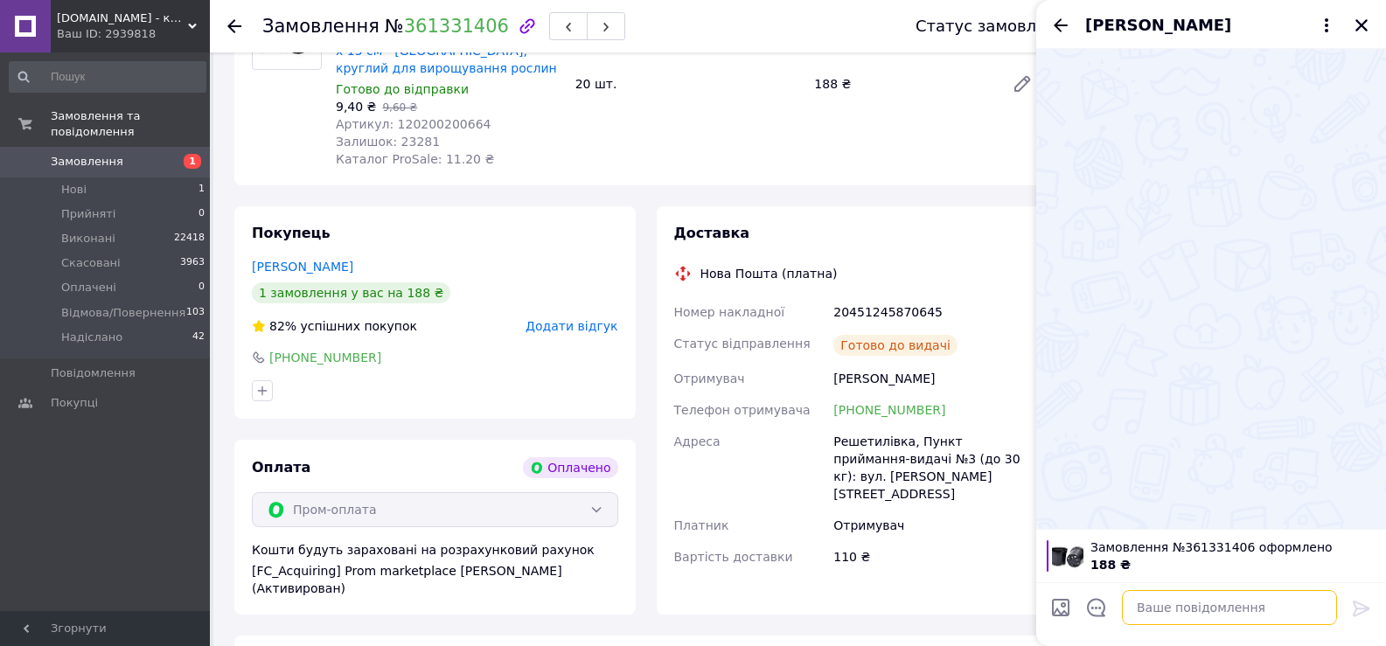
click at [1151, 605] on textarea at bounding box center [1229, 607] width 215 height 35
paste textarea "Нова Пошта Решетилівка, Пункт приймання-видачі №3 (до 30 кг): вул. [PERSON_NAME…"
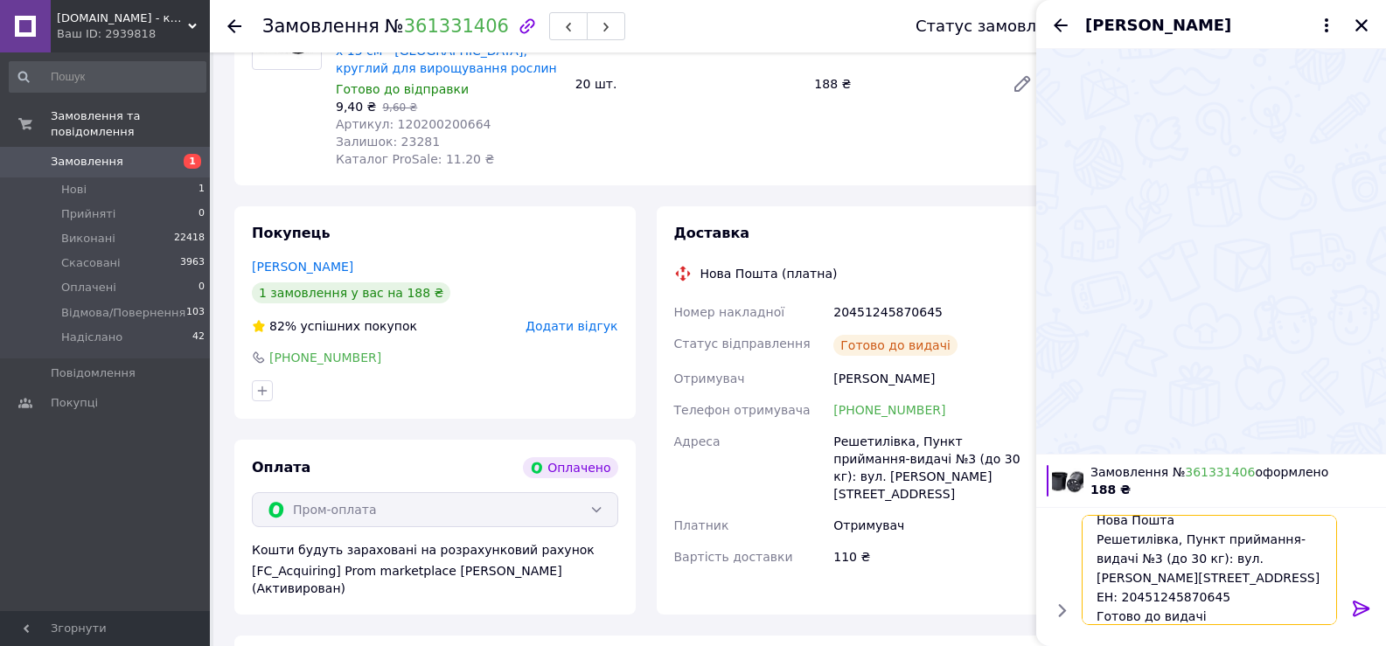
scroll to position [2, 0]
type textarea "Нова Пошта Решетилівка, Пункт приймання-видачі №3 (до 30 кг): вул. [PERSON_NAME…"
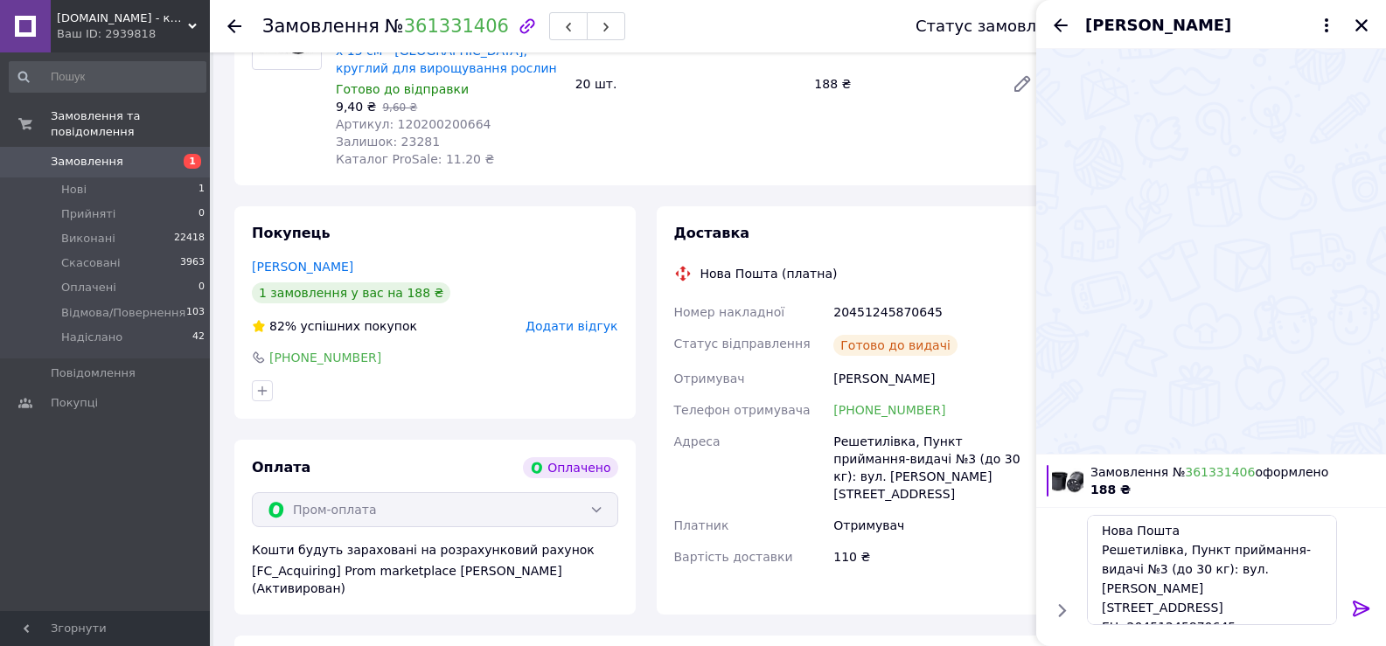
click at [1358, 604] on icon at bounding box center [1361, 608] width 21 height 21
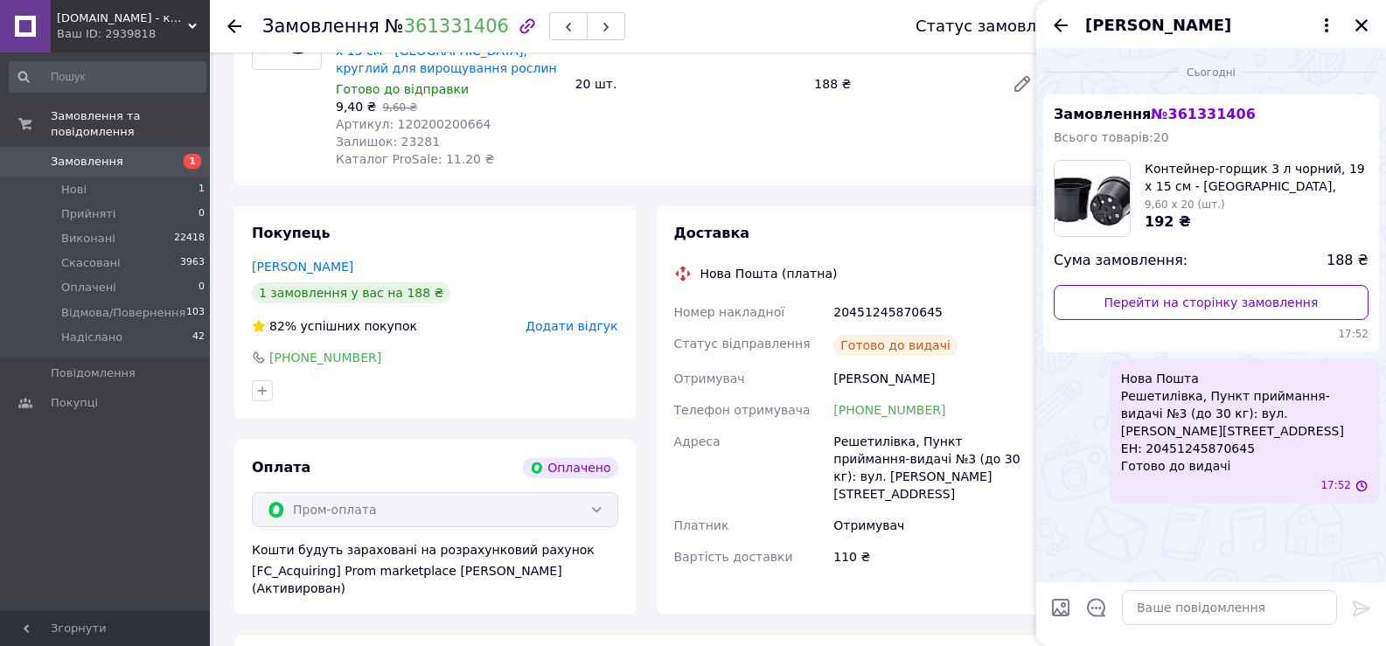
scroll to position [0, 0]
click at [1059, 28] on icon "Назад" at bounding box center [1060, 25] width 21 height 21
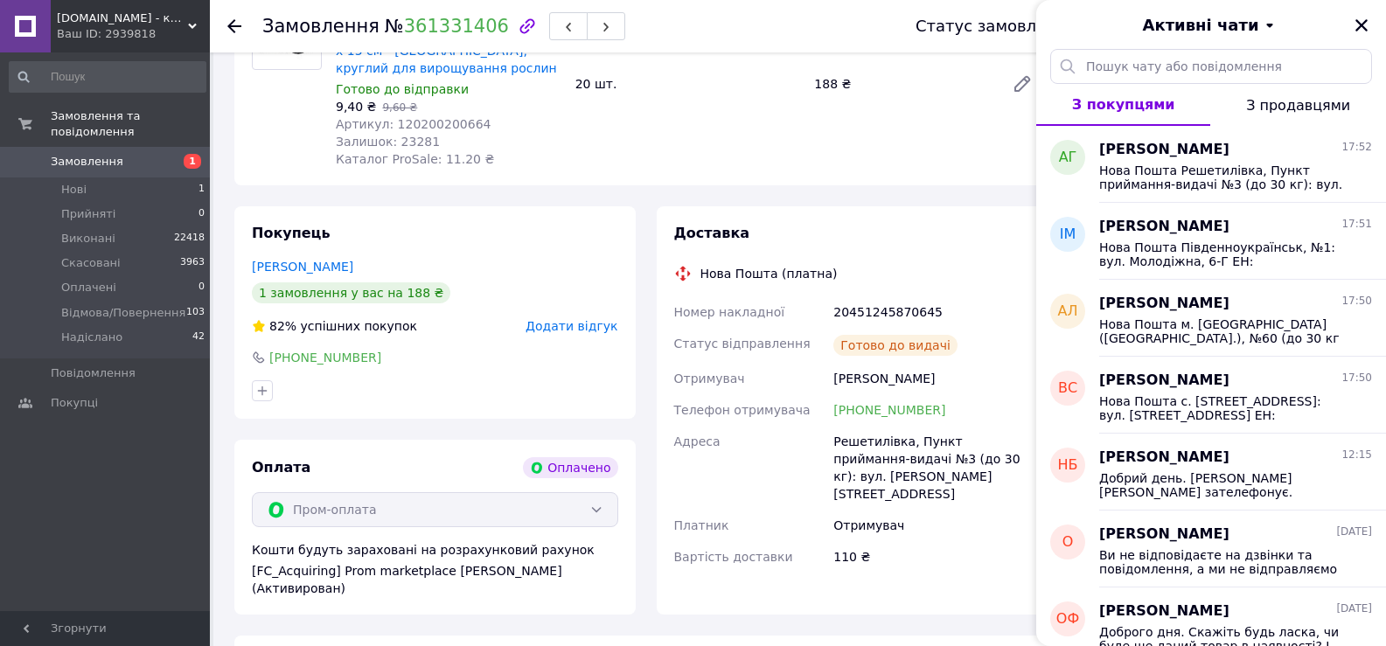
click at [238, 27] on use at bounding box center [234, 26] width 14 height 14
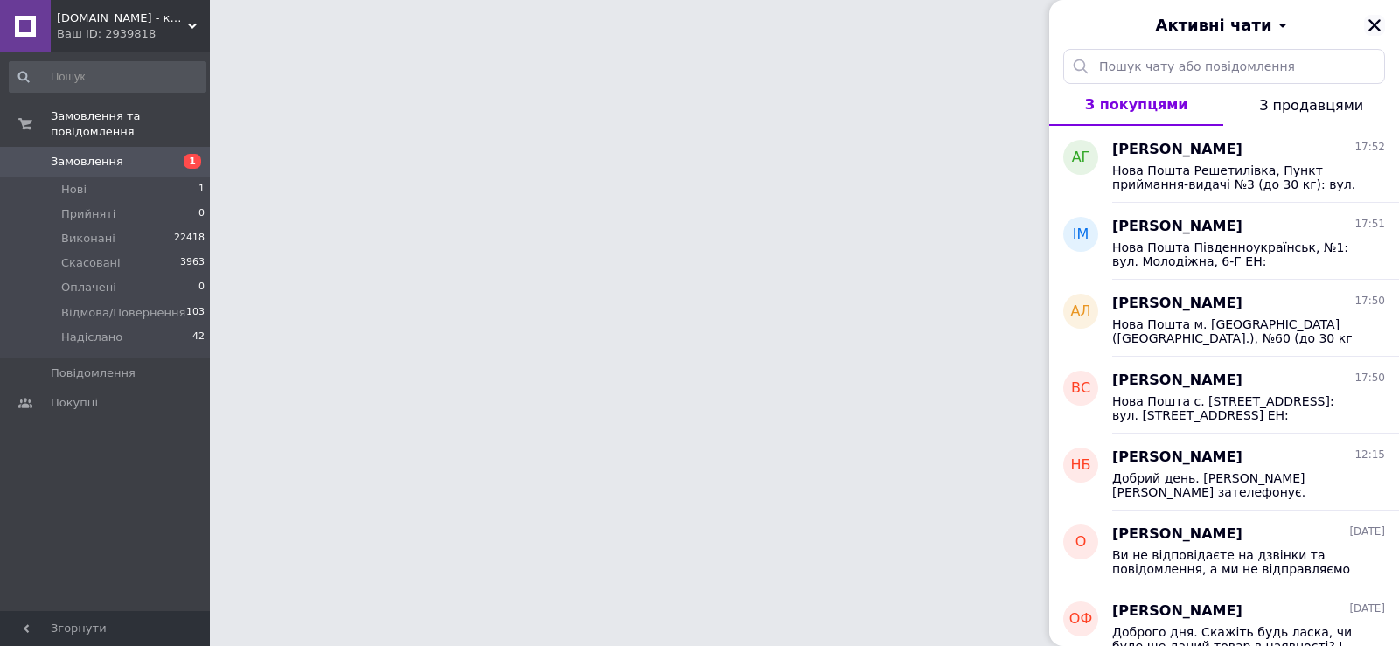
click at [1376, 17] on icon "Закрити" at bounding box center [1374, 25] width 16 height 16
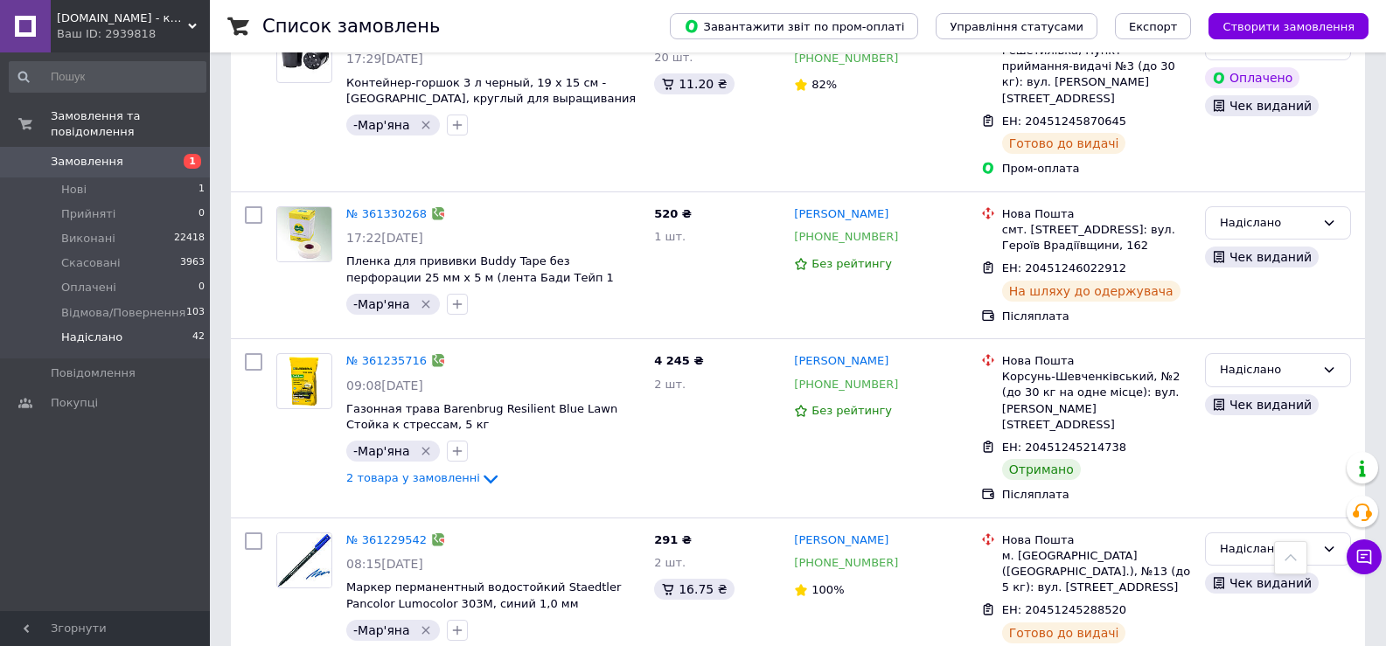
scroll to position [3847, 0]
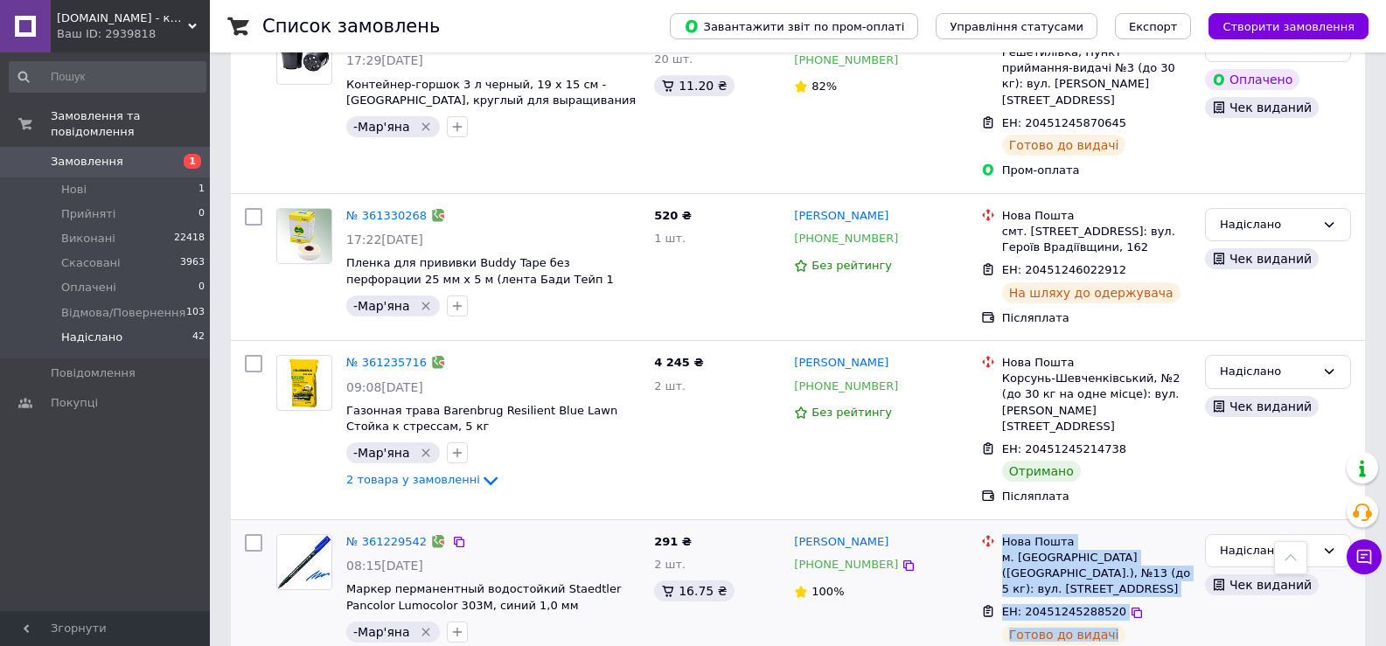
drag, startPoint x: 1002, startPoint y: 268, endPoint x: 1124, endPoint y: 353, distance: 149.4
click at [1124, 531] on ul "Нова Пошта м. [GEOGRAPHIC_DATA] ([GEOGRAPHIC_DATA].), №13 (до 5 кг): вул. [STRE…" at bounding box center [1086, 602] width 210 height 142
copy ul "Нова Пошта м. [GEOGRAPHIC_DATA] ([GEOGRAPHIC_DATA].), №13 (до 5 кг): вул. [STRE…"
click at [390, 535] on link "№ 361229542" at bounding box center [386, 541] width 80 height 13
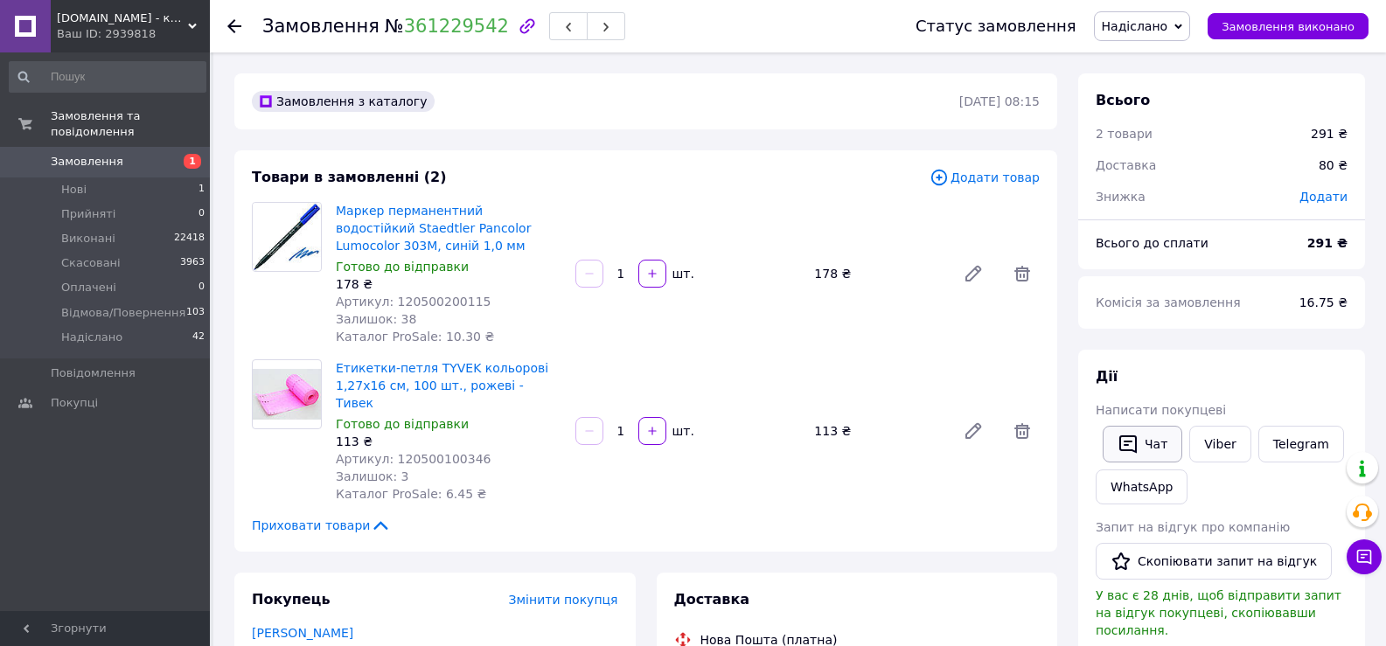
click at [1156, 452] on button "Чат" at bounding box center [1142, 444] width 80 height 37
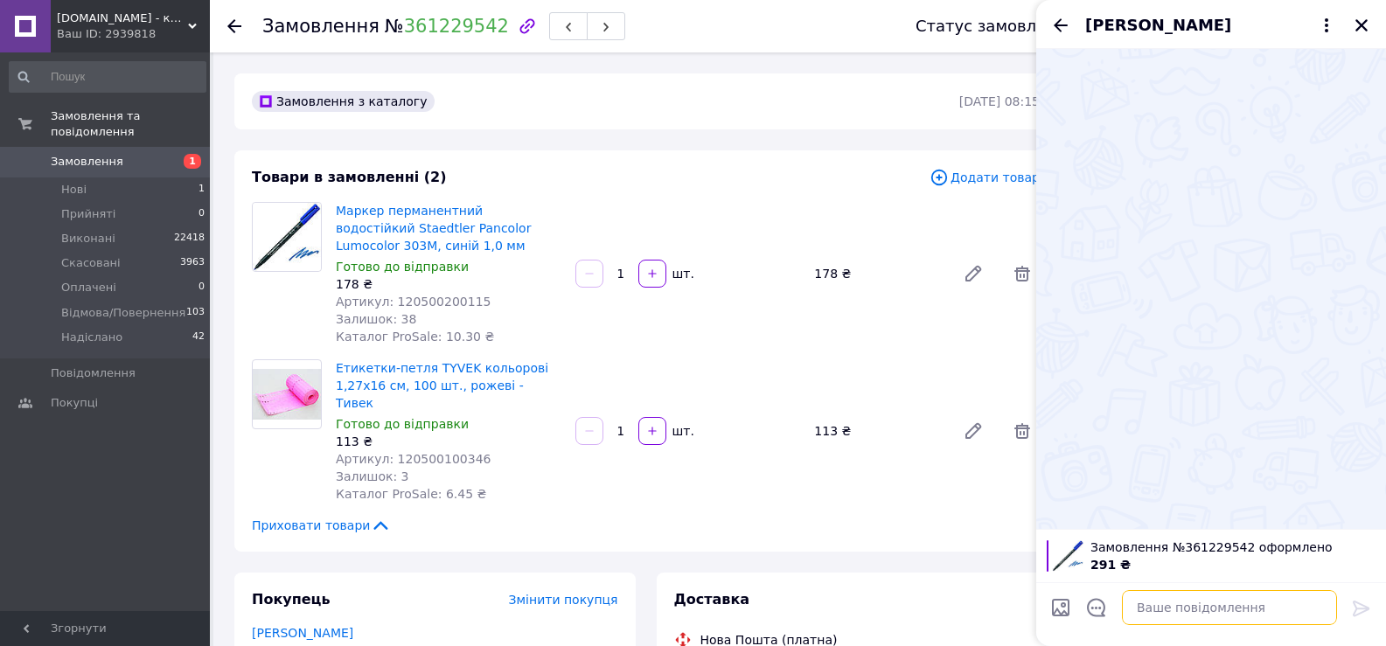
click at [1162, 609] on textarea at bounding box center [1229, 607] width 215 height 35
paste textarea "Нова Пошта м. [GEOGRAPHIC_DATA] ([GEOGRAPHIC_DATA].), №13 (до 5 кг): вул. [STRE…"
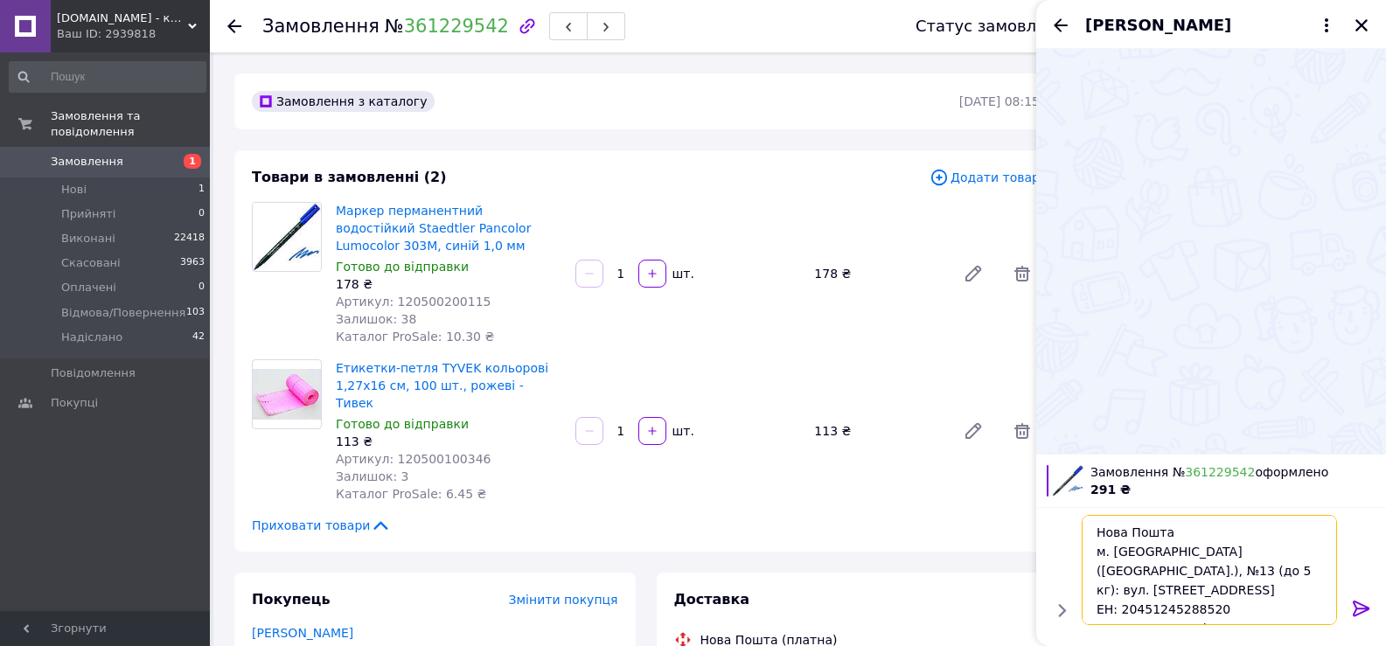
scroll to position [2, 0]
type textarea "Нова Пошта м. [GEOGRAPHIC_DATA] ([GEOGRAPHIC_DATA].), №13 (до 5 кг): вул. [STRE…"
click at [1359, 604] on icon at bounding box center [1361, 608] width 21 height 21
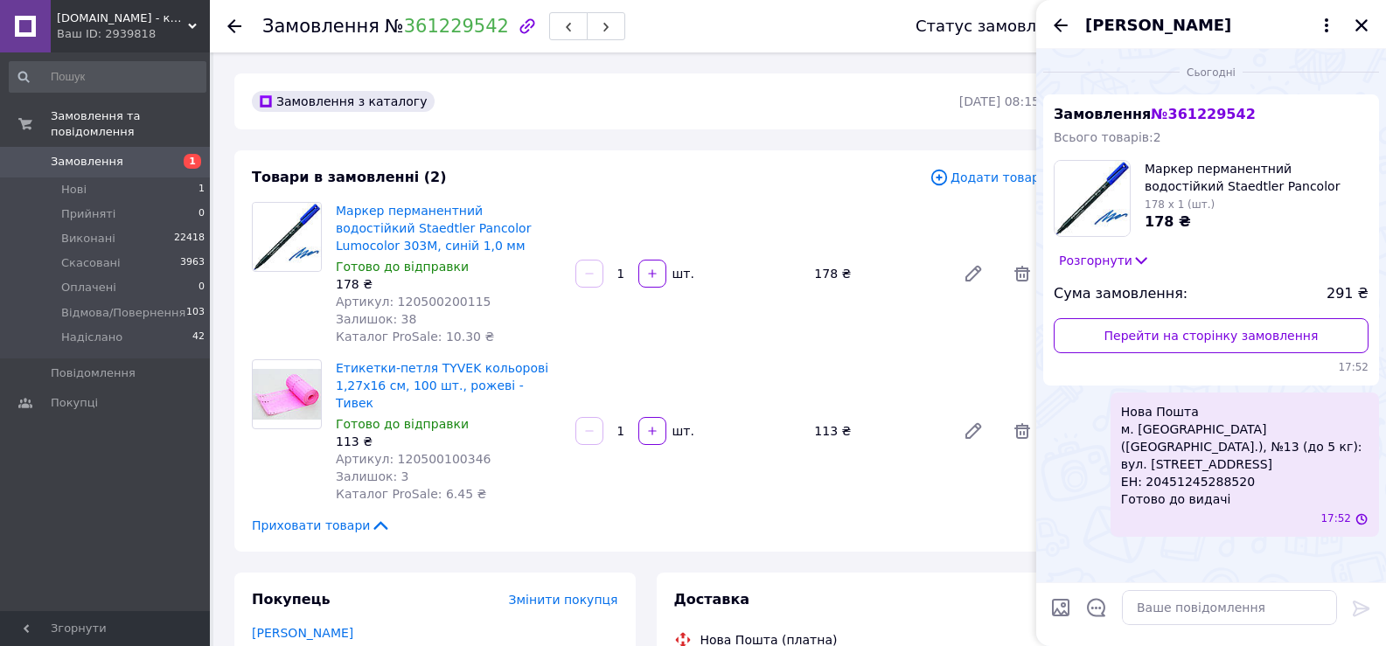
scroll to position [0, 0]
click at [1360, 24] on icon "Закрити" at bounding box center [1361, 25] width 12 height 12
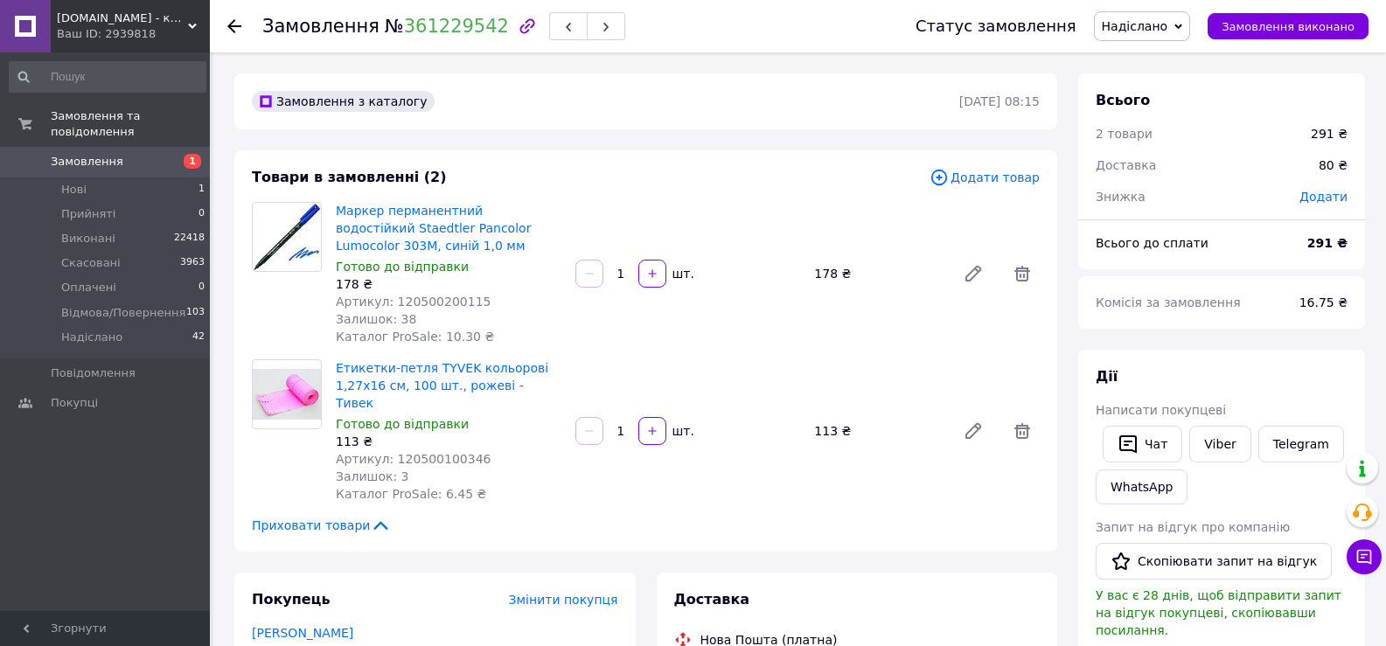
click at [230, 20] on icon at bounding box center [234, 26] width 14 height 14
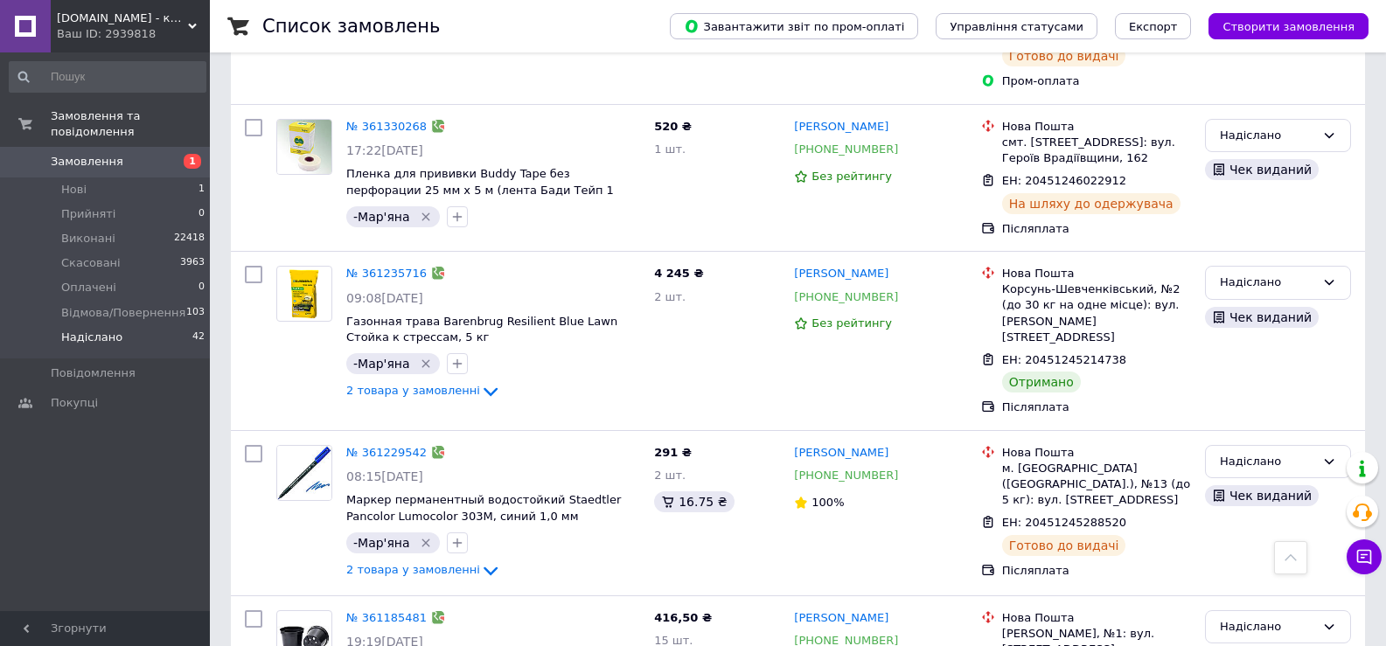
scroll to position [3934, 0]
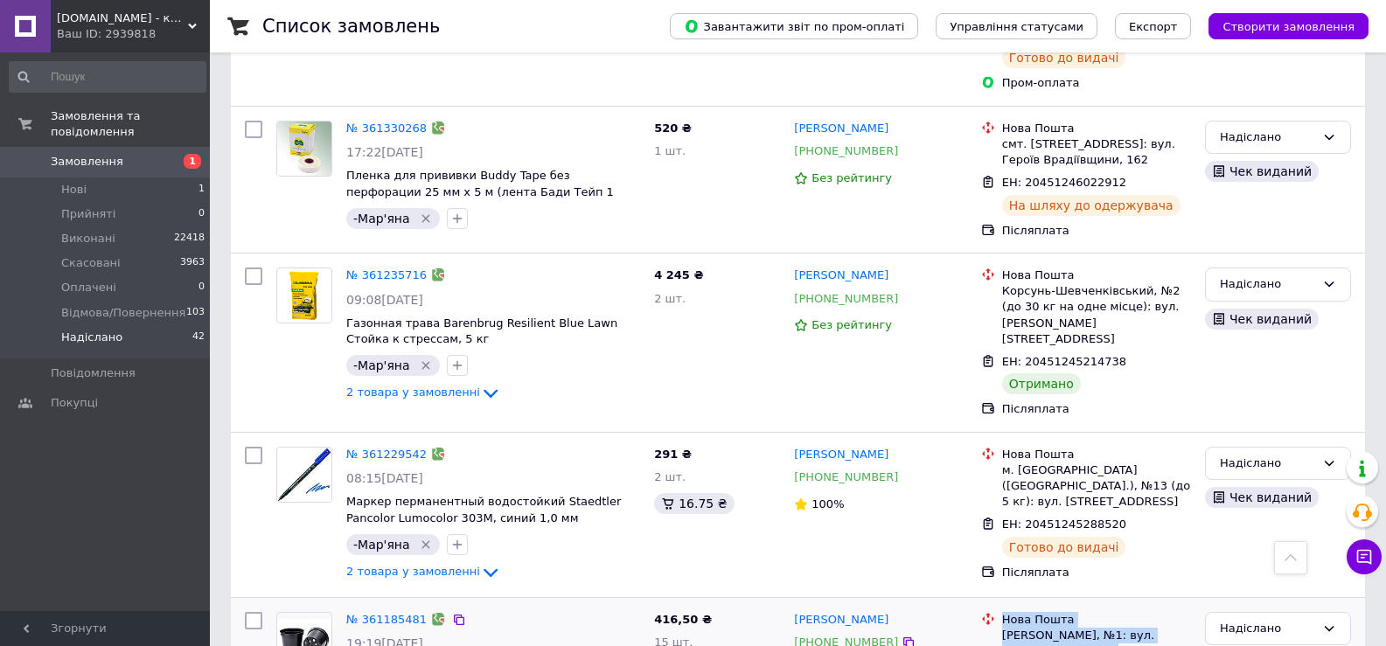
drag, startPoint x: 1002, startPoint y: 348, endPoint x: 1119, endPoint y: 414, distance: 134.7
click at [392, 613] on link "№ 361185481" at bounding box center [386, 619] width 80 height 13
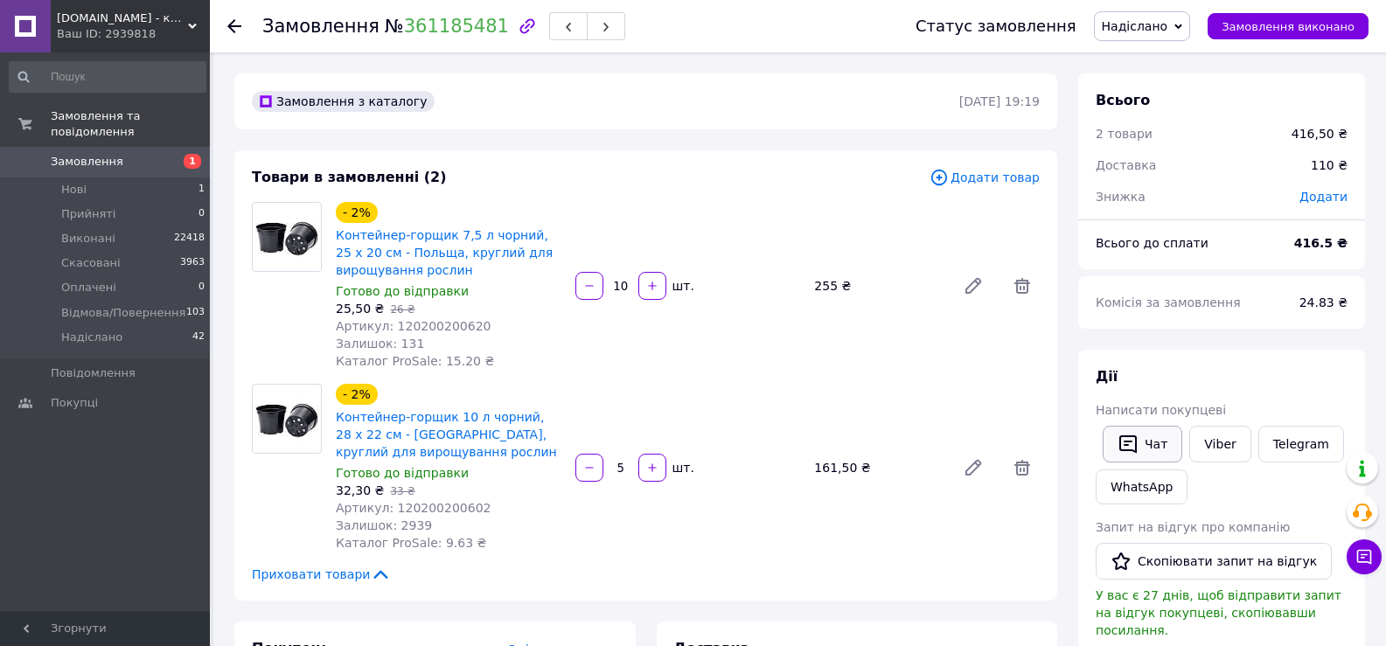
click at [1171, 443] on button "Чат" at bounding box center [1142, 444] width 80 height 37
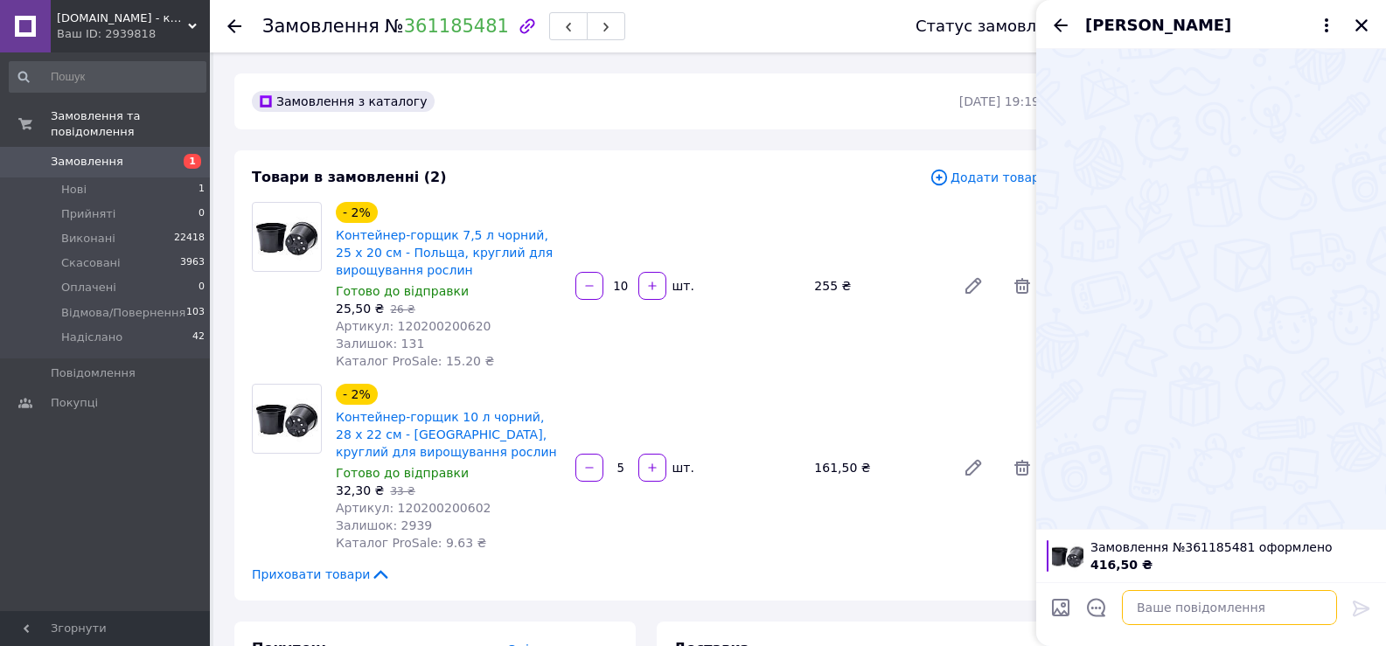
click at [1169, 611] on textarea at bounding box center [1229, 607] width 215 height 35
paste textarea "[GEOGRAPHIC_DATA][PERSON_NAME], №1: вул. [STREET_ADDRESS] ЕН: 20451245240071 Го…"
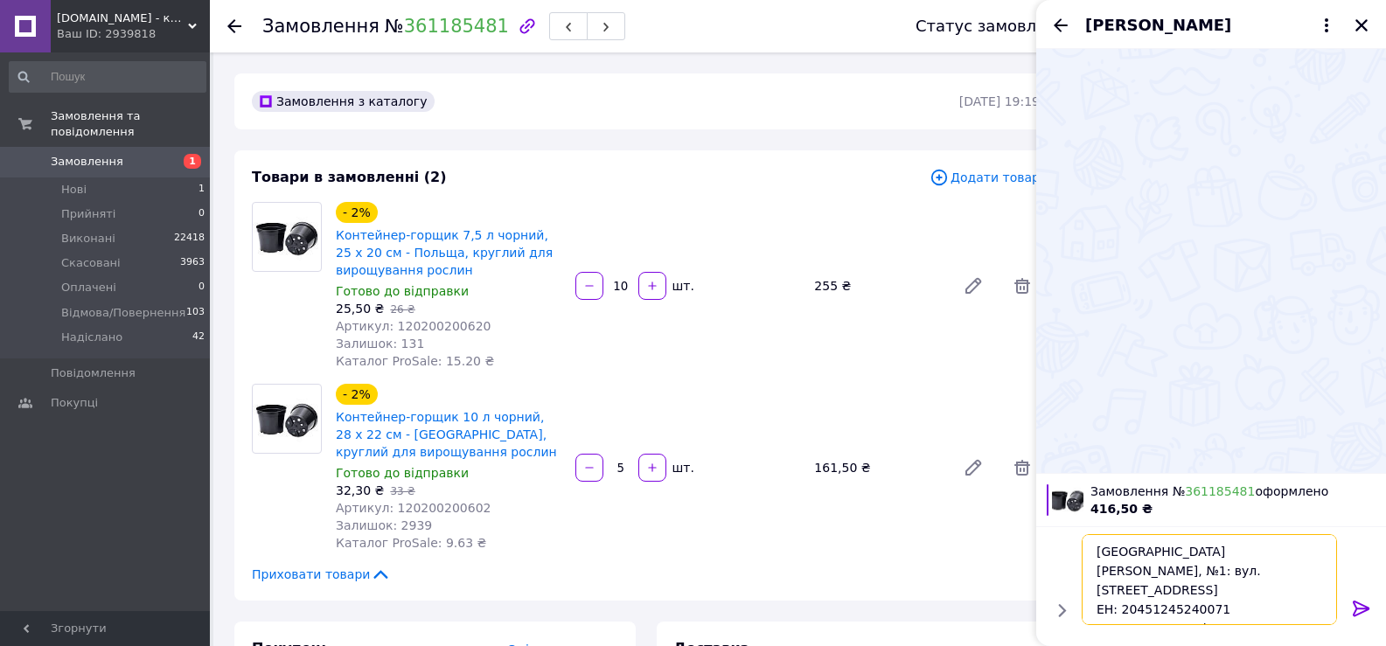
scroll to position [2, 0]
type textarea "[GEOGRAPHIC_DATA][PERSON_NAME], №1: вул. [STREET_ADDRESS] ЕН: 20451245240071 Го…"
click at [1365, 606] on icon at bounding box center [1361, 609] width 17 height 16
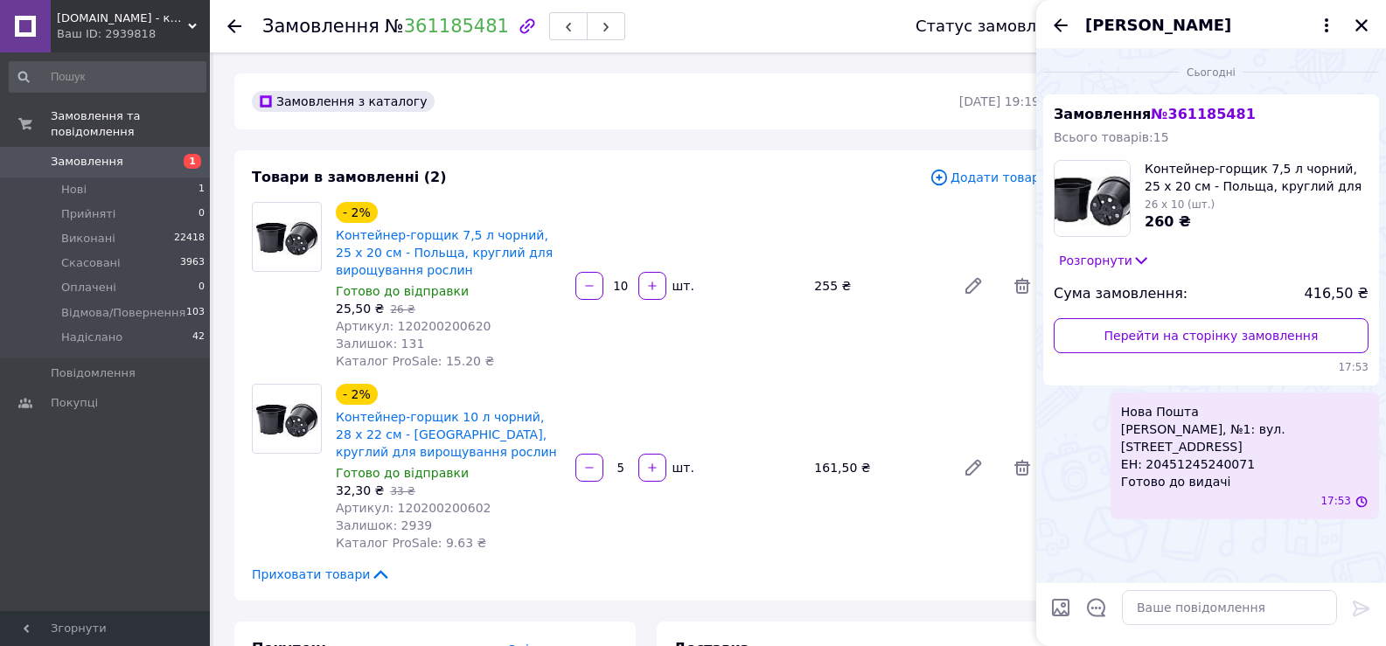
scroll to position [0, 0]
click at [1056, 27] on icon "Назад" at bounding box center [1061, 24] width 14 height 13
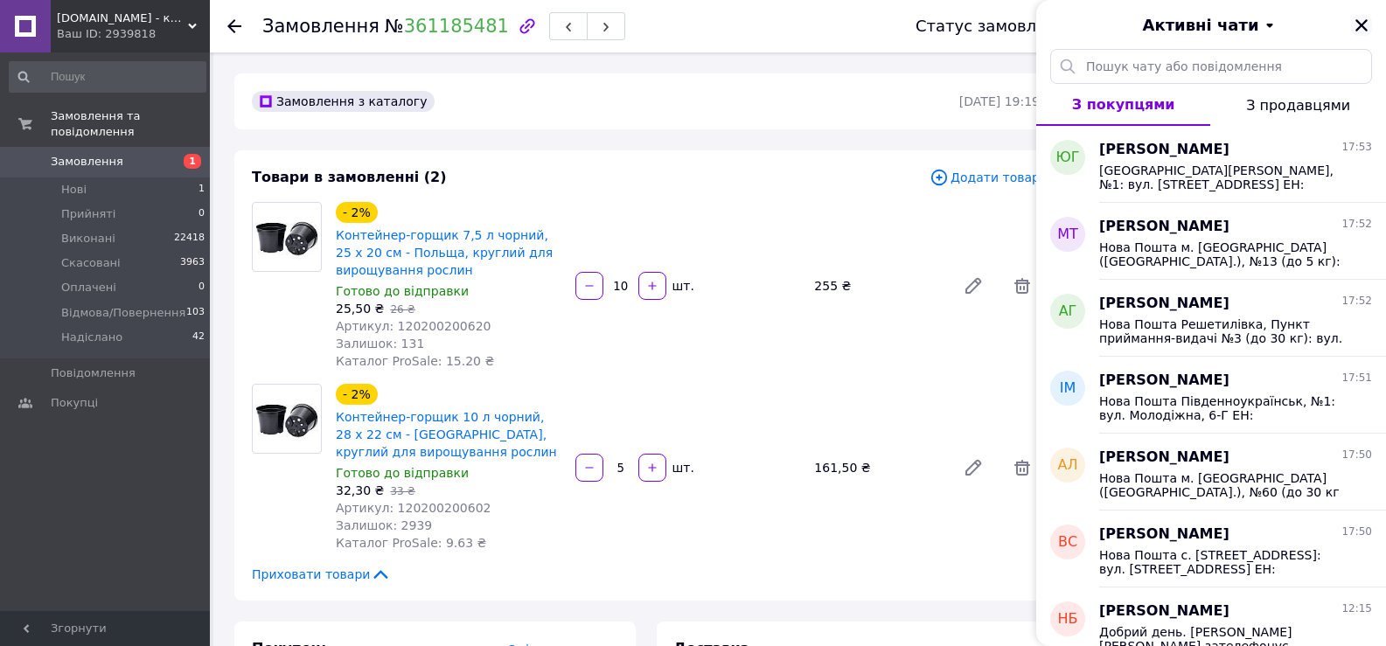
click at [1357, 23] on icon "Закрити" at bounding box center [1361, 25] width 16 height 16
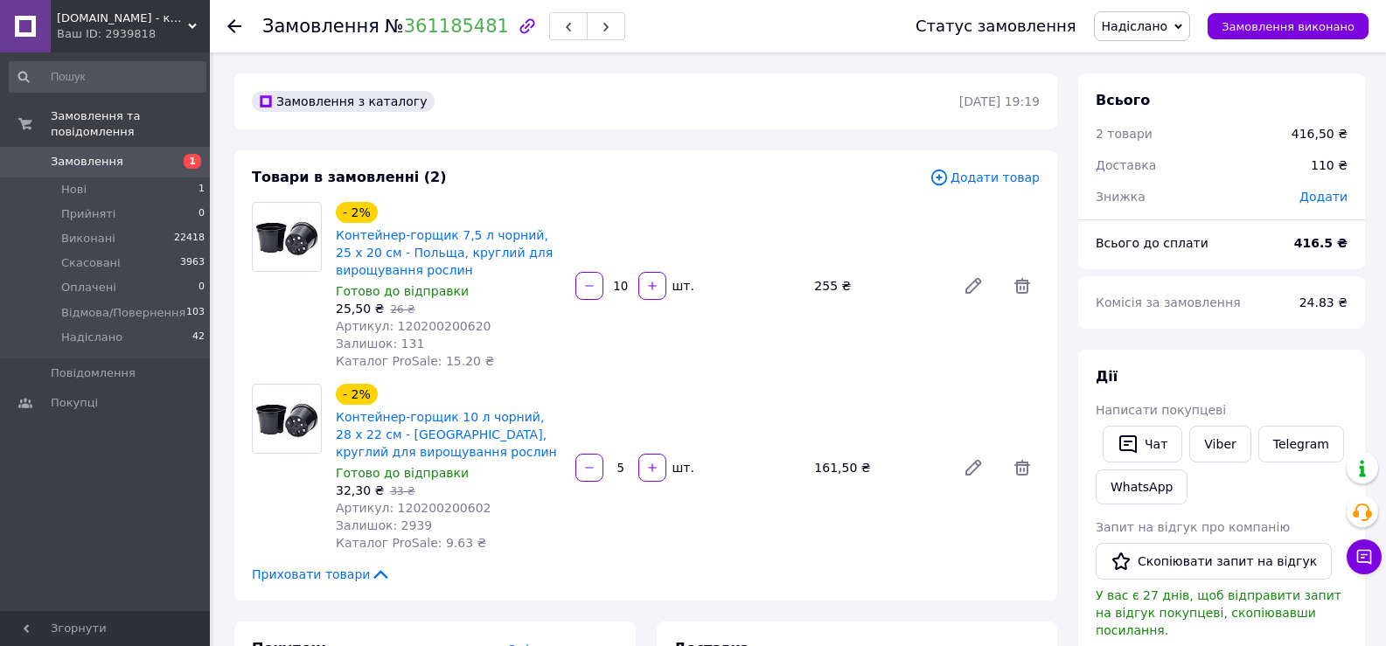
drag, startPoint x: 227, startPoint y: 25, endPoint x: 241, endPoint y: 45, distance: 23.8
click at [227, 25] on icon at bounding box center [234, 26] width 14 height 14
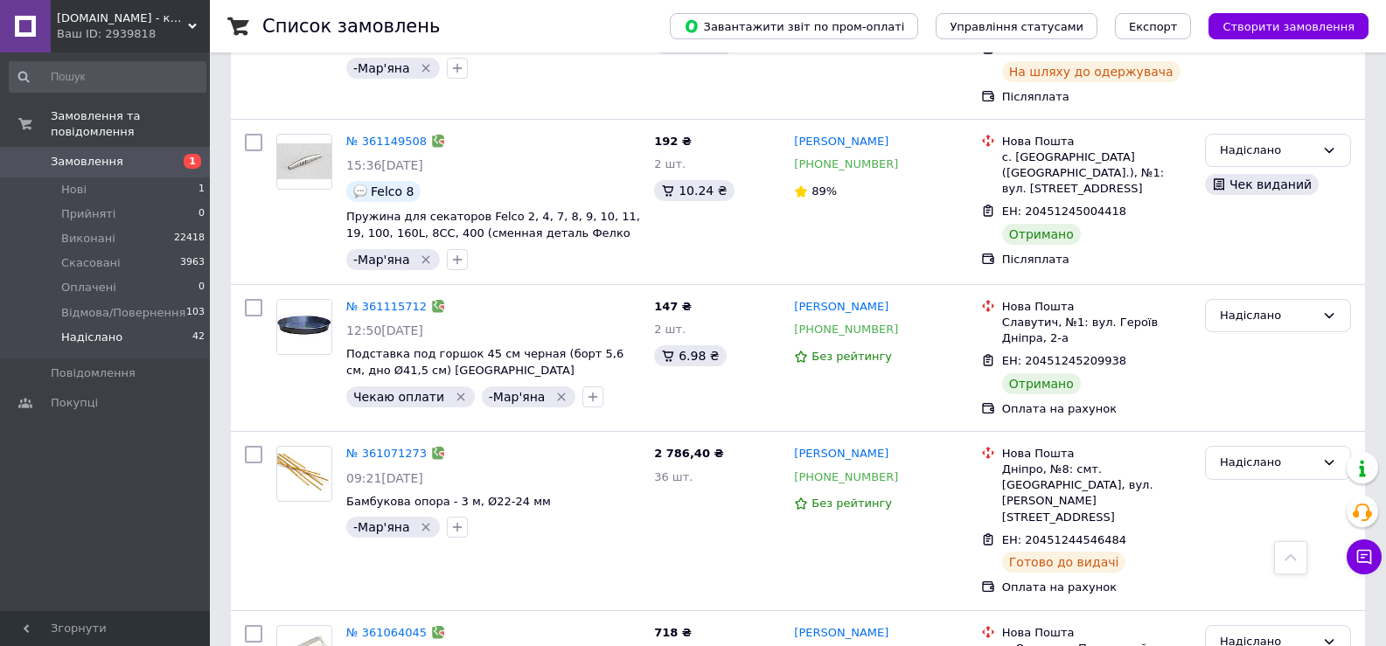
scroll to position [4896, 0]
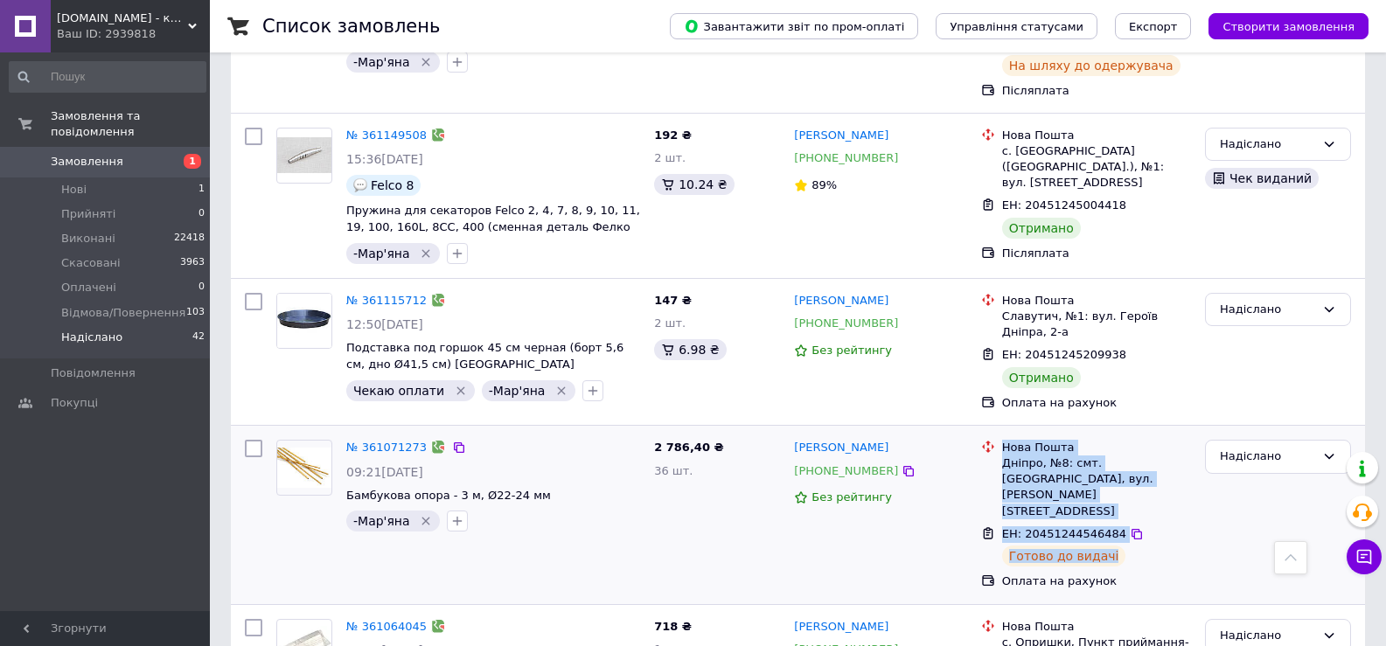
drag, startPoint x: 1004, startPoint y: 170, endPoint x: 1119, endPoint y: 262, distance: 147.5
click at [1119, 436] on ul "Нова Пошта Дніпро, №8: смт. [GEOGRAPHIC_DATA], вул. [PERSON_NAME], 61 ЕН: 20451…" at bounding box center [1086, 514] width 210 height 157
copy ul "Нова Пошта Дніпро, №8: смт. [GEOGRAPHIC_DATA], вул. [PERSON_NAME], 61 ЕН: 20451…"
click at [379, 441] on link "№ 361071273" at bounding box center [386, 447] width 80 height 13
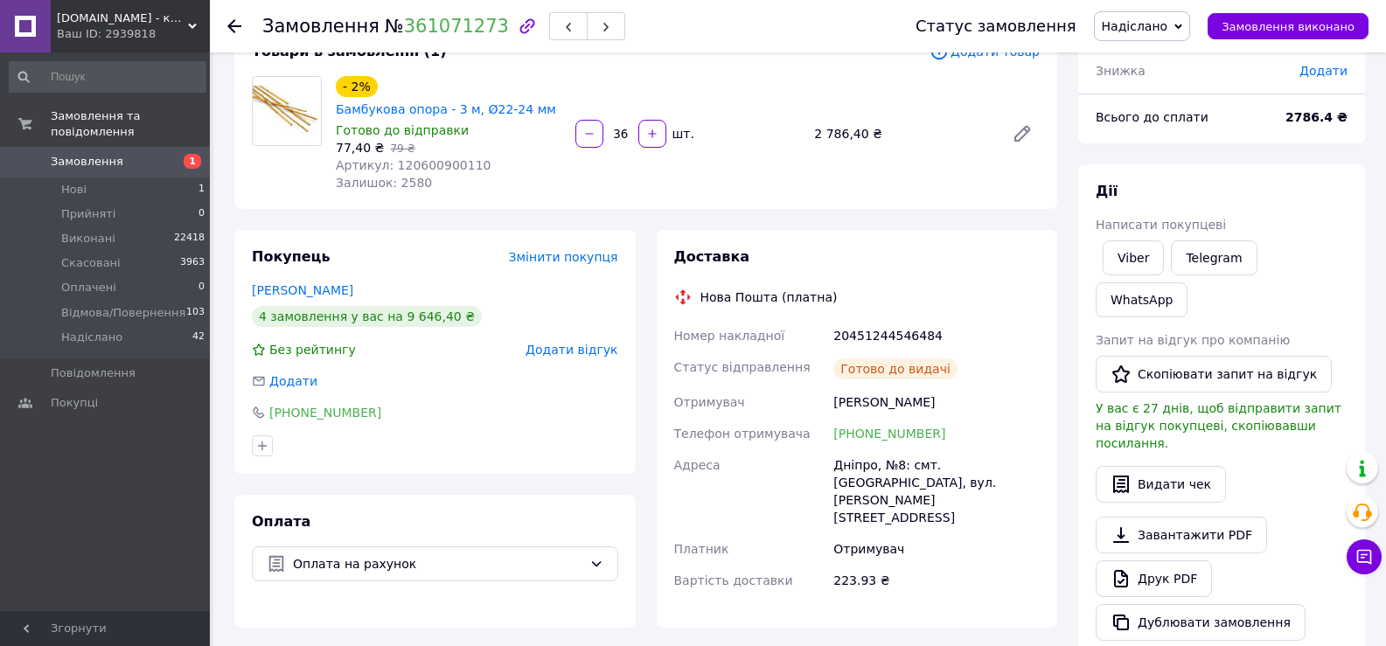
scroll to position [96, 0]
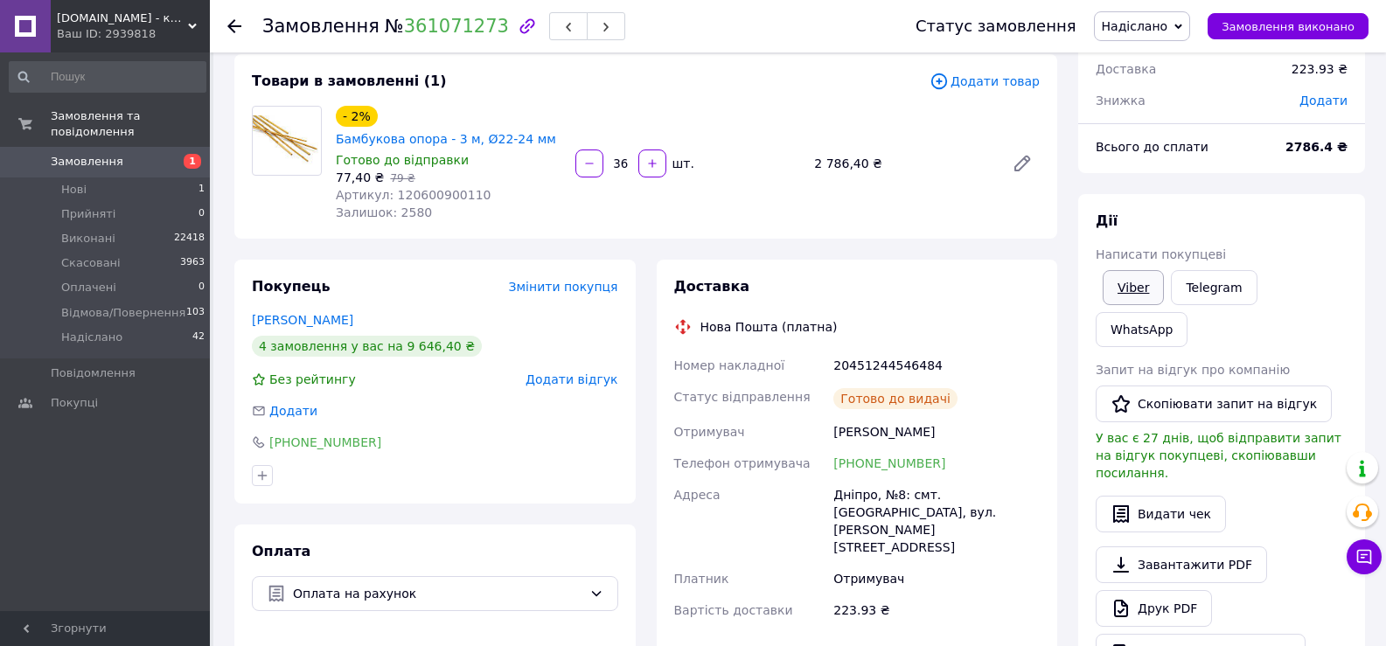
click at [1147, 289] on link "Viber" at bounding box center [1132, 287] width 61 height 35
click at [240, 27] on use at bounding box center [234, 26] width 14 height 14
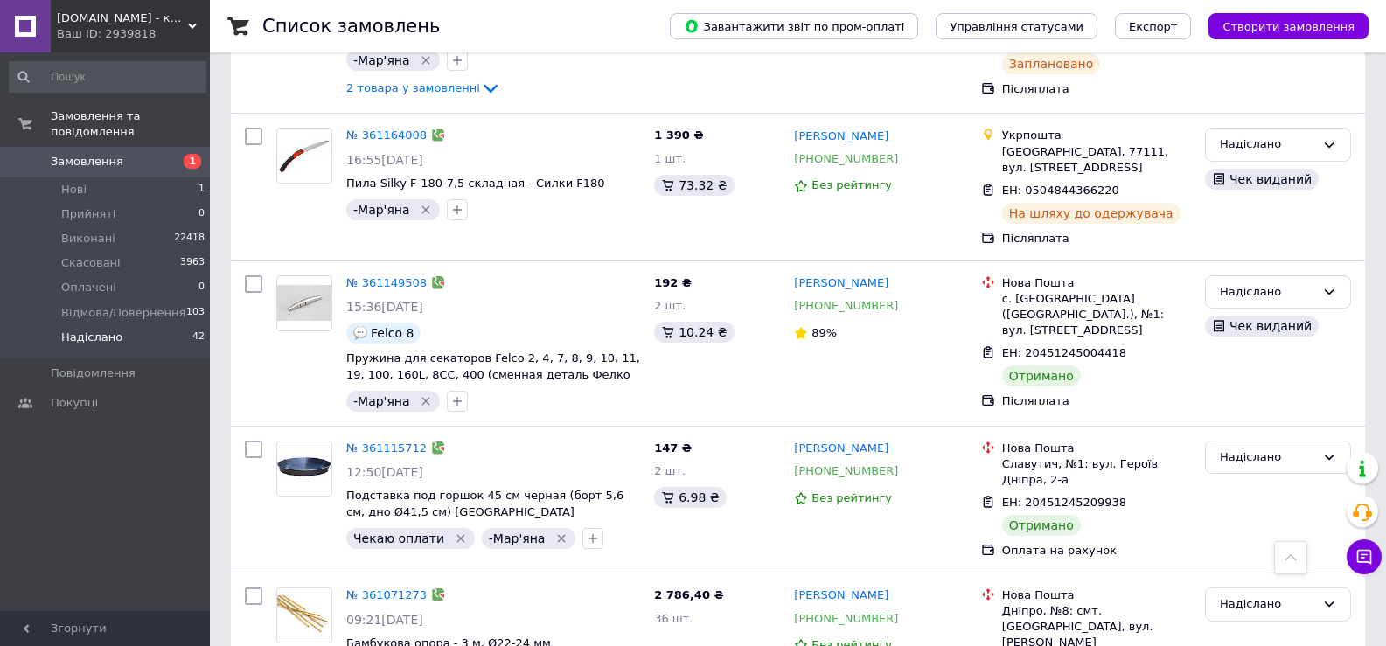
scroll to position [4976, 0]
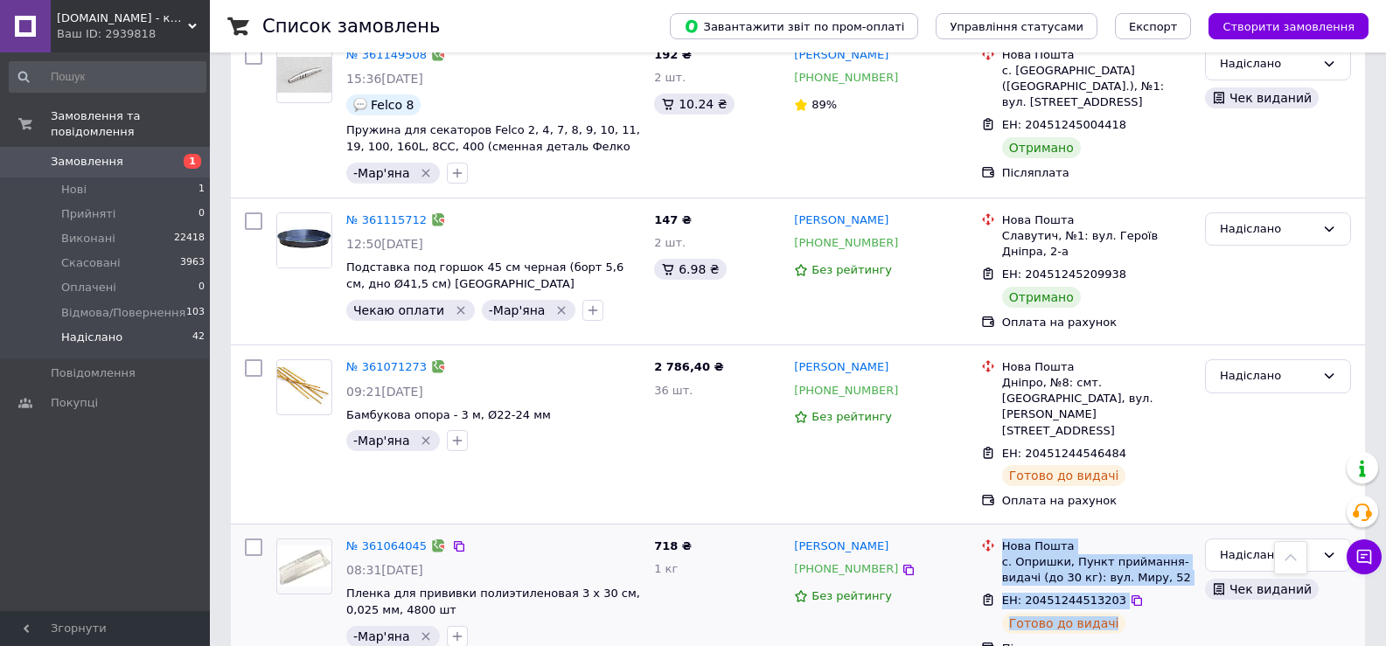
drag, startPoint x: 1002, startPoint y: 242, endPoint x: 1108, endPoint y: 315, distance: 128.3
click at [1108, 535] on ul "Нова Пошта с. Опришки, Пункт приймання-видачі (до 30 кг): вул. Миру, 52 ЕН: 204…" at bounding box center [1086, 597] width 210 height 125
copy ul "Нова Пошта с. Опришки, Пункт приймання-видачі (до 30 кг): вул. Миру, 52 ЕН: 204…"
click at [394, 539] on link "№ 361064045" at bounding box center [386, 545] width 80 height 13
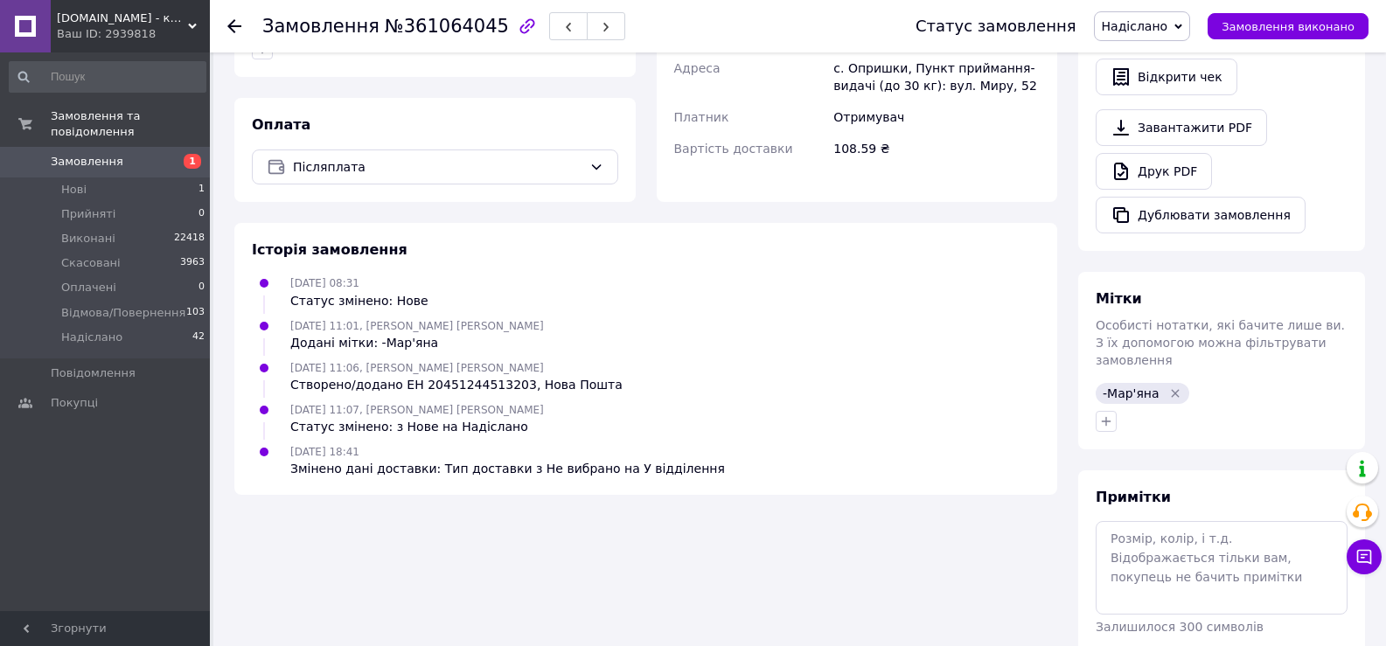
scroll to position [184, 0]
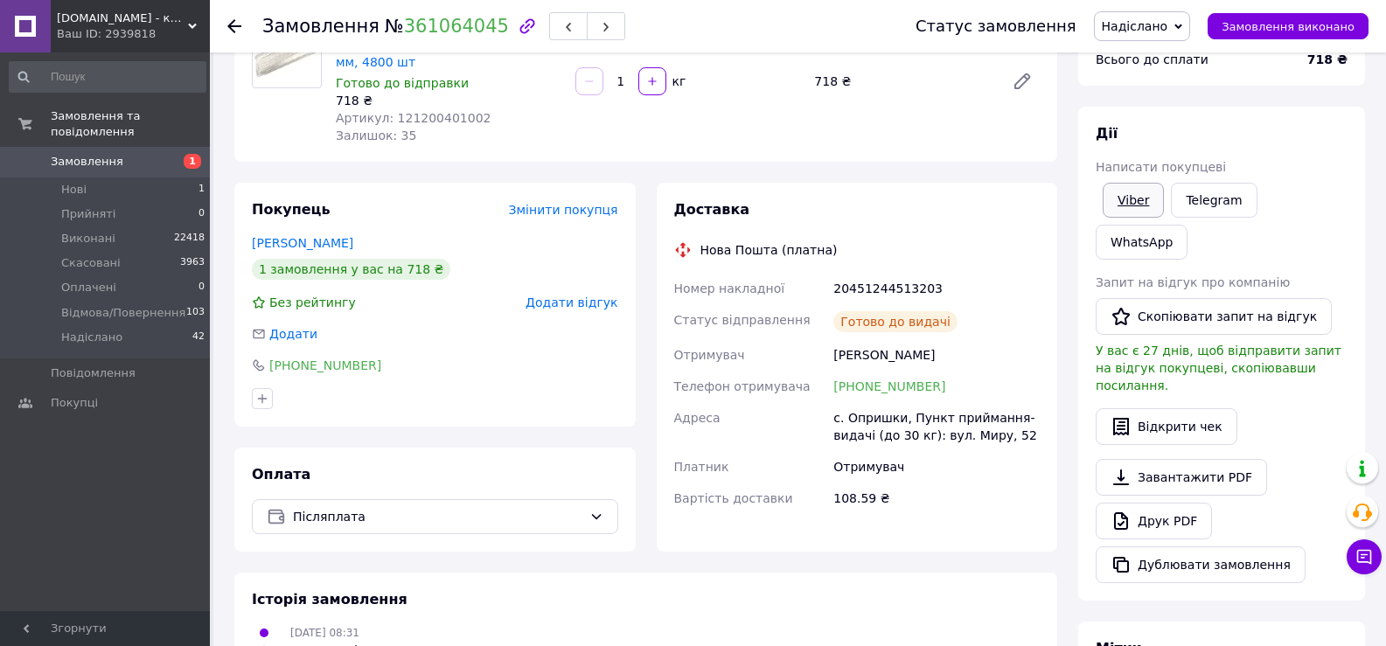
click at [1133, 206] on link "Viber" at bounding box center [1132, 200] width 61 height 35
click at [233, 24] on icon at bounding box center [234, 26] width 14 height 14
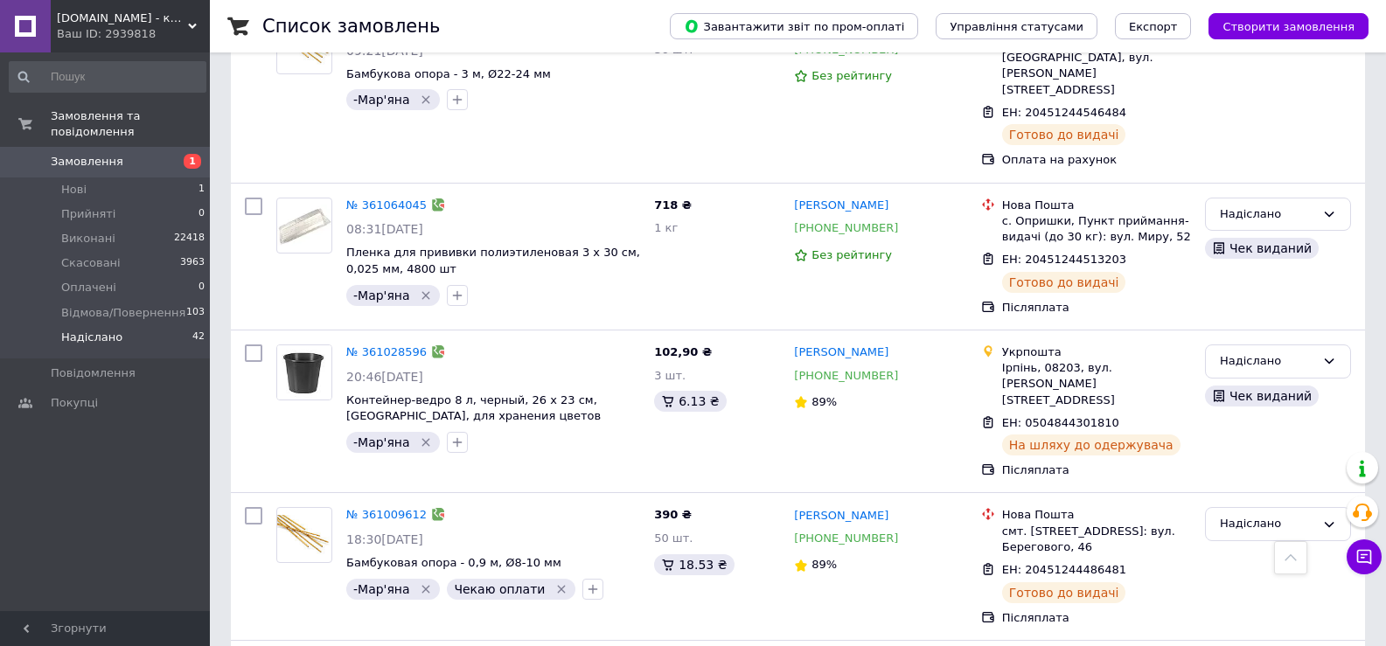
scroll to position [5158, 0]
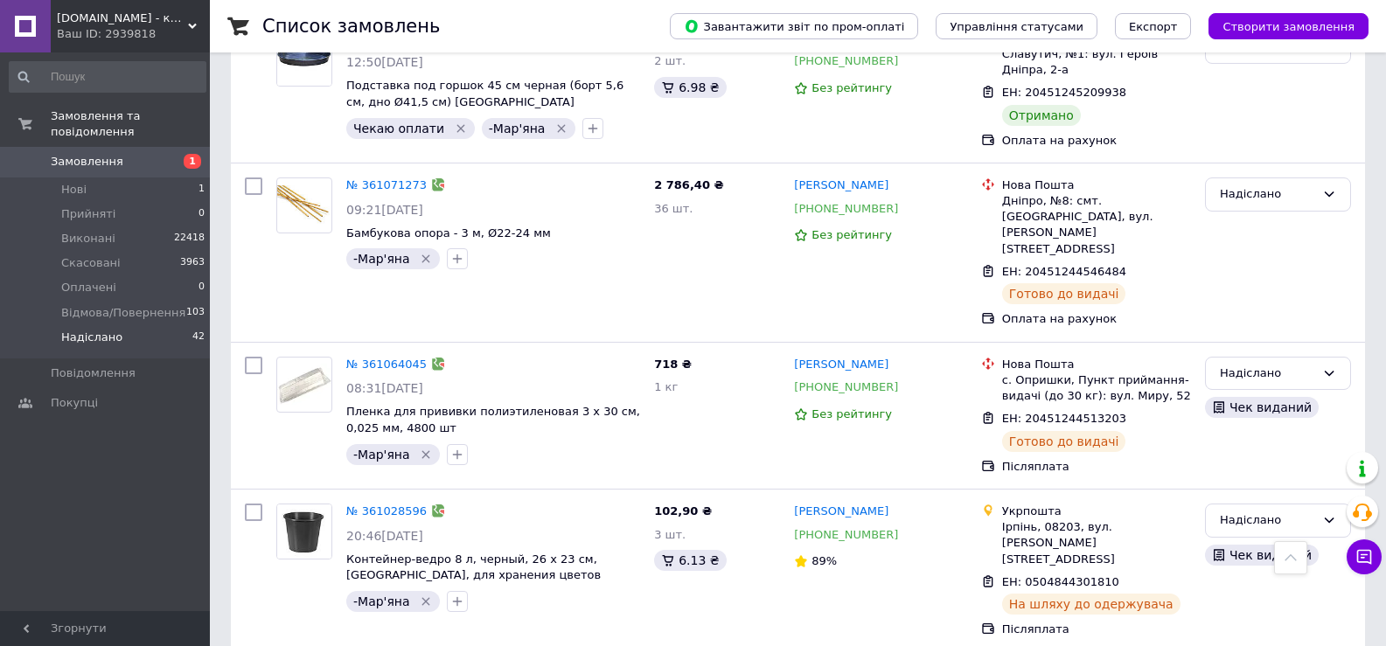
drag, startPoint x: 1002, startPoint y: 351, endPoint x: 1122, endPoint y: 436, distance: 147.3
copy ul "Нова Пошта смт. [STREET_ADDRESS]: вул. Берегового, 46 ЕН: 20451244486481 Готово…"
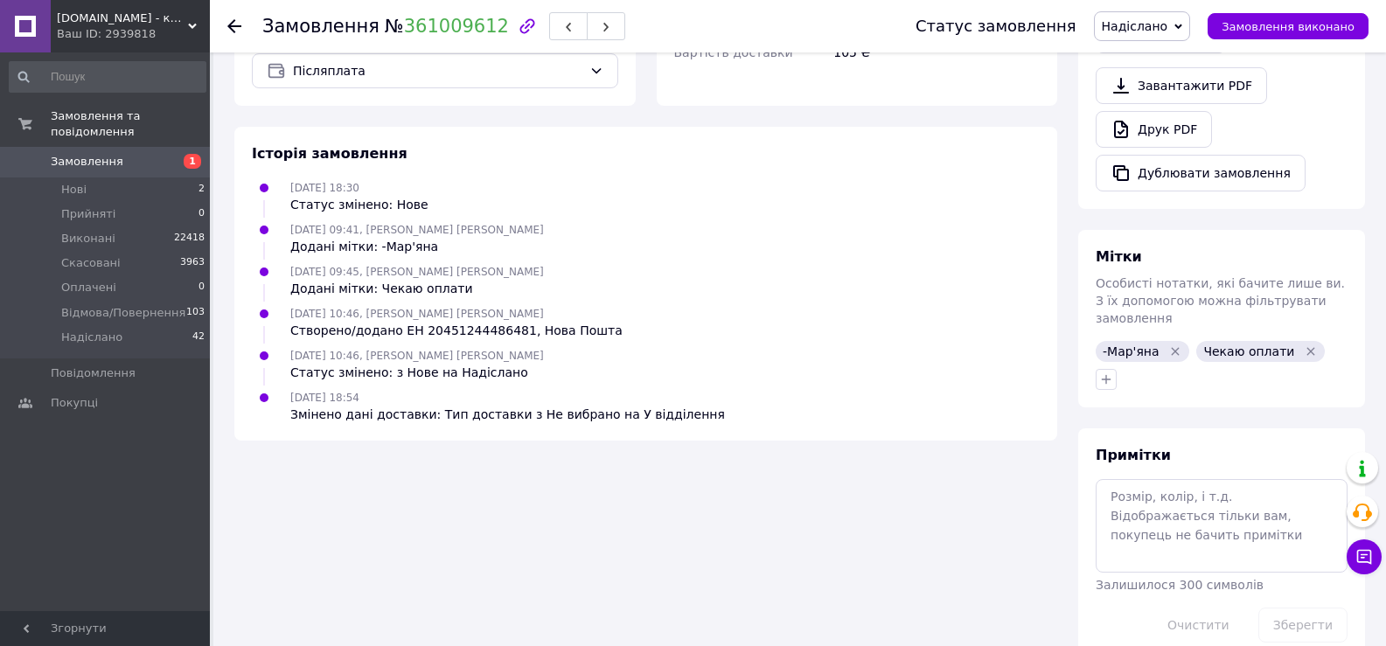
scroll to position [287, 0]
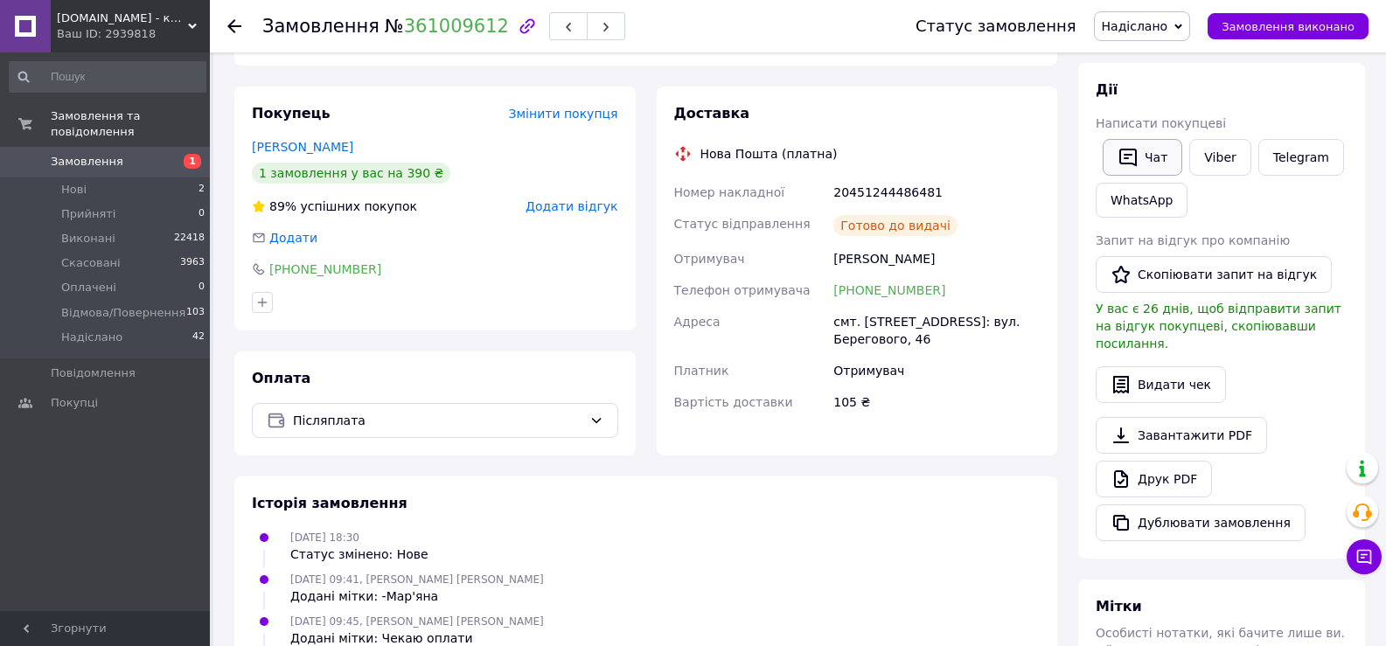
click at [1157, 165] on button "Чат" at bounding box center [1142, 157] width 80 height 37
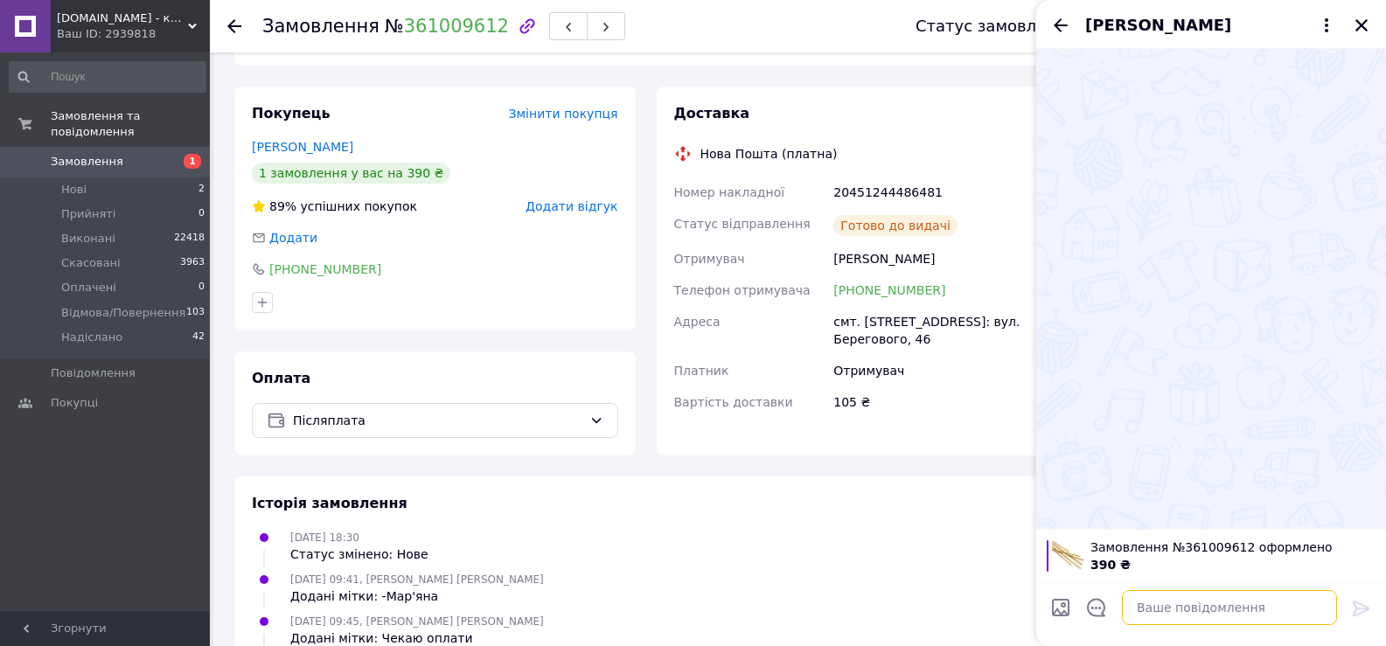
click at [1159, 607] on textarea at bounding box center [1229, 607] width 215 height 35
paste textarea "Нова Пошта смт. [STREET_ADDRESS]: вул. Берегового, 46 ЕН: 20451244486481 Готово…"
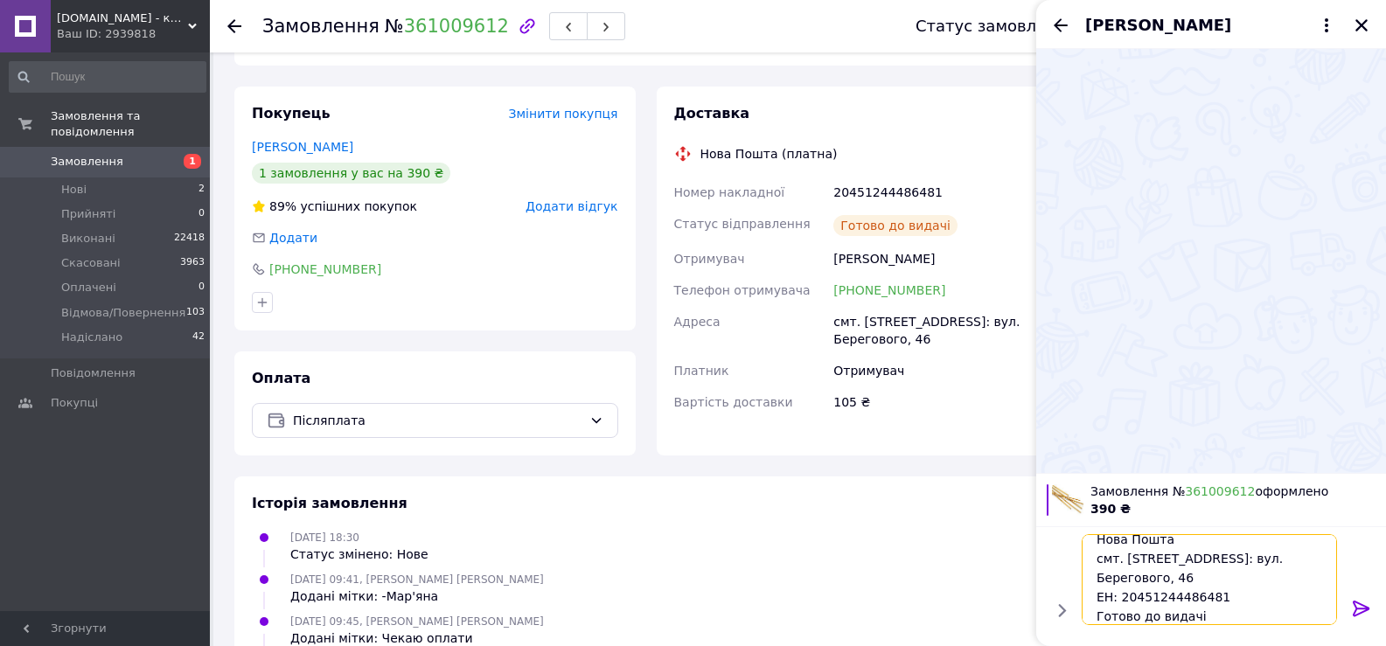
scroll to position [2, 0]
type textarea "Нова Пошта смт. [STREET_ADDRESS]: вул. Берегового, 46 ЕН: 20451244486481 Готово…"
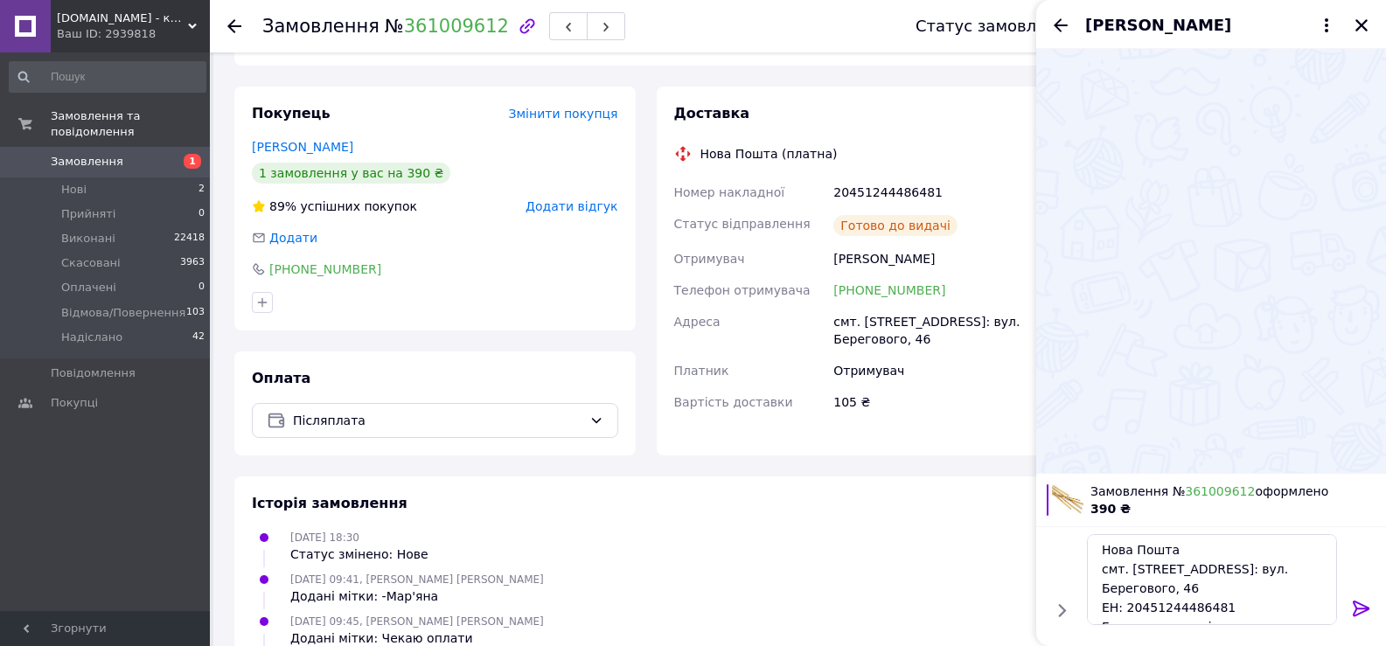
click at [1359, 608] on icon at bounding box center [1361, 609] width 17 height 16
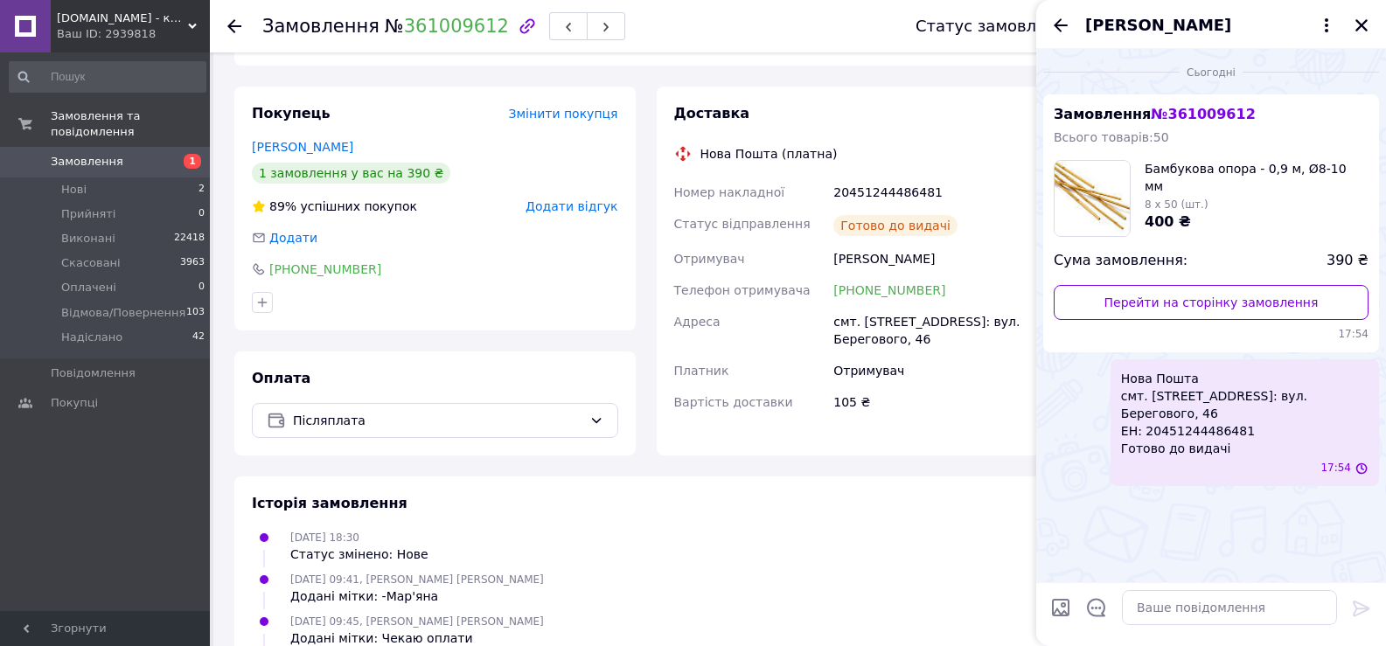
scroll to position [0, 0]
click at [1059, 25] on icon "Назад" at bounding box center [1061, 24] width 14 height 13
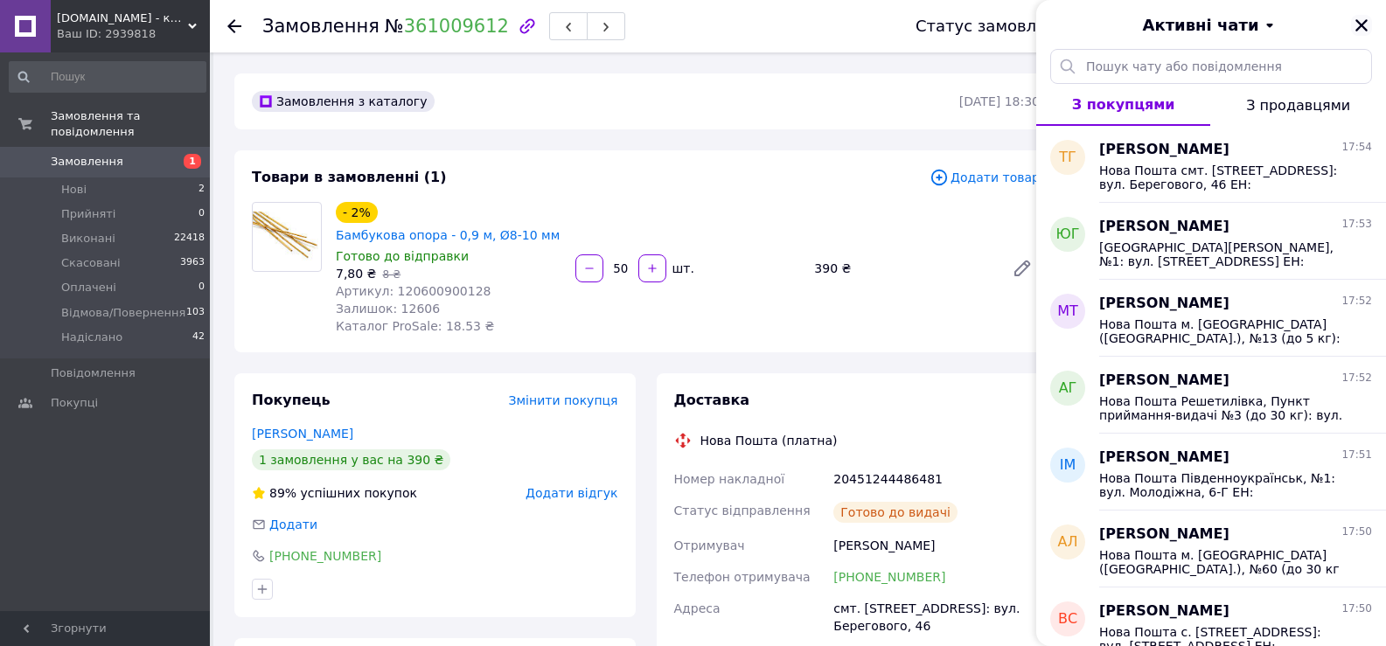
click at [1366, 23] on icon "Закрити" at bounding box center [1361, 25] width 16 height 16
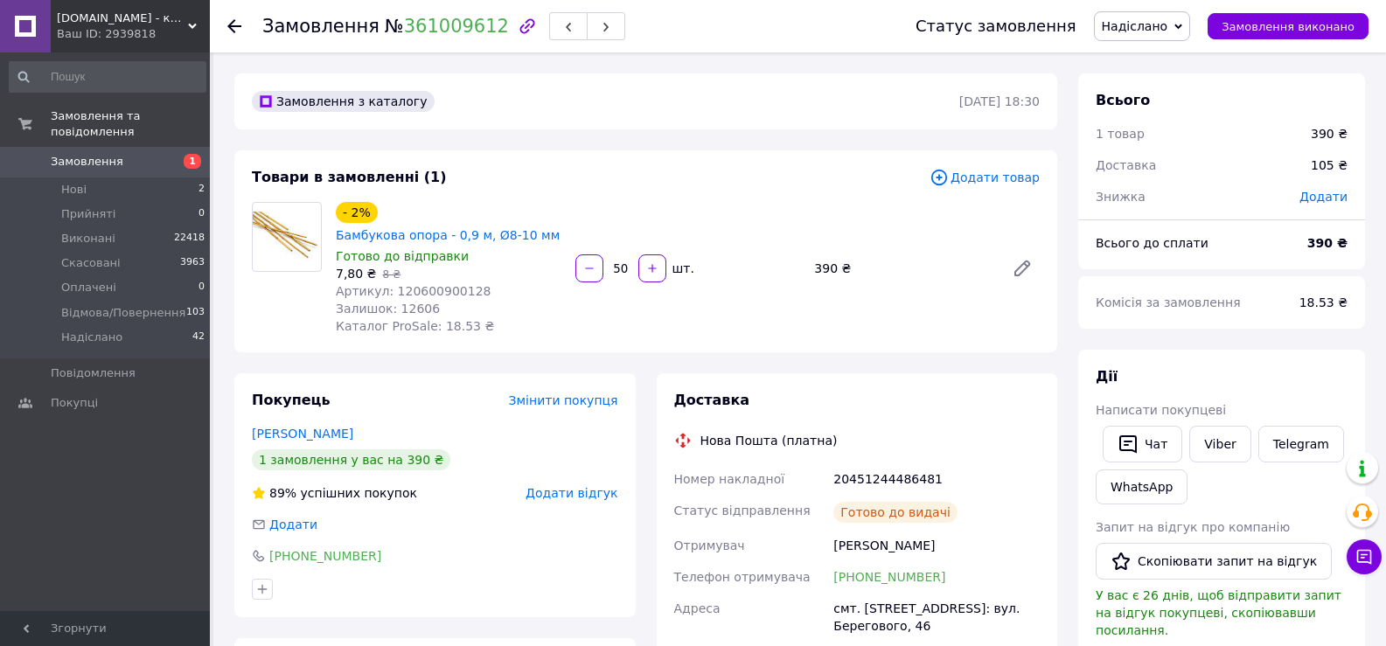
click at [229, 28] on use at bounding box center [234, 26] width 14 height 14
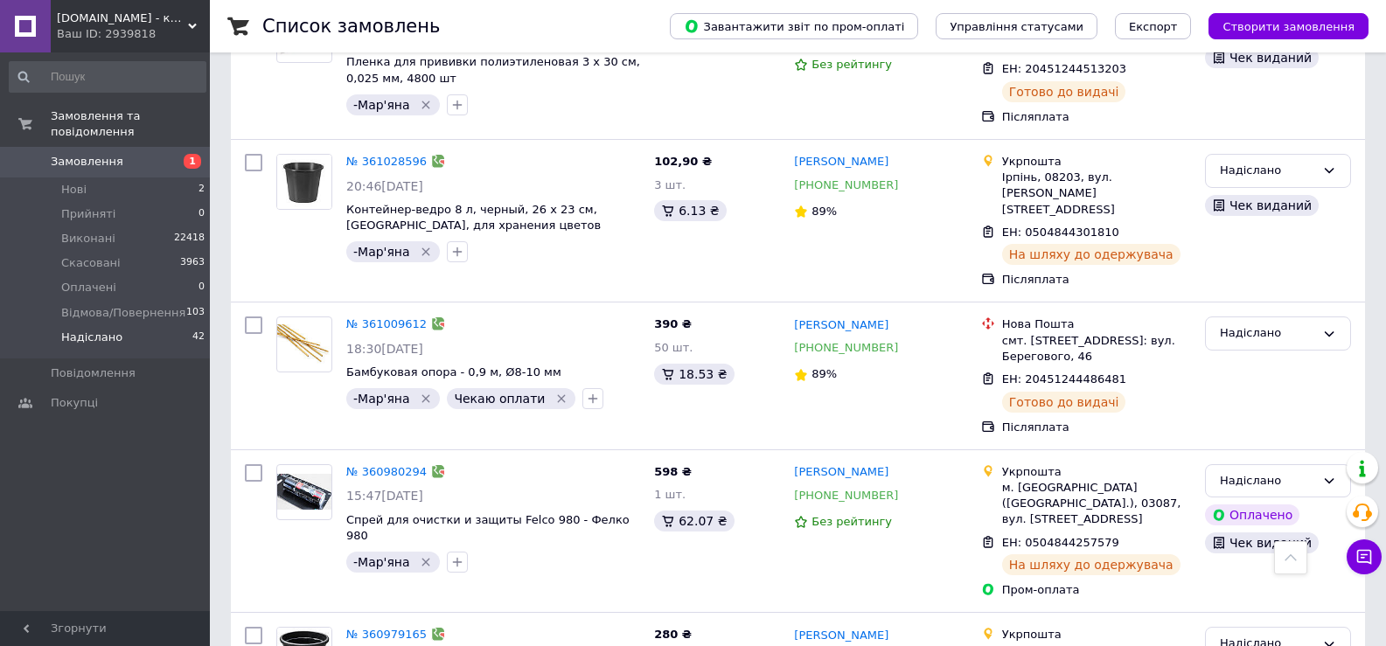
scroll to position [5683, 0]
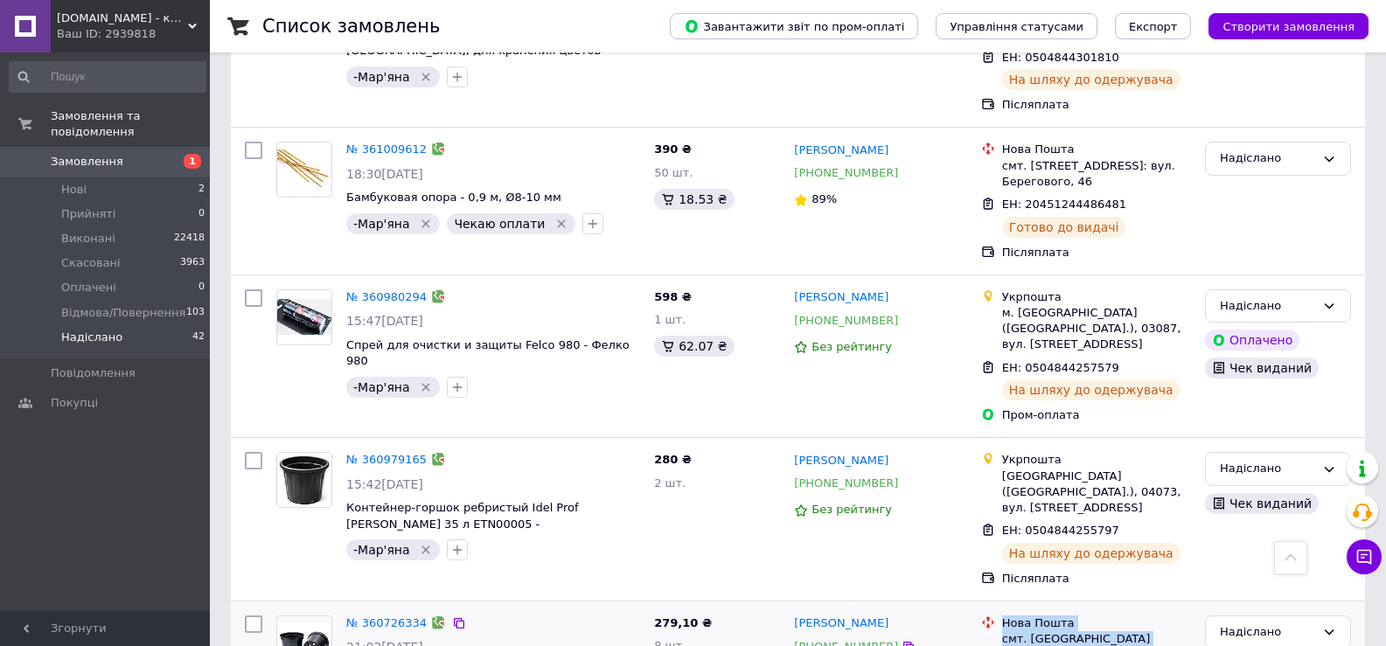
drag, startPoint x: 1004, startPoint y: 271, endPoint x: 1108, endPoint y: 381, distance: 151.5
copy ul "Нова Пошта смт. [GEOGRAPHIC_DATA] ([GEOGRAPHIC_DATA], [GEOGRAPHIC_DATA]. [GEOGR…"
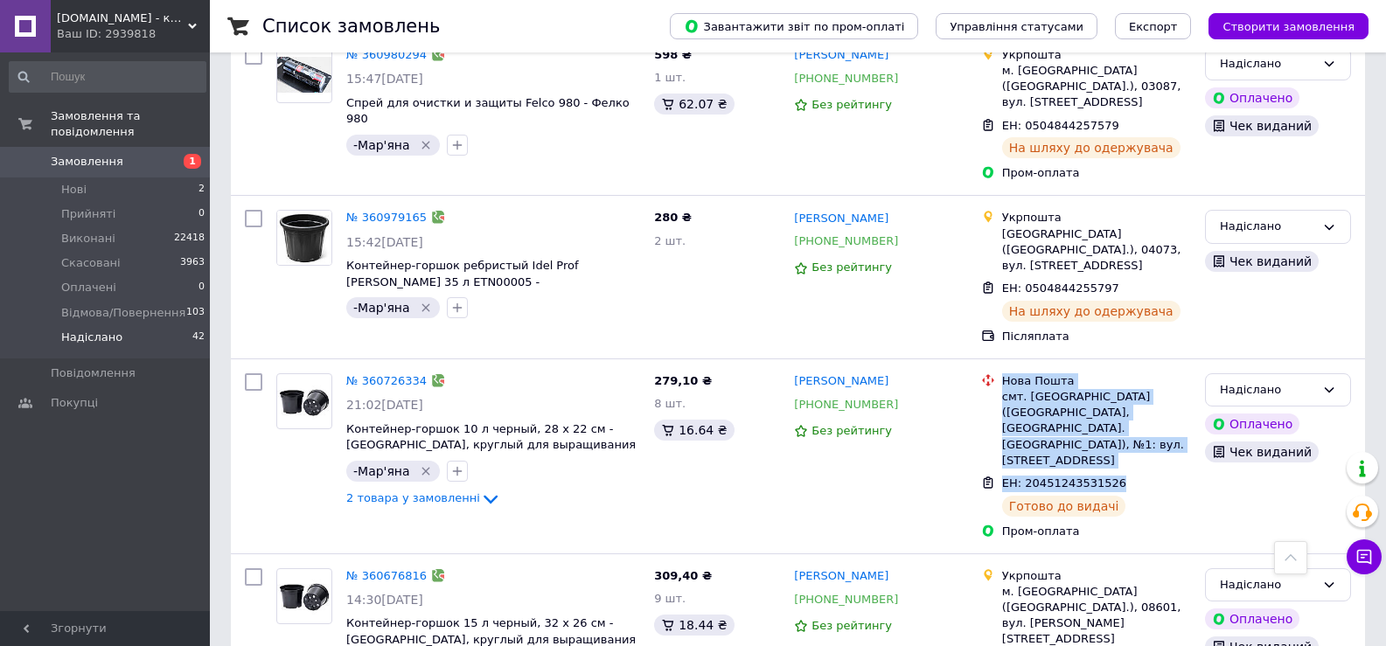
scroll to position [5924, 0]
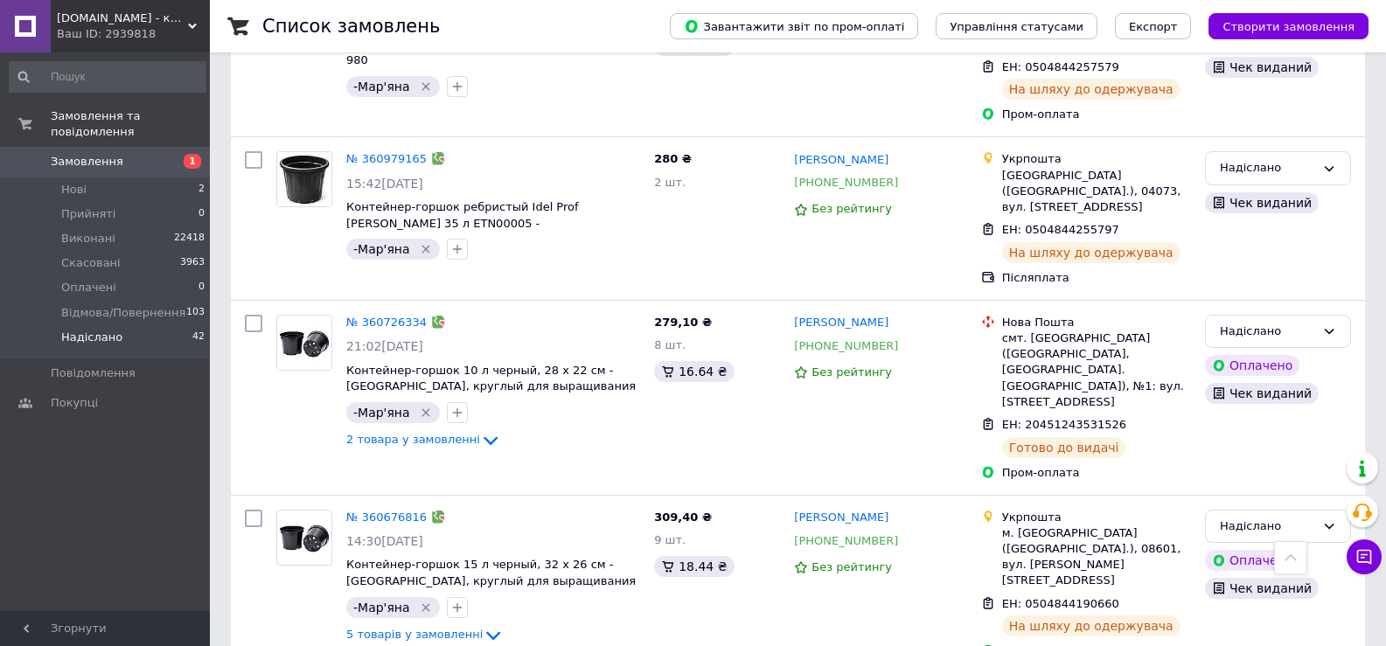
scroll to position [6012, 0]
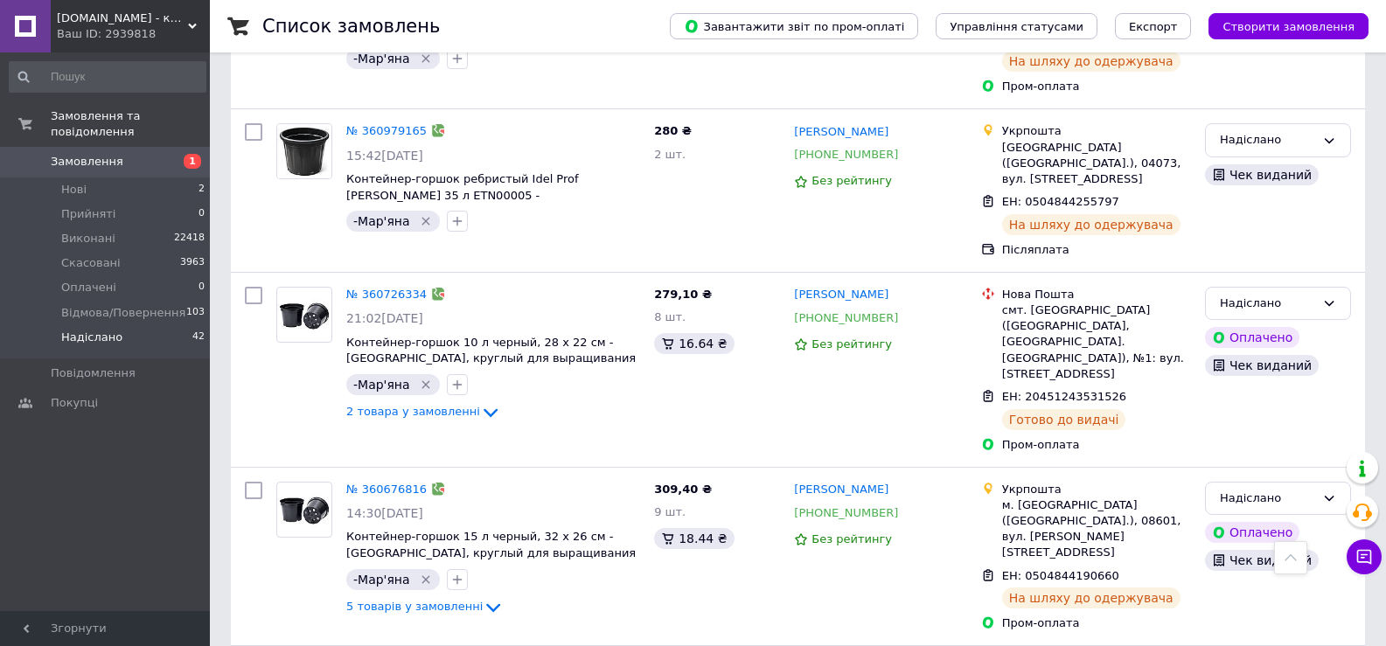
drag, startPoint x: 1005, startPoint y: 465, endPoint x: 1118, endPoint y: 552, distance: 142.9
copy ul "Укрпошта [PERSON_NAME], 44702, вул. Сагайдачного, 1 ЕН: 0504843940305 Готово до…"
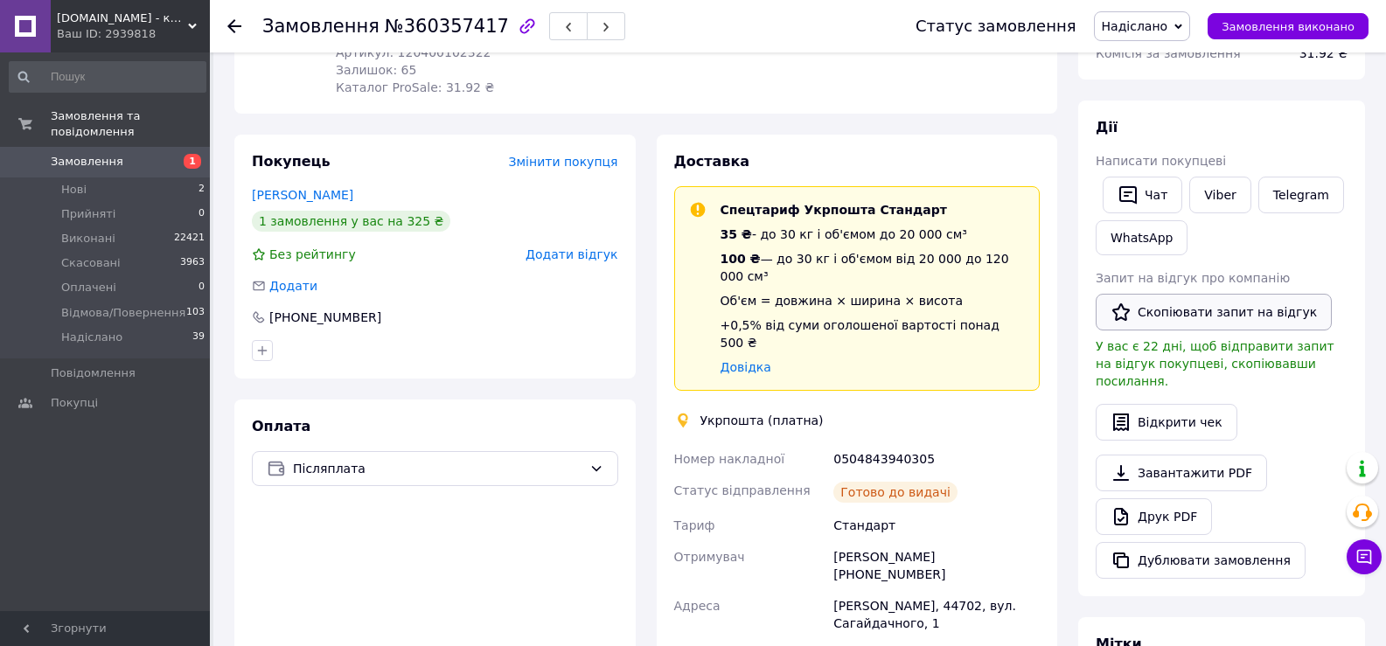
scroll to position [231, 0]
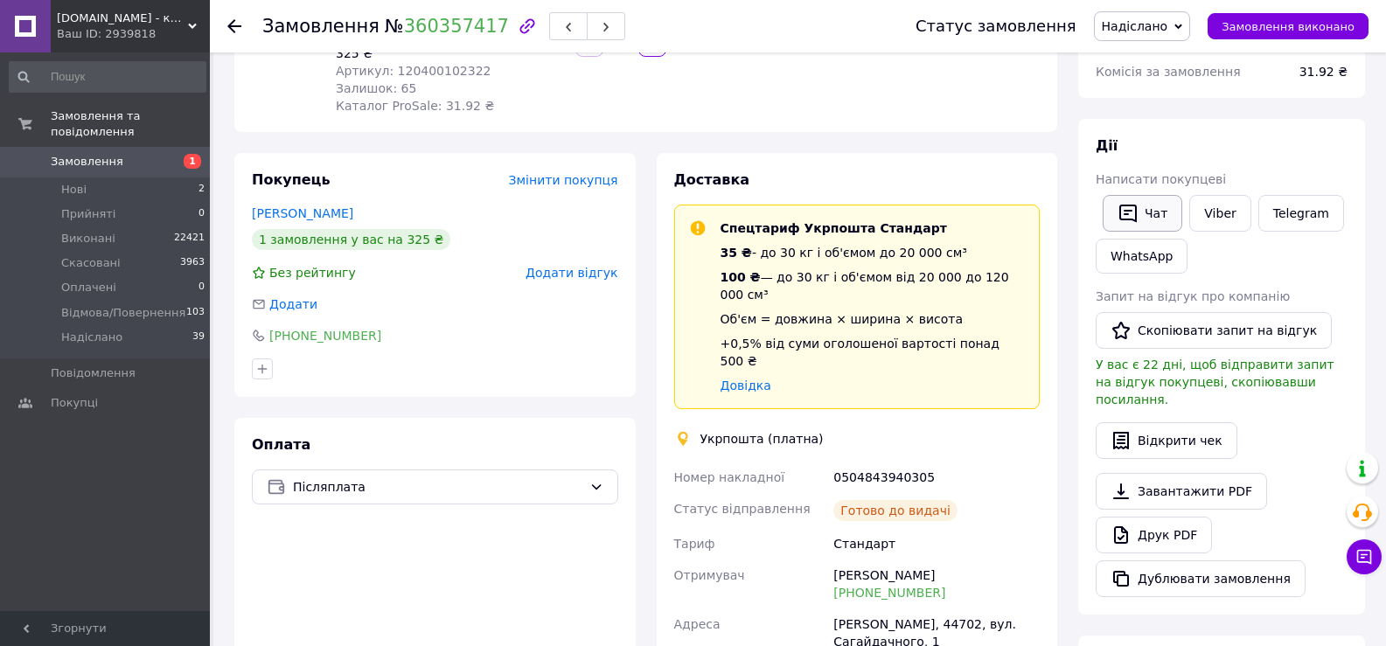
click at [1164, 213] on button "Чат" at bounding box center [1142, 213] width 80 height 37
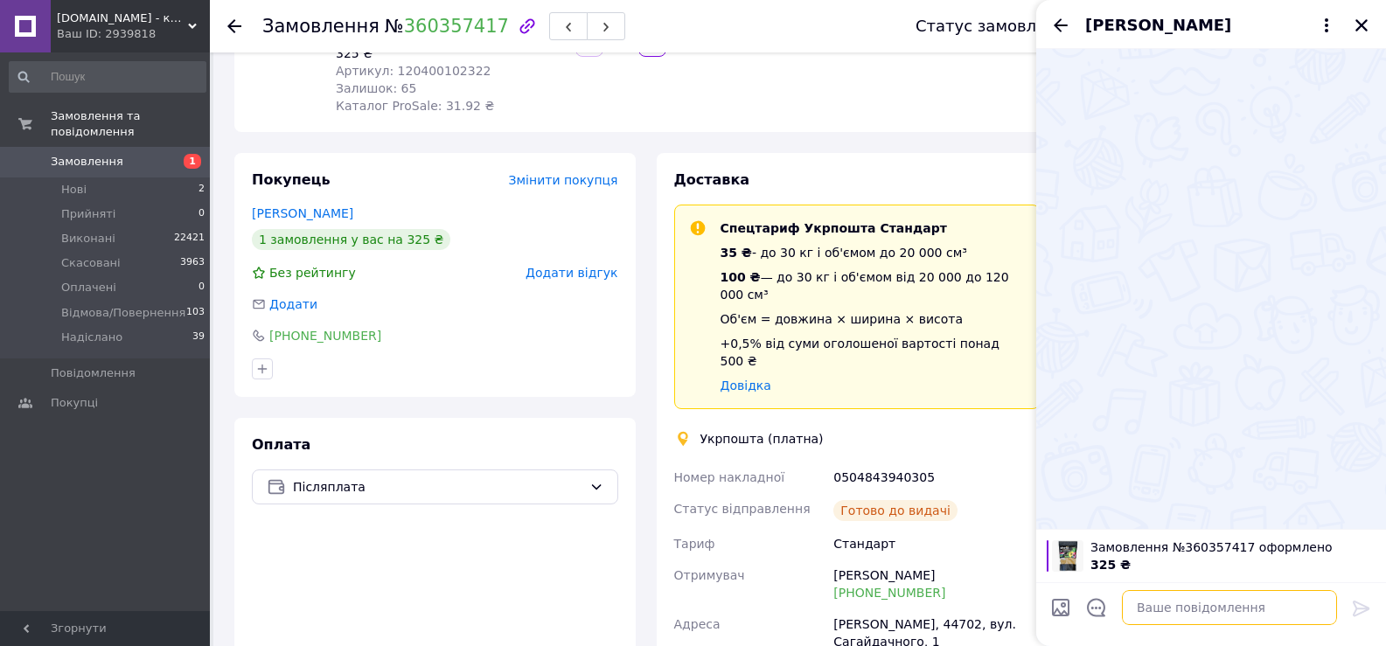
click at [1146, 605] on textarea at bounding box center [1229, 607] width 215 height 35
paste textarea "Укрпошта [PERSON_NAME], 44702, вул. Сагайдачного, 1 ЕН: 0504843940305 Готово до…"
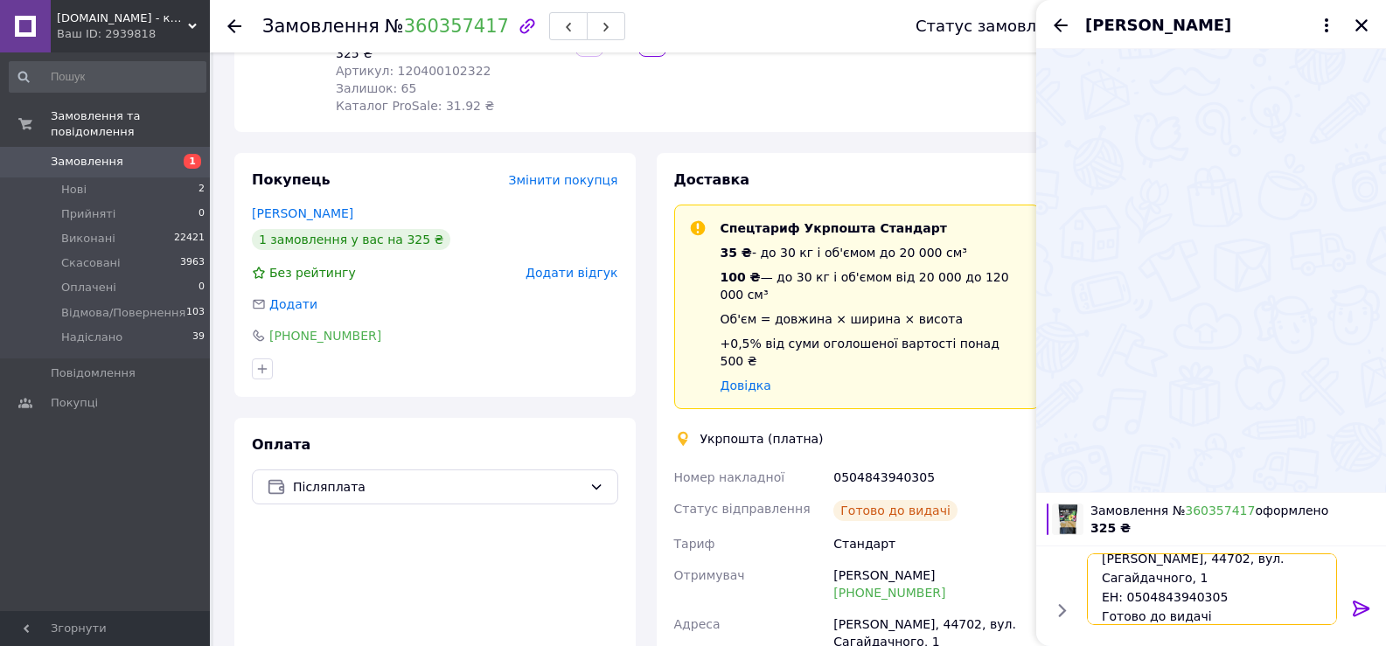
type textarea "Укрпошта [PERSON_NAME], 44702, вул. Сагайдачного, 1 ЕН: 0504843940305 Готово до…"
click at [1360, 610] on icon at bounding box center [1361, 608] width 21 height 21
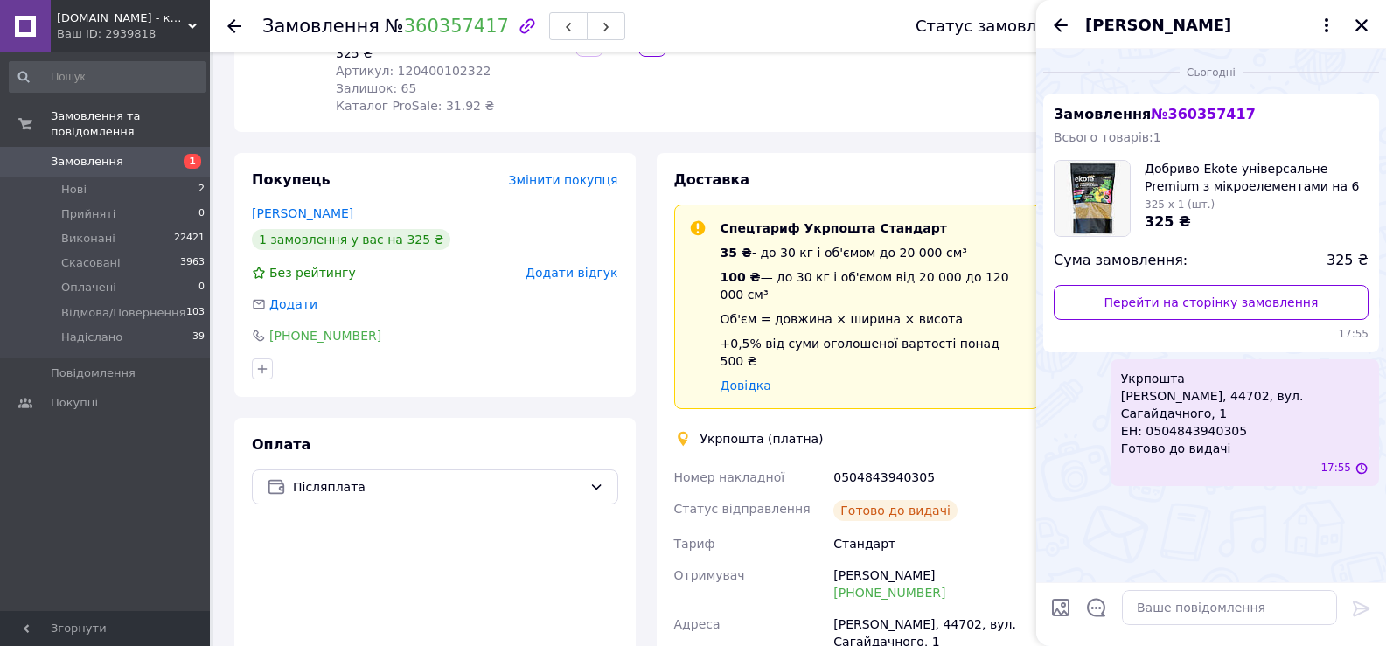
scroll to position [0, 0]
click at [1060, 25] on icon "Назад" at bounding box center [1061, 24] width 14 height 13
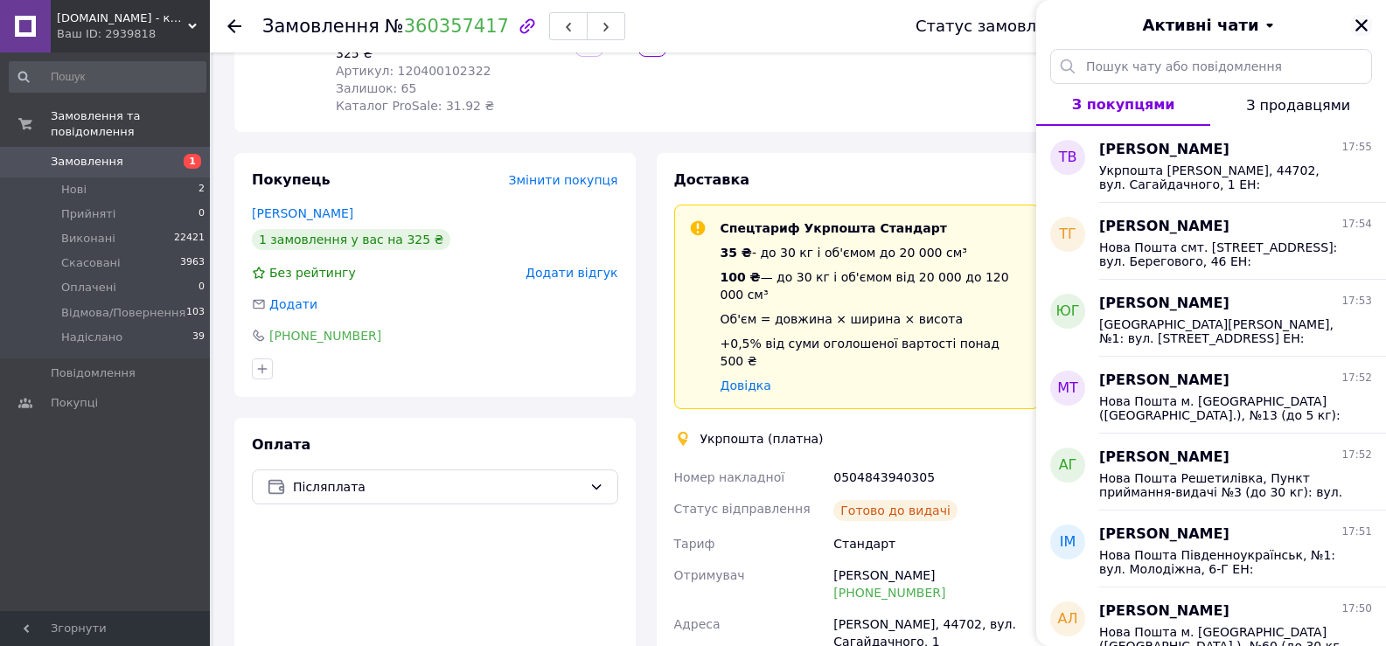
click at [1364, 31] on icon "Закрити" at bounding box center [1361, 25] width 16 height 16
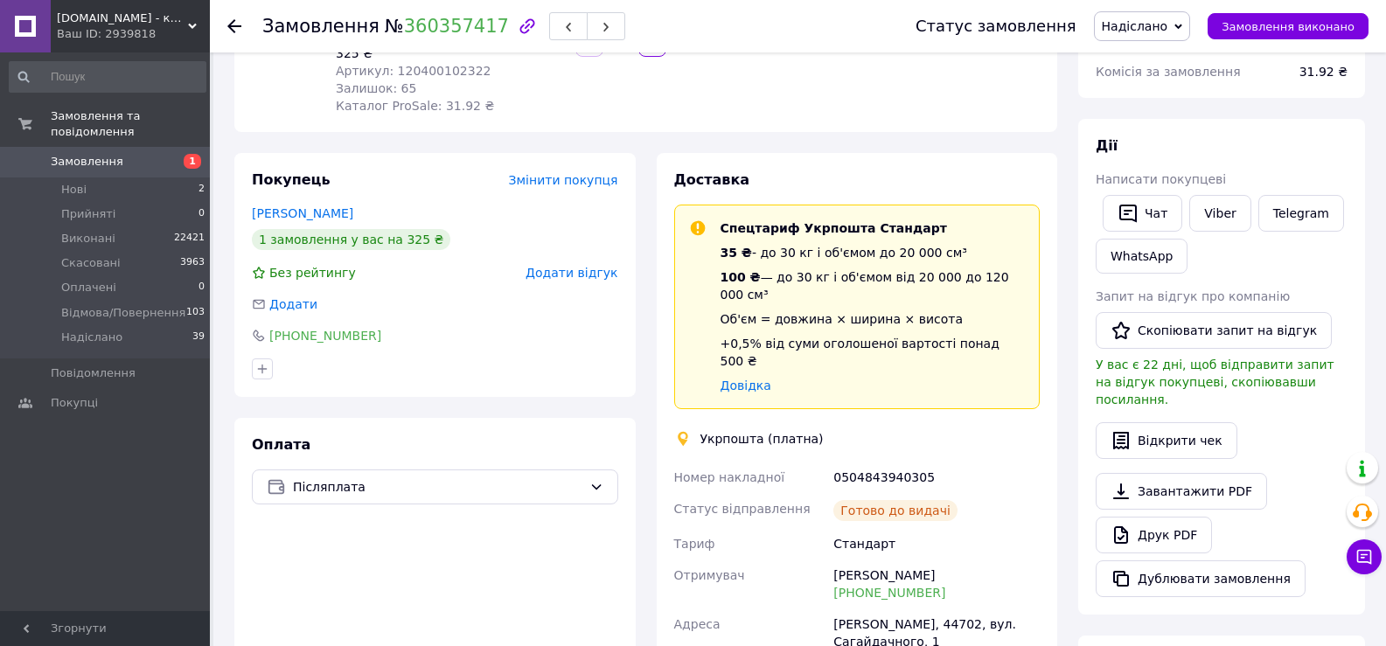
click at [227, 23] on icon at bounding box center [234, 26] width 14 height 14
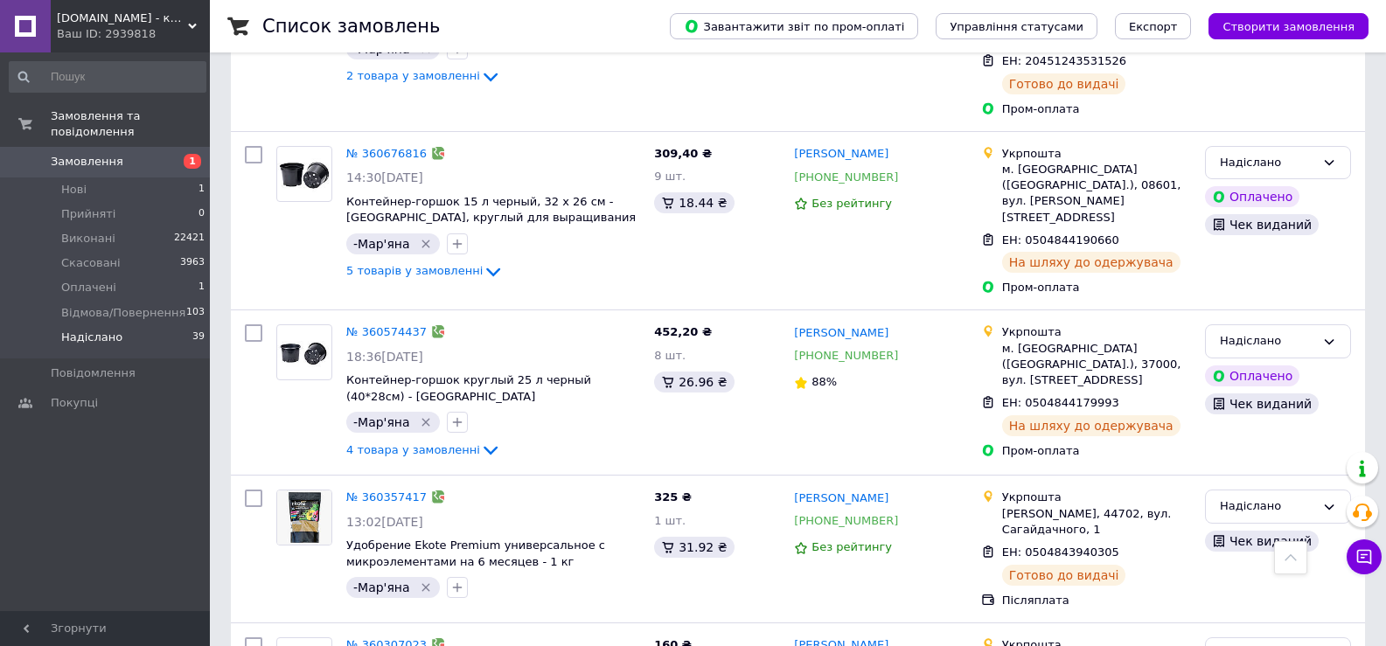
scroll to position [5858, 0]
drag, startPoint x: 1003, startPoint y: 288, endPoint x: 1105, endPoint y: 368, distance: 130.1
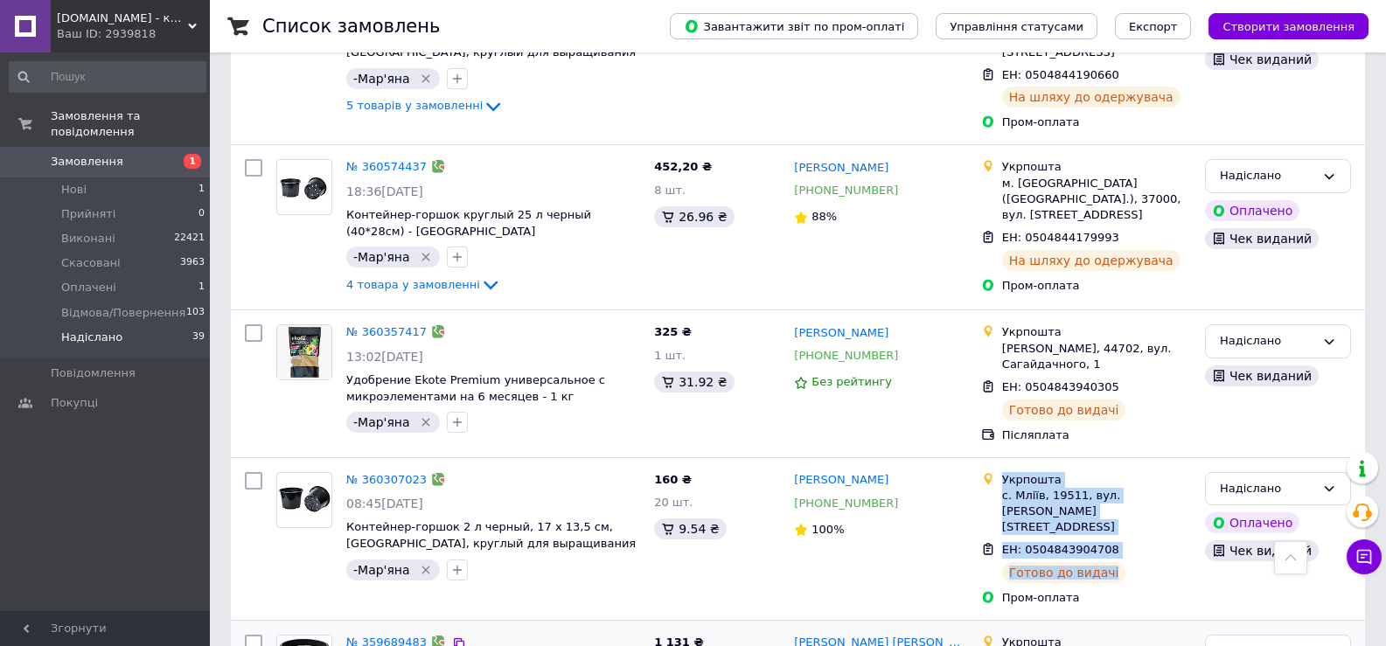
scroll to position [6032, 0]
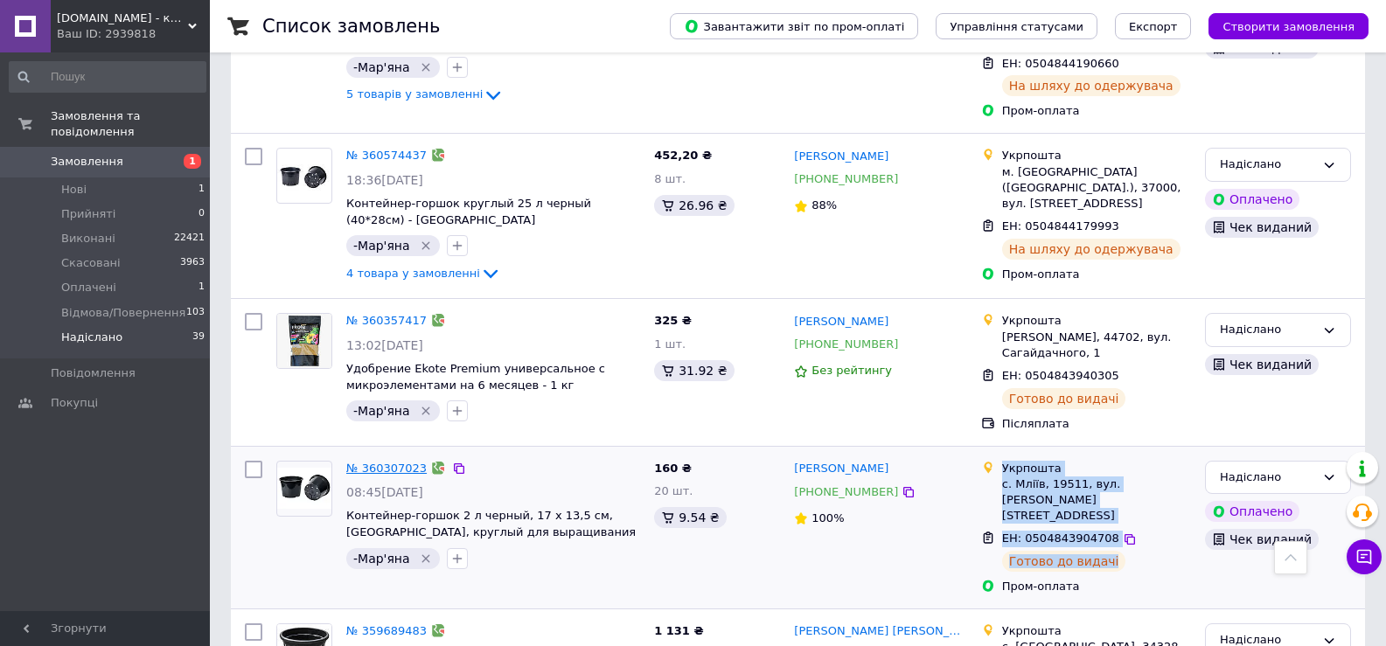
click at [390, 462] on link "№ 360307023" at bounding box center [386, 468] width 80 height 13
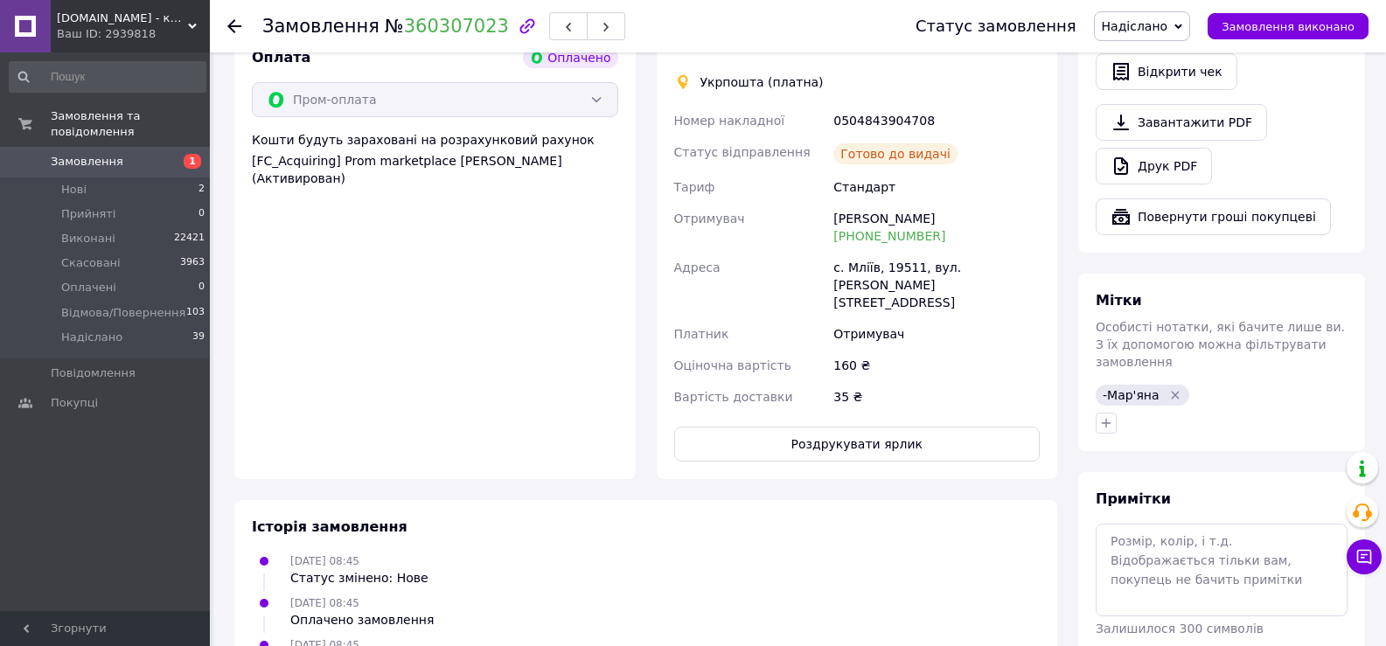
scroll to position [861, 0]
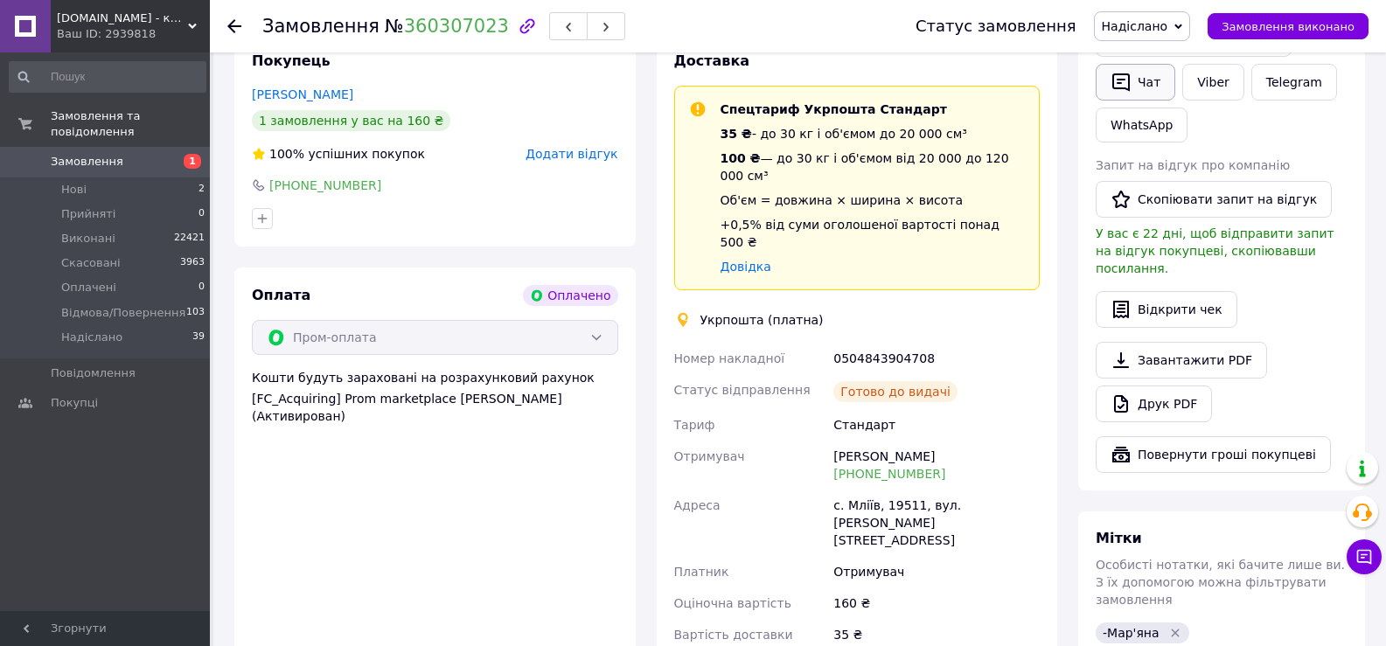
click at [1154, 73] on button "Чат" at bounding box center [1135, 82] width 80 height 37
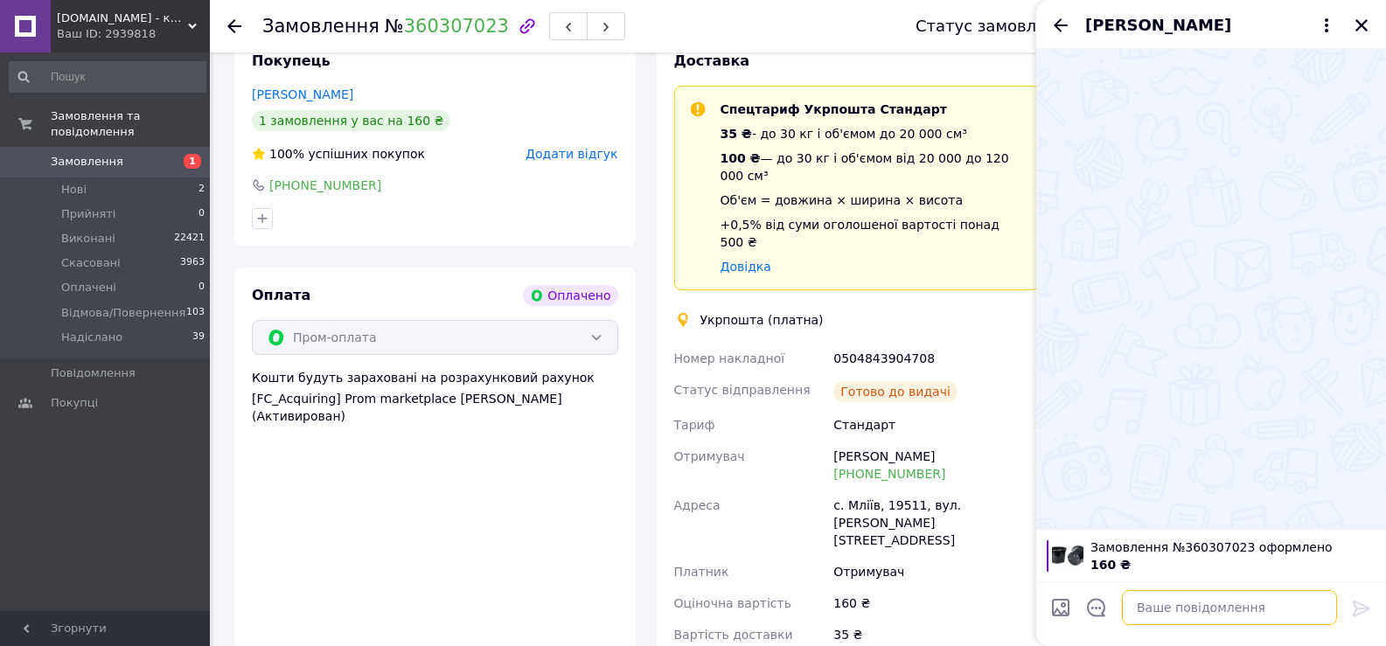
click at [1156, 600] on textarea at bounding box center [1229, 607] width 215 height 35
paste textarea "Укрпошта с. Мліїв, 19511, вул. [PERSON_NAME], 76 ЕН: 0504843904708 Готово до ви…"
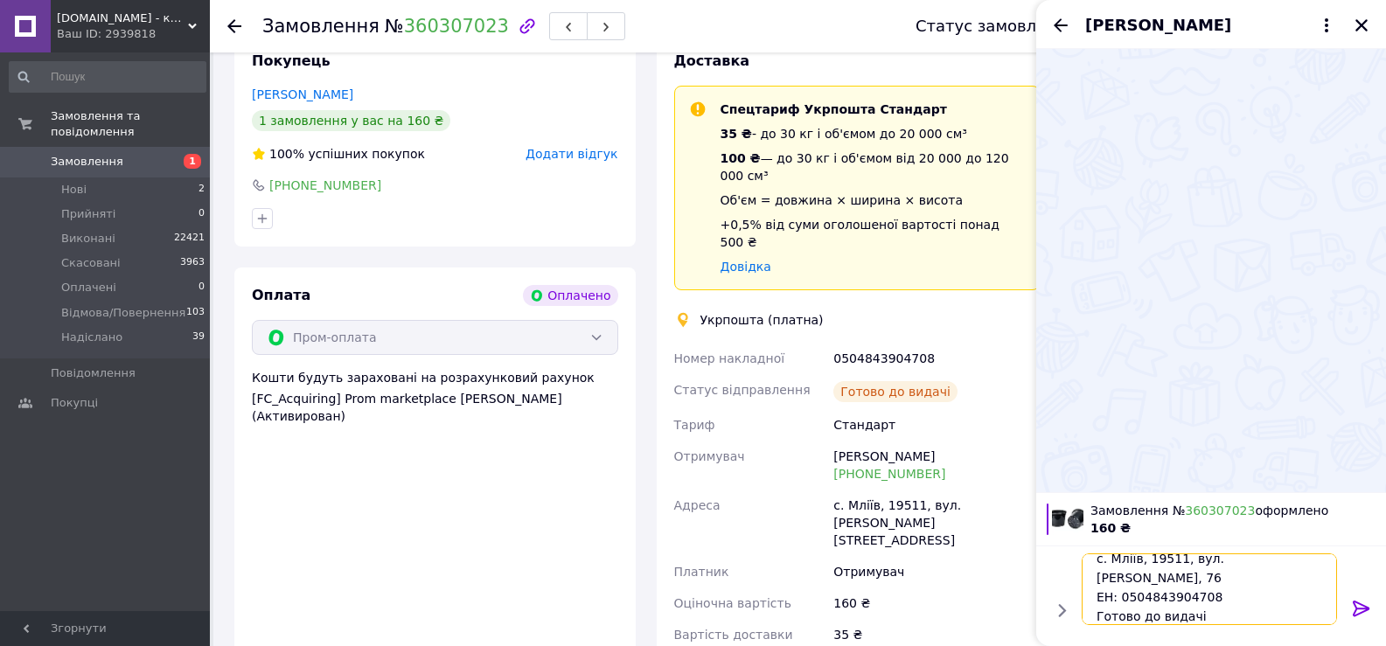
scroll to position [31, 0]
type textarea "Укрпошта с. Мліїв, 19511, вул. [PERSON_NAME], 76 ЕН: 0504843904708 Готово до ви…"
click at [1368, 605] on icon at bounding box center [1361, 608] width 21 height 21
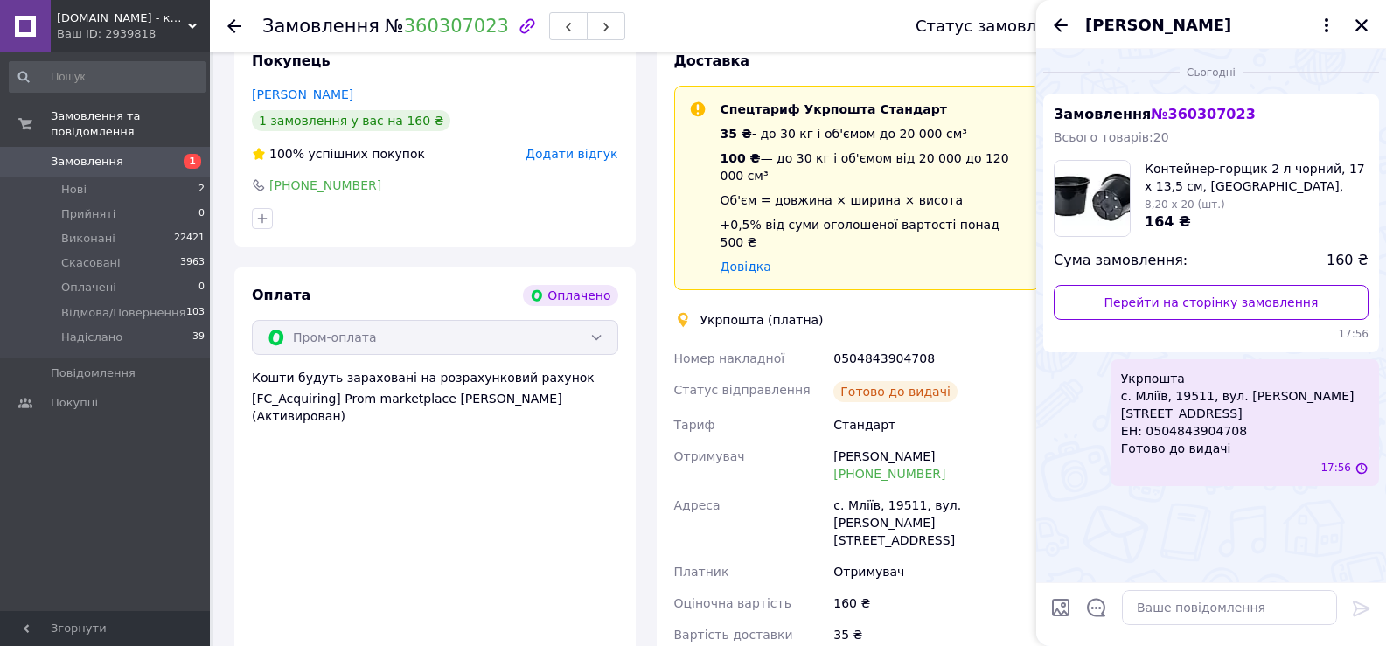
scroll to position [0, 0]
click at [1060, 27] on icon "Назад" at bounding box center [1060, 25] width 21 height 21
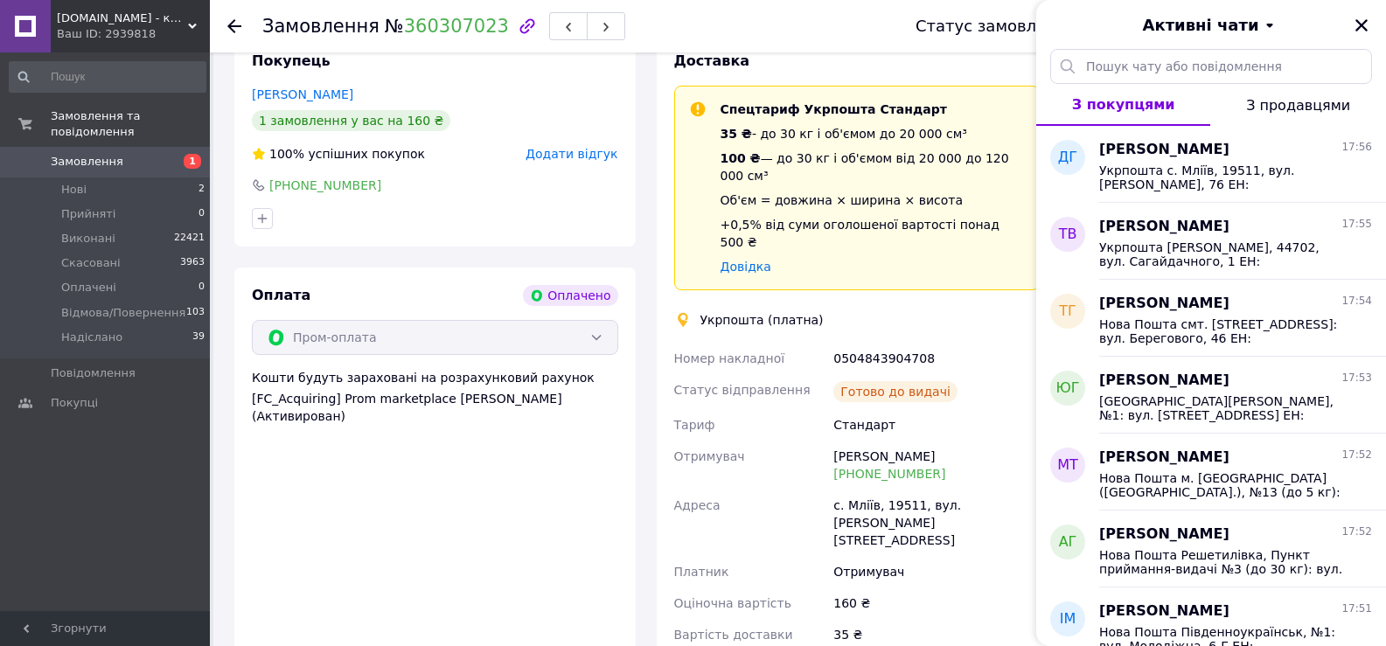
click at [233, 34] on div at bounding box center [234, 25] width 14 height 17
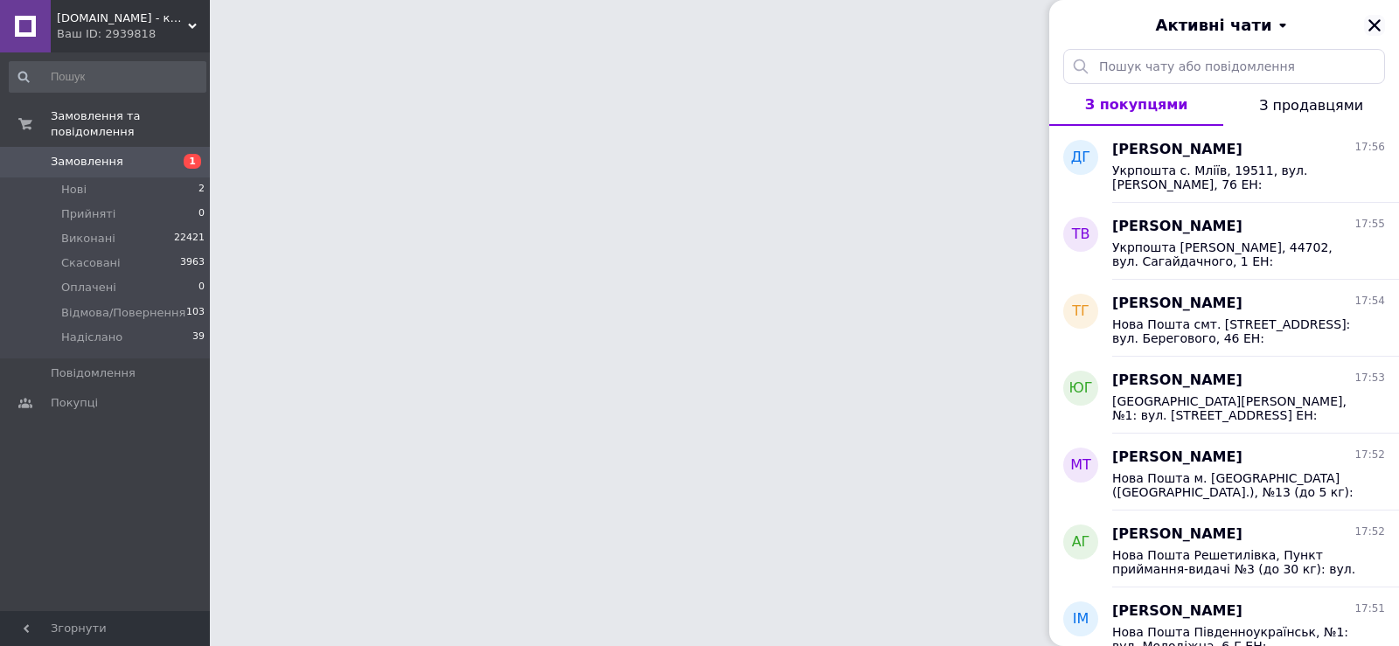
click at [1373, 23] on icon "Закрити" at bounding box center [1374, 25] width 12 height 12
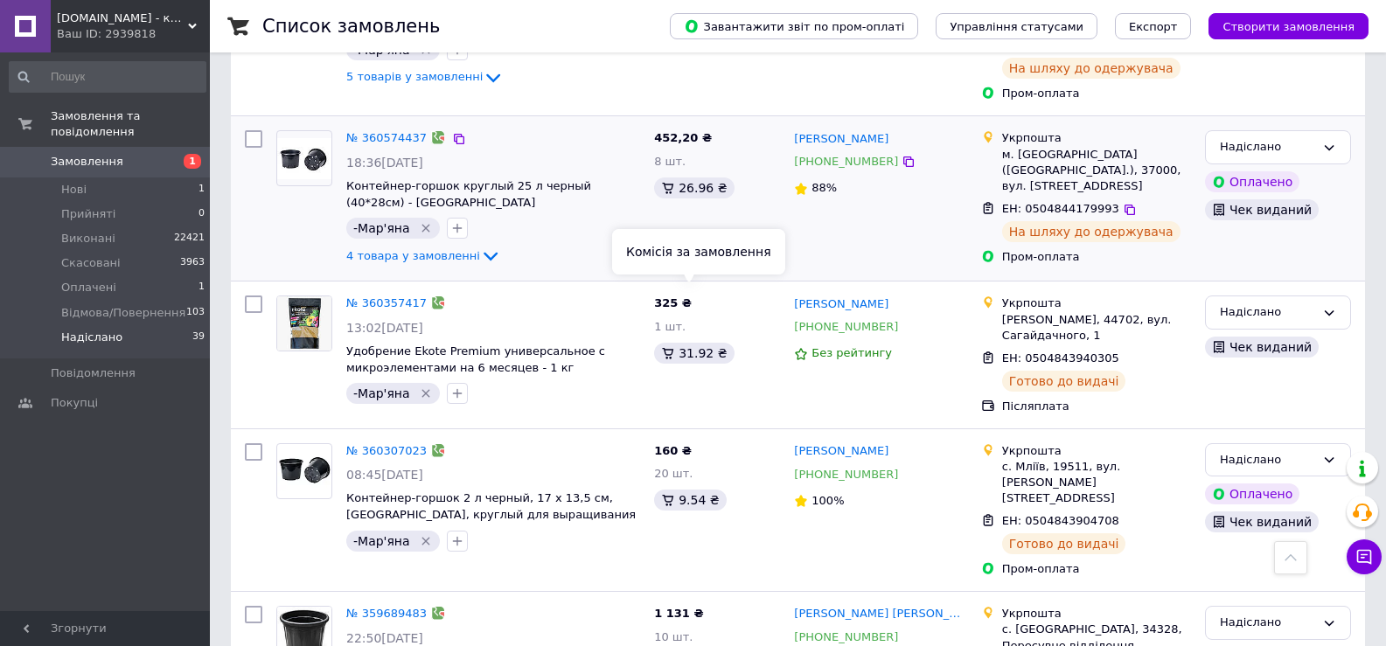
scroll to position [6059, 0]
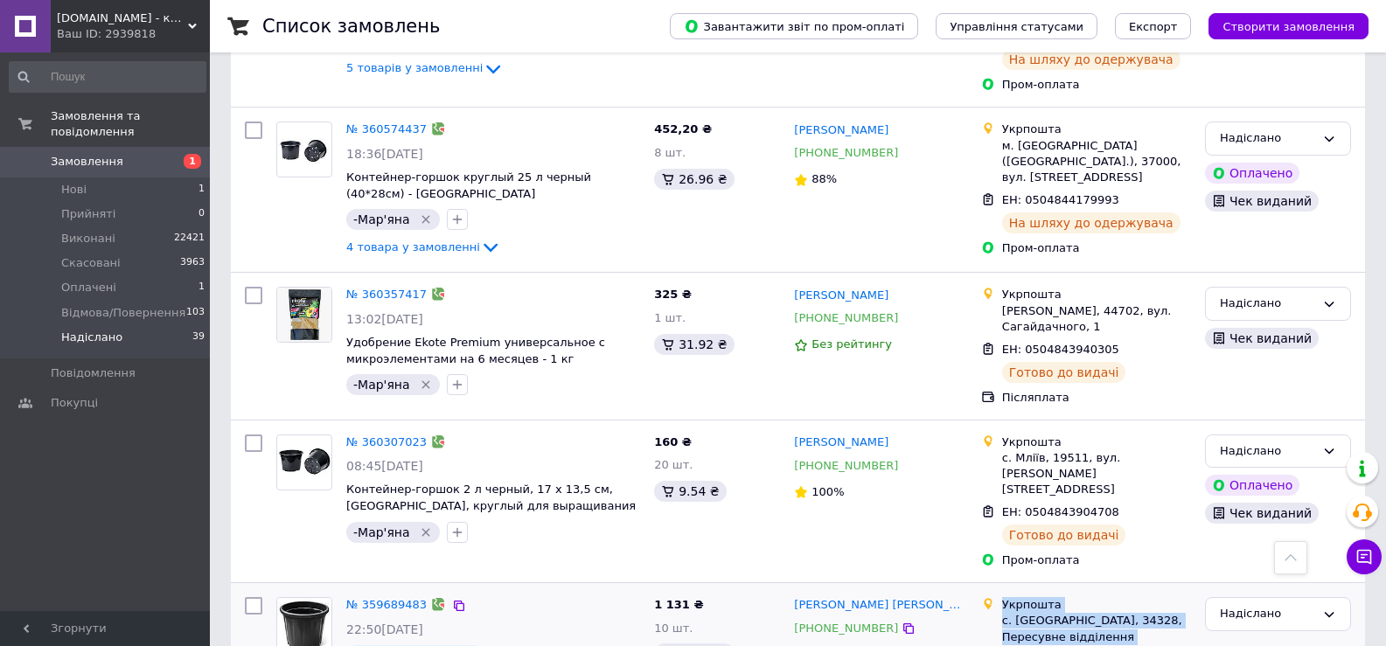
drag, startPoint x: 1003, startPoint y: 233, endPoint x: 1115, endPoint y: 320, distance: 141.5
click at [1115, 594] on ul "Укрпошта с. Радижеве, 34328, Пересувне відділення ЕН: 0504843712493 Готово до в…" at bounding box center [1086, 656] width 210 height 125
click at [387, 598] on link "№ 359689483" at bounding box center [386, 604] width 80 height 13
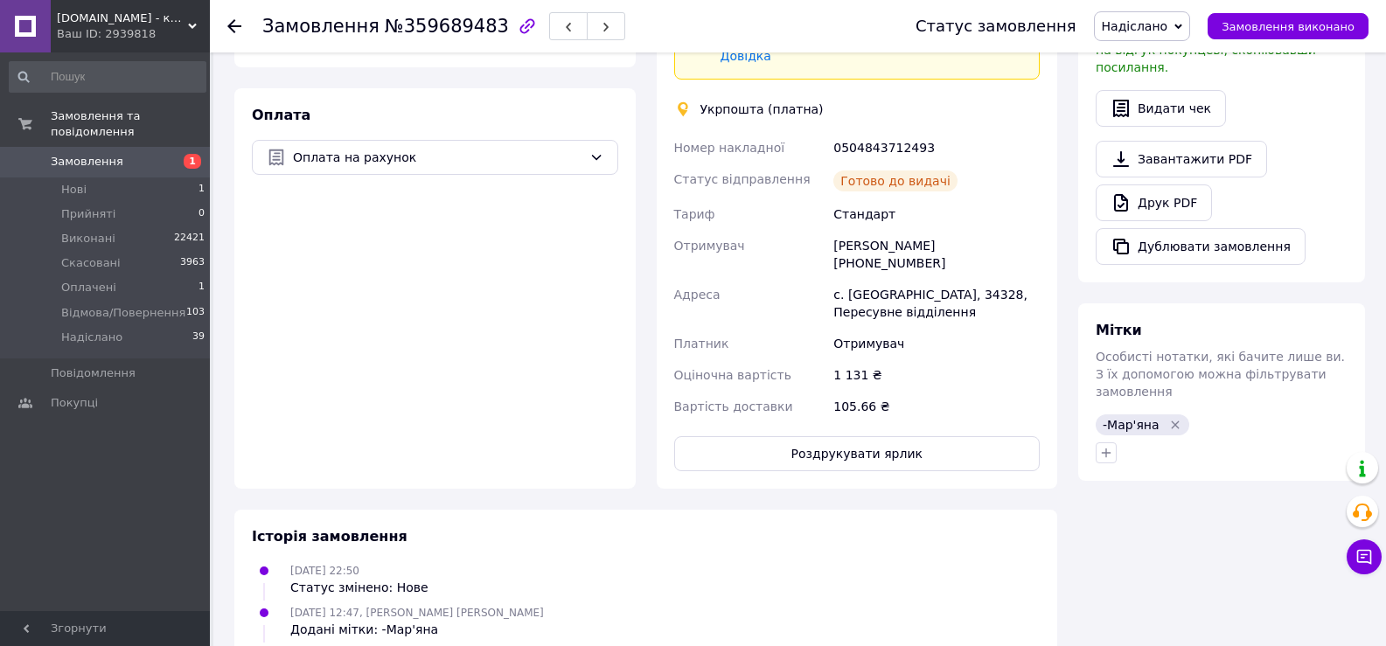
scroll to position [769, 0]
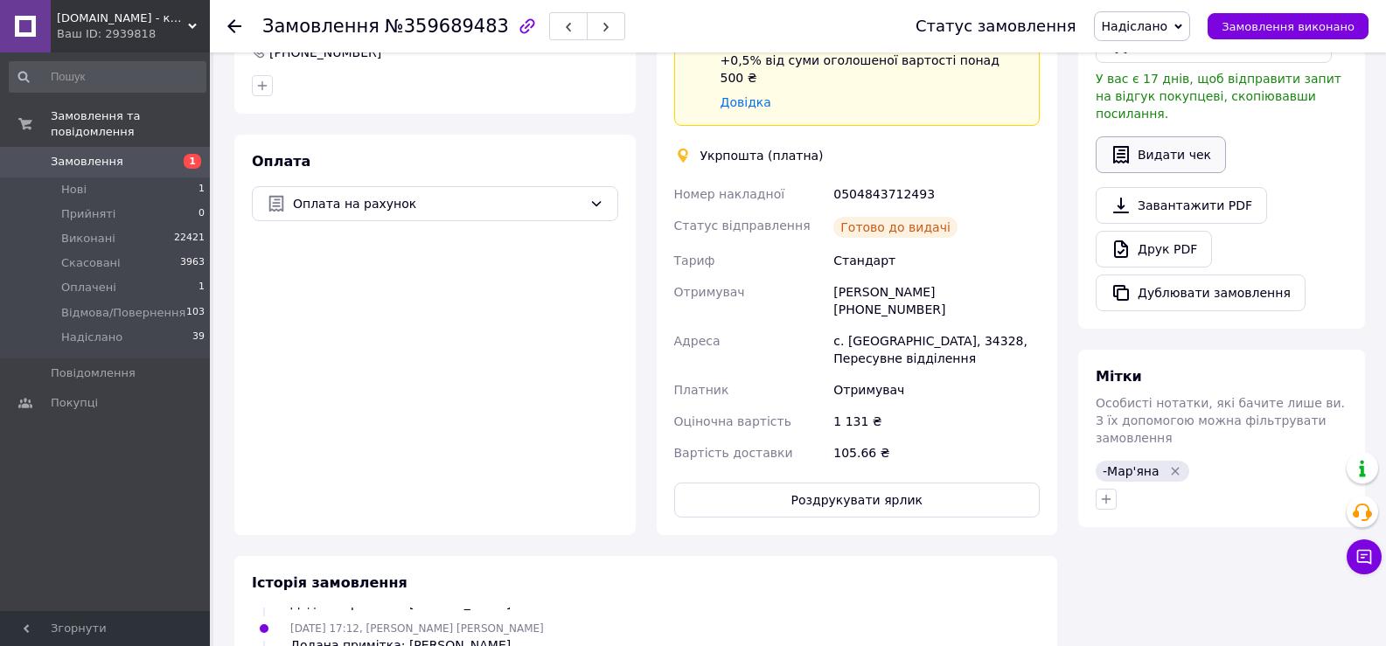
click at [1172, 142] on button "Видати чек" at bounding box center [1160, 154] width 130 height 37
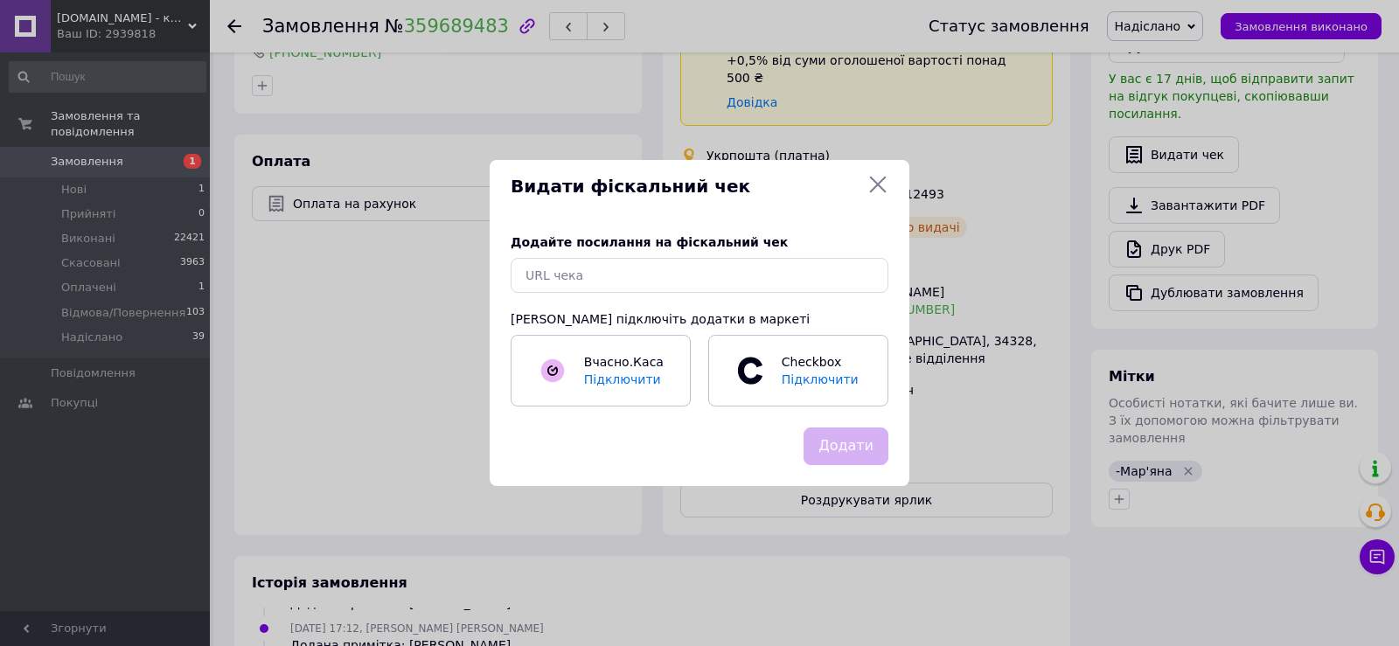
click at [878, 182] on icon at bounding box center [877, 184] width 21 height 21
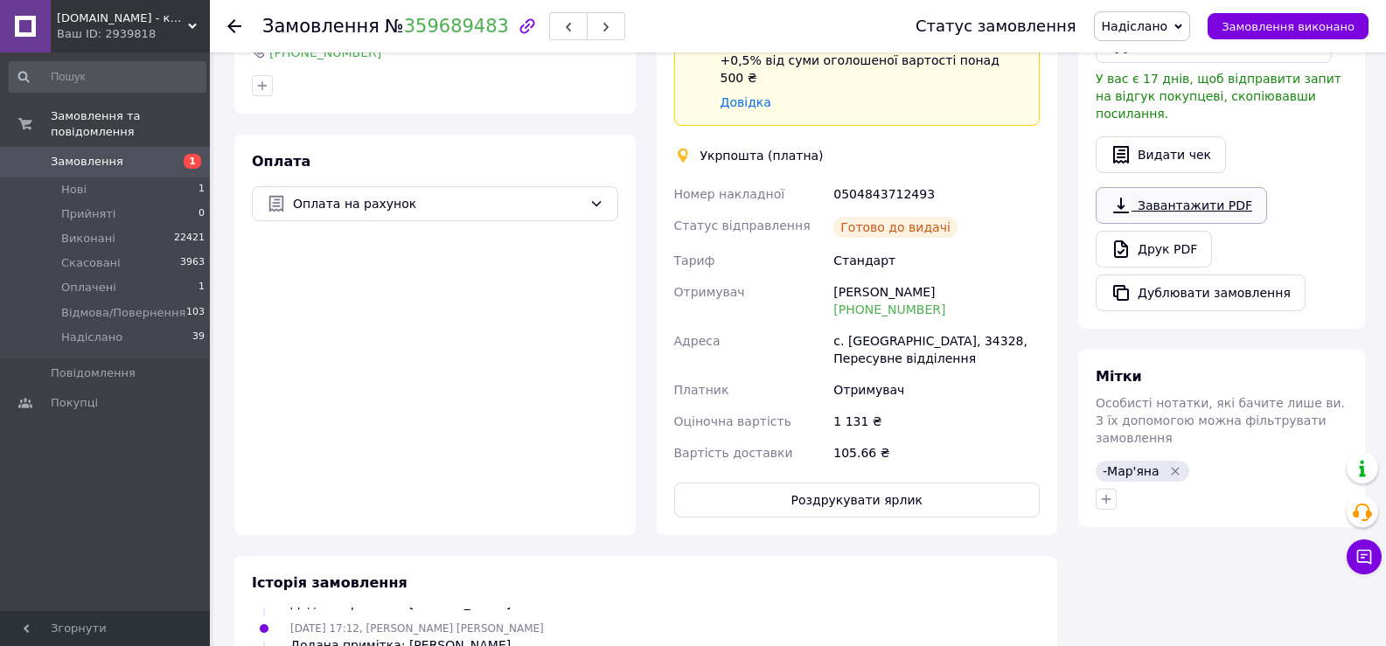
scroll to position [595, 0]
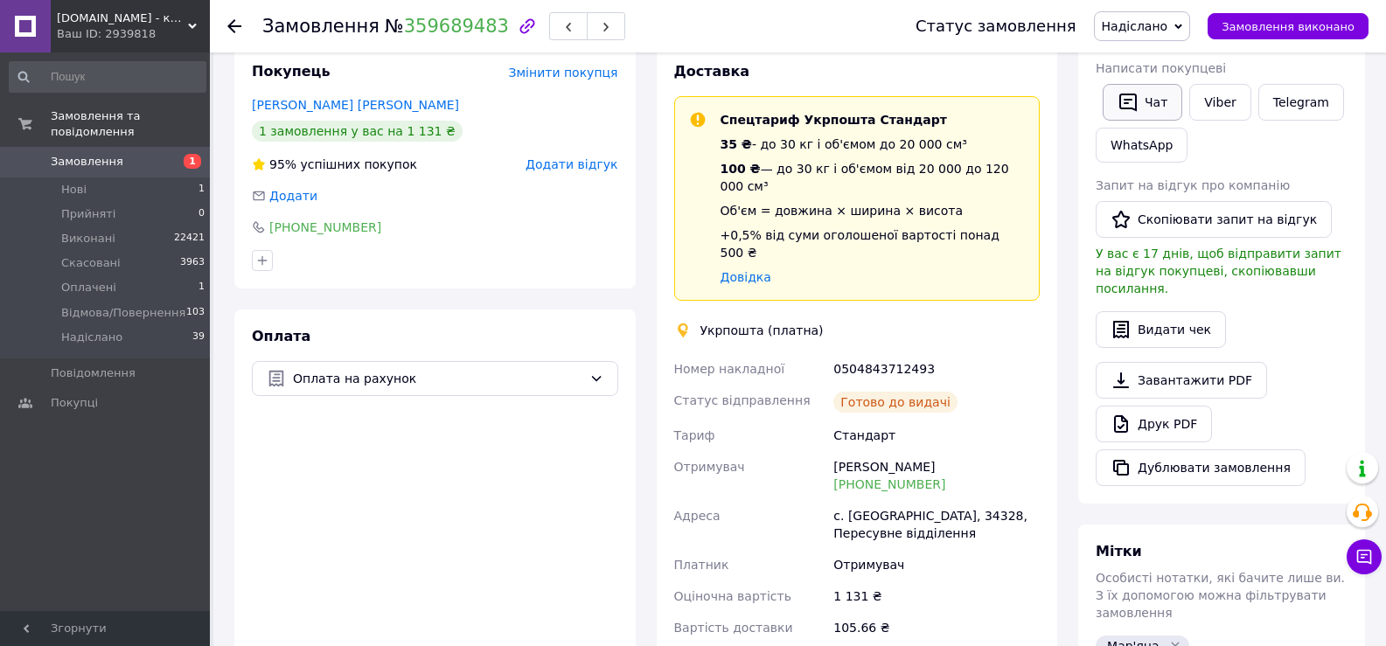
click at [1154, 105] on button "Чат" at bounding box center [1142, 102] width 80 height 37
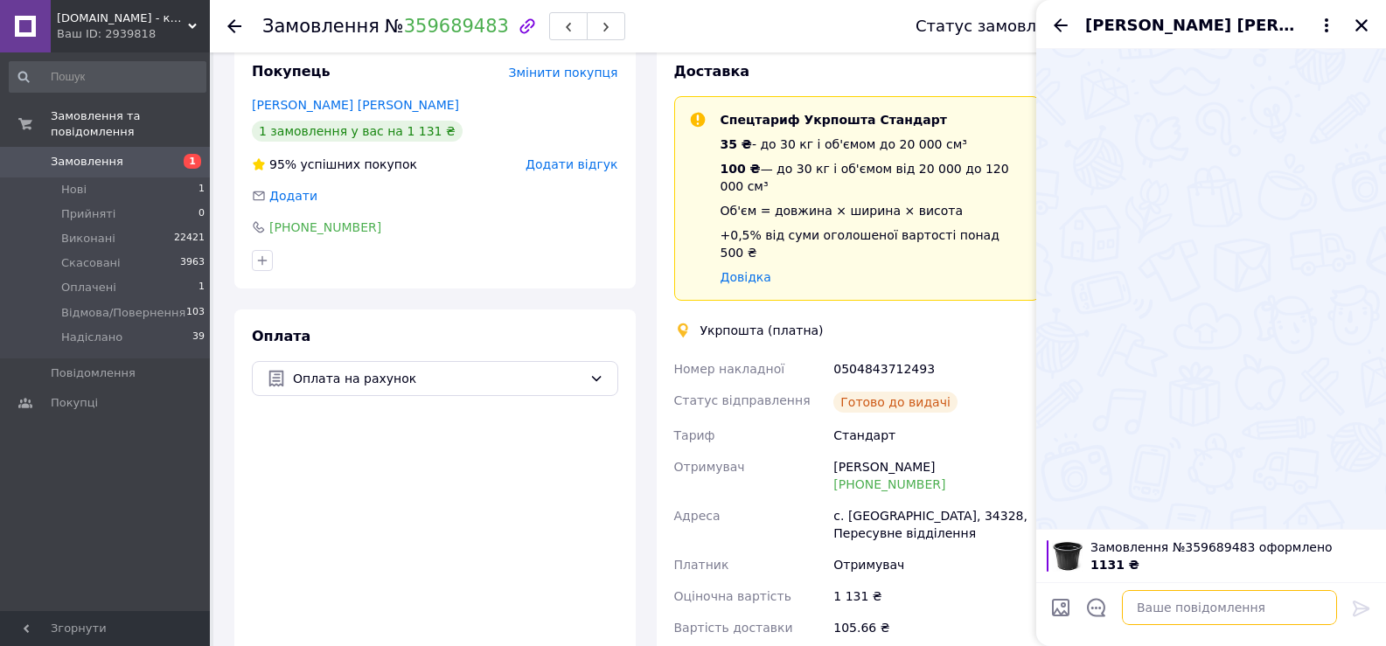
click at [1151, 602] on textarea at bounding box center [1229, 607] width 215 height 35
paste textarea "Укрпошта с. Радижеве, 34328, Пересувне відділення ЕН: 0504843712493 Готово до в…"
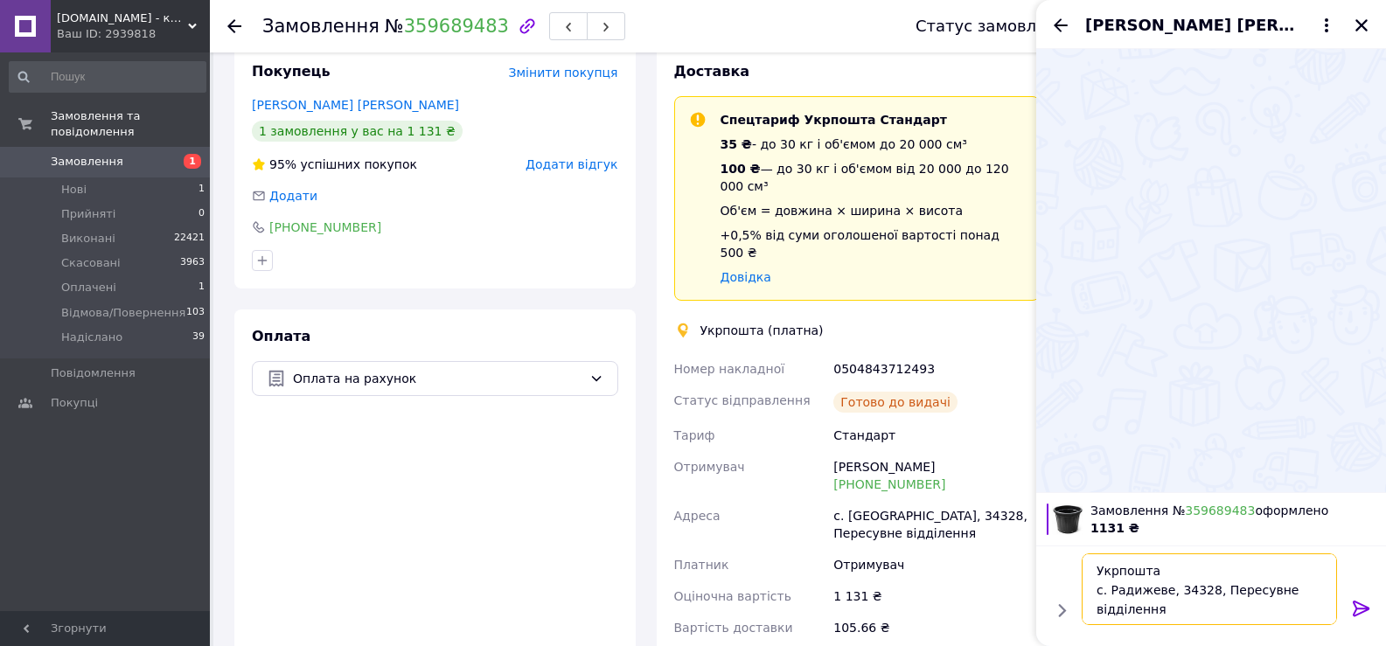
scroll to position [31, 0]
type textarea "Укрпошта с. Радижеве, 34328, Пересувне відділення ЕН: 0504843712493 Готово до в…"
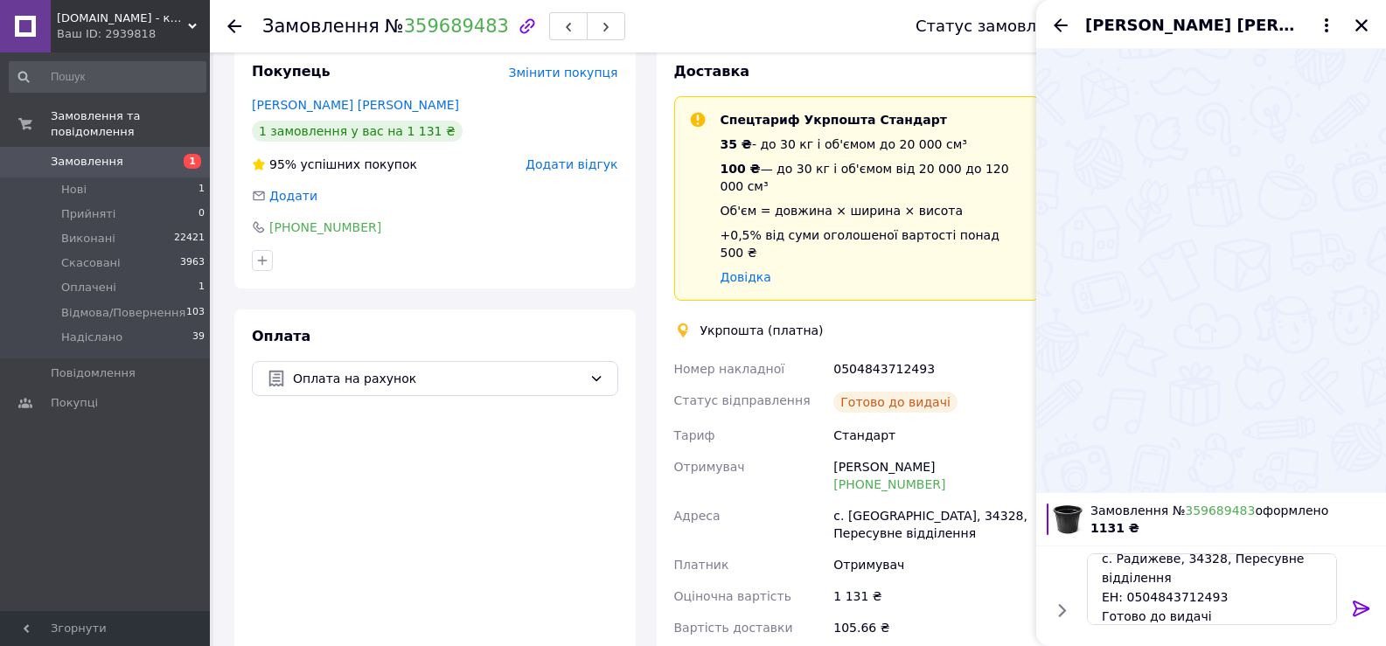
click at [1364, 608] on icon at bounding box center [1361, 609] width 17 height 16
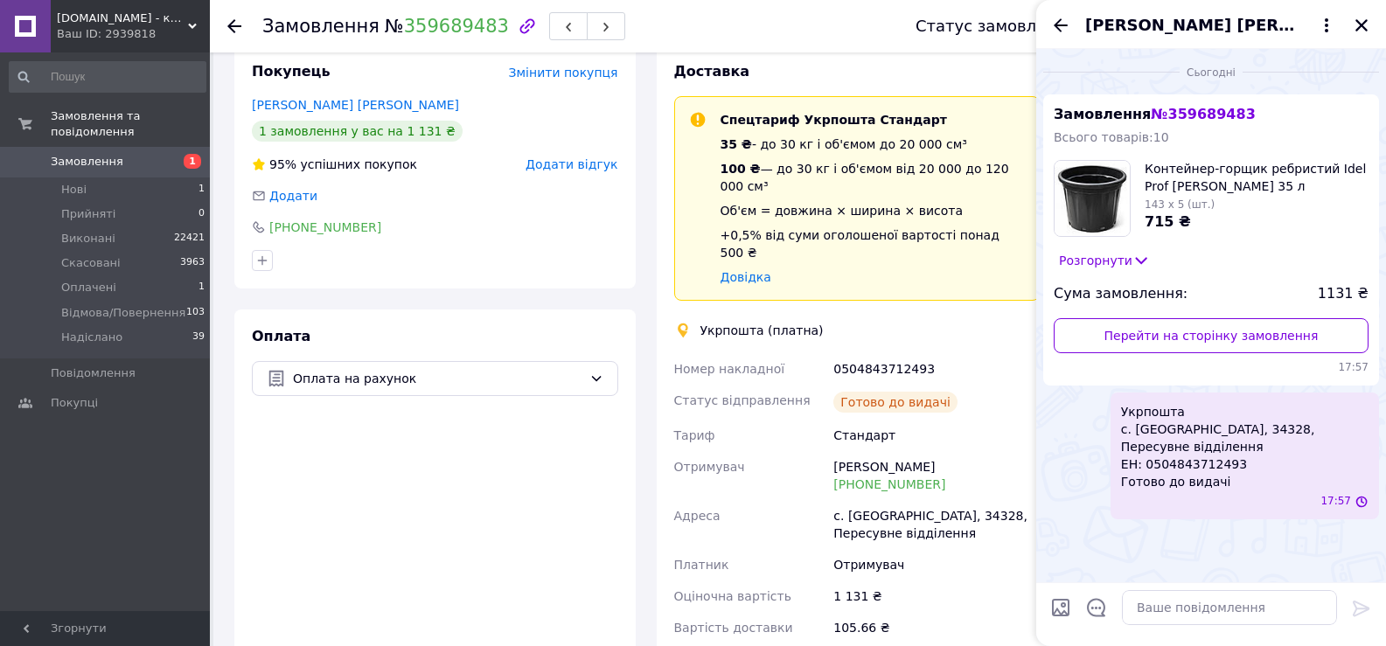
scroll to position [0, 0]
click at [1062, 23] on icon "Назад" at bounding box center [1060, 25] width 21 height 21
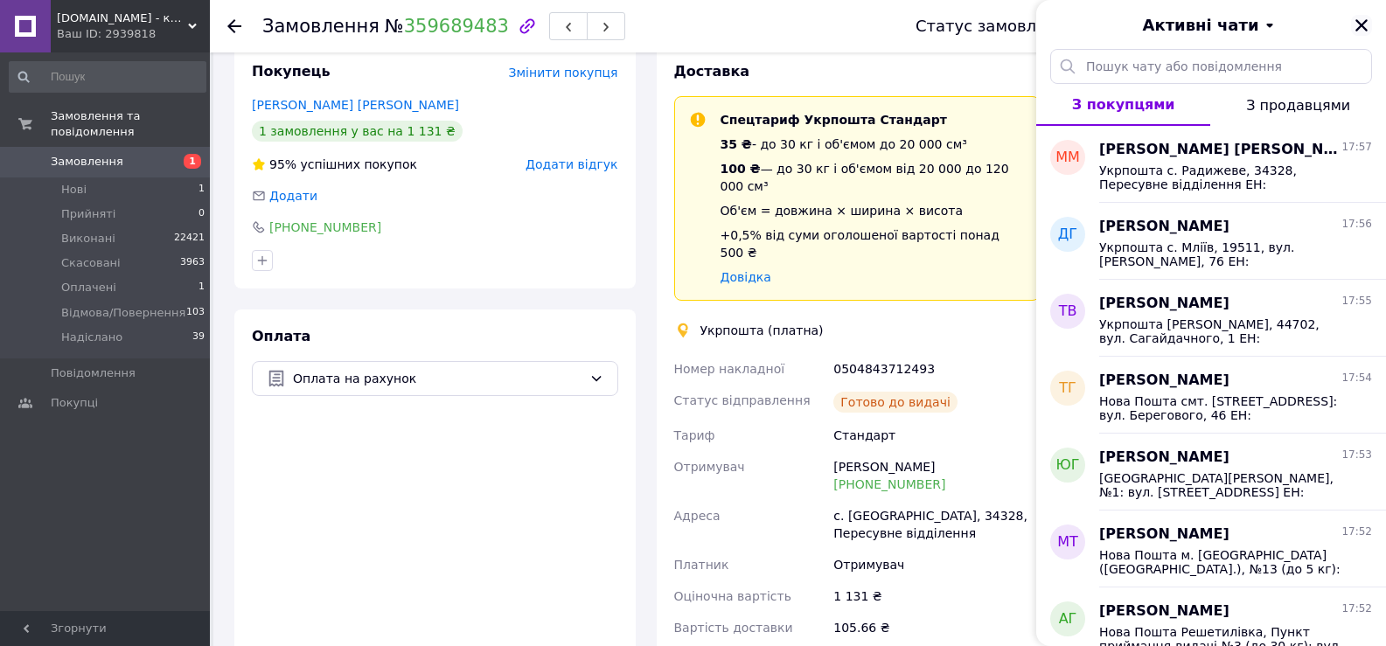
click at [1361, 24] on icon "Закрити" at bounding box center [1361, 25] width 16 height 16
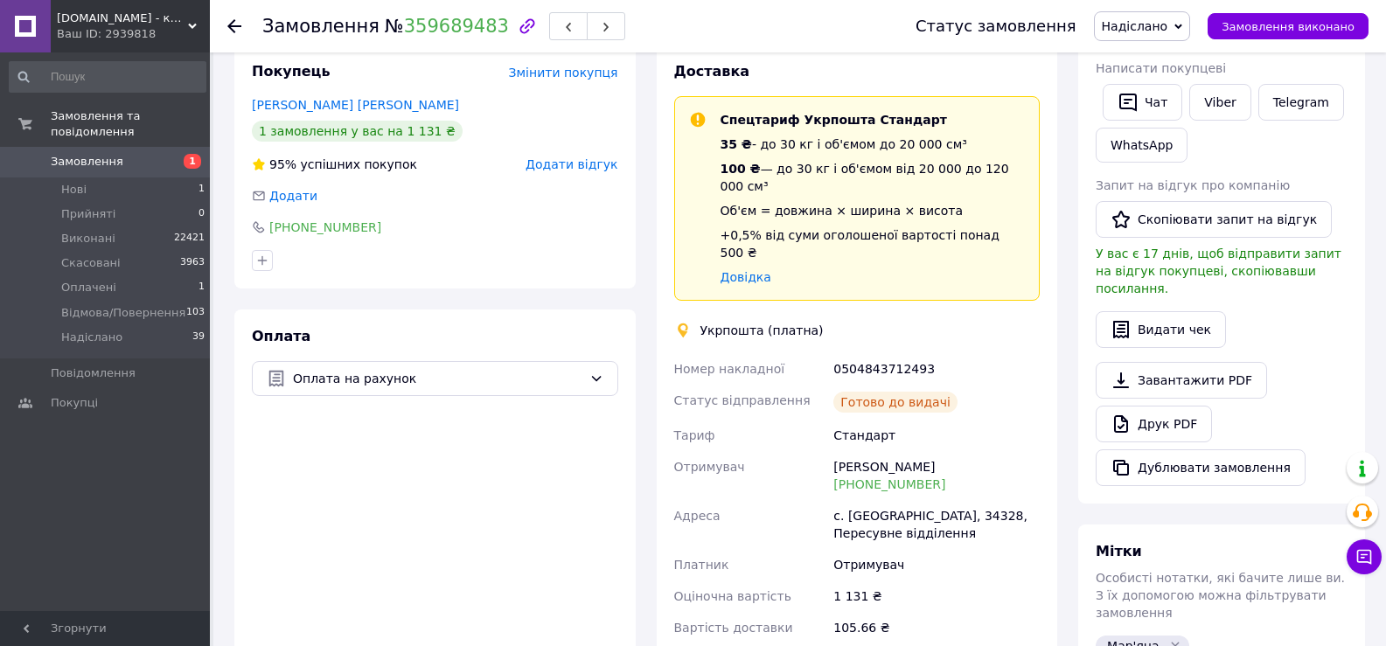
click at [230, 26] on use at bounding box center [234, 26] width 14 height 14
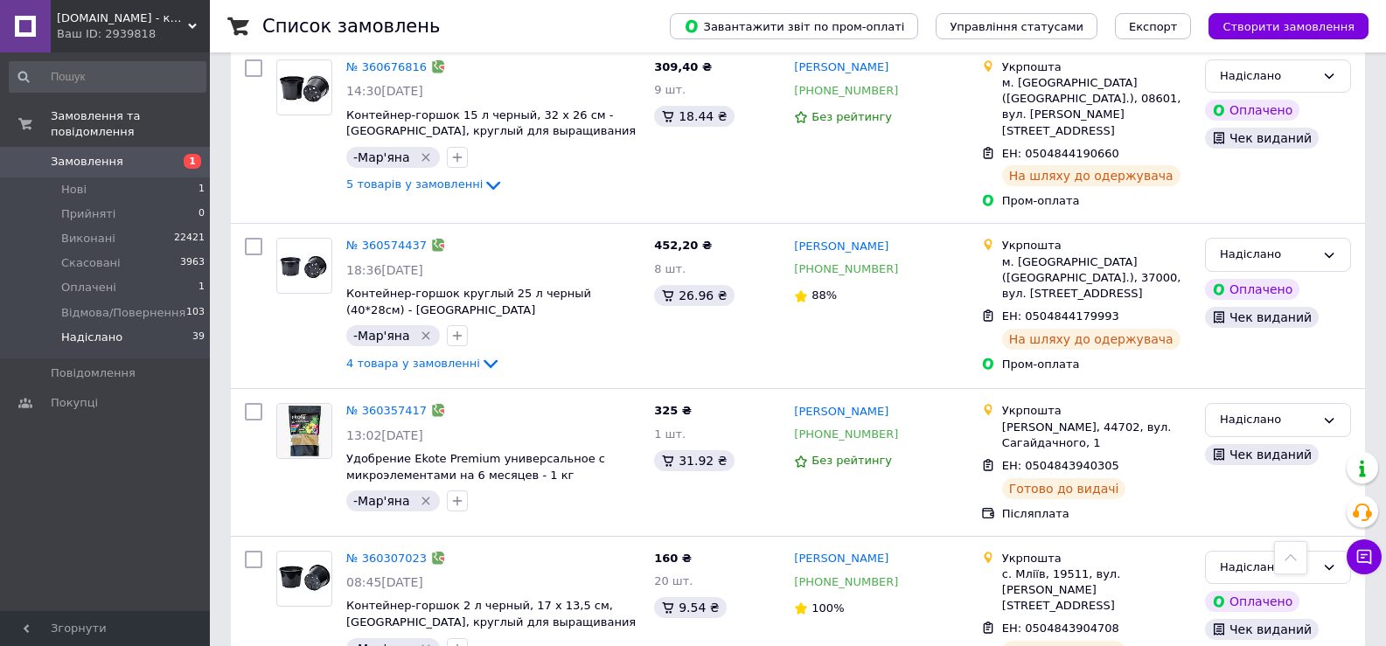
scroll to position [6059, 0]
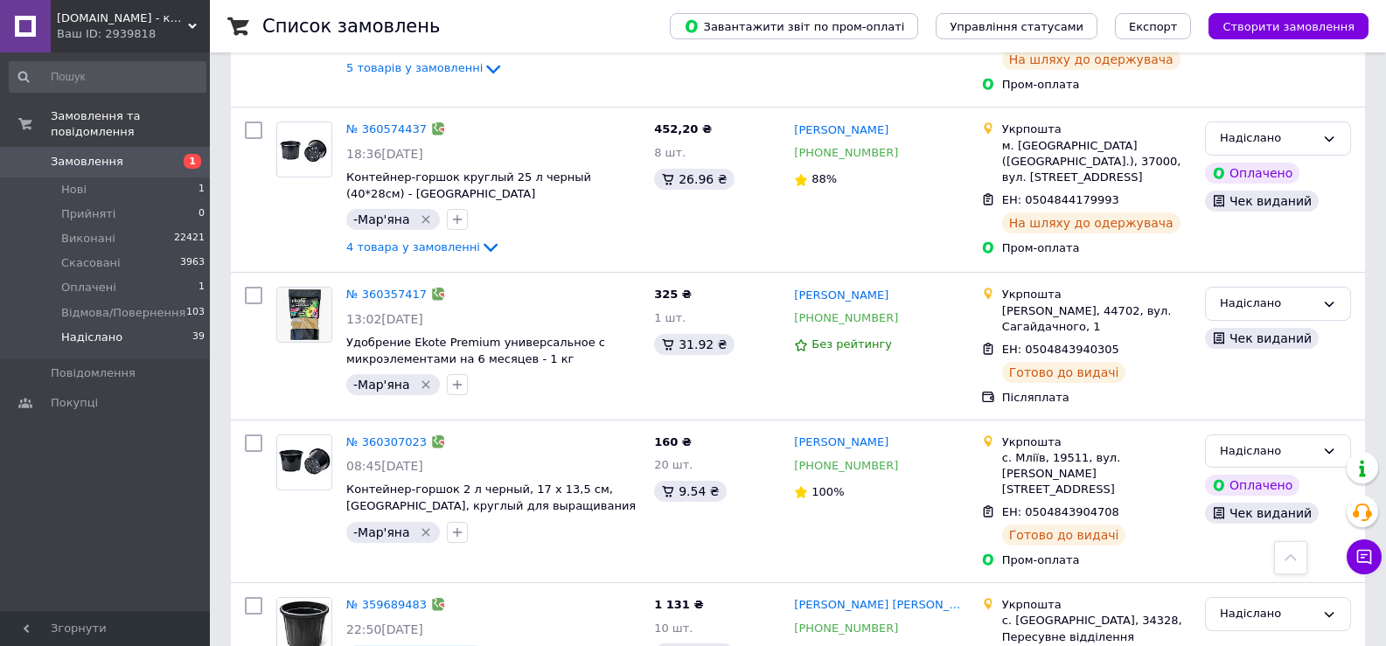
drag, startPoint x: 1004, startPoint y: 427, endPoint x: 1119, endPoint y: 504, distance: 139.2
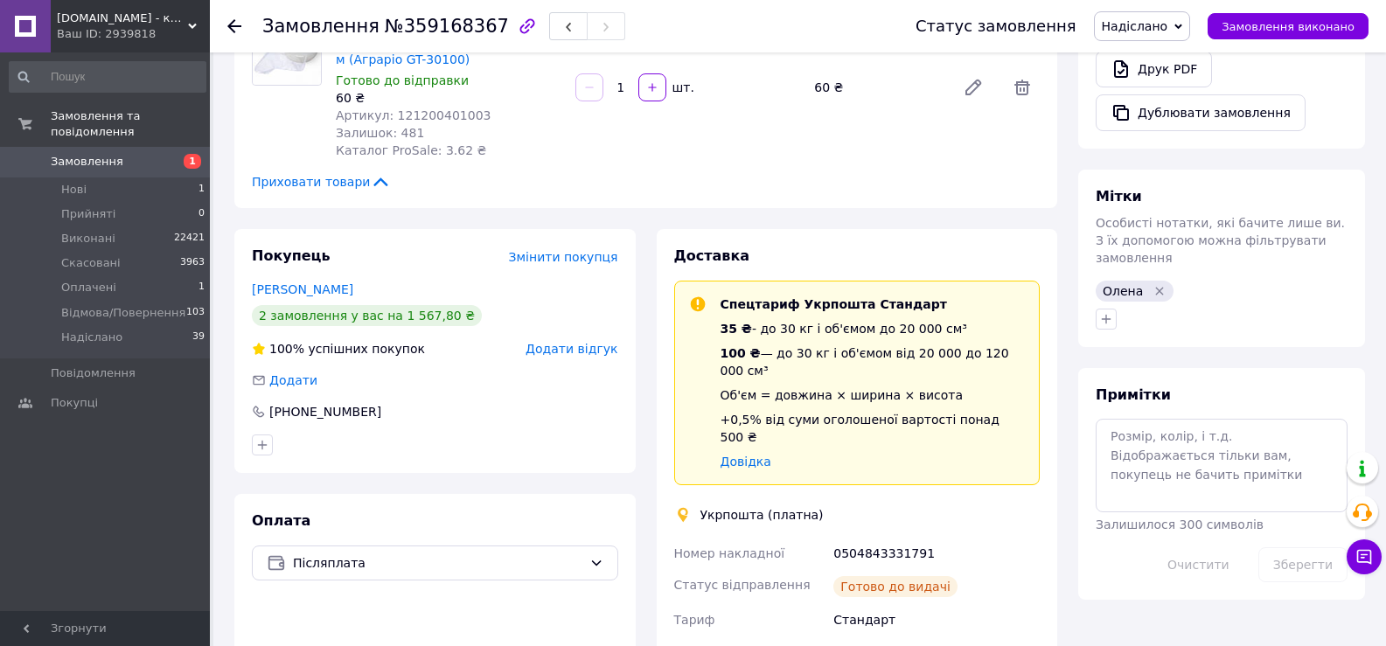
scroll to position [347, 0]
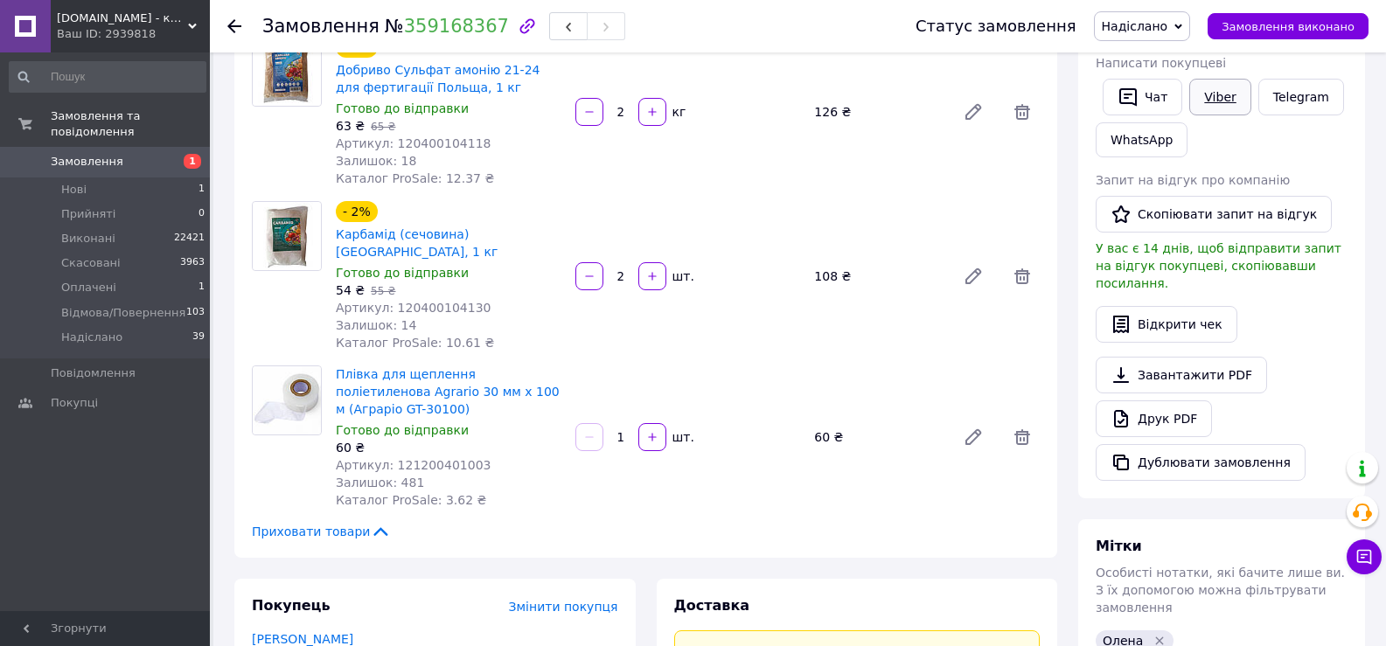
click at [1208, 101] on link "Viber" at bounding box center [1219, 97] width 61 height 37
click at [1154, 95] on button "Чат" at bounding box center [1142, 97] width 80 height 37
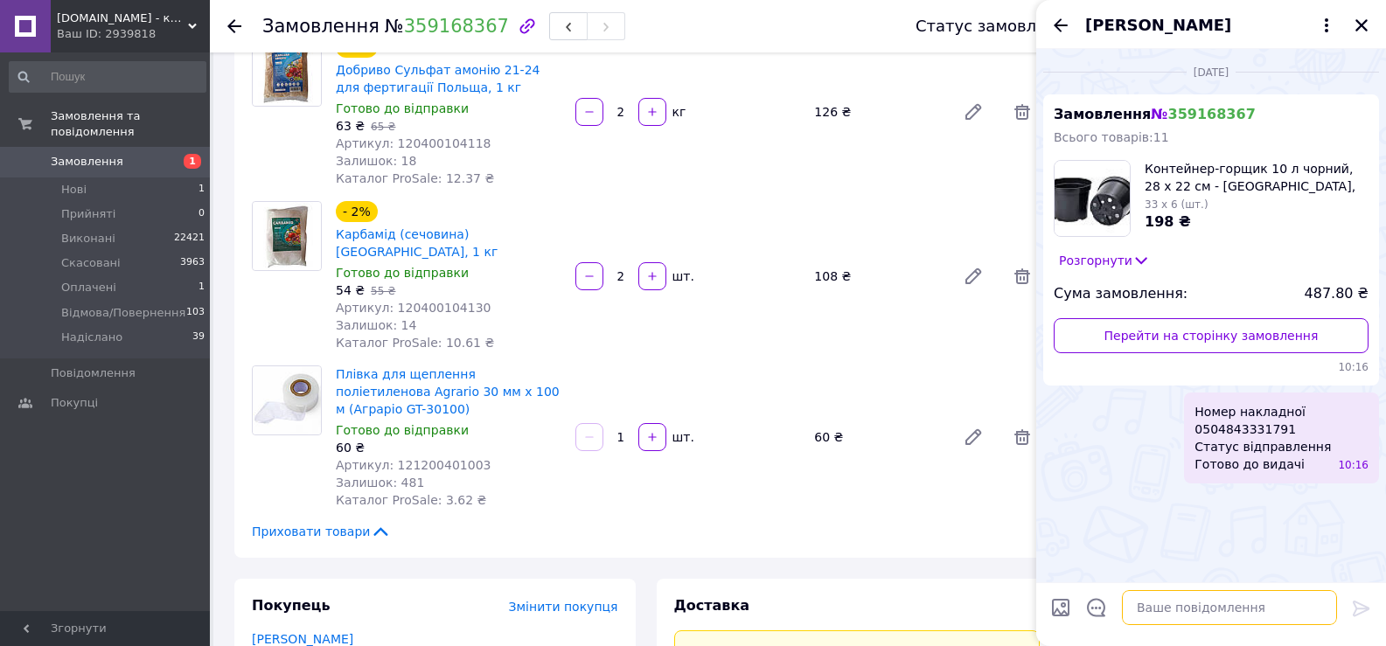
click at [1154, 608] on textarea at bounding box center [1229, 607] width 215 height 35
click at [1359, 26] on icon "Закрити" at bounding box center [1361, 25] width 12 height 12
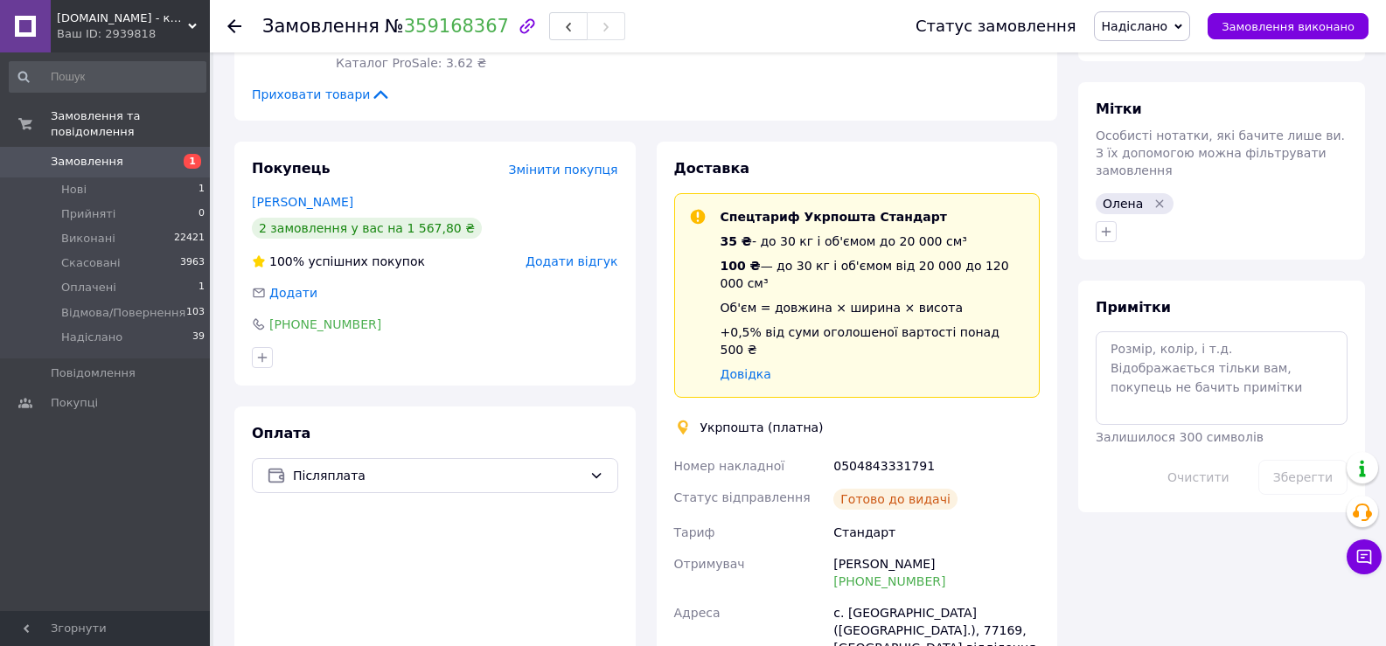
scroll to position [435, 0]
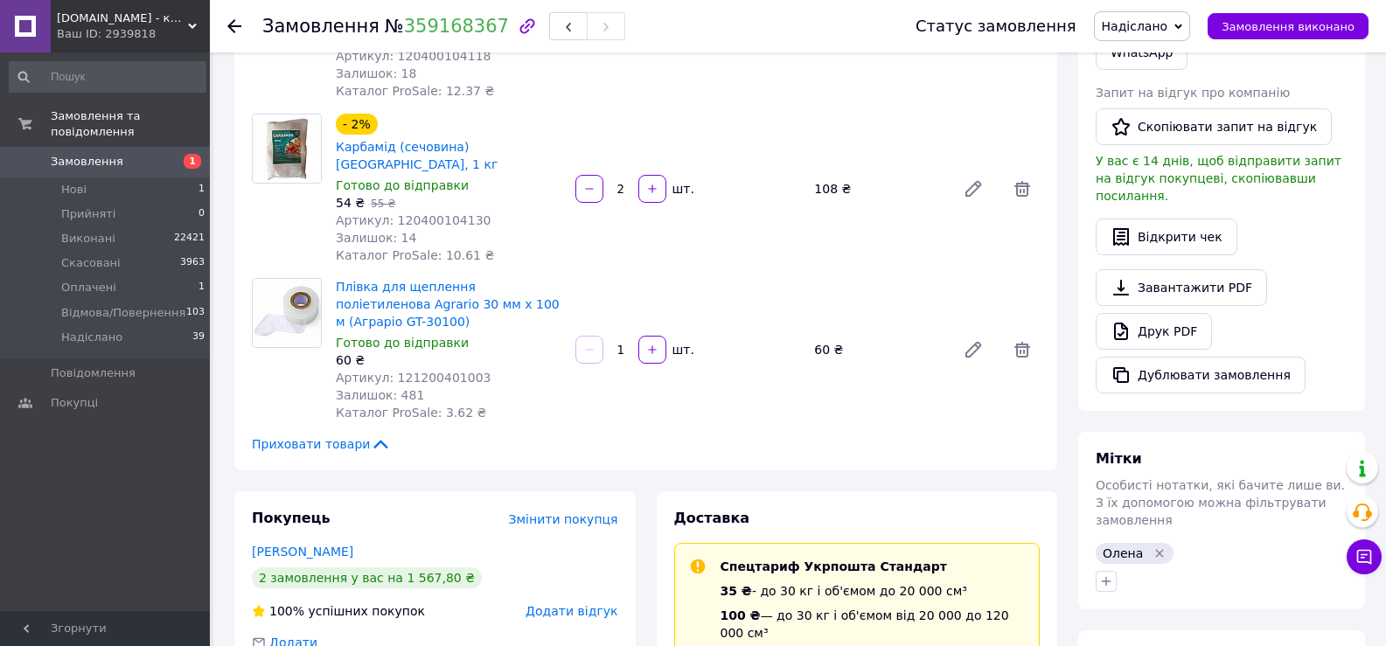
click at [236, 24] on icon at bounding box center [234, 26] width 14 height 14
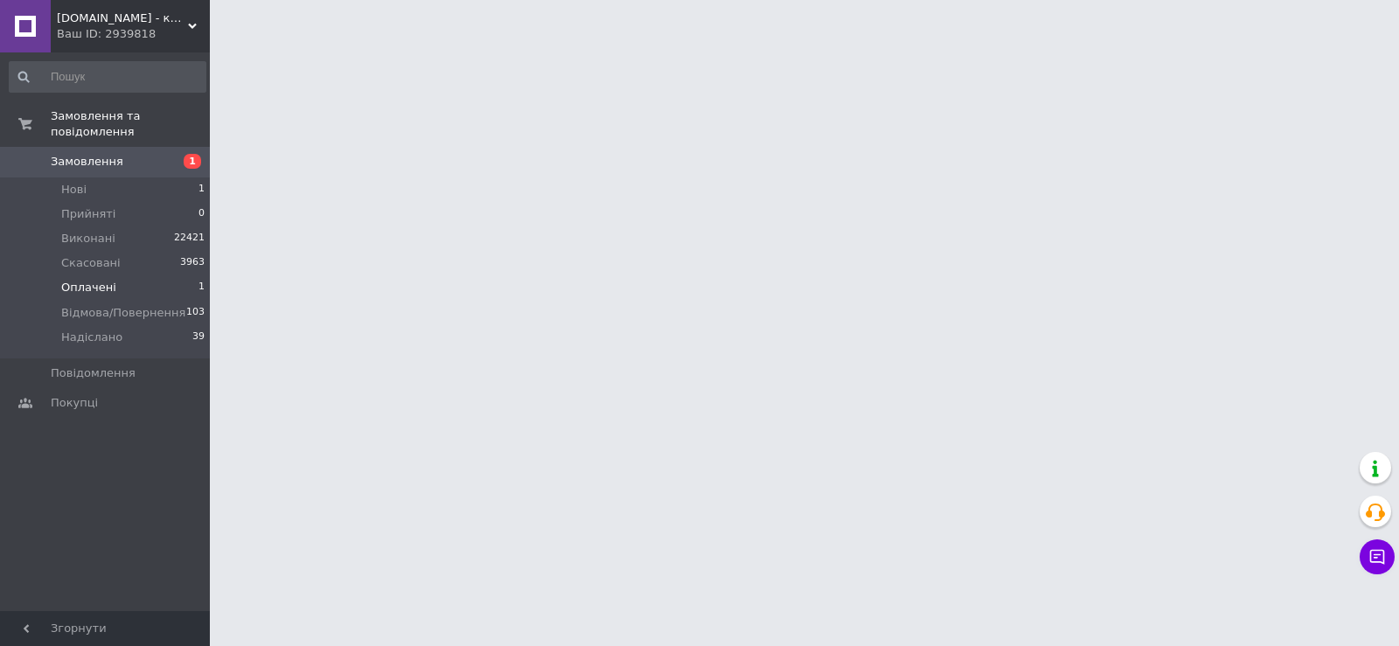
click at [86, 280] on span "Оплачені" at bounding box center [88, 288] width 55 height 16
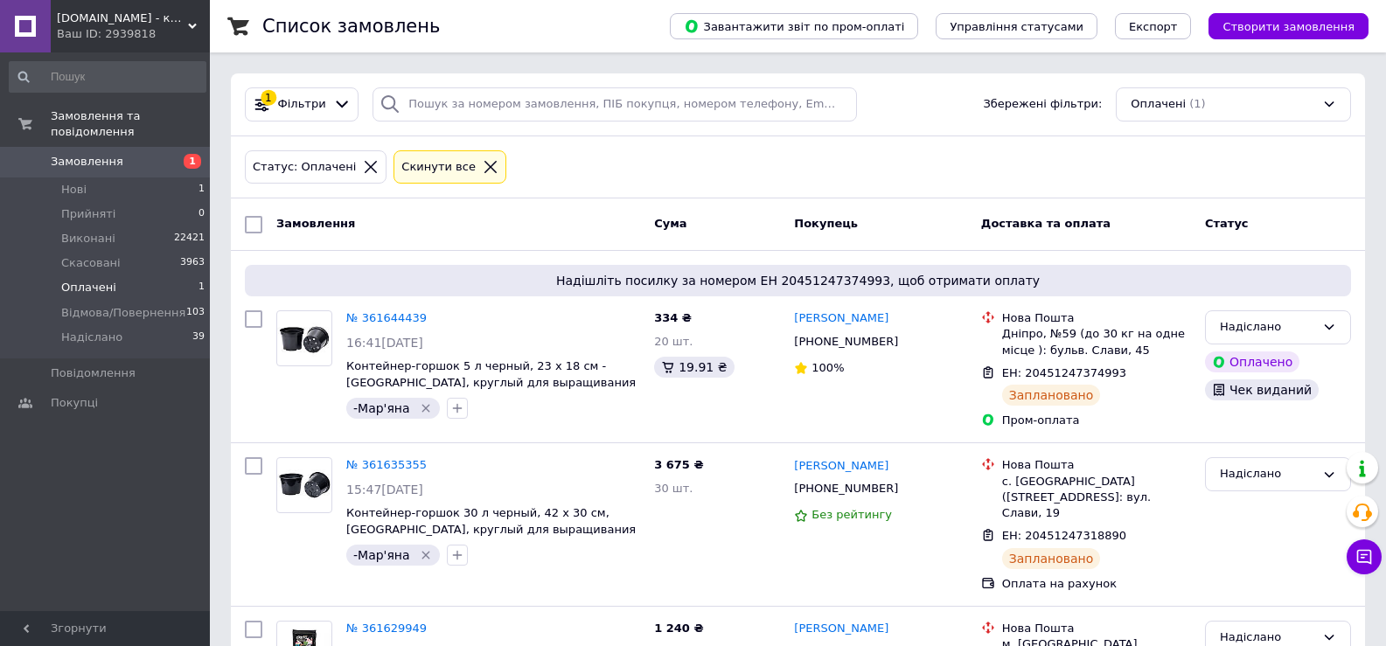
click at [84, 280] on span "Оплачені" at bounding box center [88, 288] width 55 height 16
click at [101, 280] on span "Оплачені" at bounding box center [88, 288] width 55 height 16
click at [81, 182] on span "Нові" at bounding box center [73, 190] width 25 height 16
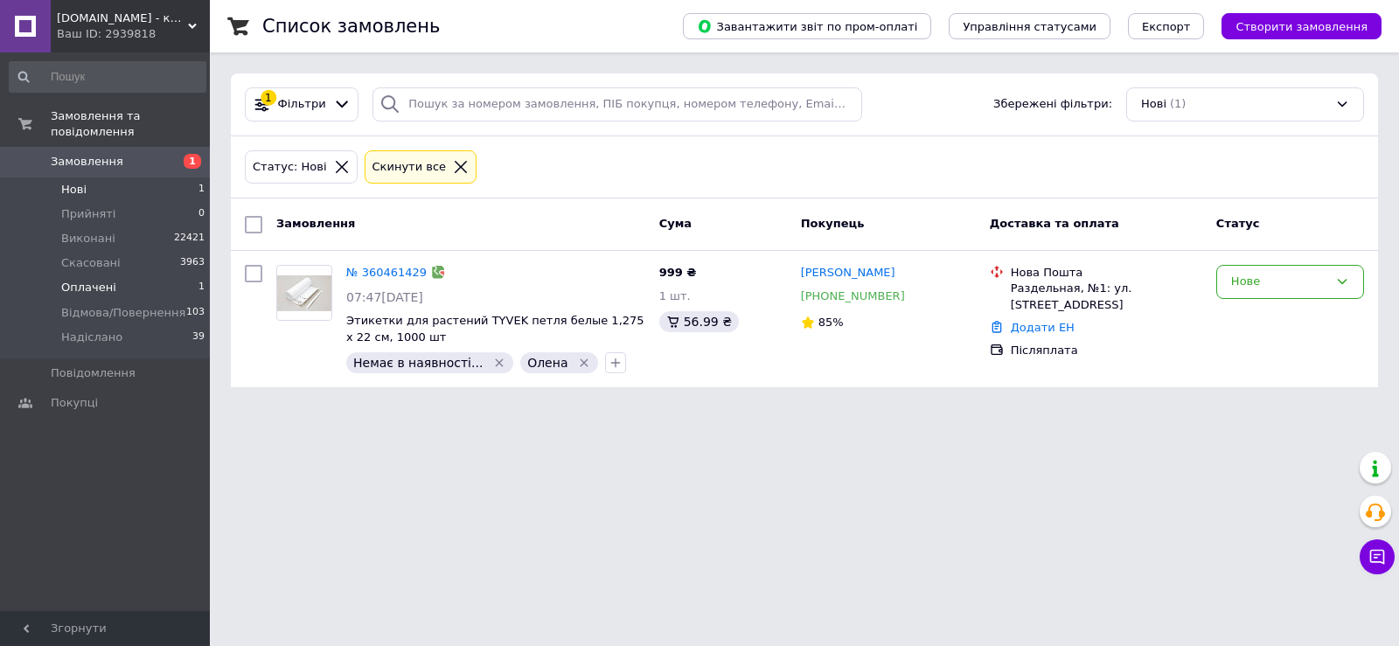
click at [98, 280] on span "Оплачені" at bounding box center [88, 288] width 55 height 16
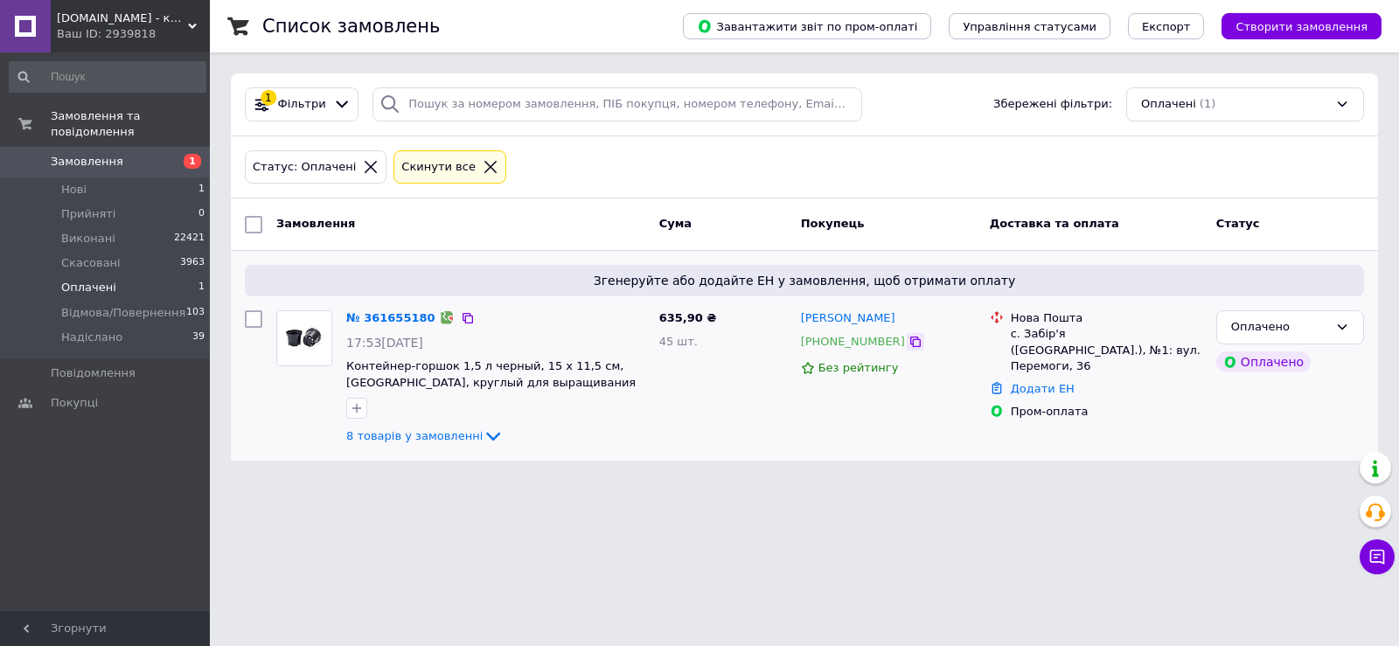
click at [908, 342] on icon at bounding box center [915, 342] width 14 height 14
click at [385, 317] on link "№ 361655180" at bounding box center [390, 317] width 89 height 13
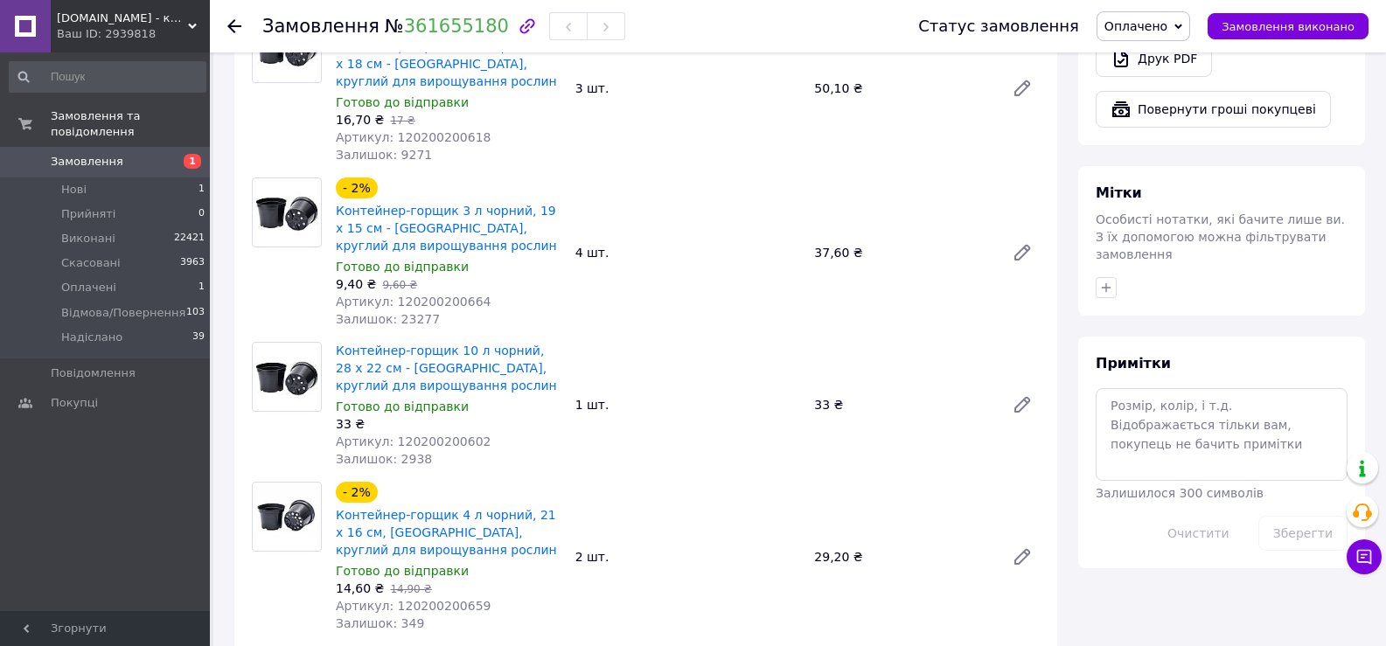
scroll to position [1137, 0]
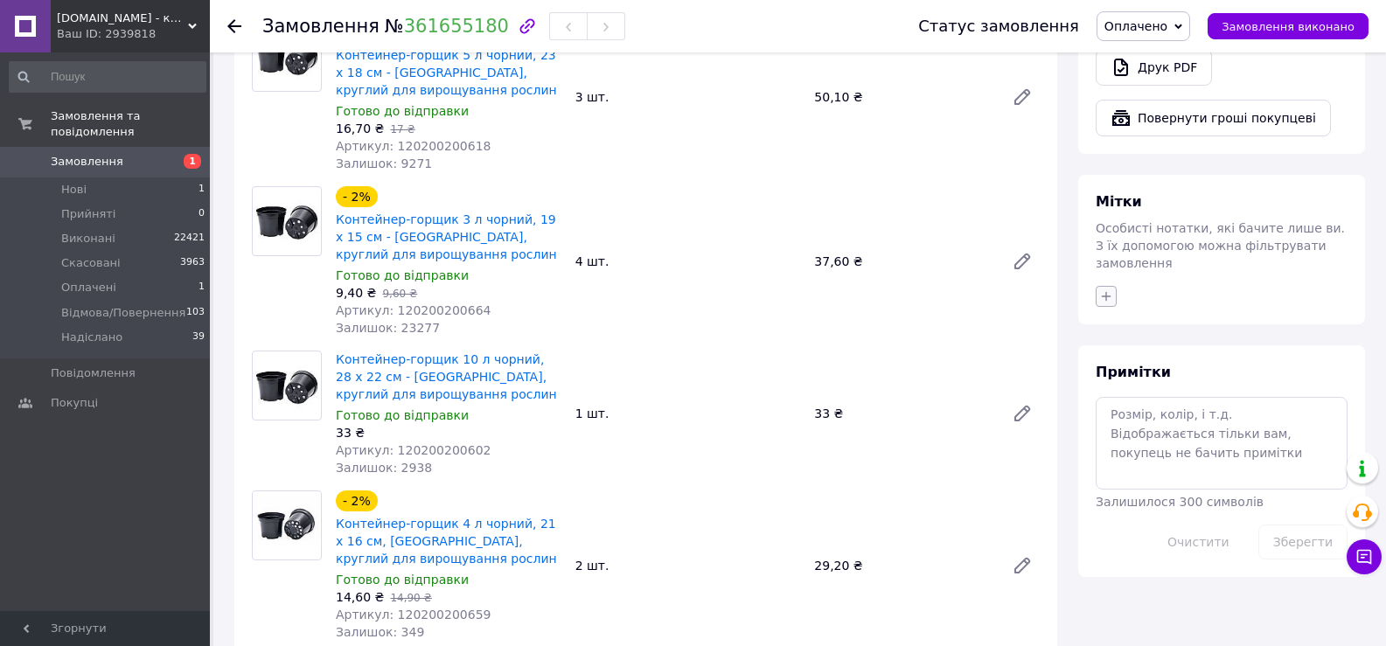
click at [1106, 292] on icon "button" at bounding box center [1107, 297] width 10 height 10
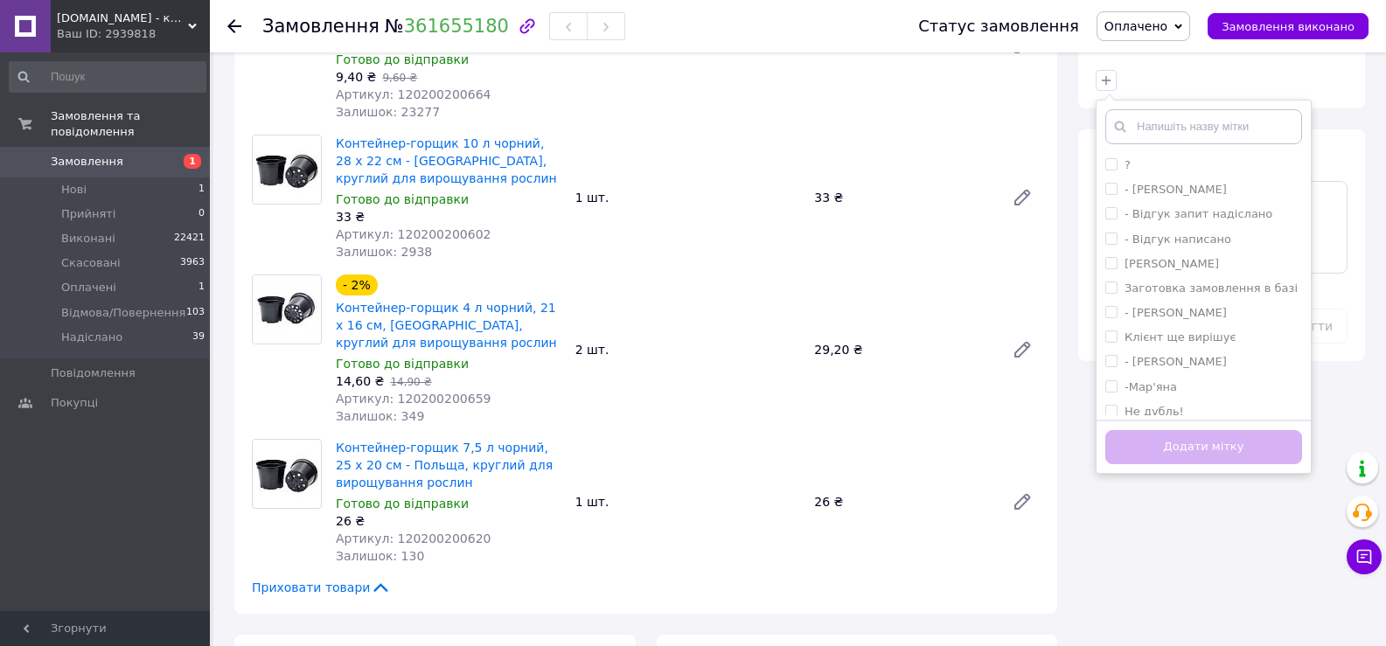
scroll to position [1574, 0]
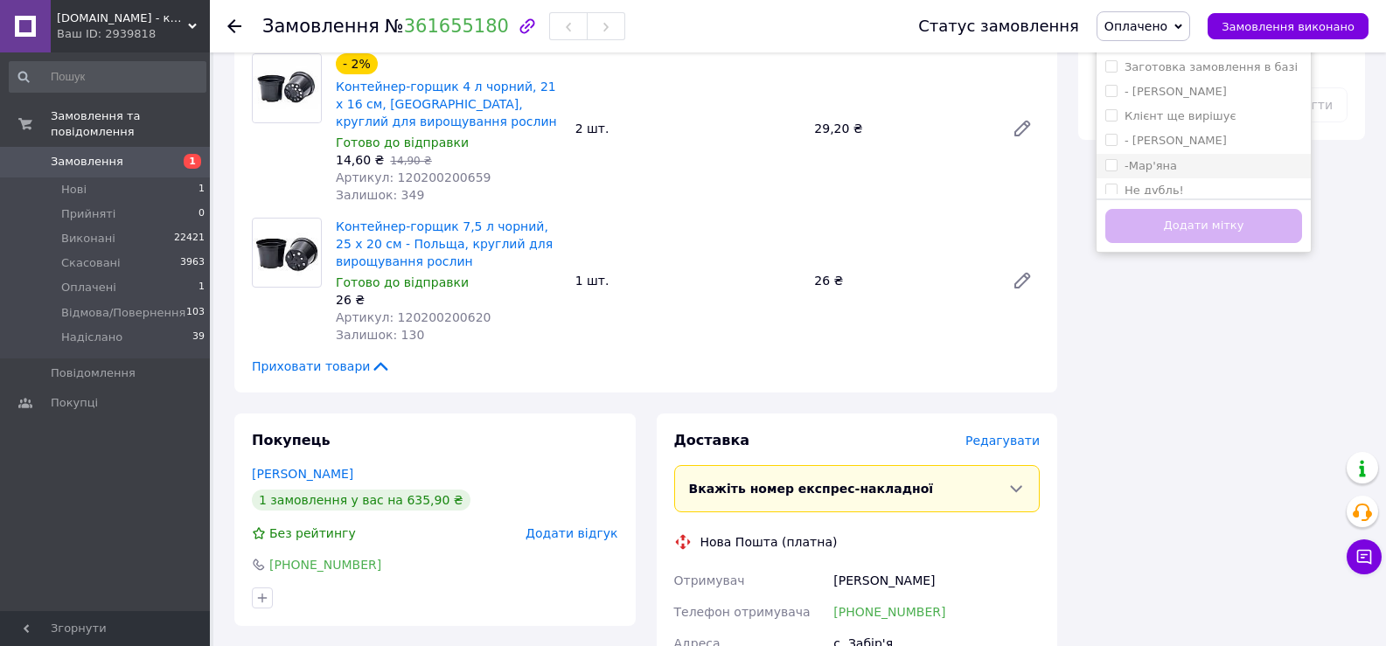
click at [1153, 159] on label "-Мар'яна" at bounding box center [1150, 165] width 52 height 13
checkbox input "true"
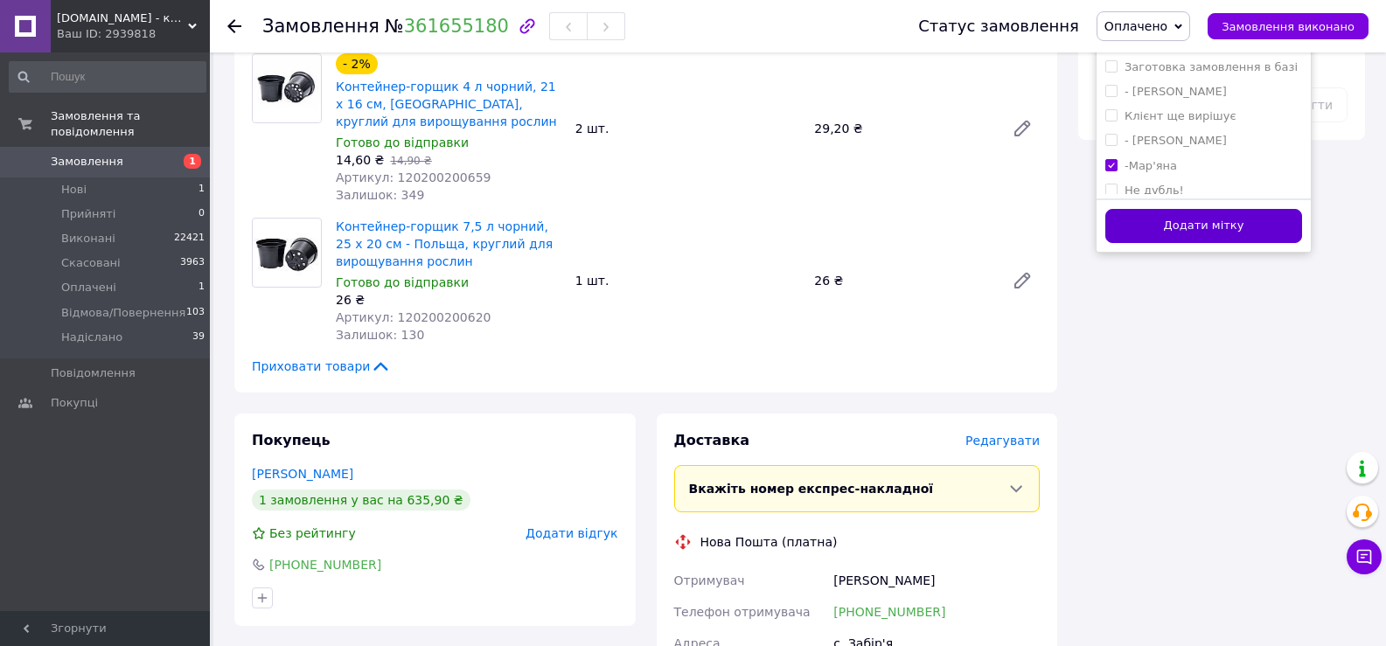
click at [1174, 209] on button "Додати мітку" at bounding box center [1203, 226] width 197 height 34
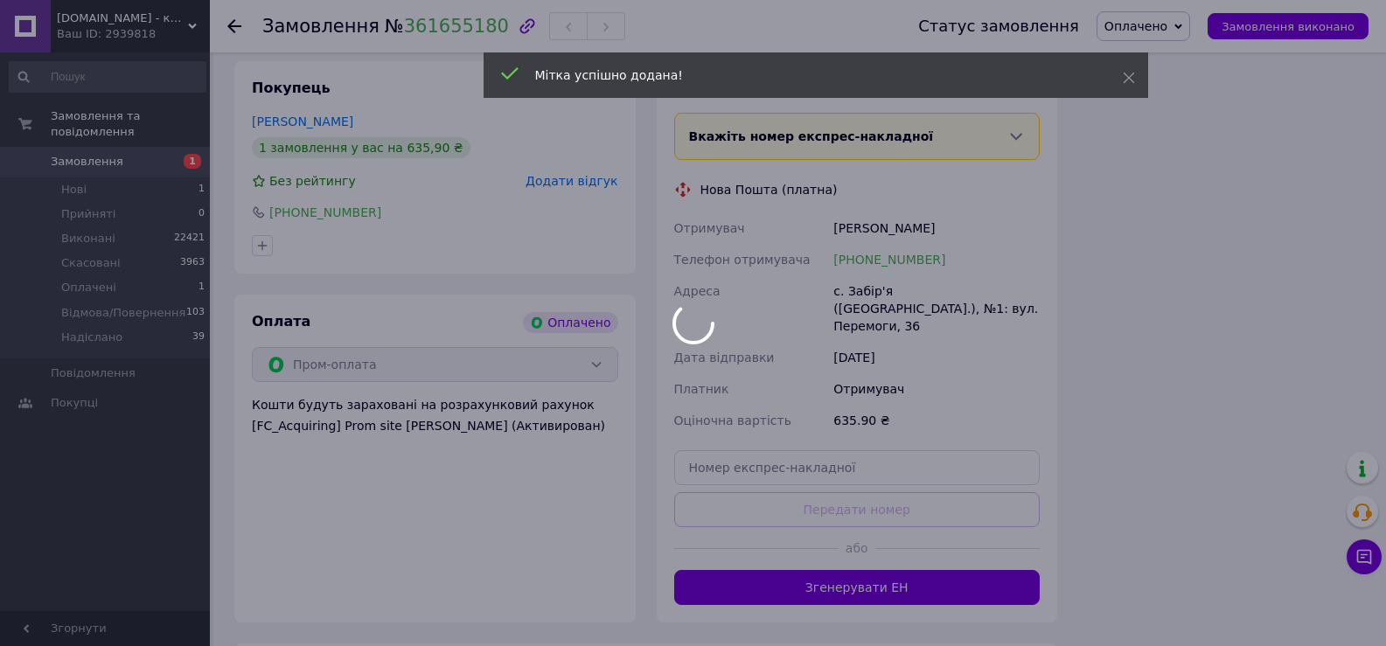
scroll to position [2011, 0]
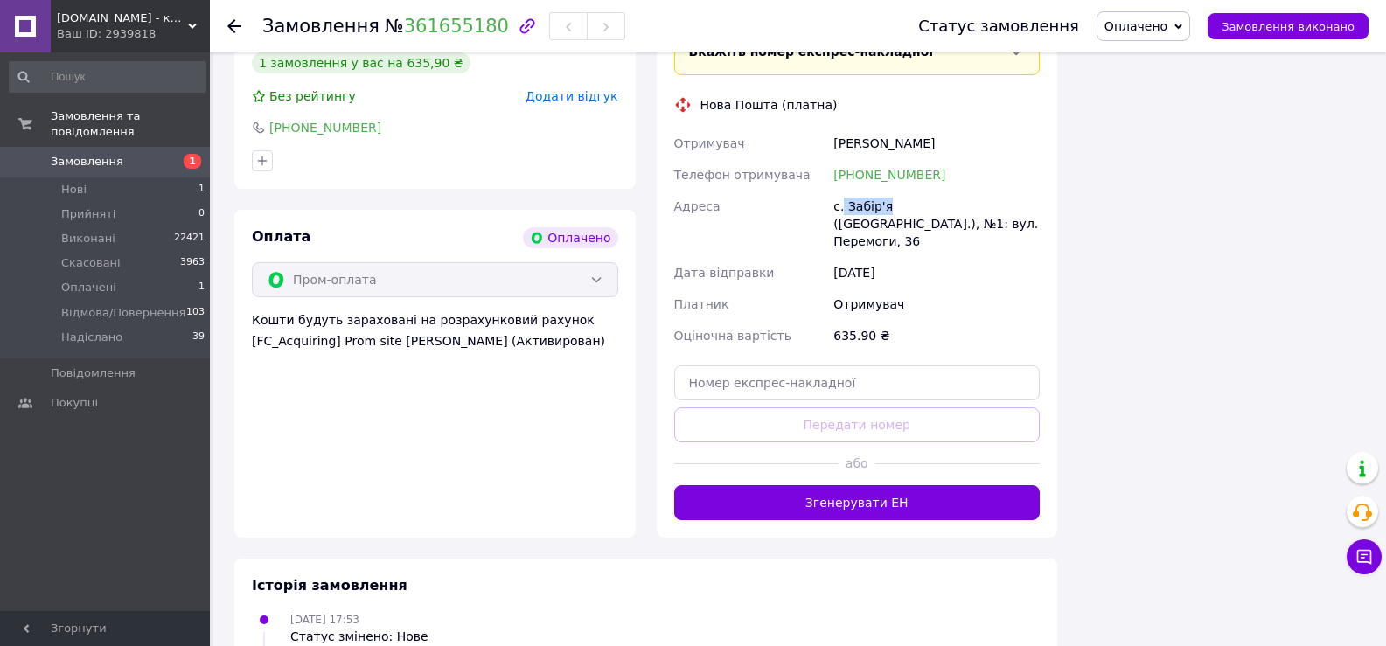
drag, startPoint x: 885, startPoint y: 172, endPoint x: 843, endPoint y: 170, distance: 42.0
click at [843, 191] on div "с. Забір'я ([GEOGRAPHIC_DATA].), №1: вул. Перемоги, 36" at bounding box center [936, 224] width 213 height 66
drag, startPoint x: 920, startPoint y: 107, endPoint x: 821, endPoint y: 108, distance: 98.8
click at [821, 128] on div "Отримувач [PERSON_NAME] Телефон отримувача [PHONE_NUMBER] Адреса [PERSON_NAME].…" at bounding box center [857, 240] width 373 height 224
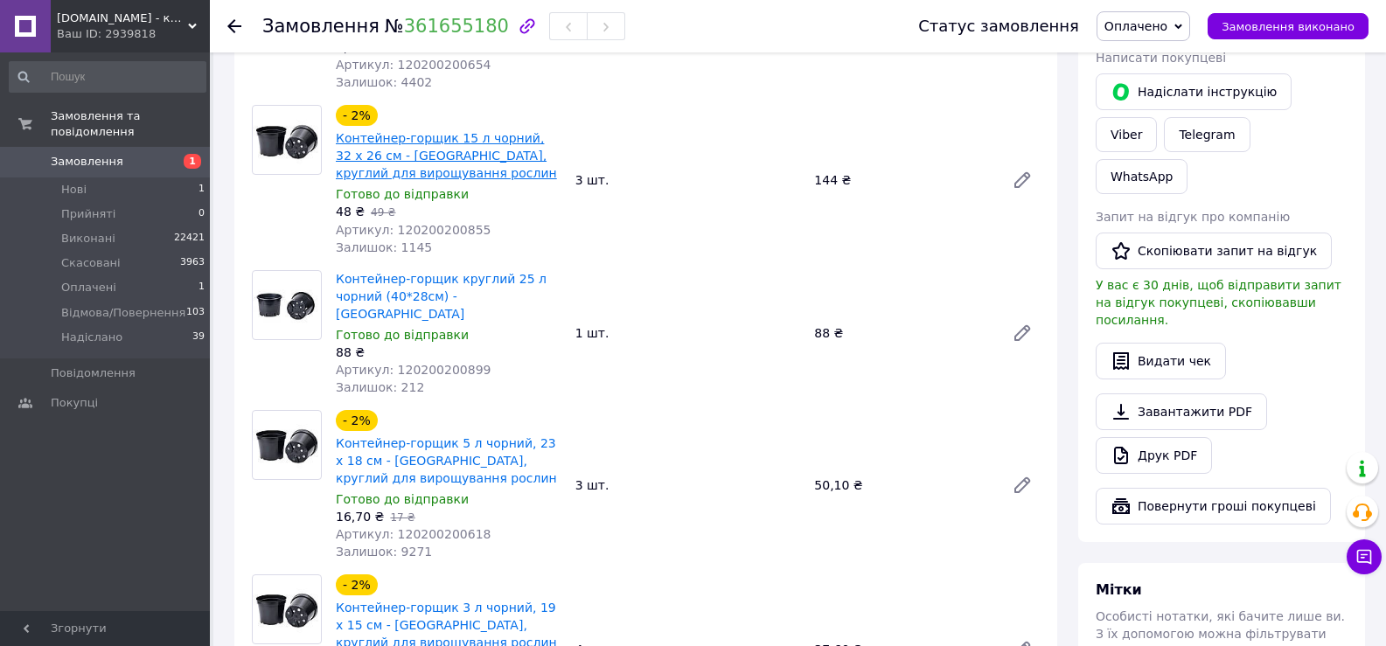
scroll to position [525, 0]
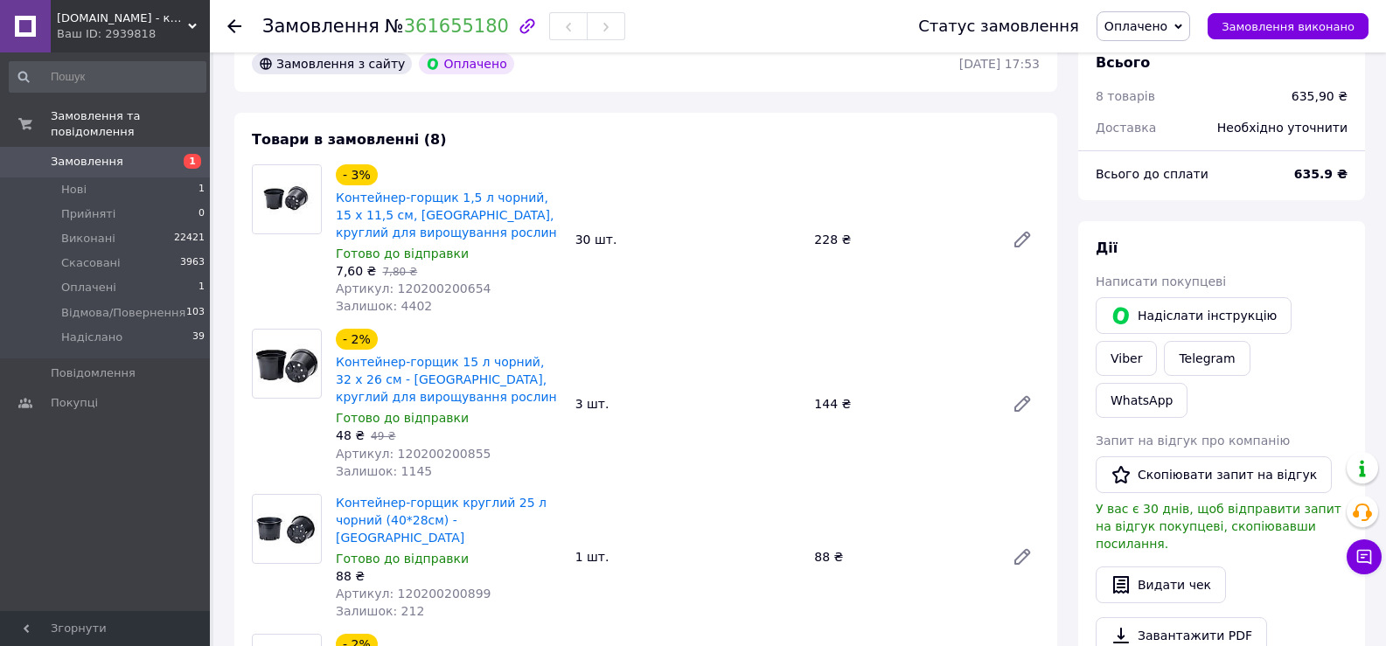
click at [462, 245] on div "Готово до відправки" at bounding box center [449, 253] width 226 height 17
drag, startPoint x: 478, startPoint y: 272, endPoint x: 387, endPoint y: 272, distance: 90.9
click at [387, 280] on div "Артикул: 120200200654" at bounding box center [449, 288] width 226 height 17
drag, startPoint x: 362, startPoint y: 252, endPoint x: 338, endPoint y: 254, distance: 23.7
click at [338, 264] on span "7,60 ₴" at bounding box center [356, 271] width 40 height 14
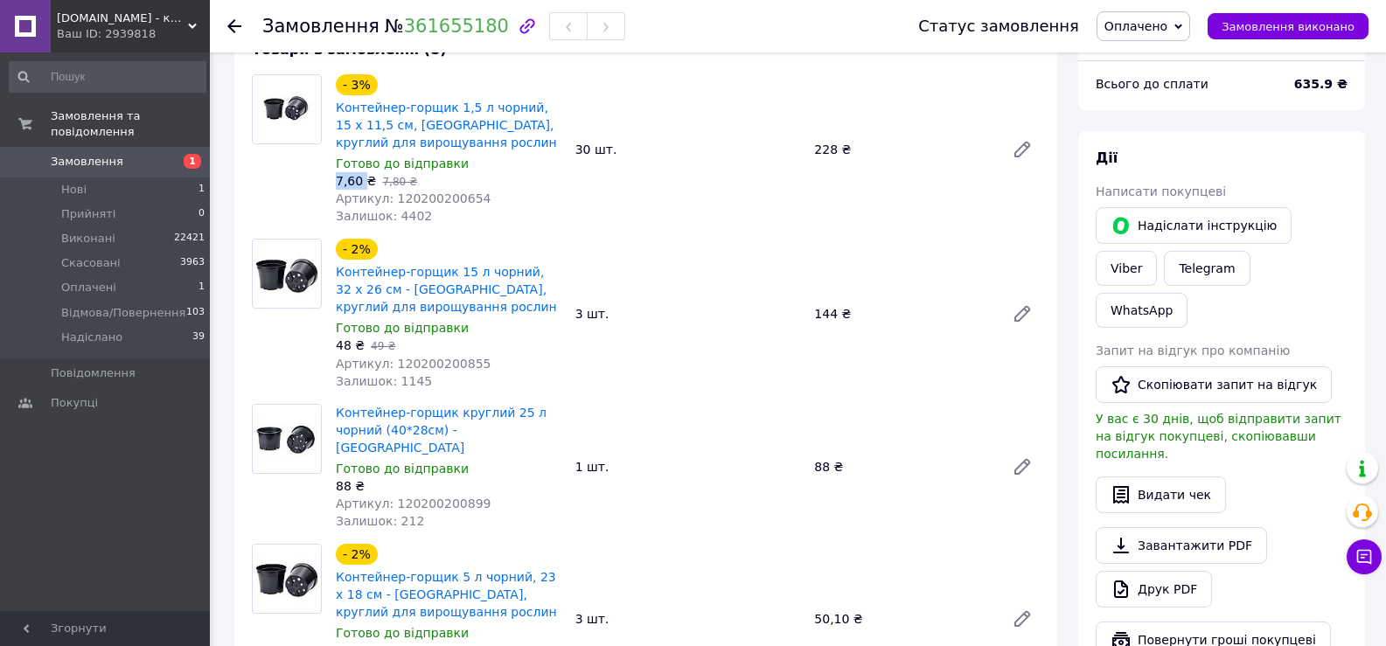
scroll to position [699, 0]
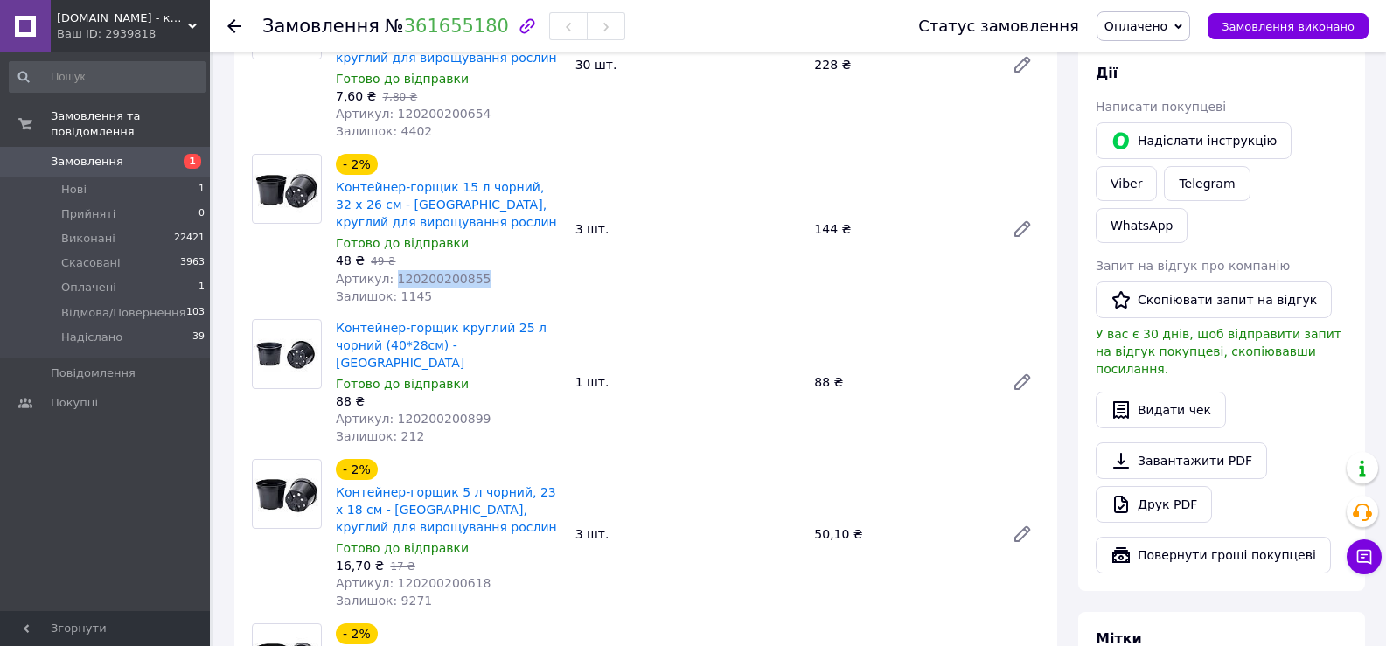
drag, startPoint x: 478, startPoint y: 264, endPoint x: 389, endPoint y: 264, distance: 89.2
click at [389, 270] on div "Артикул: 120200200855" at bounding box center [449, 278] width 226 height 17
drag, startPoint x: 350, startPoint y: 242, endPoint x: 330, endPoint y: 243, distance: 19.3
click at [330, 243] on div "- 2% Контейнер-горщик 15 л чорний, 32 х 26 см - Польща, круглий для вирощування…" at bounding box center [449, 228] width 240 height 157
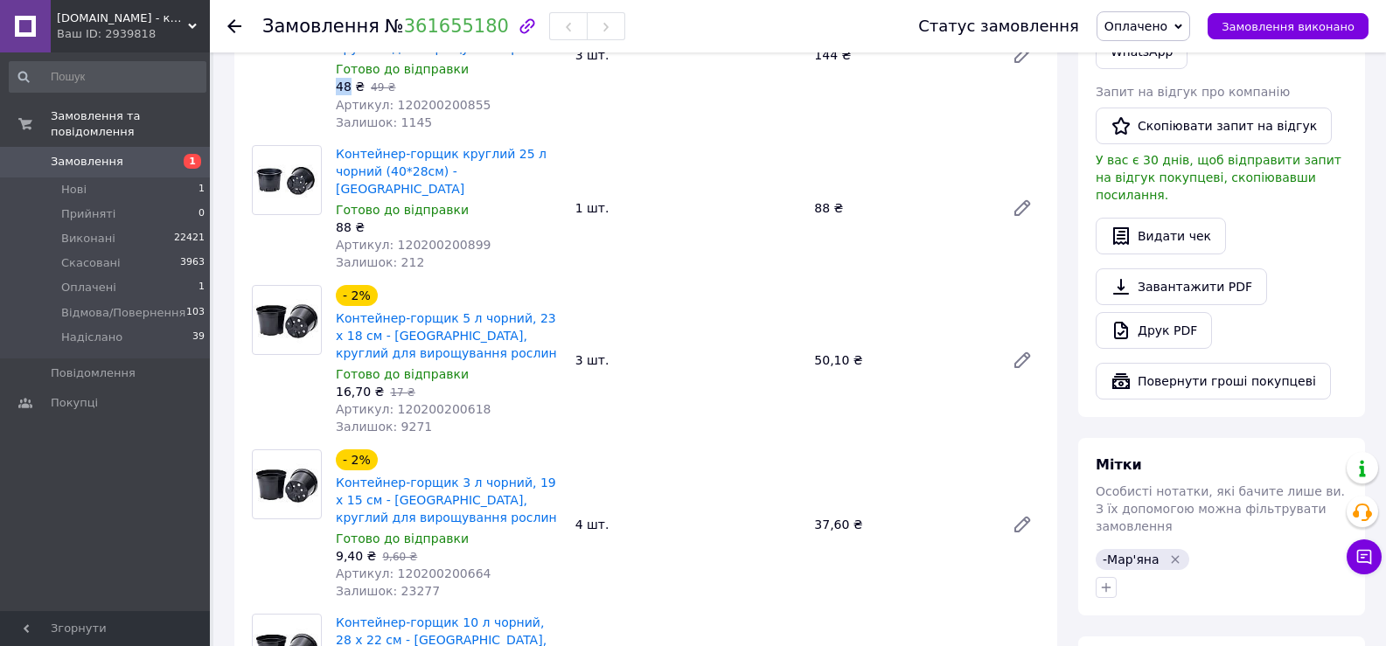
scroll to position [874, 0]
drag, startPoint x: 473, startPoint y: 210, endPoint x: 390, endPoint y: 210, distance: 83.1
click at [390, 235] on div "Артикул: 120200200899" at bounding box center [449, 243] width 226 height 17
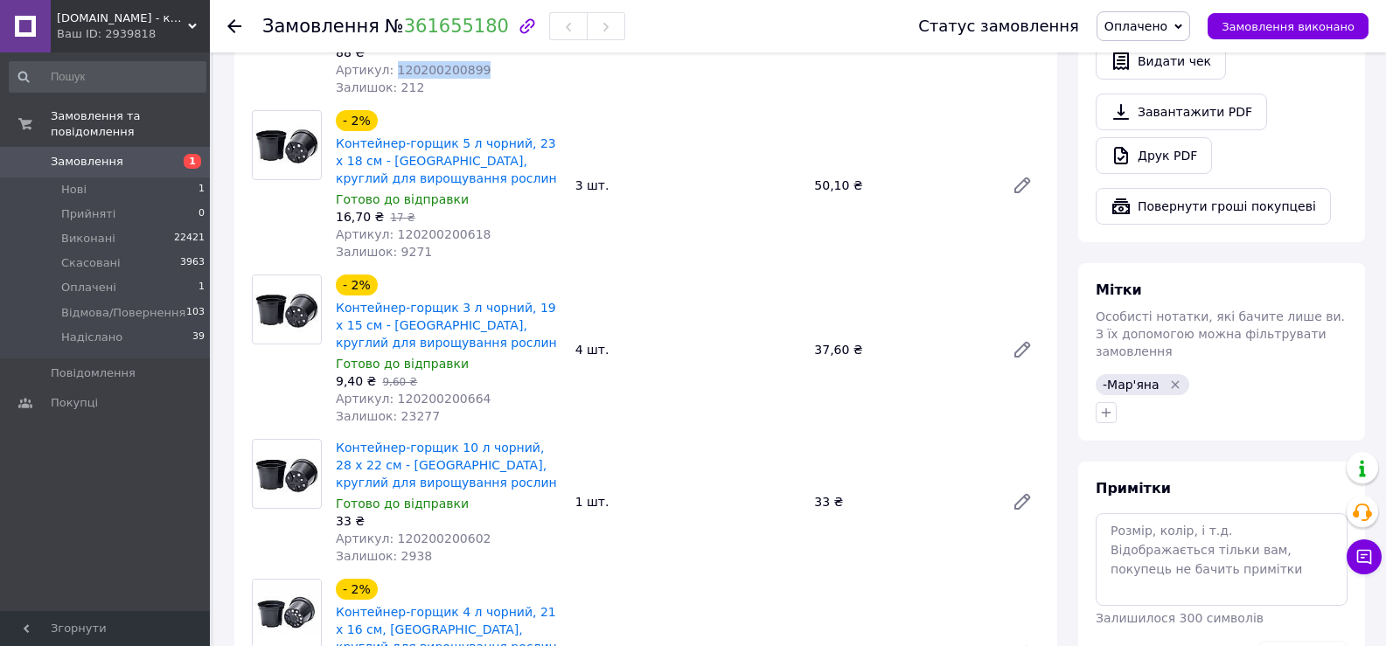
scroll to position [1049, 0]
drag, startPoint x: 476, startPoint y: 199, endPoint x: 390, endPoint y: 198, distance: 85.7
click at [390, 225] on div "Артикул: 120200200618" at bounding box center [449, 233] width 226 height 17
drag, startPoint x: 365, startPoint y: 178, endPoint x: 336, endPoint y: 180, distance: 29.8
click at [336, 209] on span "16,70 ₴" at bounding box center [360, 216] width 48 height 14
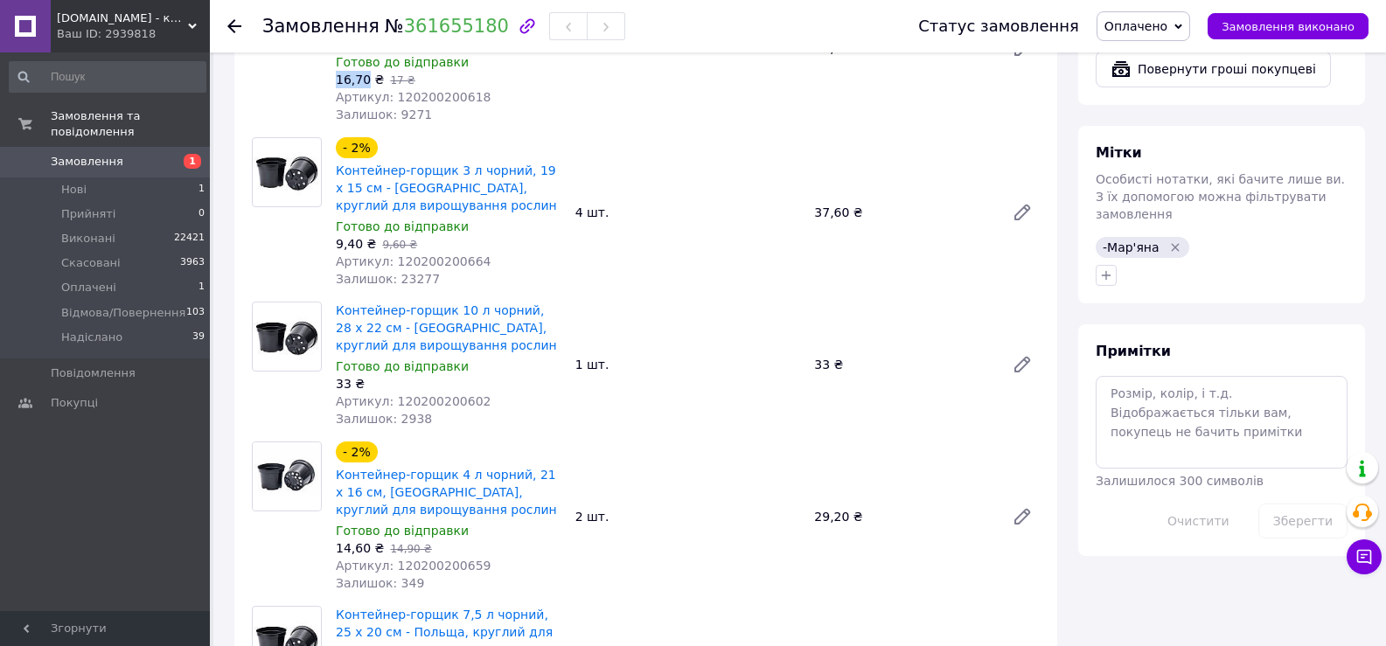
scroll to position [1224, 0]
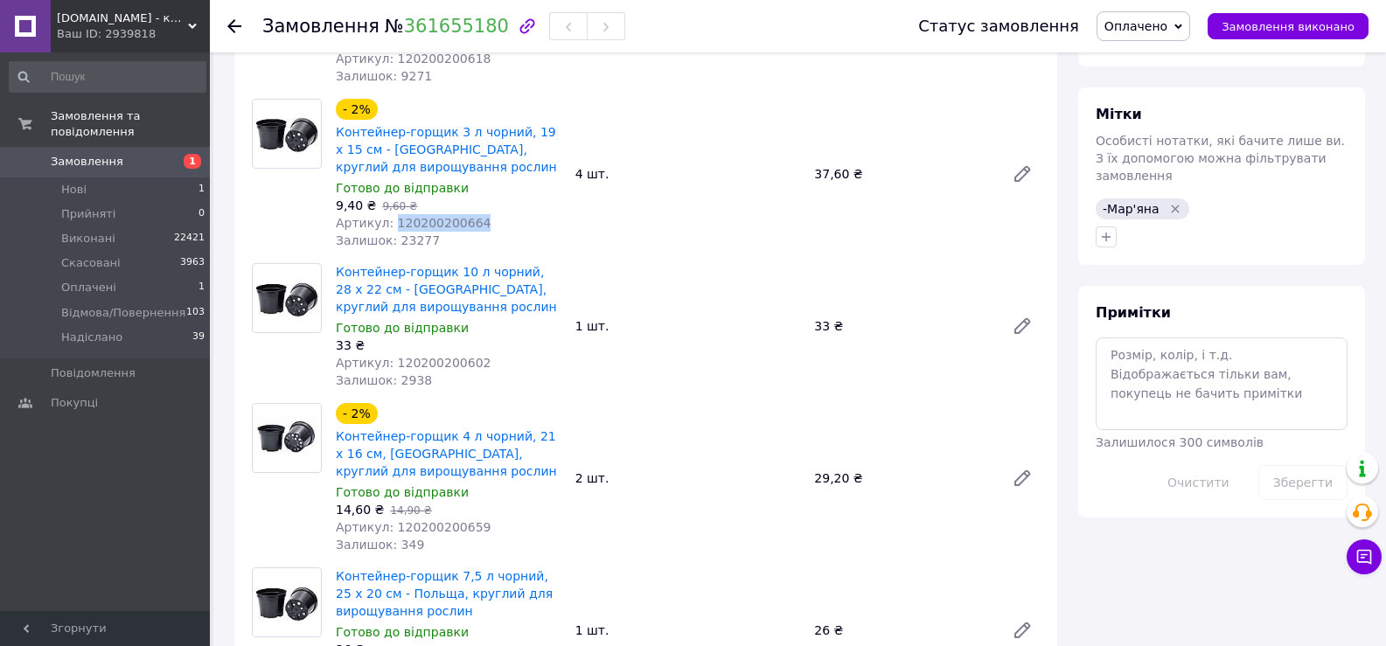
drag, startPoint x: 456, startPoint y: 191, endPoint x: 390, endPoint y: 190, distance: 66.5
click at [390, 214] on div "Артикул: 120200200664" at bounding box center [449, 222] width 226 height 17
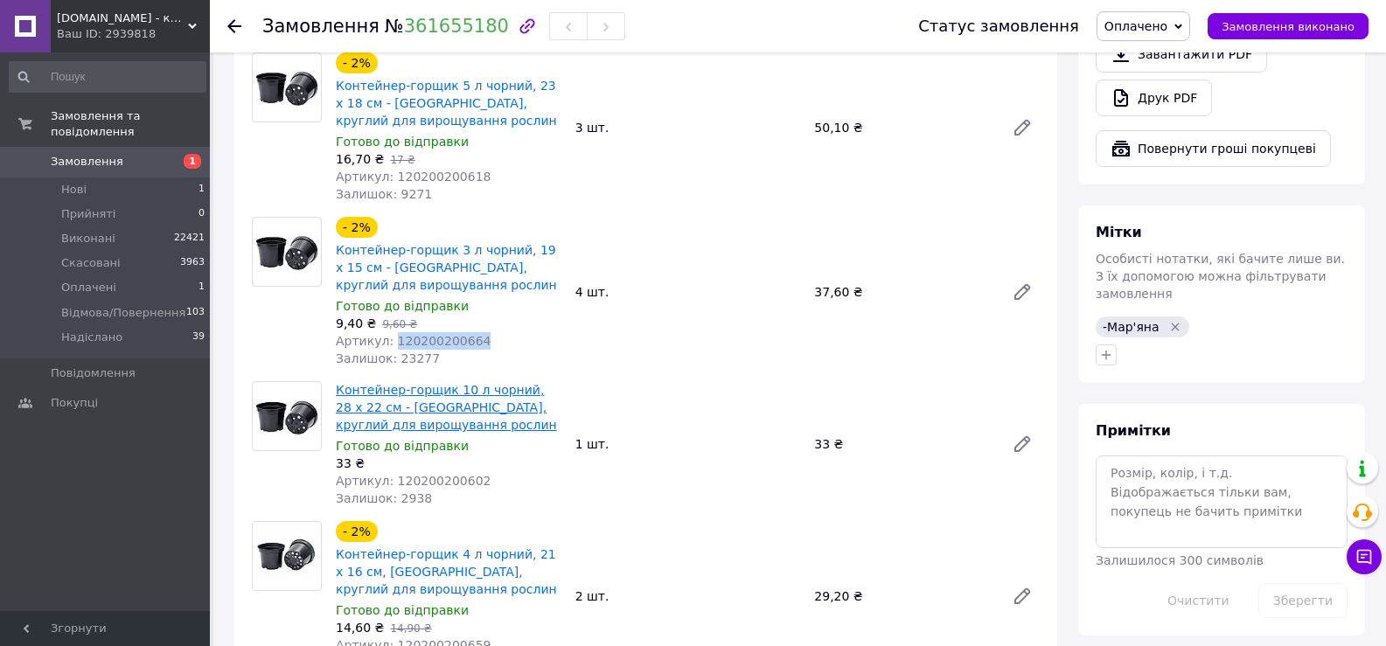
scroll to position [1137, 0]
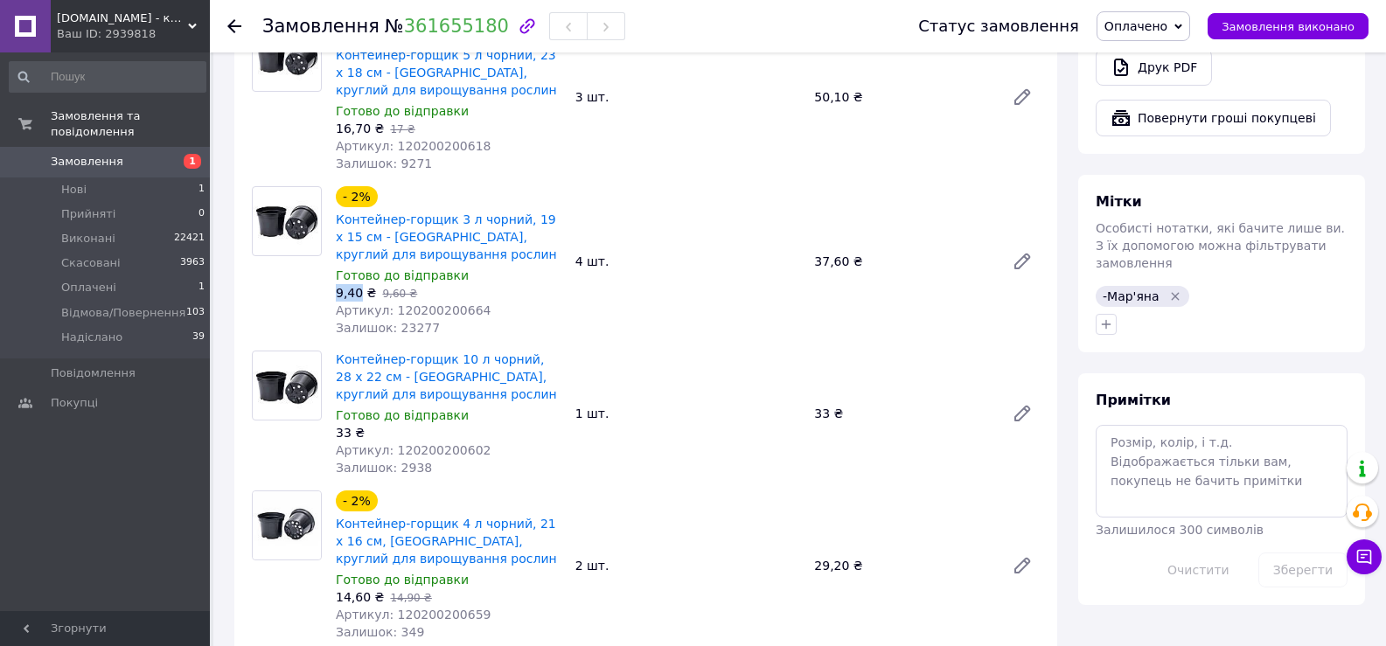
drag, startPoint x: 358, startPoint y: 256, endPoint x: 337, endPoint y: 256, distance: 21.9
click at [337, 286] on span "9,40 ₴" at bounding box center [356, 293] width 40 height 14
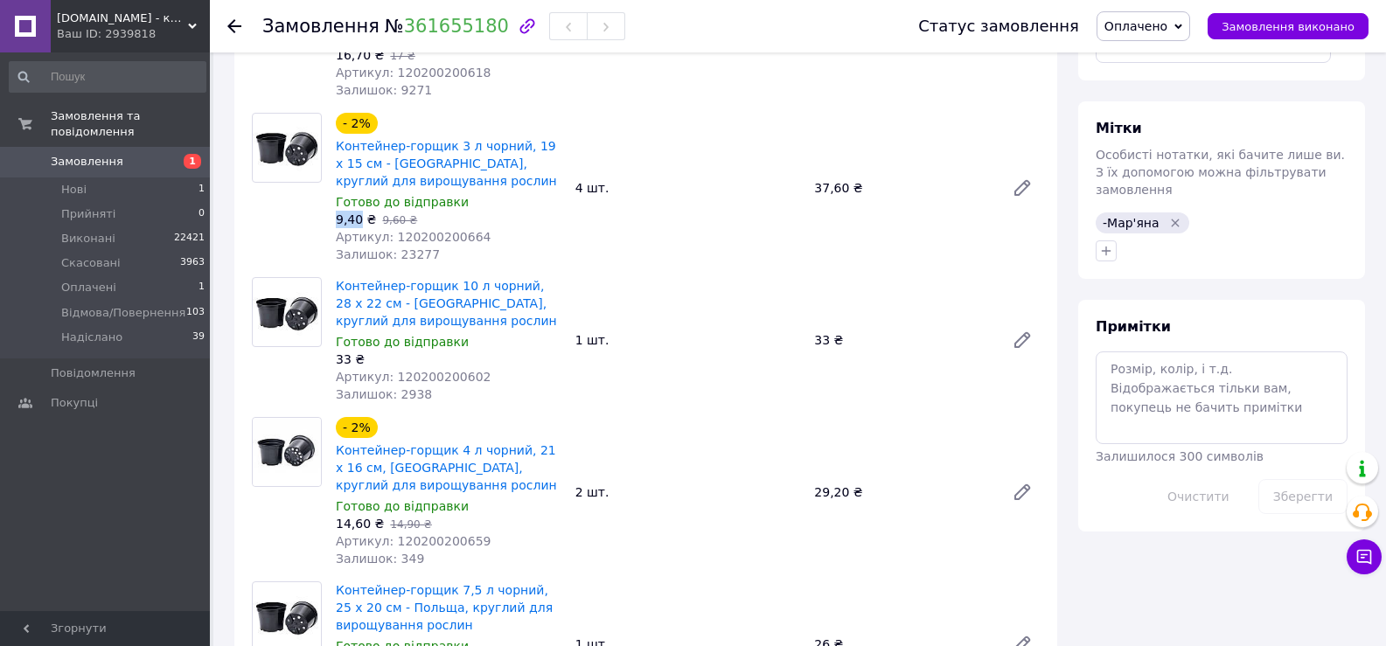
scroll to position [1311, 0]
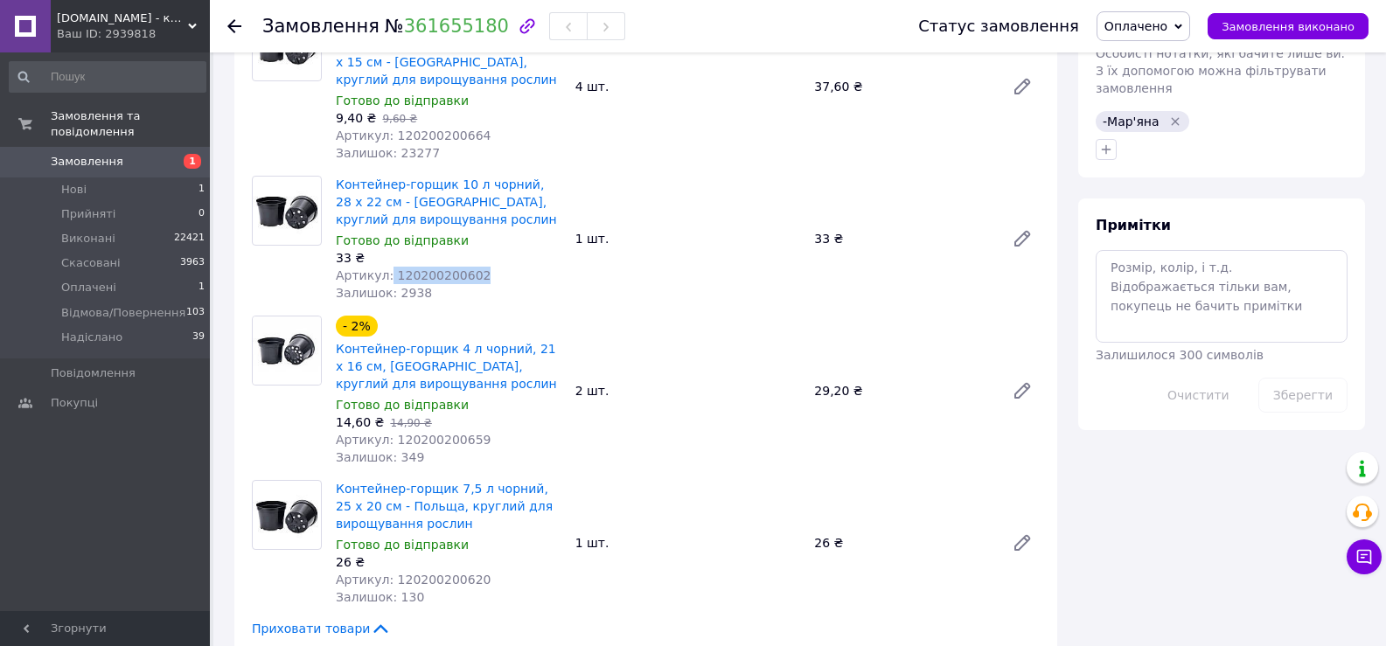
drag, startPoint x: 442, startPoint y: 238, endPoint x: 386, endPoint y: 237, distance: 56.0
click at [386, 267] on div "Артикул: 120200200602" at bounding box center [449, 275] width 226 height 17
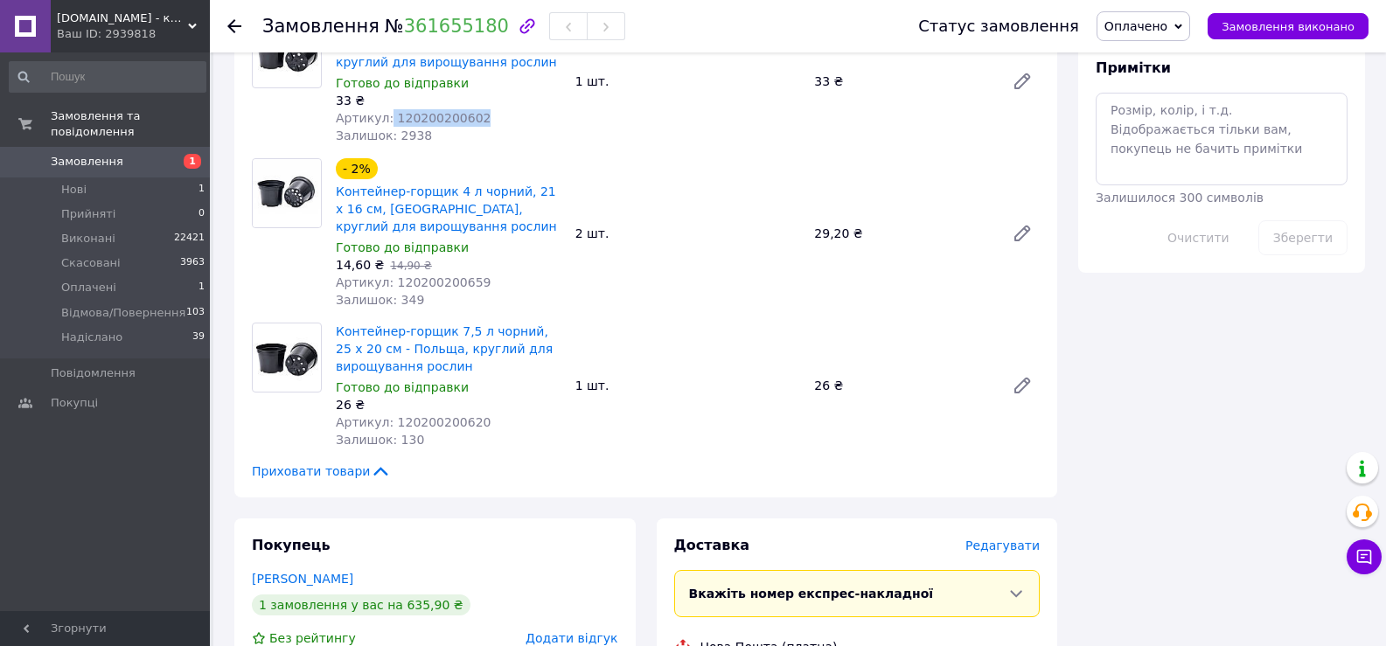
scroll to position [1486, 0]
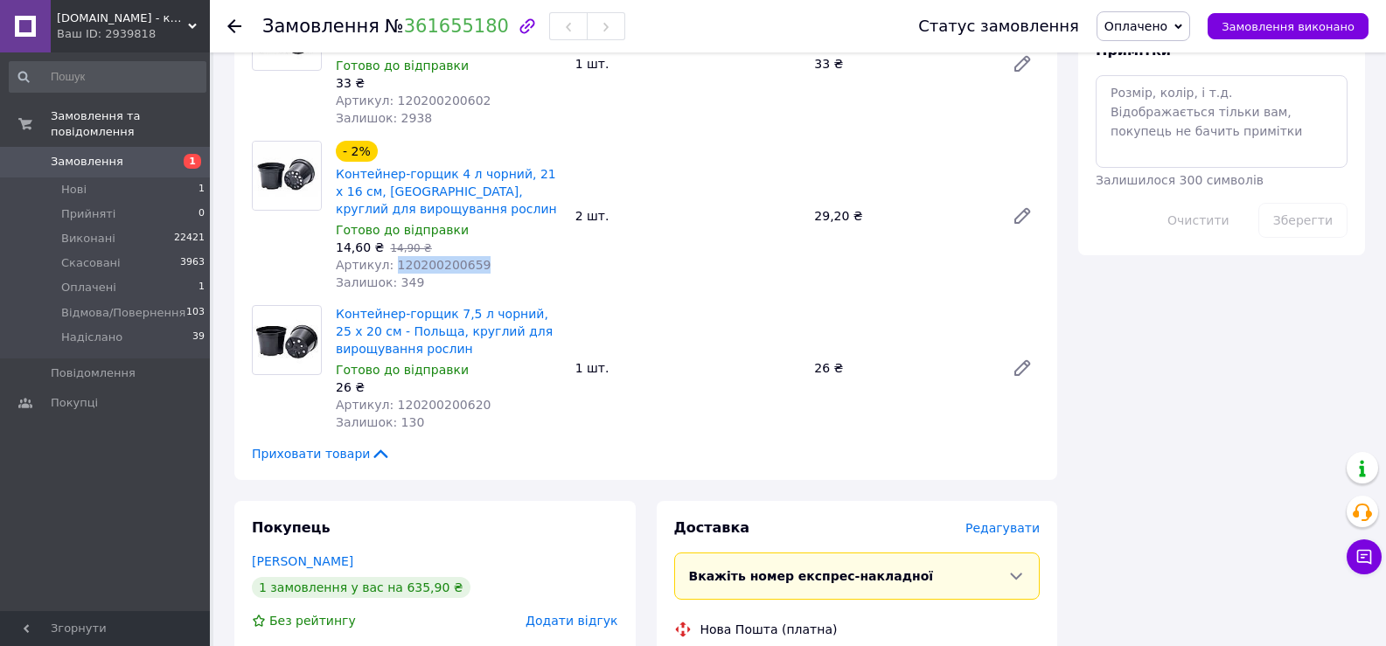
drag, startPoint x: 489, startPoint y: 232, endPoint x: 389, endPoint y: 232, distance: 99.7
click at [389, 256] on div "Артикул: 120200200659" at bounding box center [449, 264] width 226 height 17
drag, startPoint x: 366, startPoint y: 213, endPoint x: 335, endPoint y: 212, distance: 31.5
click at [335, 212] on div "- 2% Контейнер-горщик 4 л чорний, 21 х 16 см, [GEOGRAPHIC_DATA], круглий для ви…" at bounding box center [449, 215] width 240 height 157
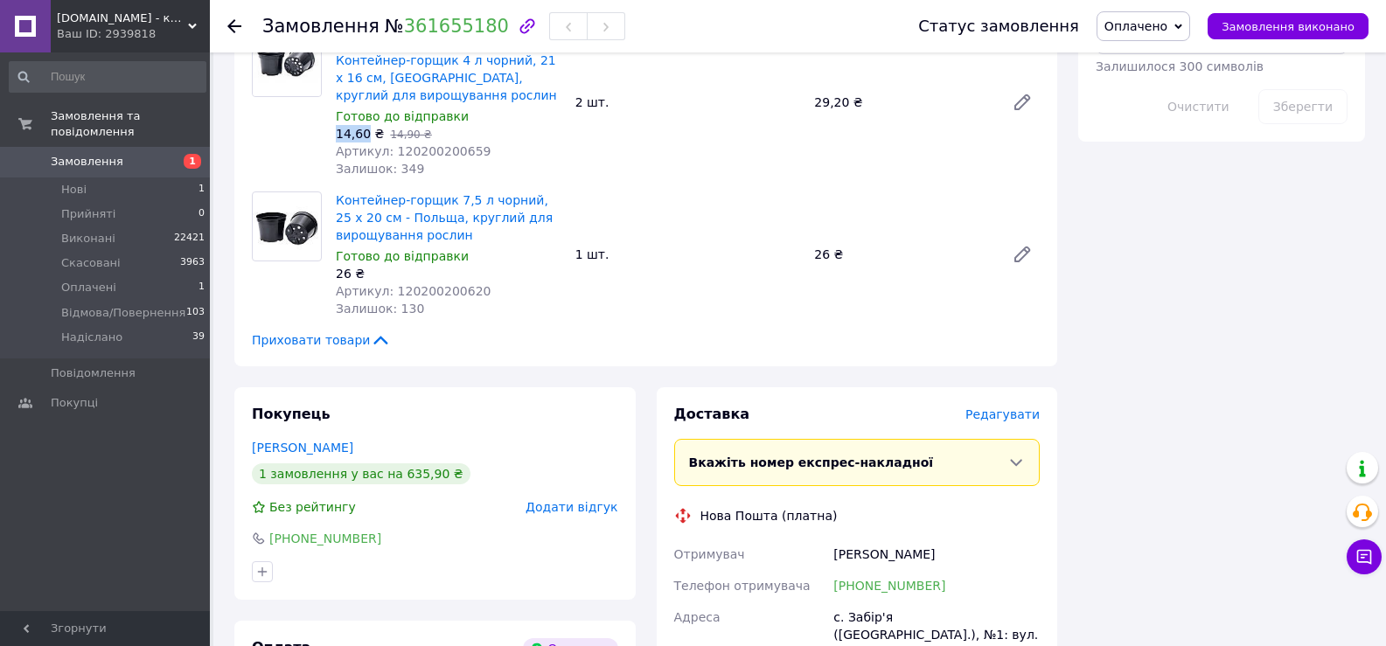
scroll to position [1661, 0]
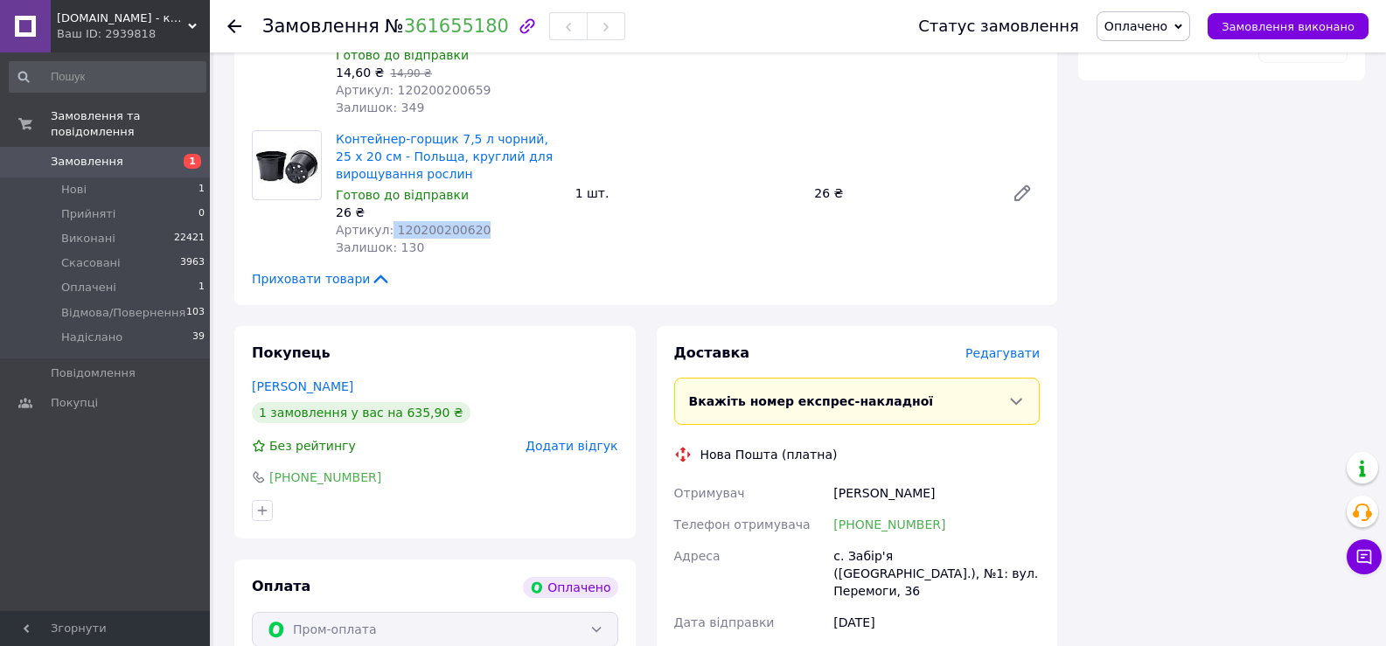
drag, startPoint x: 476, startPoint y: 194, endPoint x: 385, endPoint y: 194, distance: 90.9
click at [386, 221] on div "Артикул: 120200200620" at bounding box center [449, 229] width 226 height 17
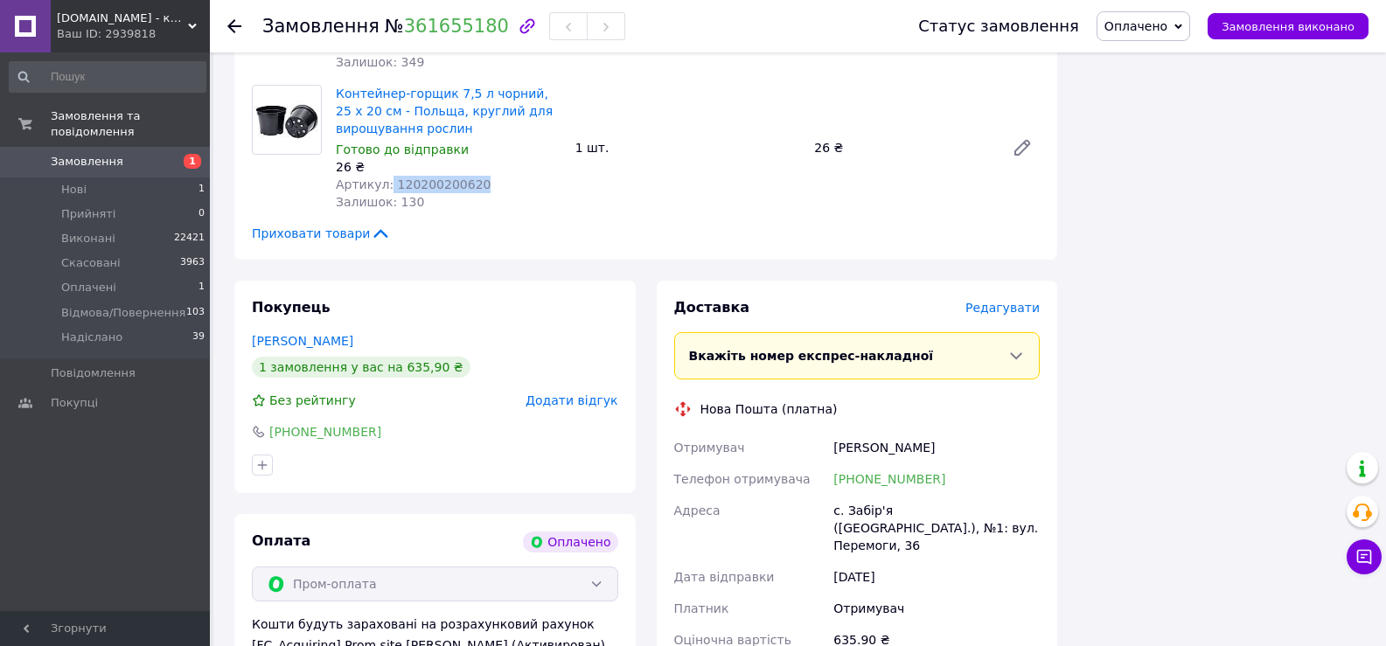
scroll to position [1684, 0]
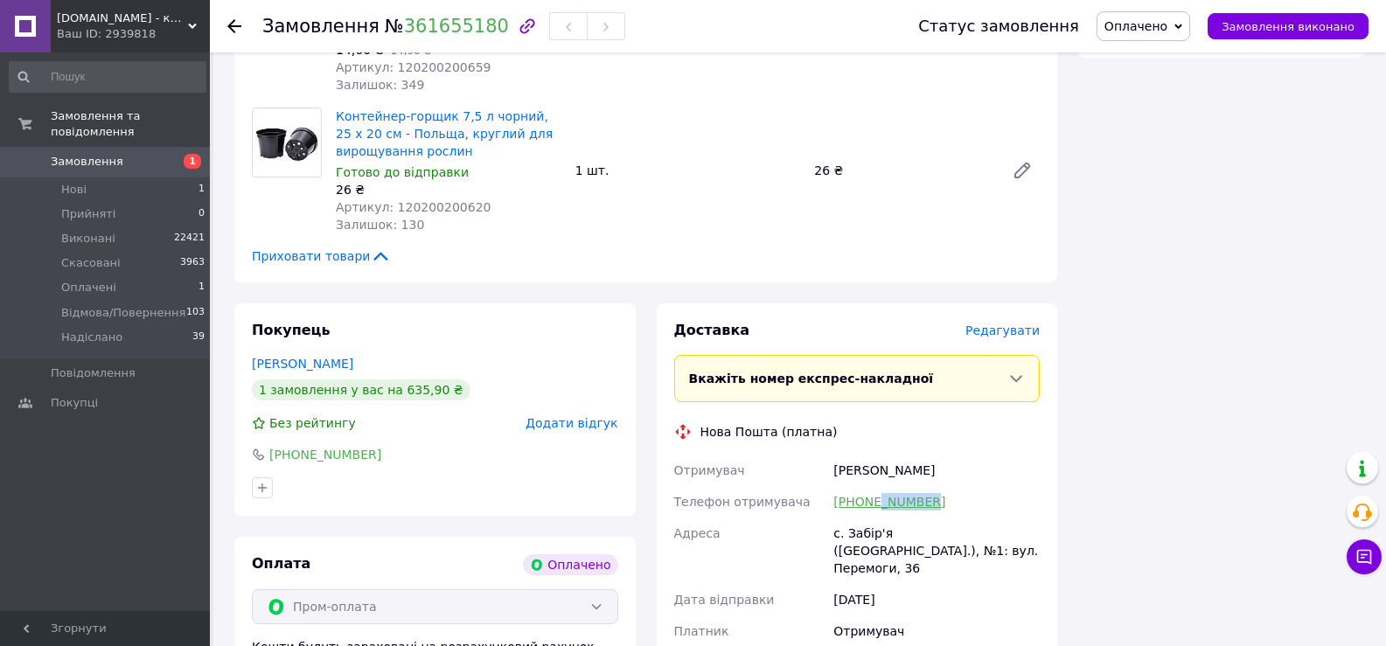
drag, startPoint x: 934, startPoint y: 466, endPoint x: 876, endPoint y: 467, distance: 57.7
click at [876, 486] on div "[PHONE_NUMBER]" at bounding box center [936, 501] width 213 height 31
click at [871, 518] on div "с. Забір'я ([GEOGRAPHIC_DATA].), №1: вул. Перемоги, 36" at bounding box center [936, 551] width 213 height 66
drag, startPoint x: 925, startPoint y: 444, endPoint x: 815, endPoint y: 439, distance: 110.3
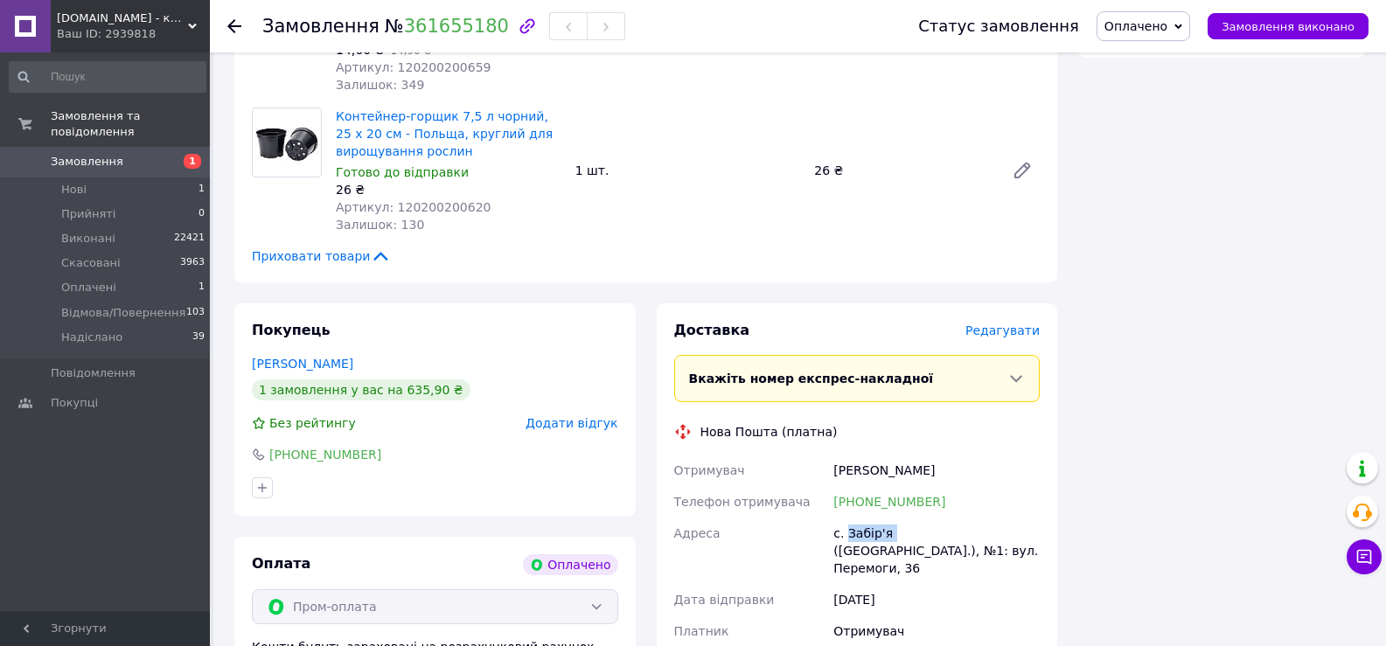
click at [815, 455] on div "Отримувач [PERSON_NAME] Телефон отримувача [PHONE_NUMBER] Адреса [PERSON_NAME].…" at bounding box center [857, 567] width 373 height 224
drag, startPoint x: 826, startPoint y: 491, endPoint x: 933, endPoint y: 511, distance: 108.5
click at [933, 511] on div "Отримувач [PERSON_NAME] Телефон отримувача [PHONE_NUMBER] Адреса [PERSON_NAME].…" at bounding box center [857, 567] width 373 height 224
click at [949, 455] on div "[PERSON_NAME]" at bounding box center [936, 470] width 213 height 31
drag, startPoint x: 929, startPoint y: 464, endPoint x: 874, endPoint y: 468, distance: 55.2
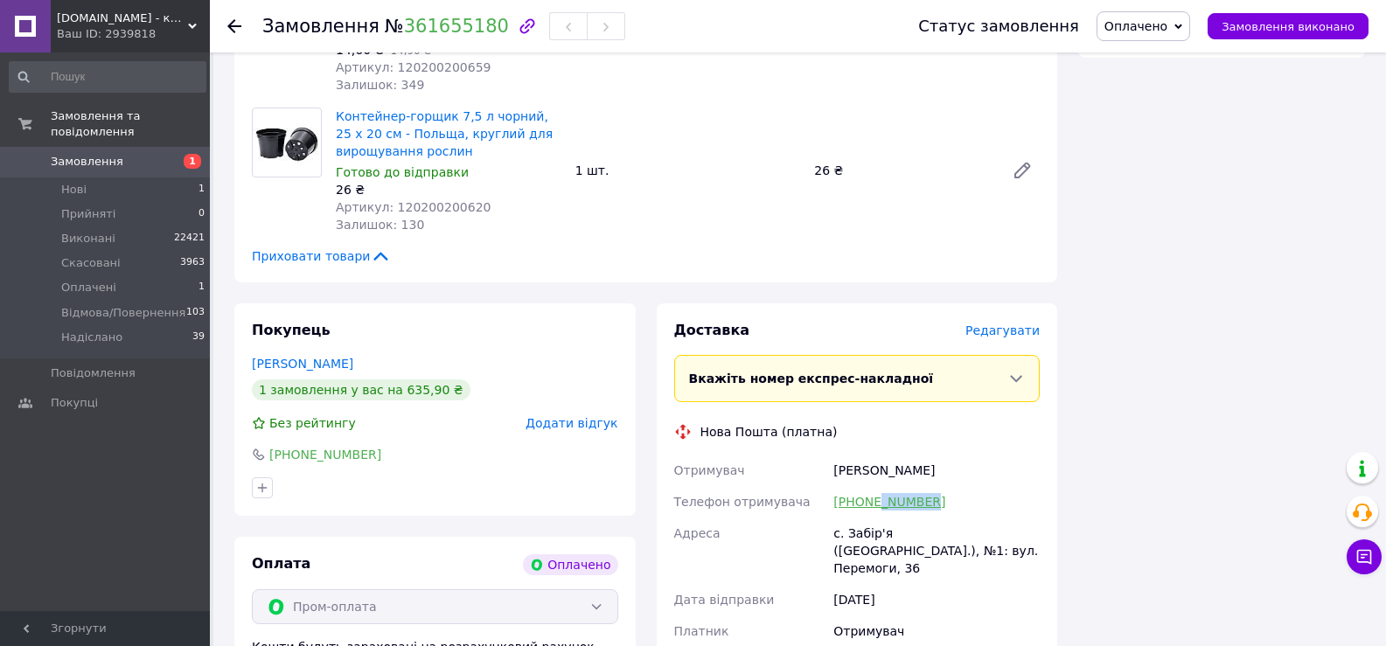
click at [874, 486] on div "[PHONE_NUMBER]" at bounding box center [936, 501] width 213 height 31
drag, startPoint x: 369, startPoint y: 26, endPoint x: 475, endPoint y: 30, distance: 105.8
click at [475, 28] on h1 "Замовлення № 361655180" at bounding box center [385, 26] width 247 height 21
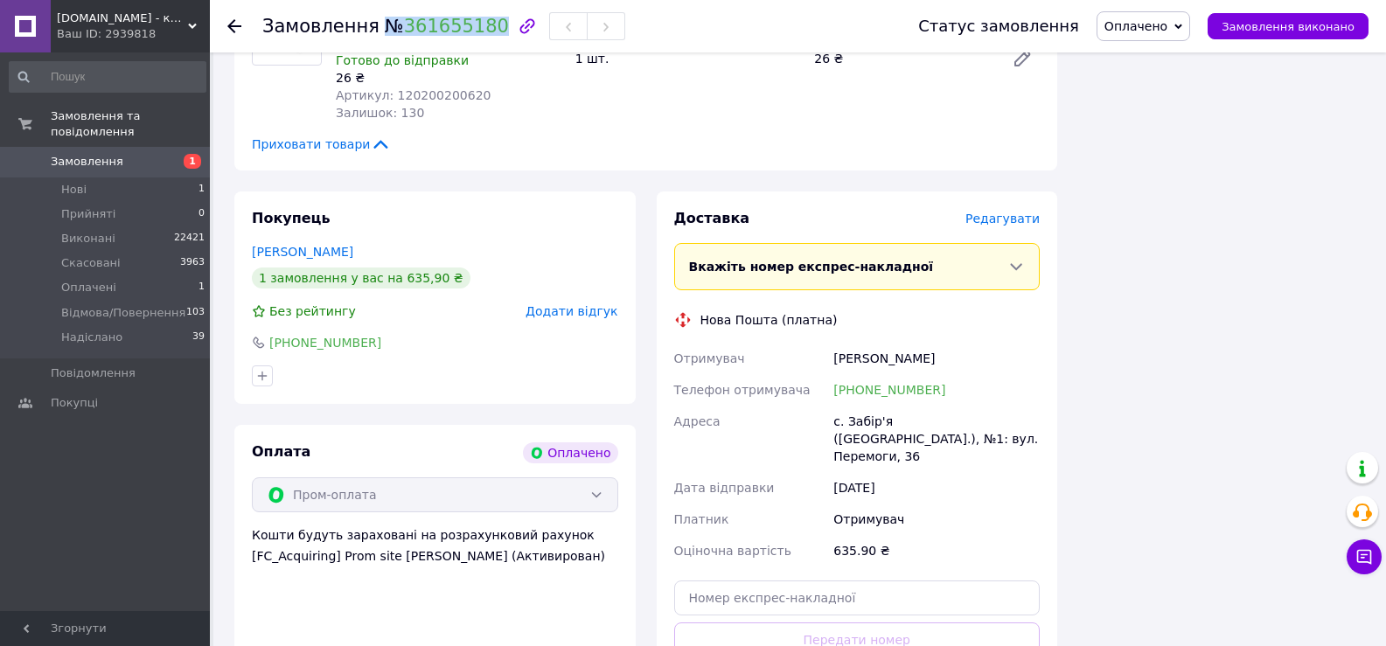
scroll to position [1946, 0]
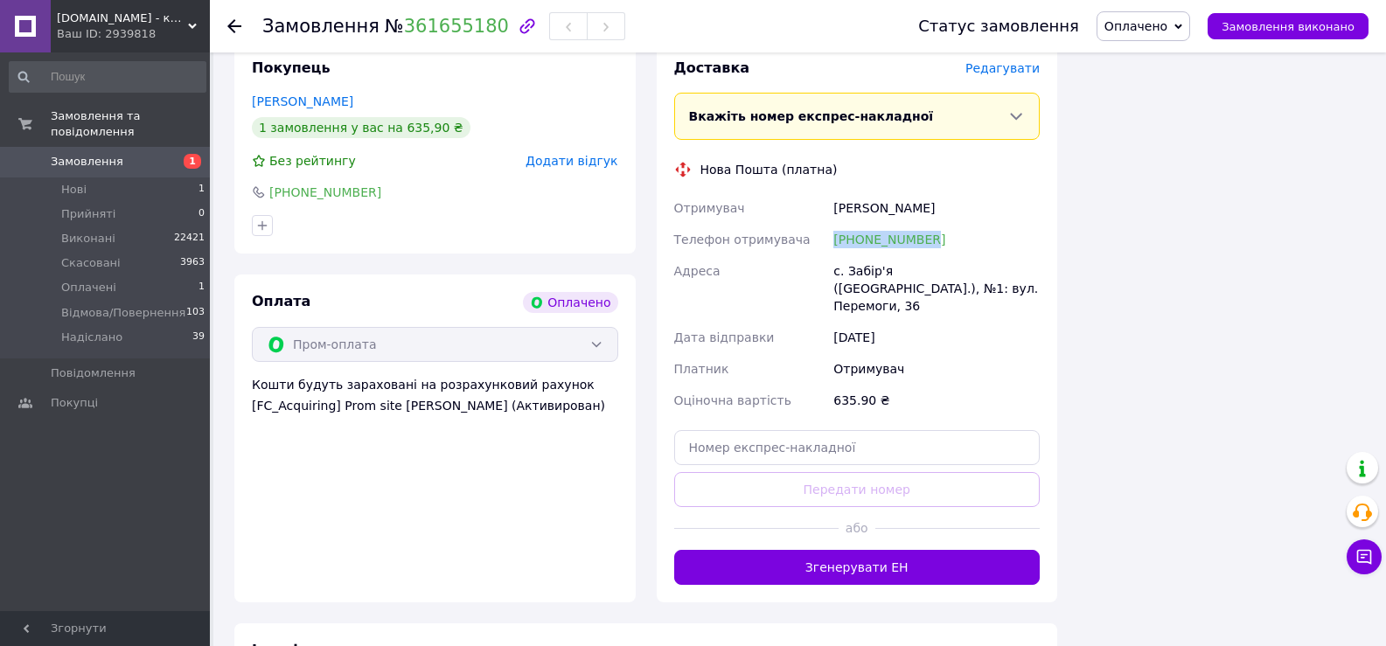
drag, startPoint x: 938, startPoint y: 202, endPoint x: 817, endPoint y: 202, distance: 120.6
click at [817, 202] on div "Отримувач [PERSON_NAME] Телефон отримувача [PHONE_NUMBER] Адреса [PERSON_NAME].…" at bounding box center [857, 304] width 373 height 224
click at [870, 192] on div "[PERSON_NAME]" at bounding box center [936, 207] width 213 height 31
click at [905, 192] on div "[PERSON_NAME]" at bounding box center [936, 207] width 213 height 31
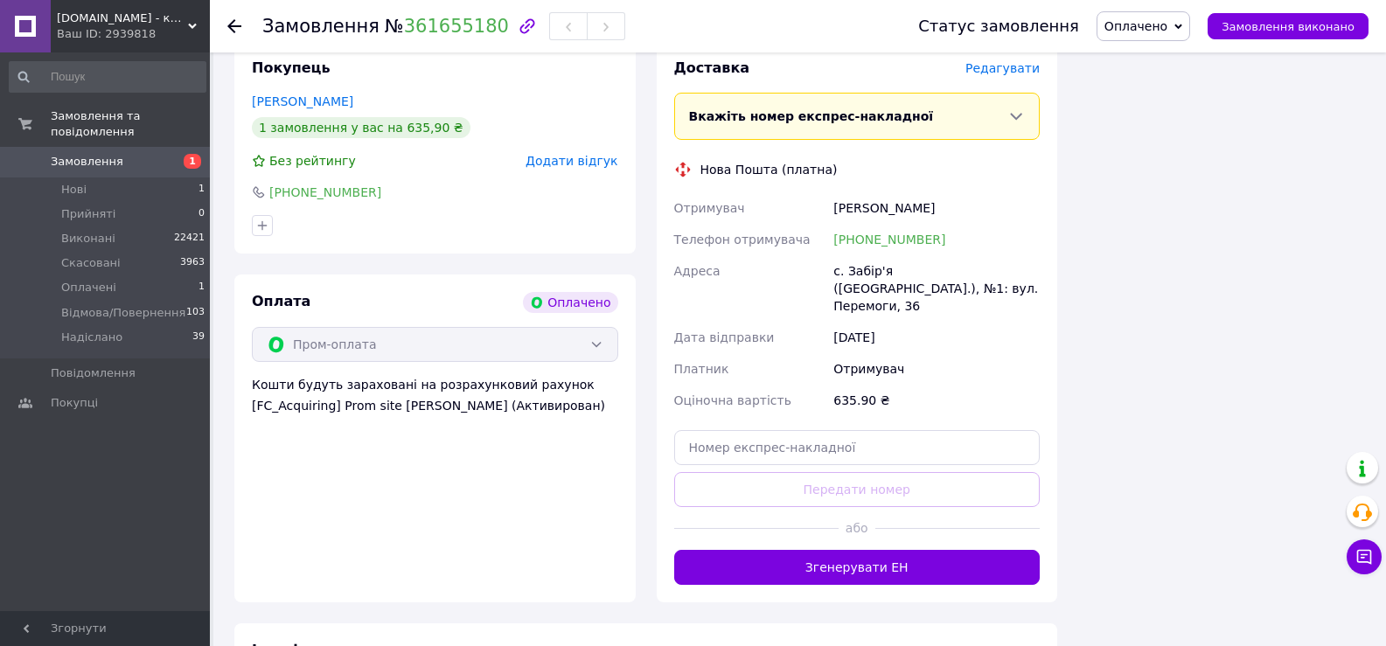
click at [905, 192] on div "[PERSON_NAME]" at bounding box center [936, 207] width 213 height 31
click at [865, 255] on div "с. Забір'я ([GEOGRAPHIC_DATA].), №1: вул. Перемоги, 36" at bounding box center [936, 288] width 213 height 66
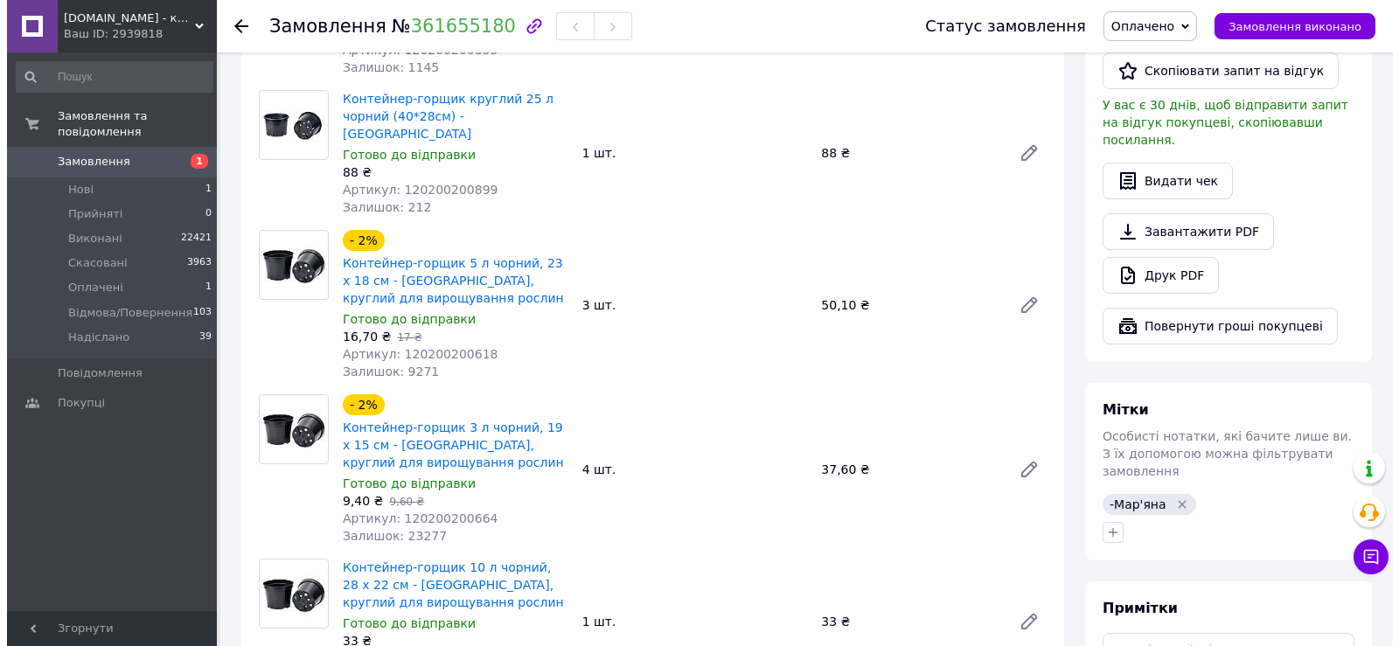
scroll to position [810, 0]
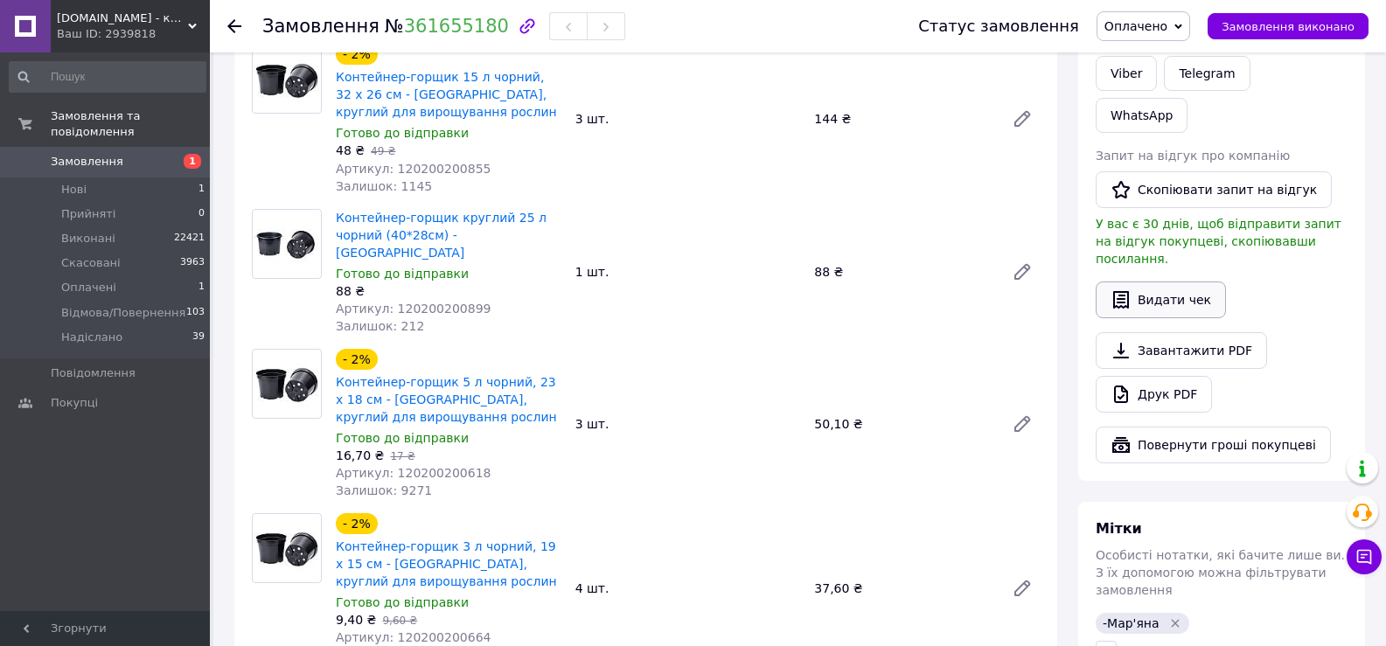
click at [1179, 282] on button "Видати чек" at bounding box center [1160, 300] width 130 height 37
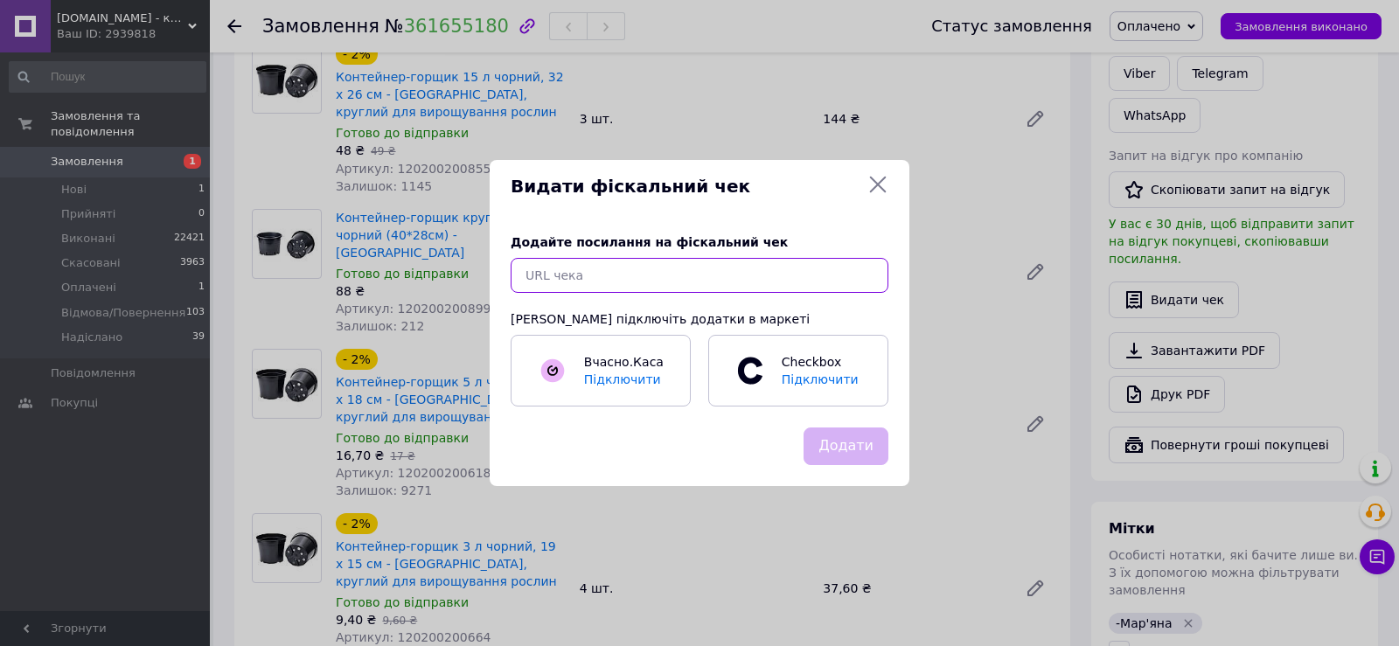
click at [761, 267] on input "text" at bounding box center [700, 275] width 378 height 35
paste input "[URL][DOMAIN_NAME]"
type input "[URL][DOMAIN_NAME]"
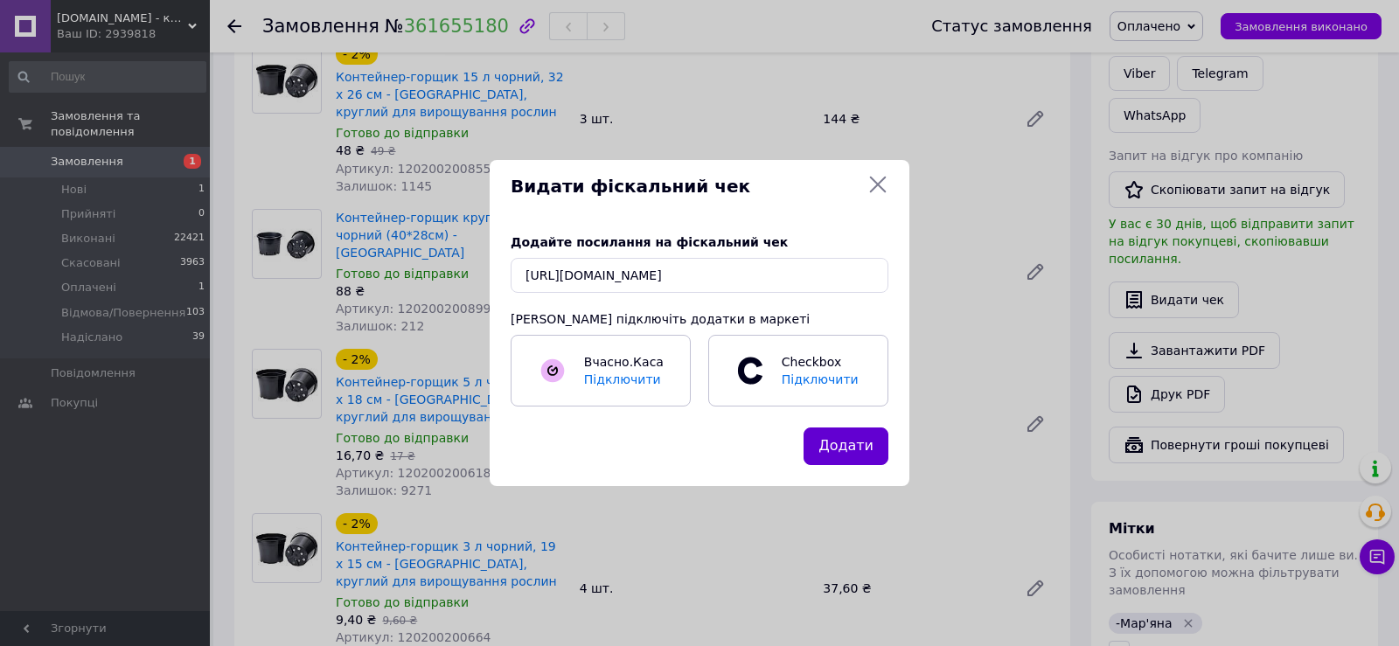
click at [846, 443] on button "Додати" at bounding box center [845, 447] width 85 height 38
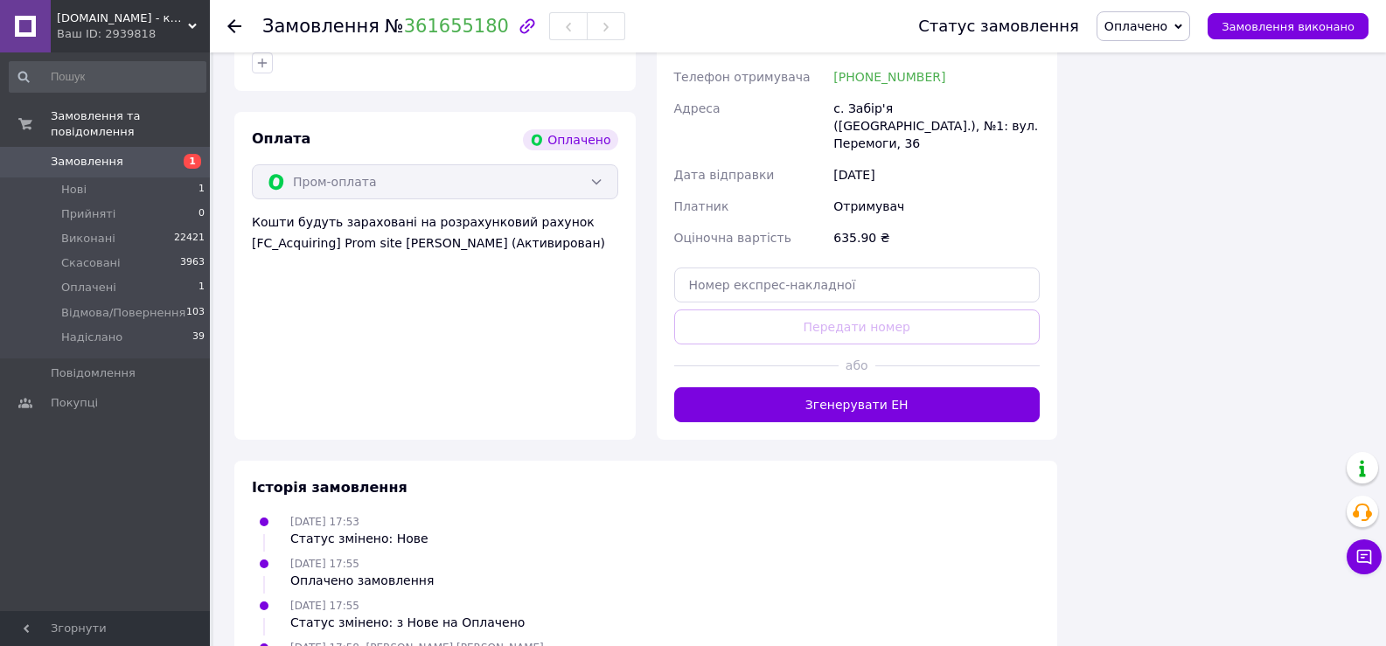
scroll to position [1946, 0]
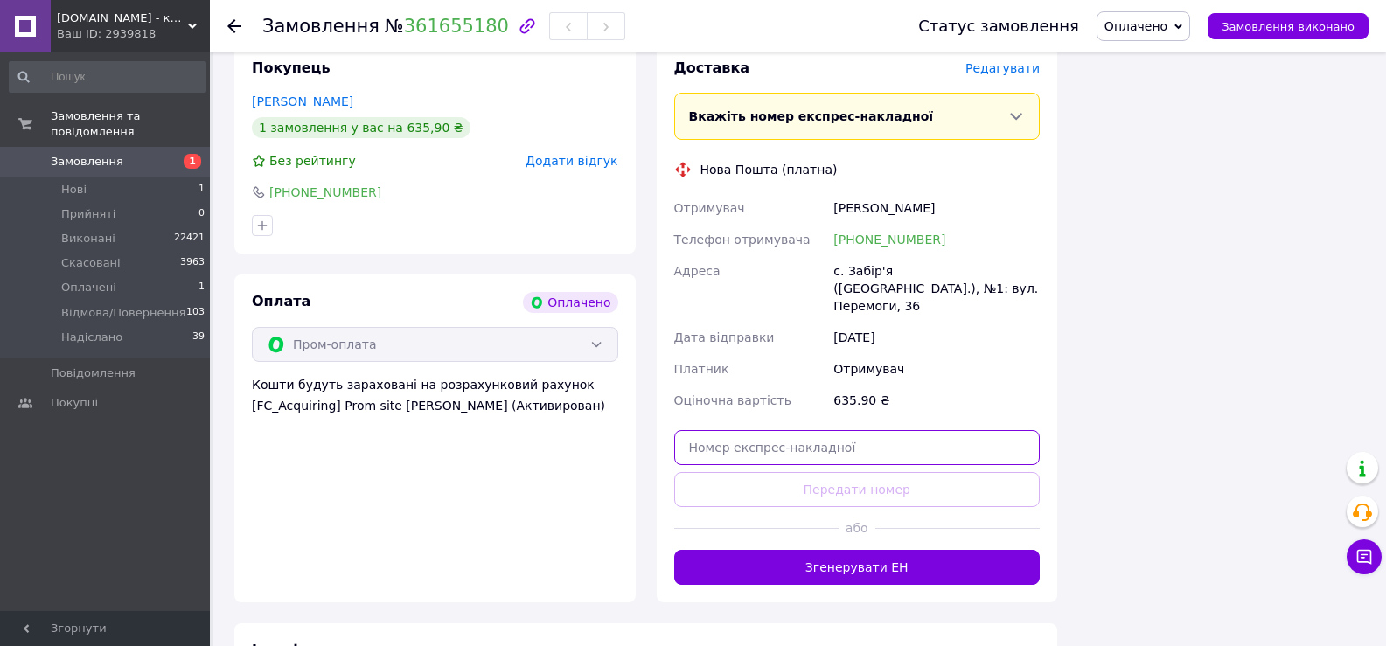
click at [789, 430] on input "text" at bounding box center [857, 447] width 366 height 35
paste input "20451247438930"
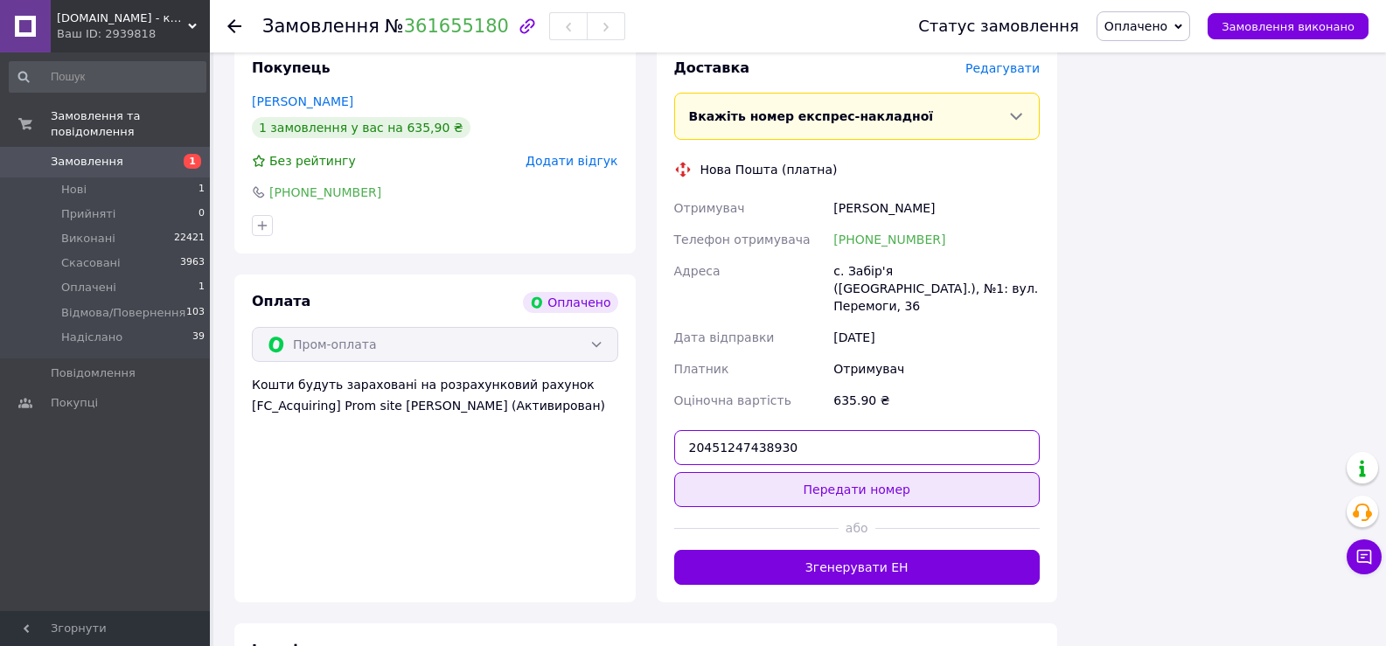
type input "20451247438930"
click at [866, 472] on button "Передати номер" at bounding box center [857, 489] width 366 height 35
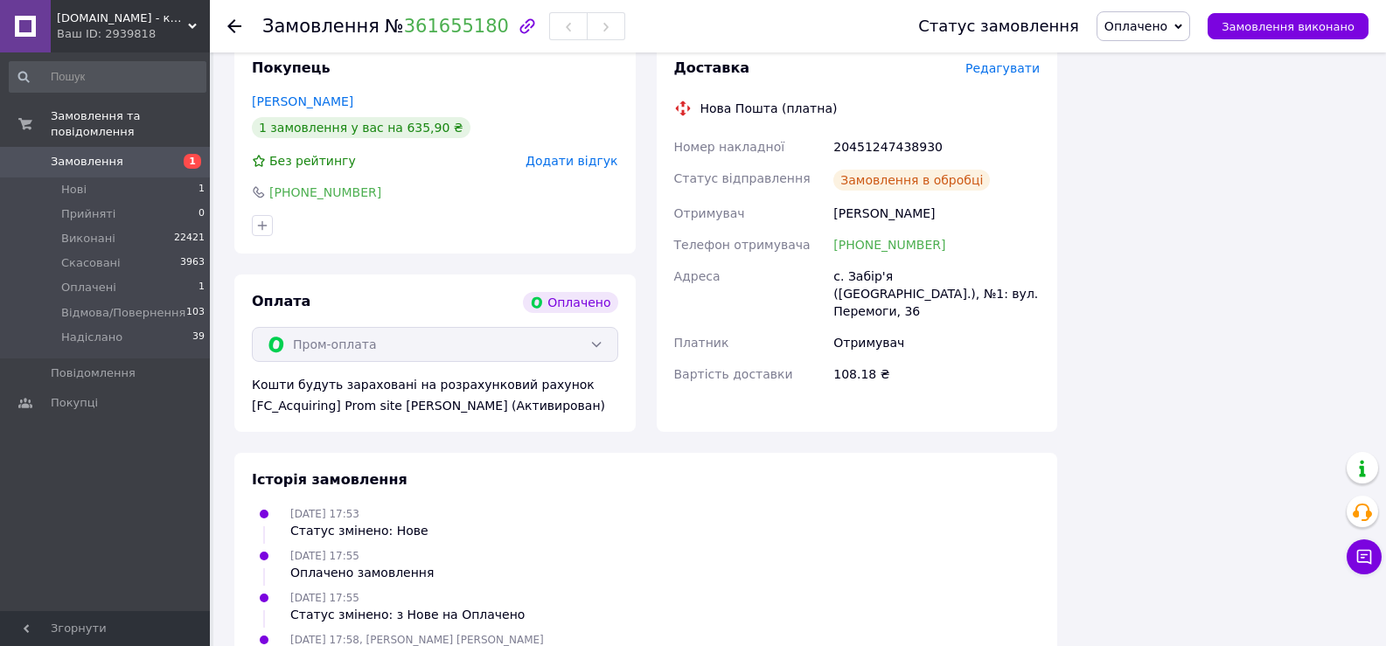
click at [1182, 26] on icon at bounding box center [1178, 27] width 8 height 8
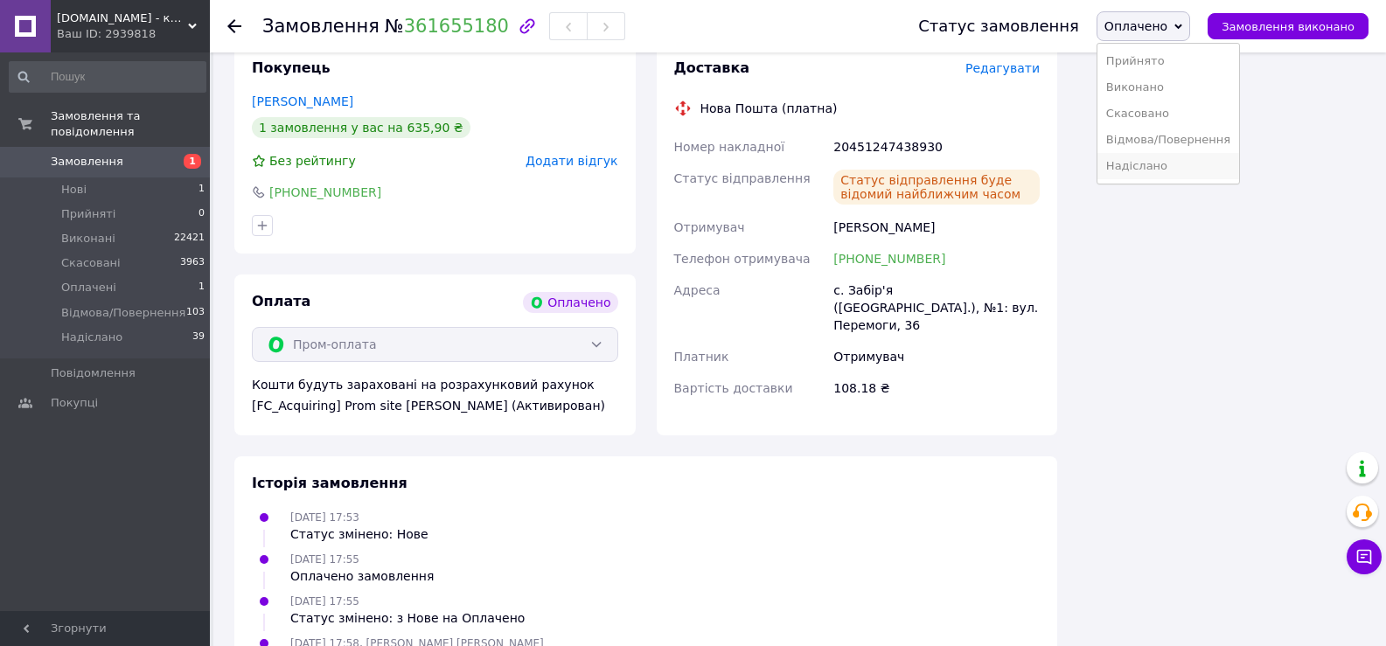
click at [1169, 160] on li "Надіслано" at bounding box center [1168, 166] width 142 height 26
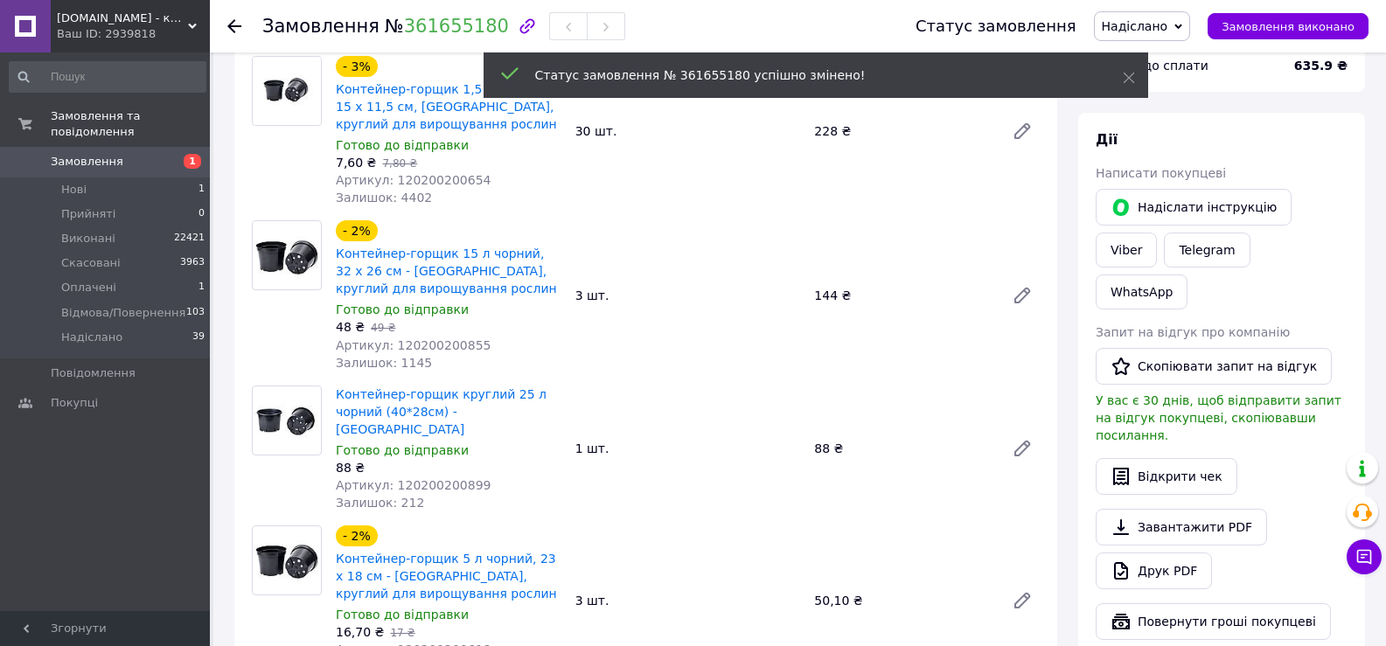
scroll to position [547, 0]
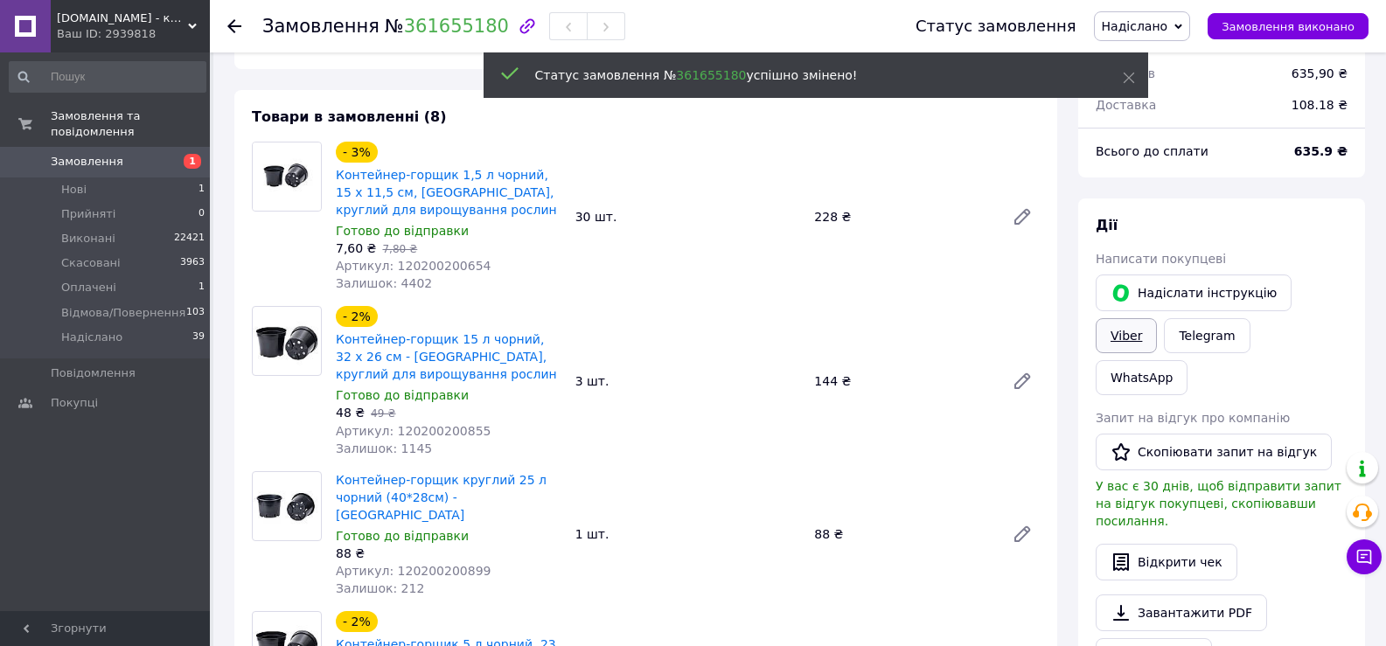
click at [1157, 318] on link "Viber" at bounding box center [1125, 335] width 61 height 35
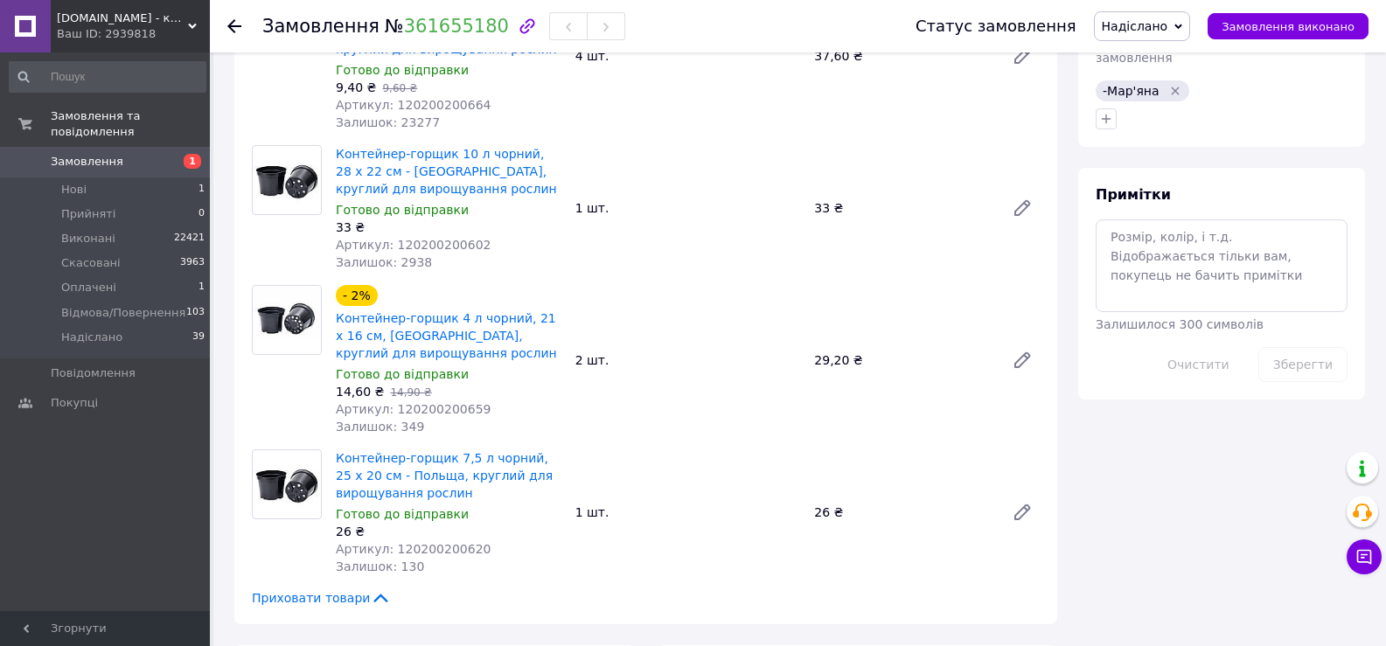
scroll to position [1195, 0]
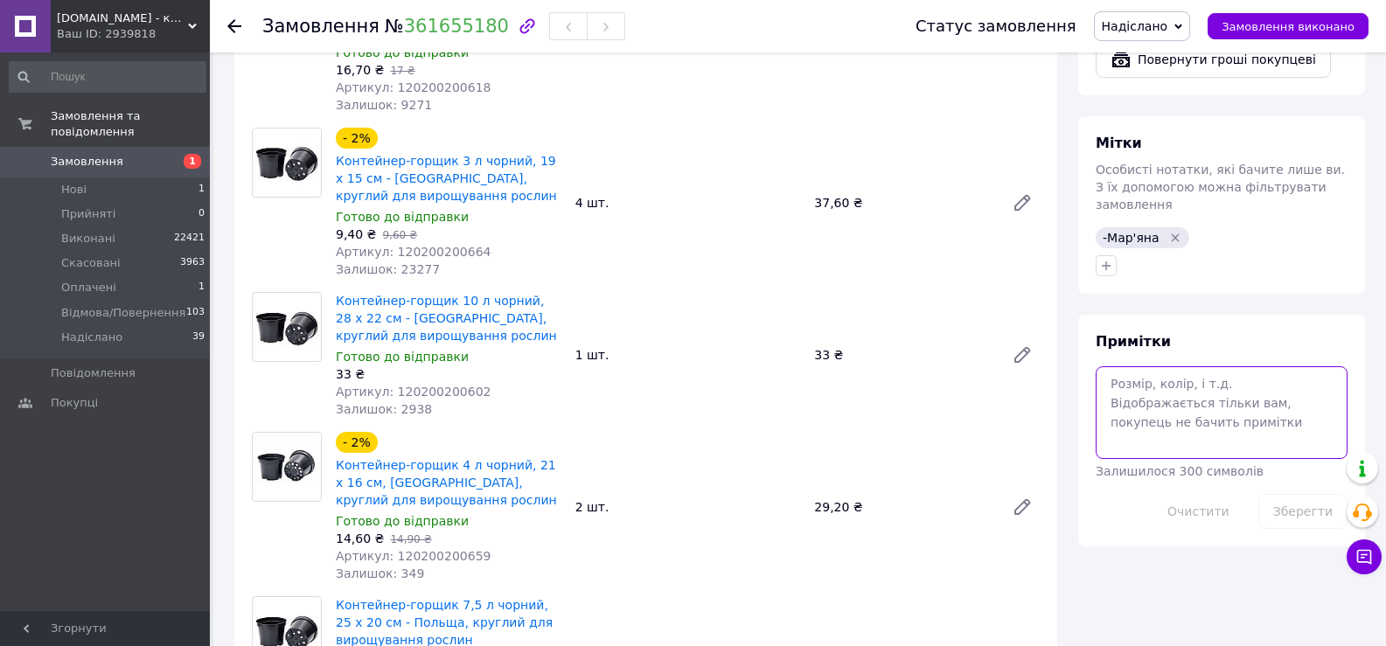
click at [1137, 366] on textarea at bounding box center [1221, 412] width 252 height 93
type textarea "вайбер"
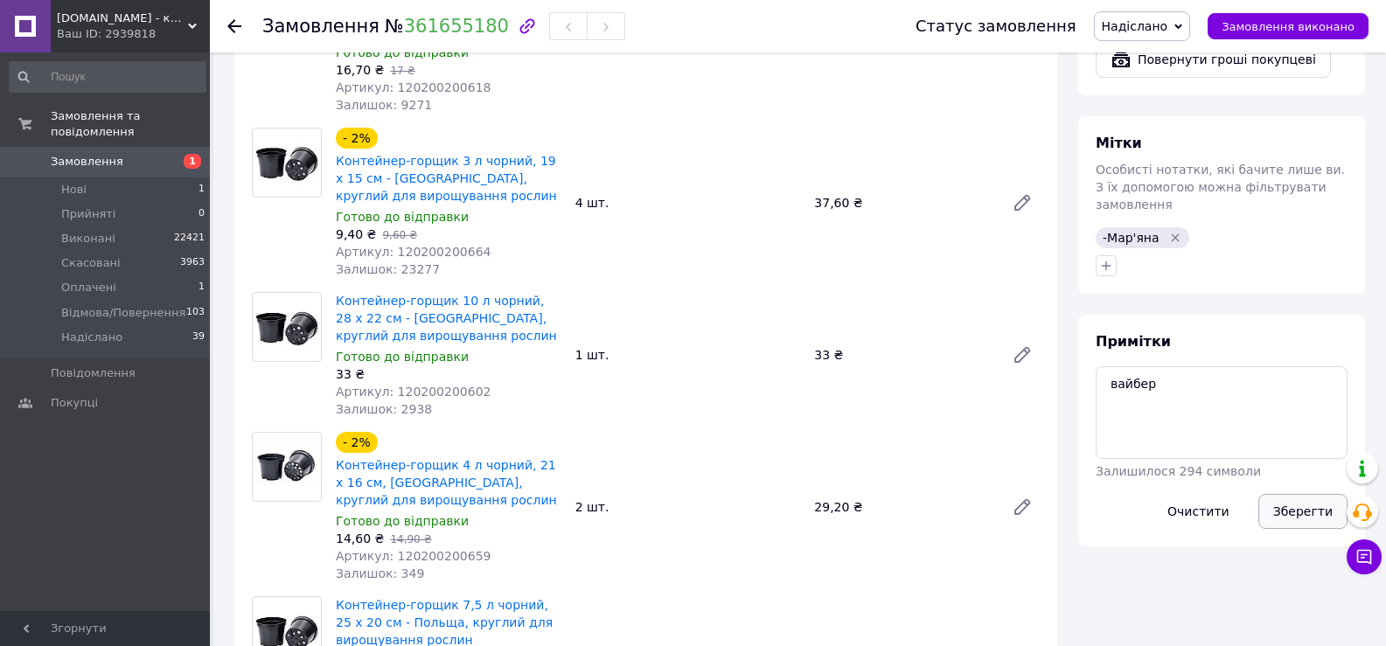
click at [1304, 494] on button "Зберегти" at bounding box center [1302, 511] width 89 height 35
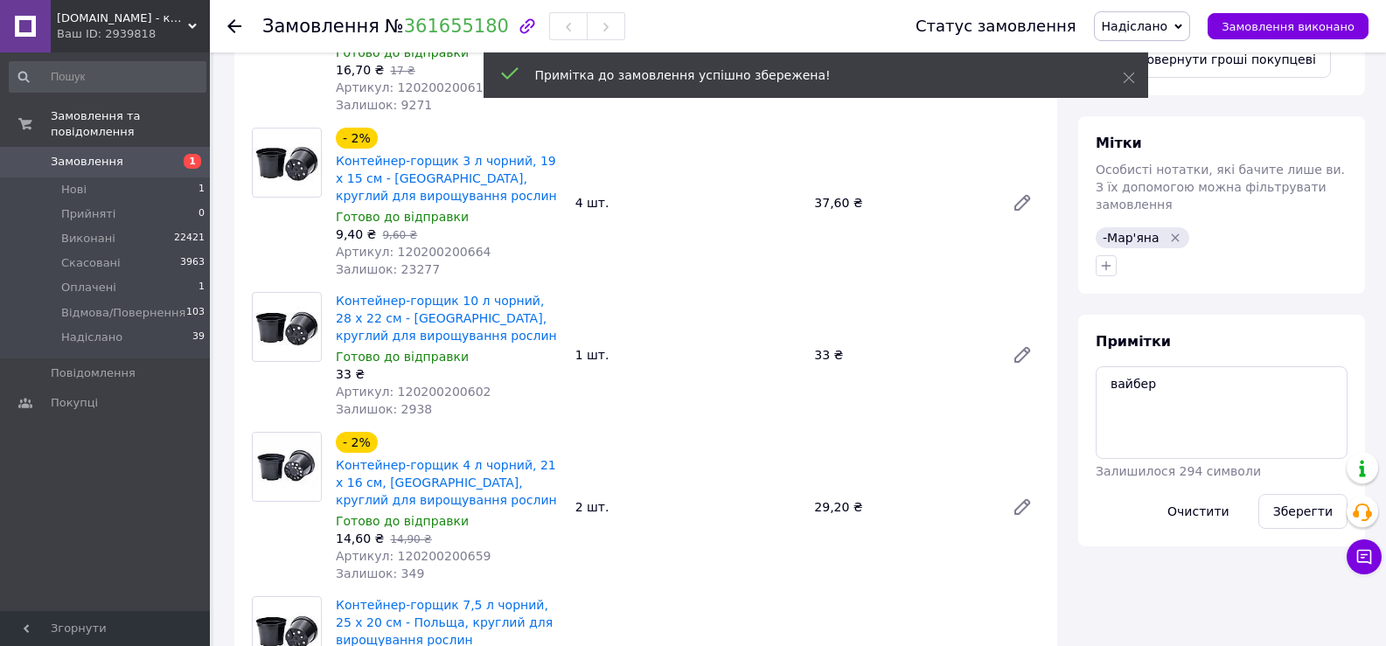
click at [231, 25] on use at bounding box center [234, 26] width 14 height 14
